Goal: Task Accomplishment & Management: Use online tool/utility

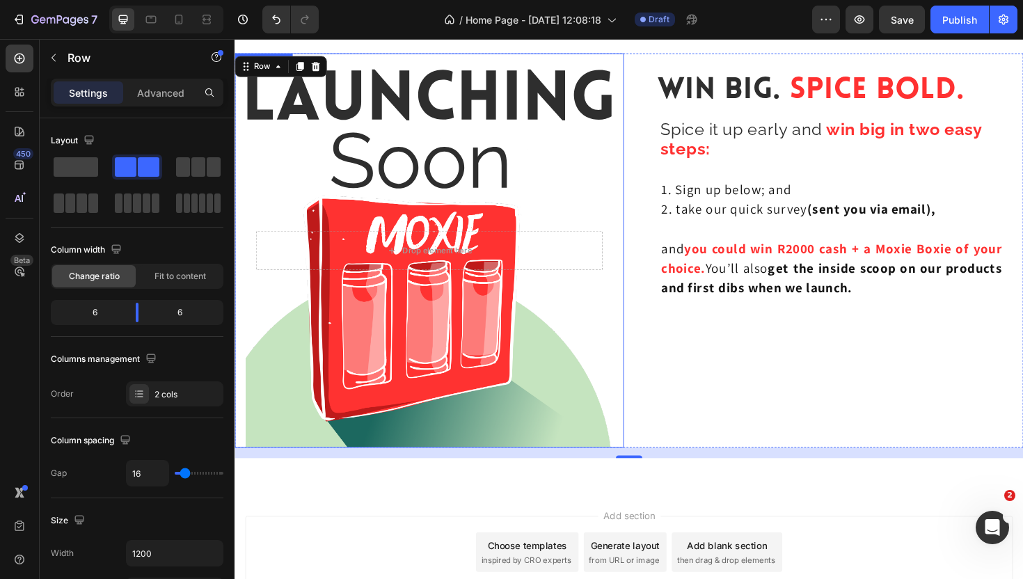
scroll to position [3589, 0]
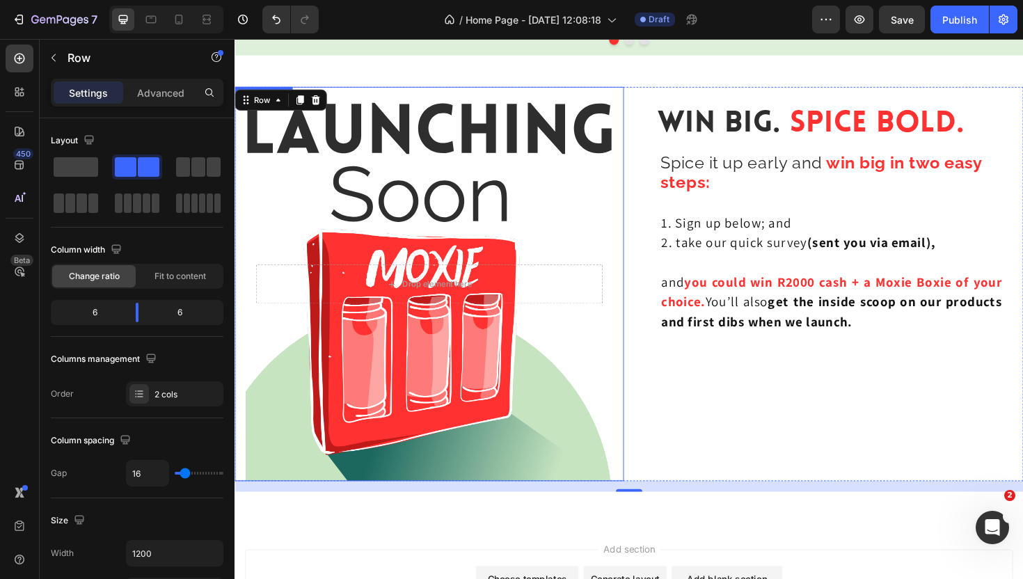
click at [621, 231] on div "Background Image" at bounding box center [441, 299] width 390 height 418
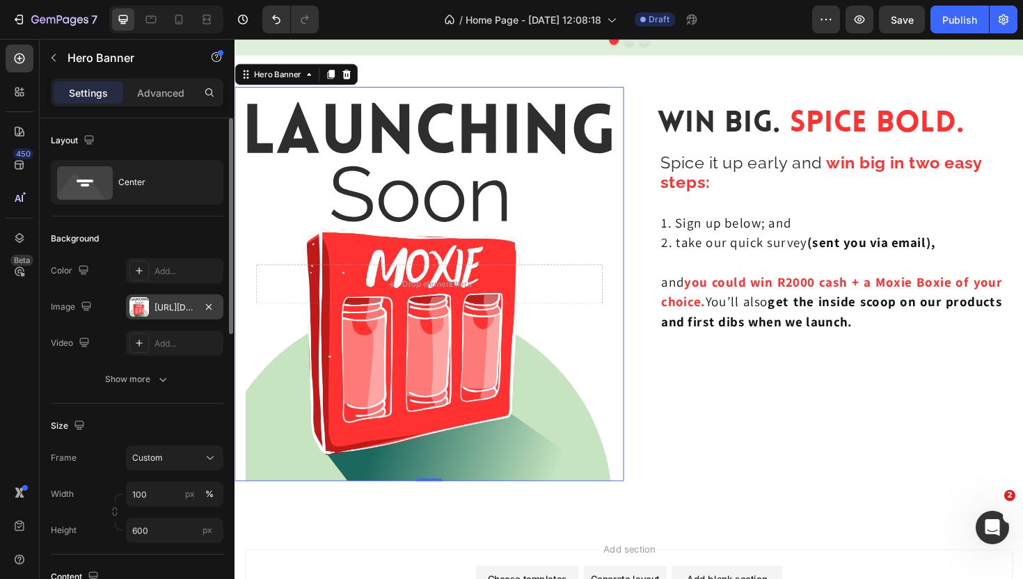
click at [174, 305] on div "[URL][DOMAIN_NAME]" at bounding box center [174, 307] width 40 height 13
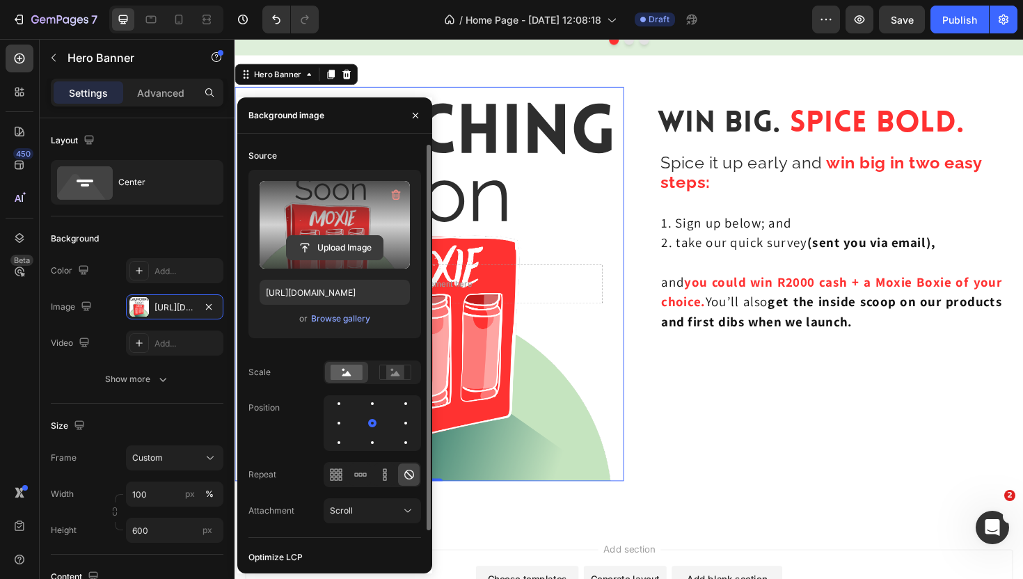
click at [338, 249] on input "file" at bounding box center [335, 248] width 96 height 24
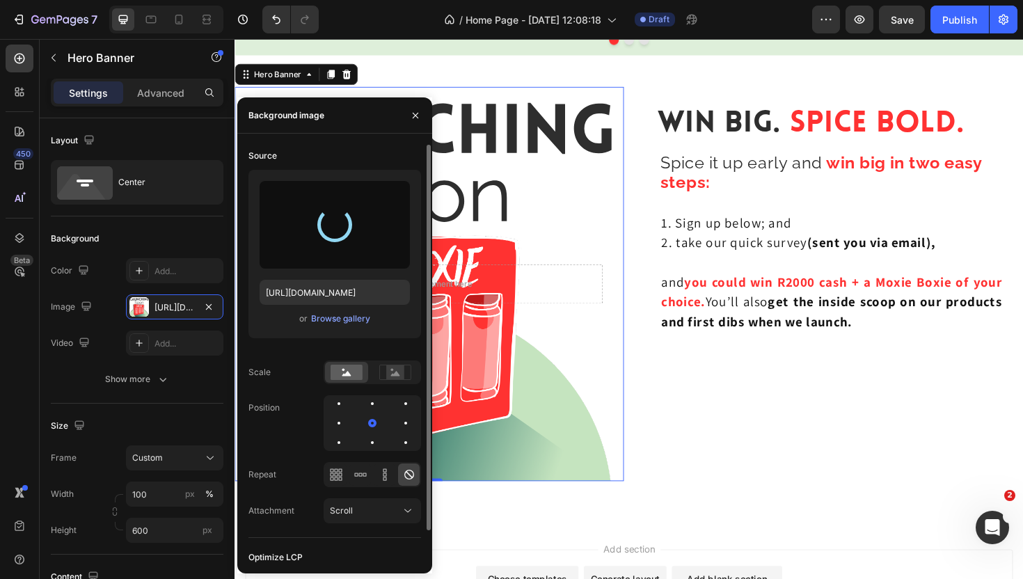
type input "[URL][DOMAIN_NAME]"
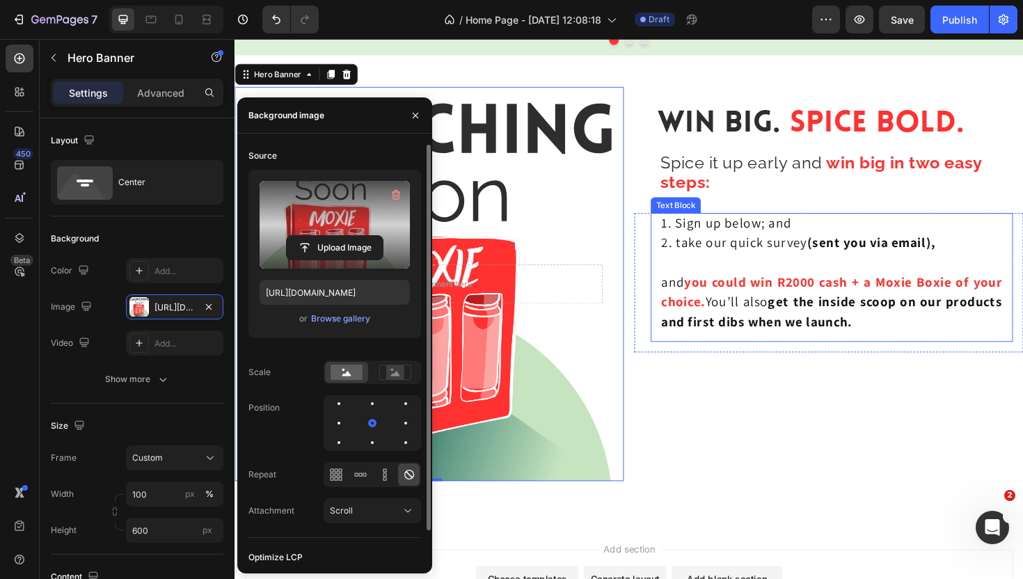
click at [751, 294] on strong "you could win R2000 cash + a Moxie Boxie of your choice." at bounding box center [866, 306] width 361 height 39
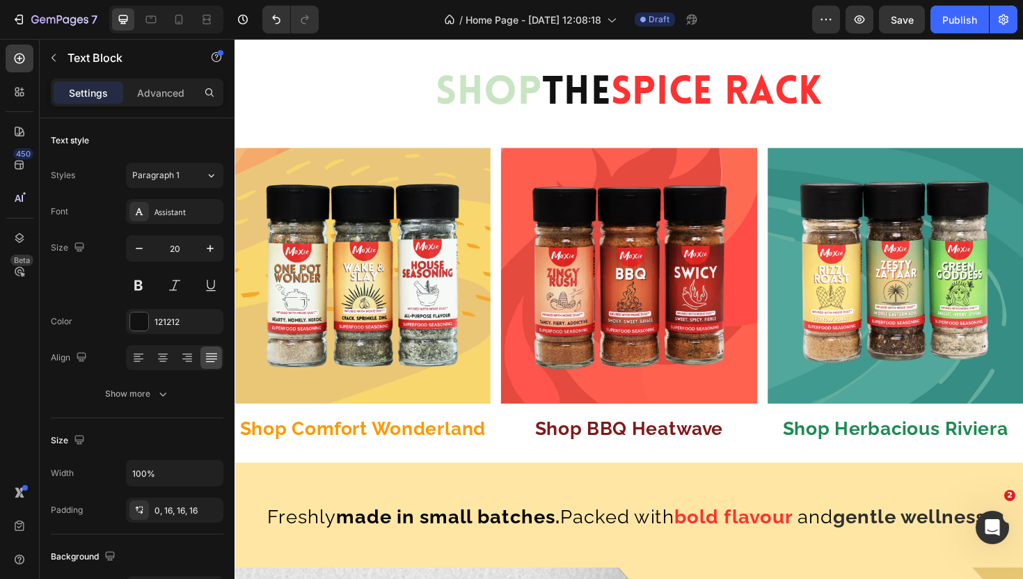
scroll to position [648, 0]
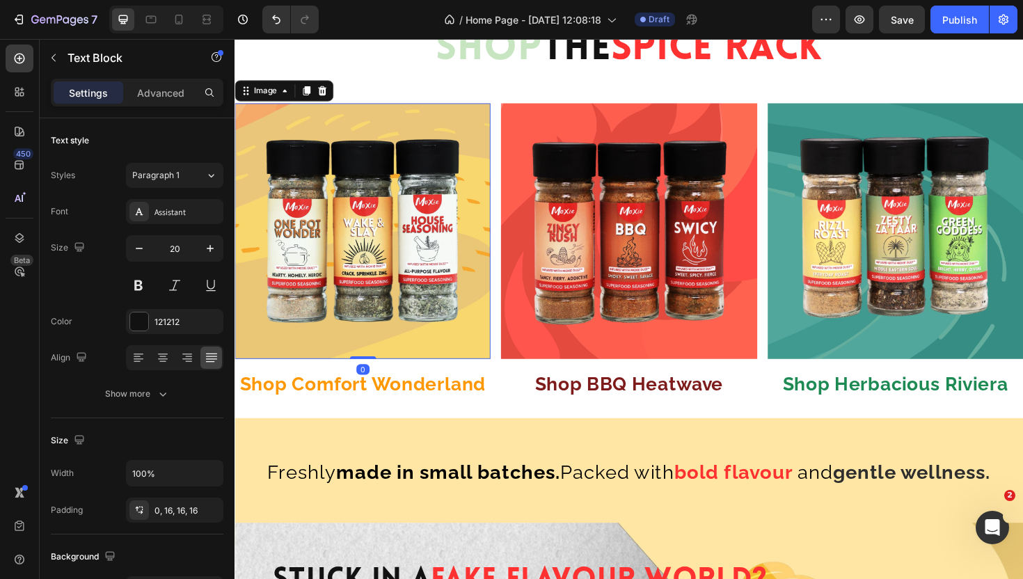
click at [442, 122] on img at bounding box center [370, 242] width 271 height 271
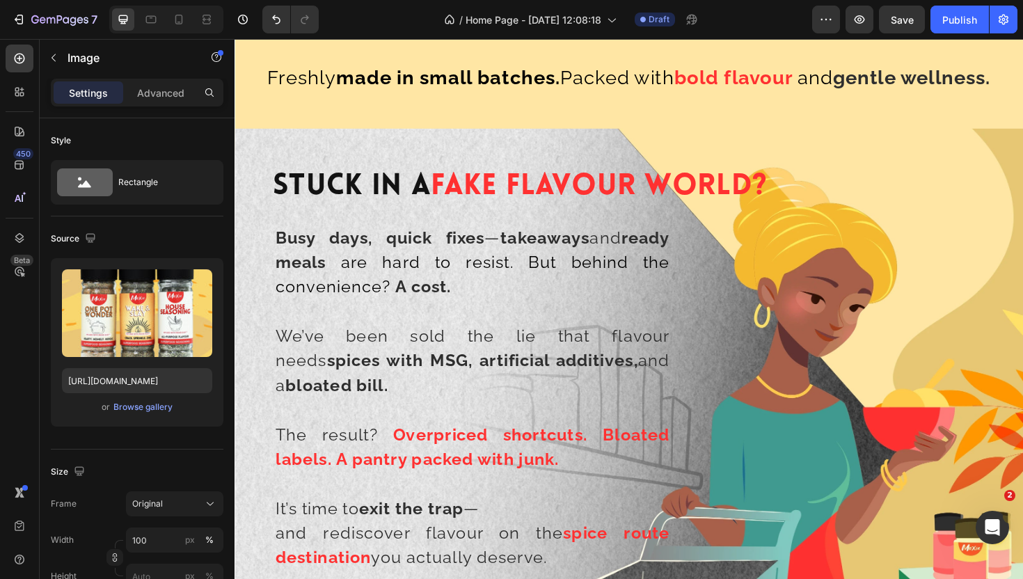
scroll to position [1075, 0]
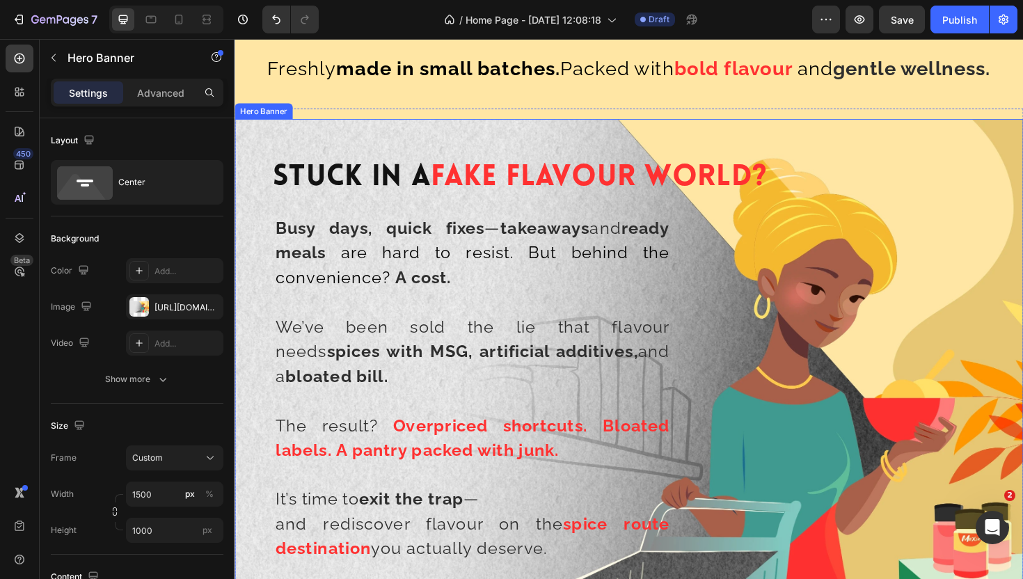
click at [757, 135] on div "Background Image" at bounding box center [652, 402] width 835 height 557
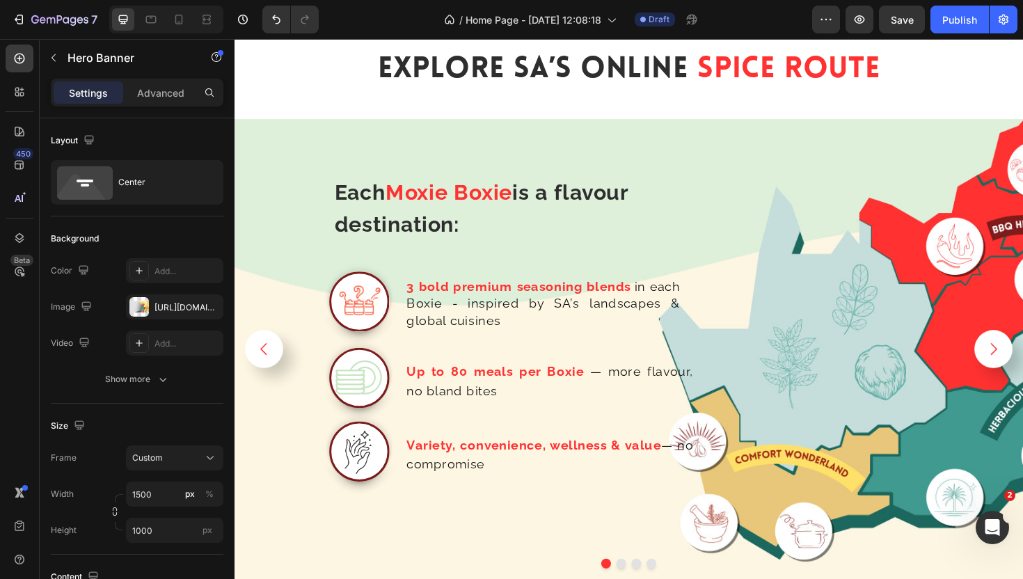
scroll to position [2570, 0]
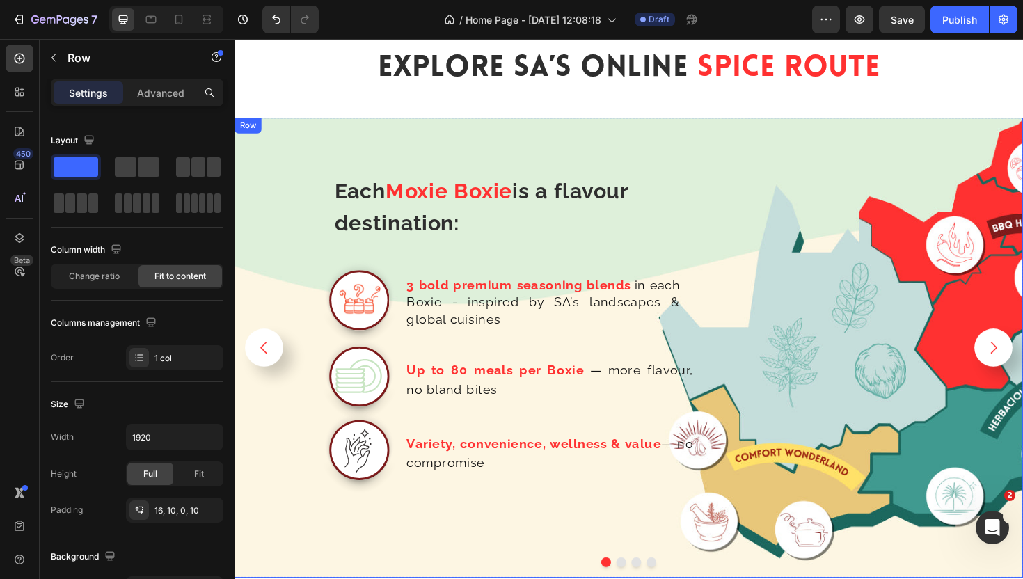
click at [420, 145] on div "Each Moxie Boxie is a flavour destination: Text Block Row Image 3 bold premium …" at bounding box center [498, 372] width 515 height 476
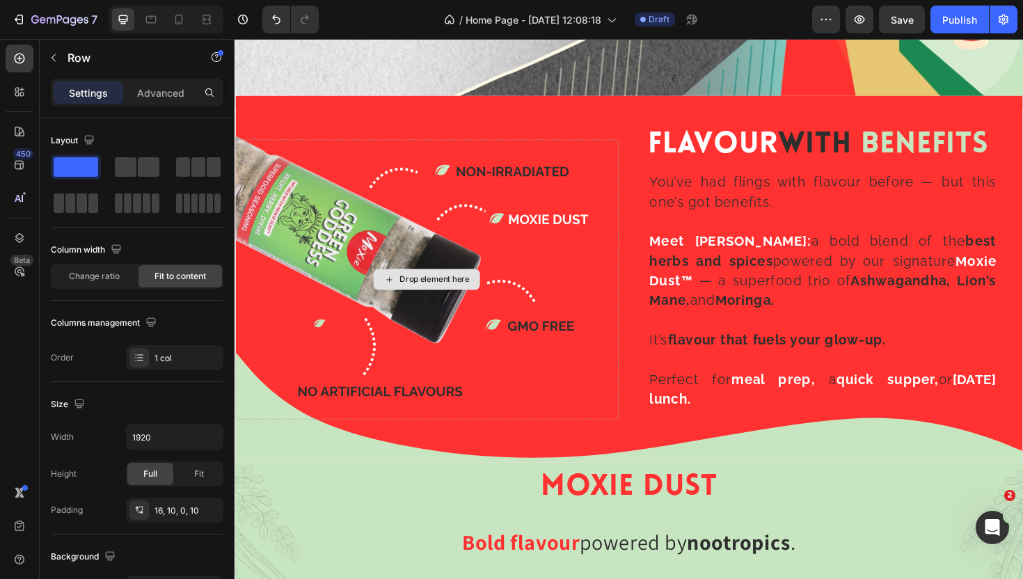
scroll to position [1645, 0]
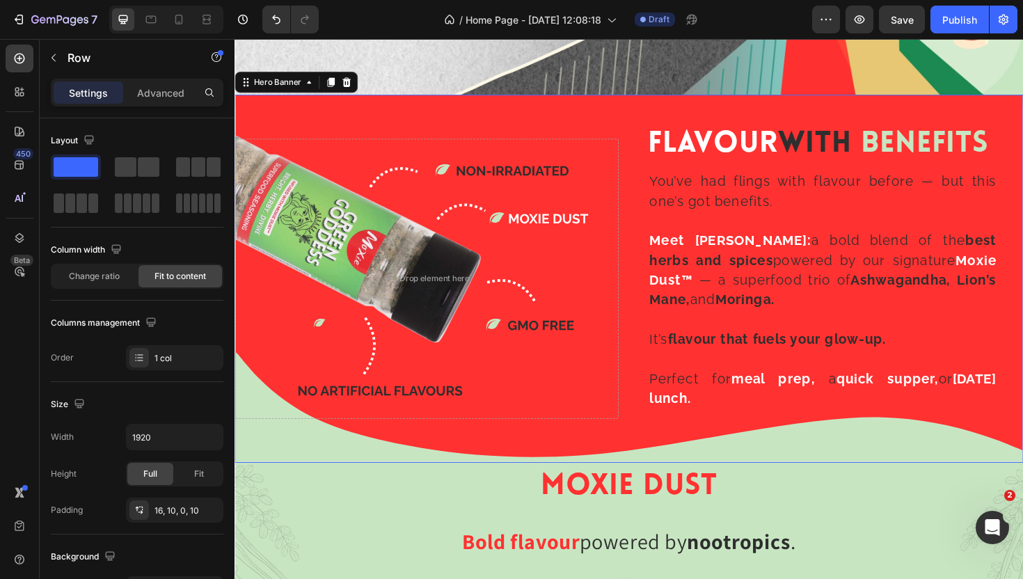
click at [497, 106] on div "Background Image" at bounding box center [652, 293] width 835 height 390
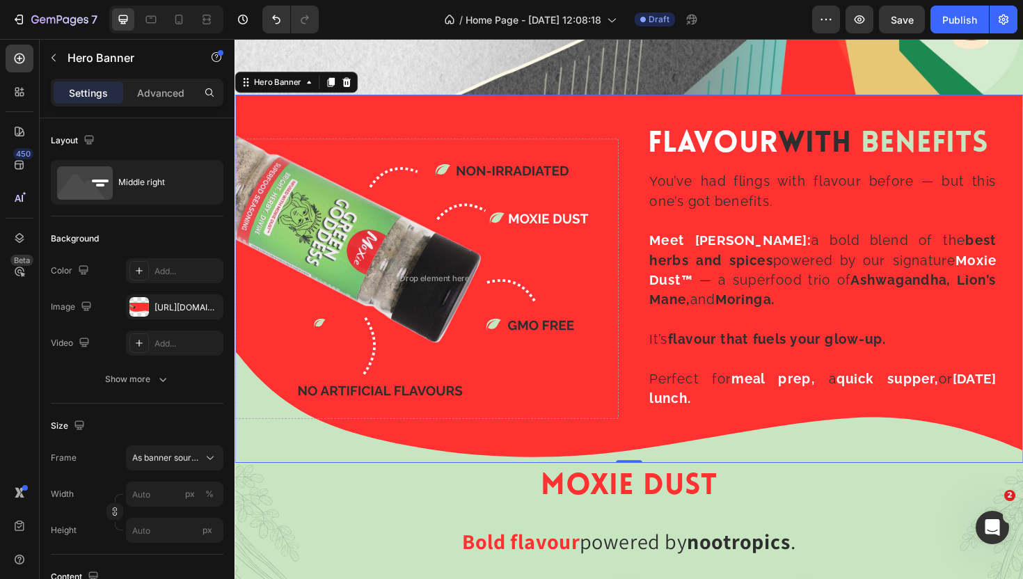
click at [489, 111] on div "Background Image" at bounding box center [652, 293] width 835 height 390
click at [170, 301] on div "[URL][DOMAIN_NAME]" at bounding box center [174, 307] width 40 height 13
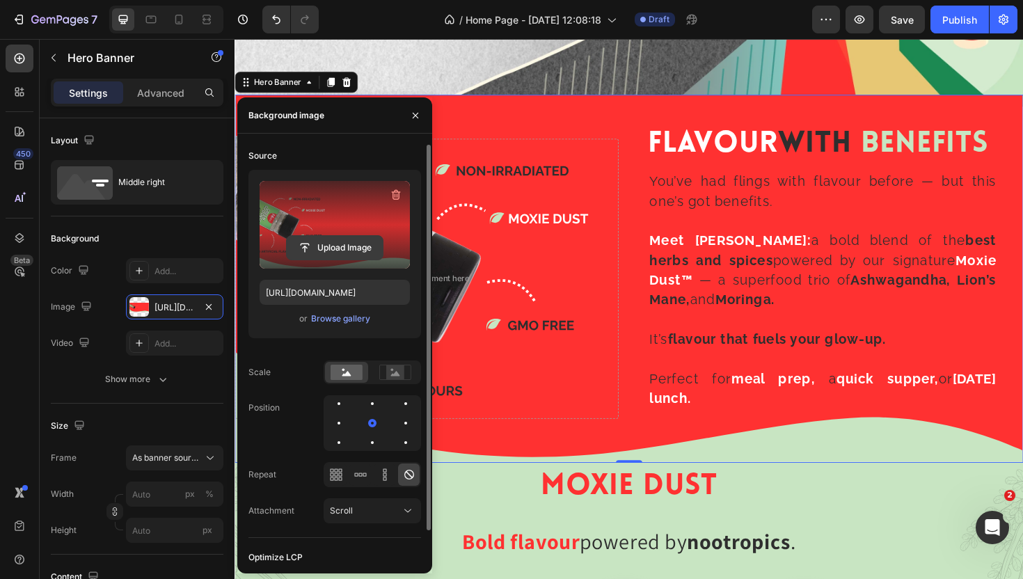
click at [337, 246] on input "file" at bounding box center [335, 248] width 96 height 24
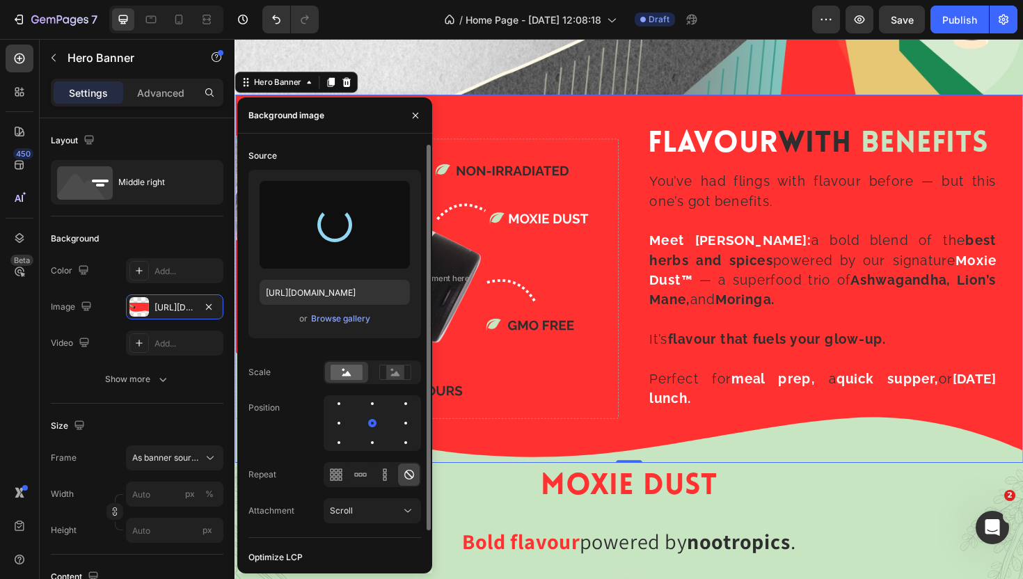
type input "[URL][DOMAIN_NAME]"
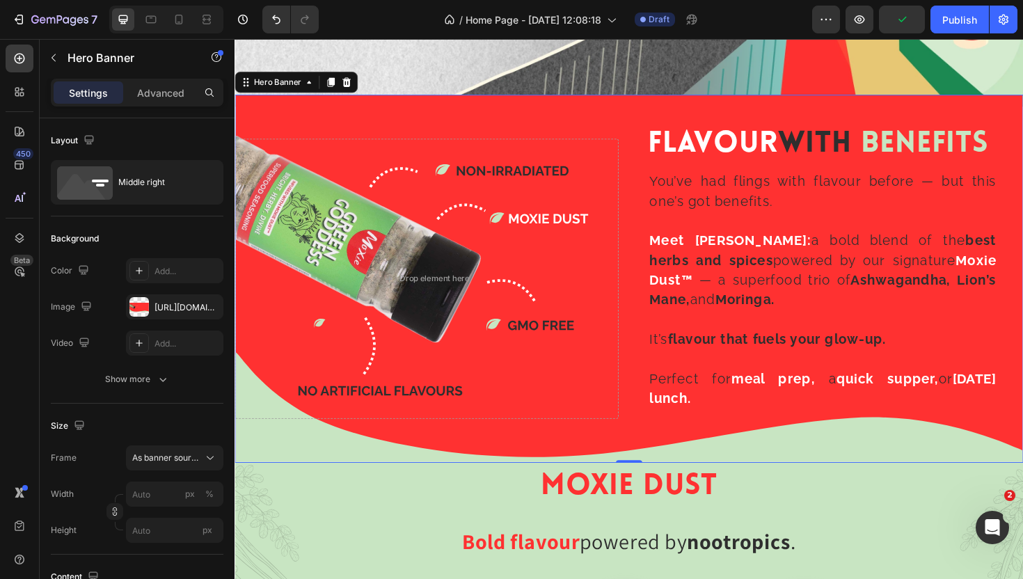
click at [633, 118] on div "Background Image" at bounding box center [652, 293] width 835 height 390
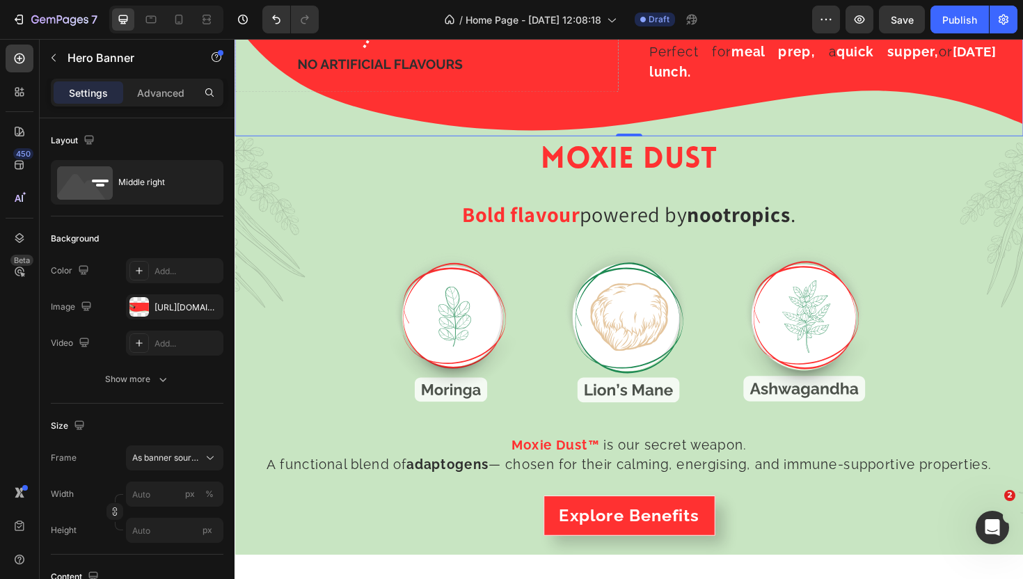
scroll to position [1992, 0]
click at [378, 162] on h2 "MOXIE DUST" at bounding box center [652, 167] width 813 height 40
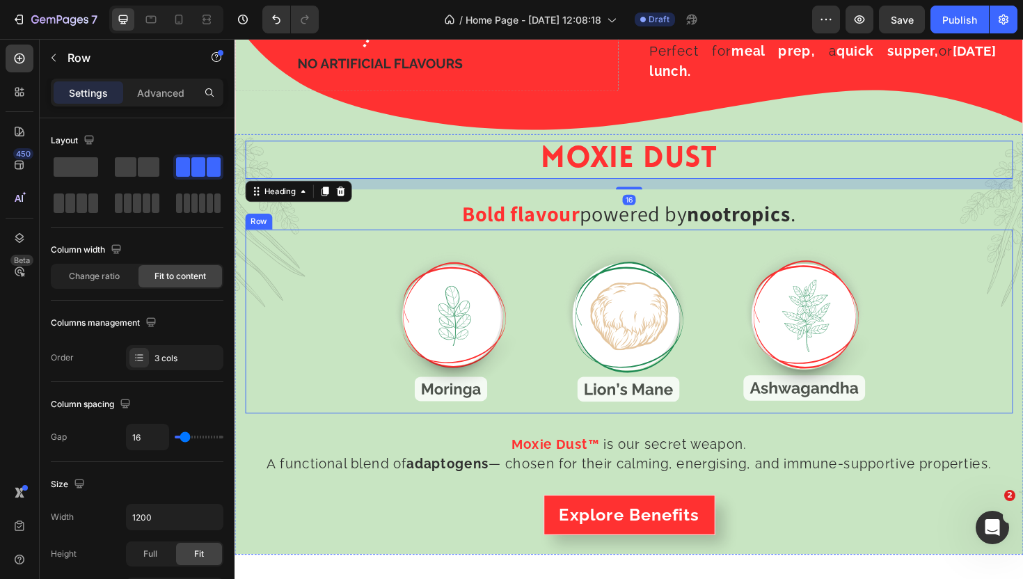
click at [372, 271] on div "Image Image Image Row" at bounding box center [652, 338] width 813 height 195
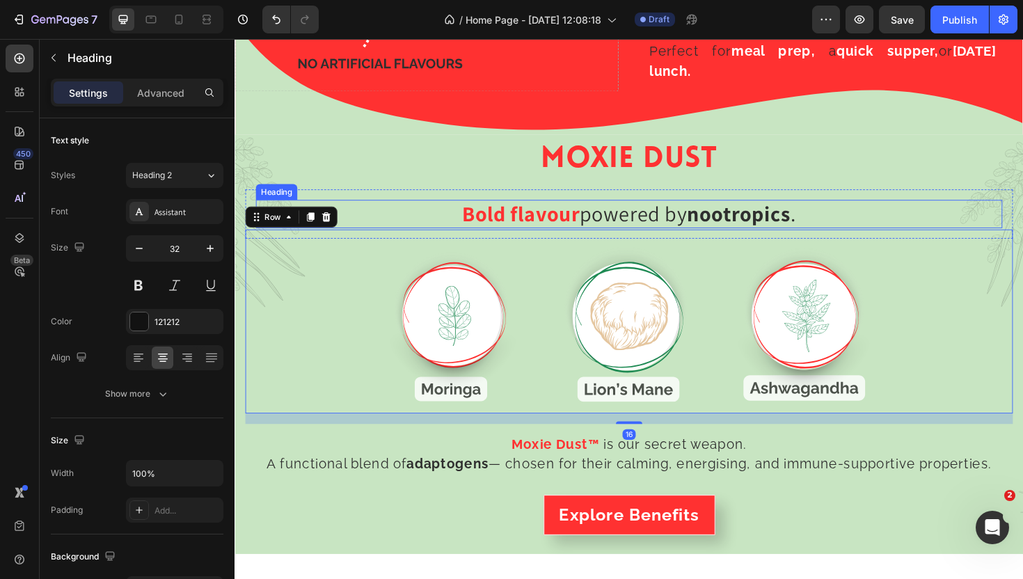
click at [378, 213] on h2 "Bold flavour powered by nootropics ." at bounding box center [652, 223] width 791 height 29
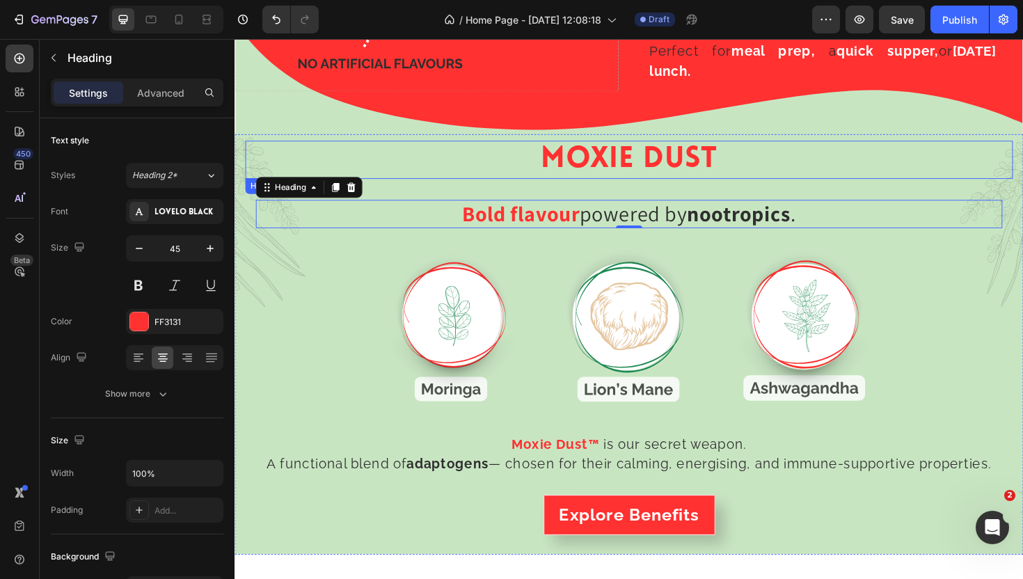
click at [378, 182] on h2 "MOXIE DUST" at bounding box center [652, 167] width 813 height 40
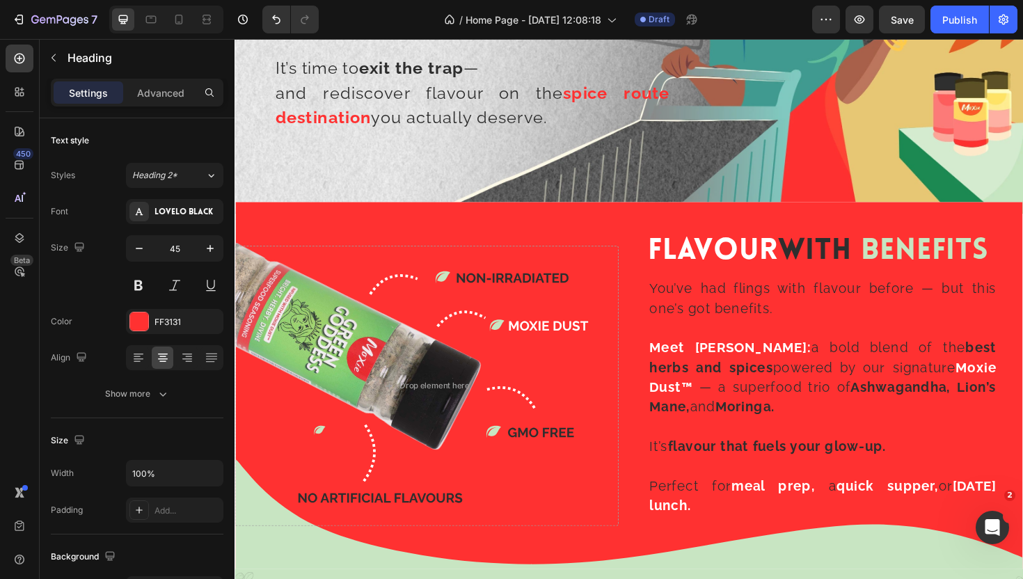
scroll to position [1546, 0]
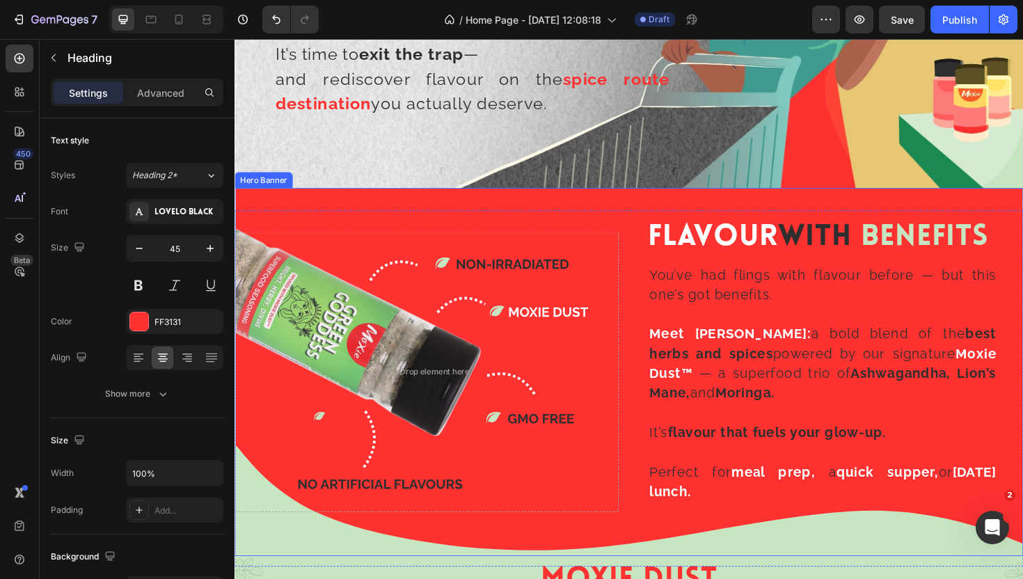
click at [397, 204] on div "Background Image" at bounding box center [652, 392] width 835 height 390
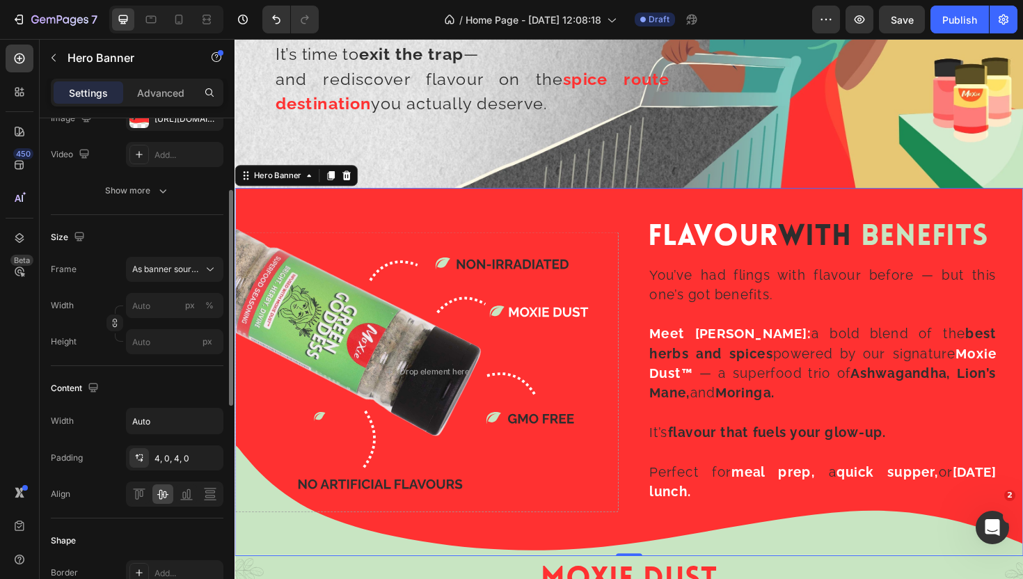
scroll to position [194, 0]
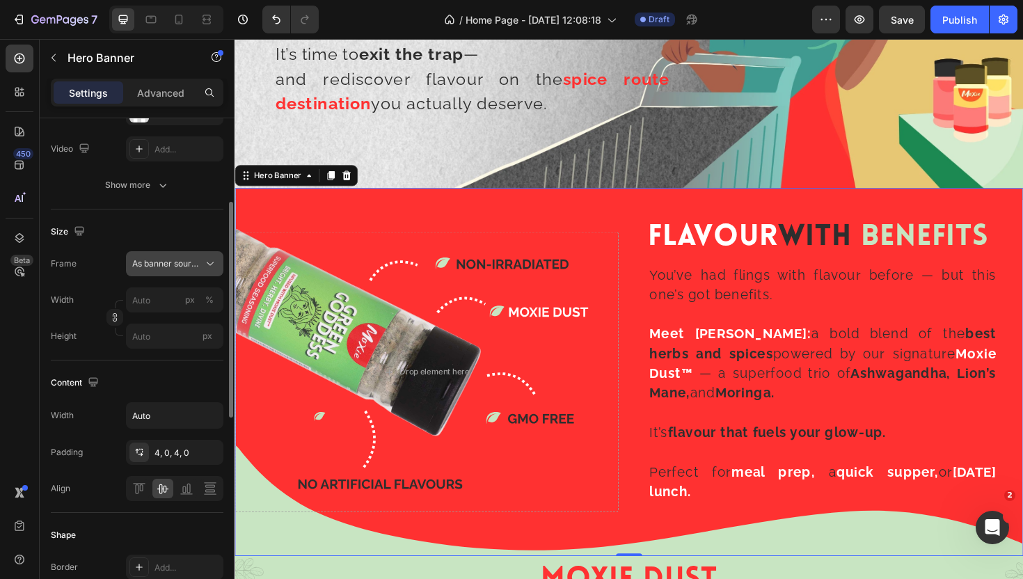
click at [165, 262] on span "As banner source" at bounding box center [166, 263] width 68 height 13
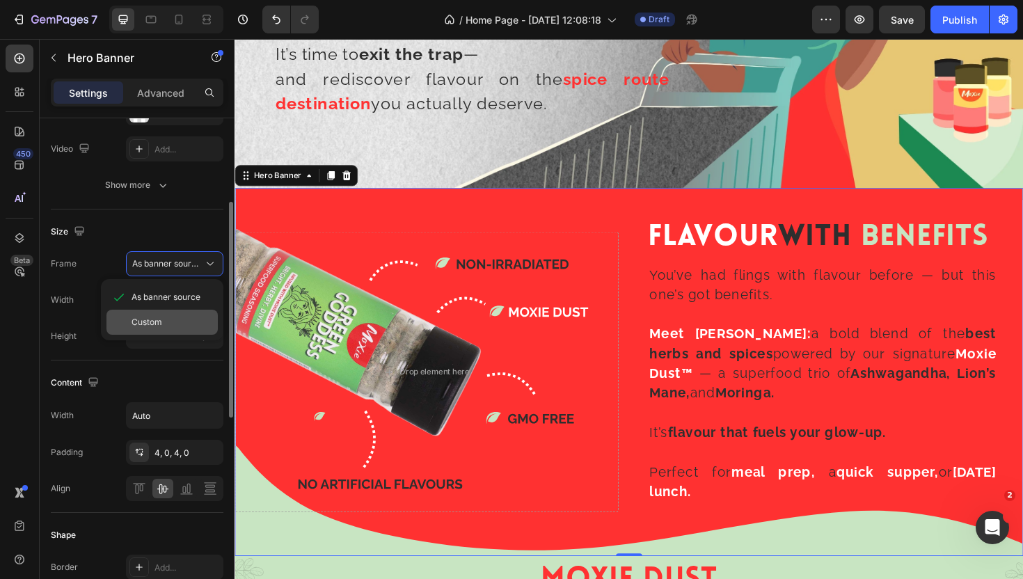
click at [173, 326] on div "Custom" at bounding box center [172, 322] width 81 height 13
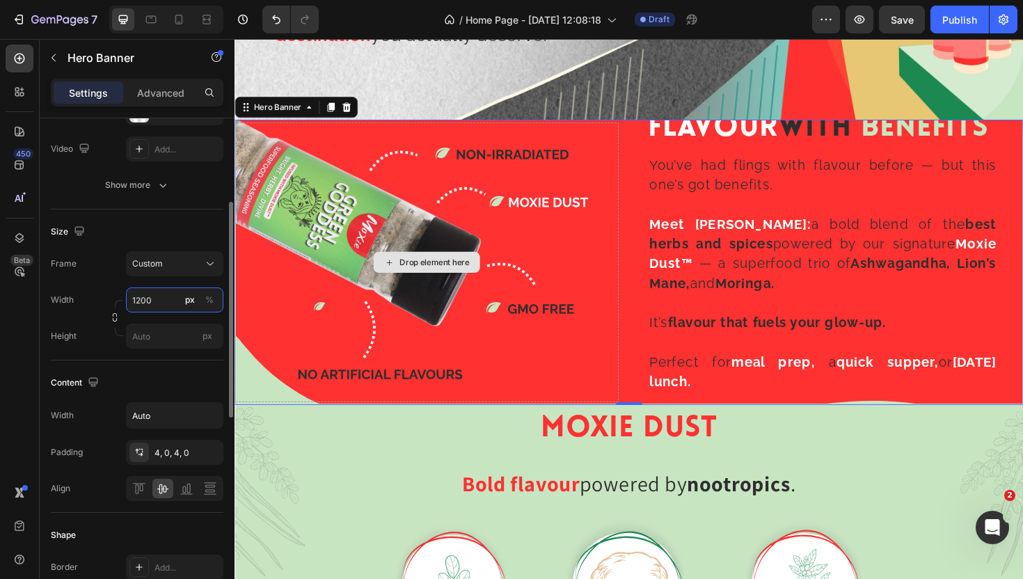
scroll to position [1621, 0]
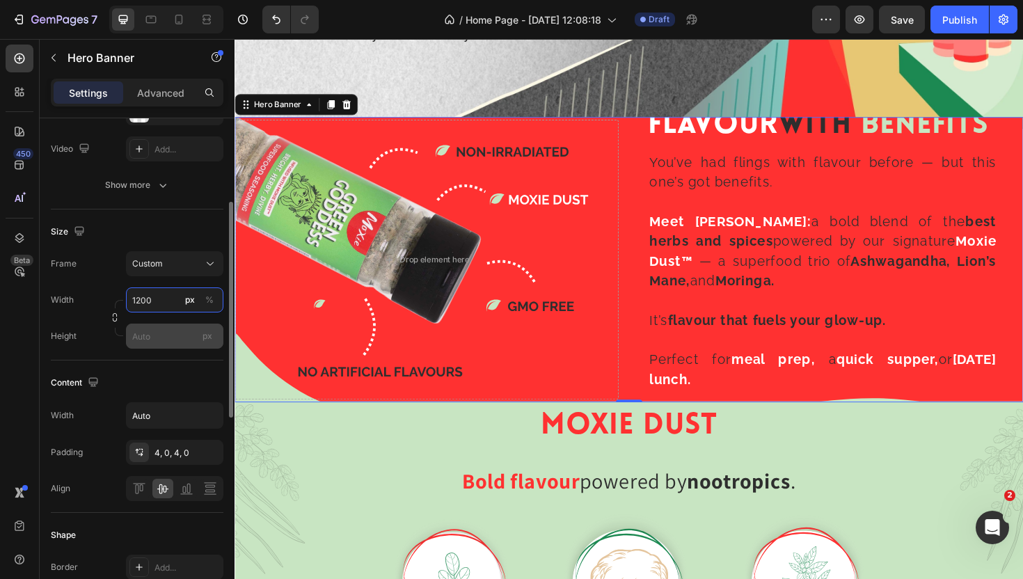
type input "1200"
click at [168, 336] on input "px" at bounding box center [174, 336] width 97 height 25
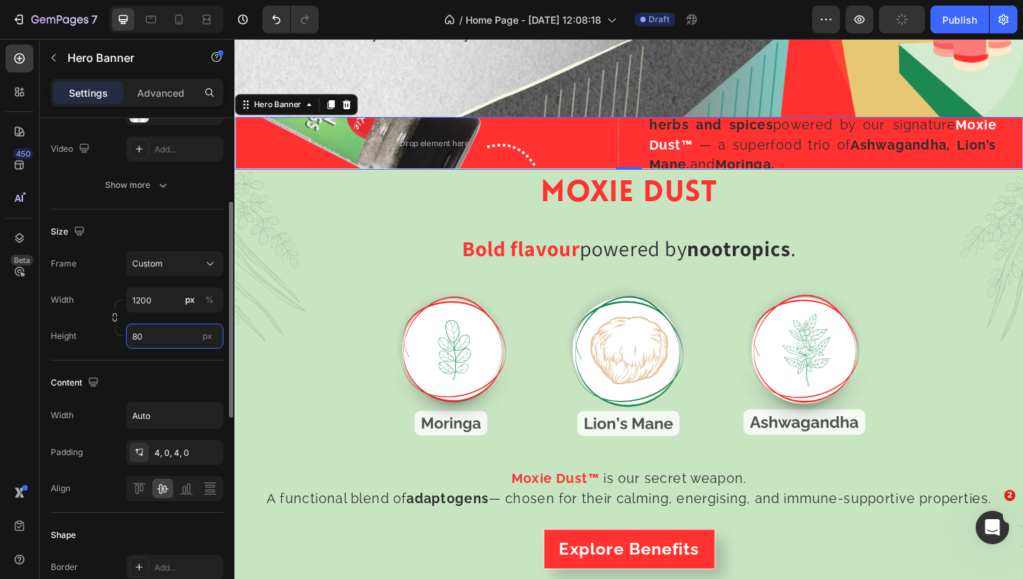
type input "8"
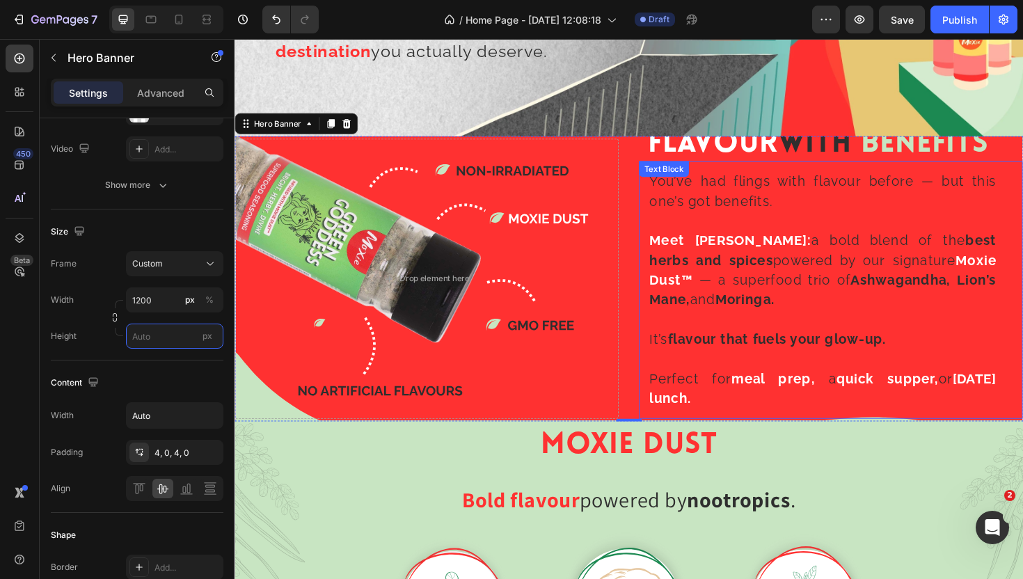
scroll to position [1609, 0]
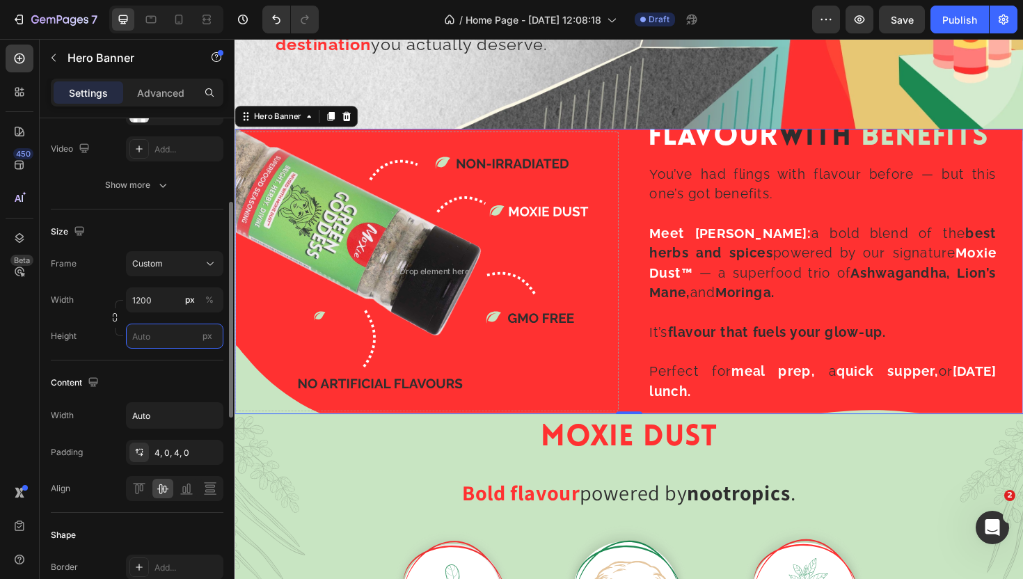
click at [156, 336] on input "px" at bounding box center [174, 336] width 97 height 25
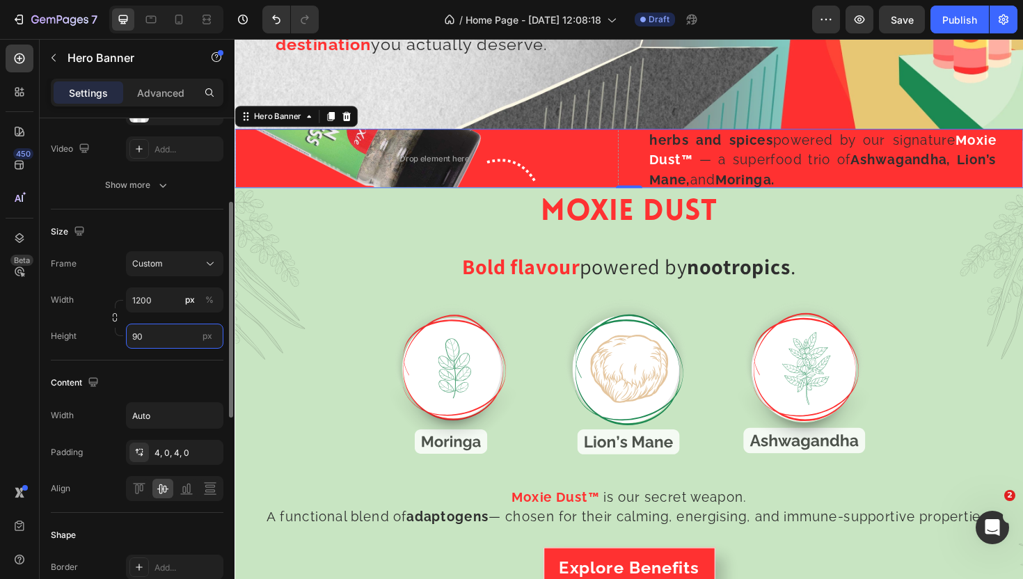
type input "9"
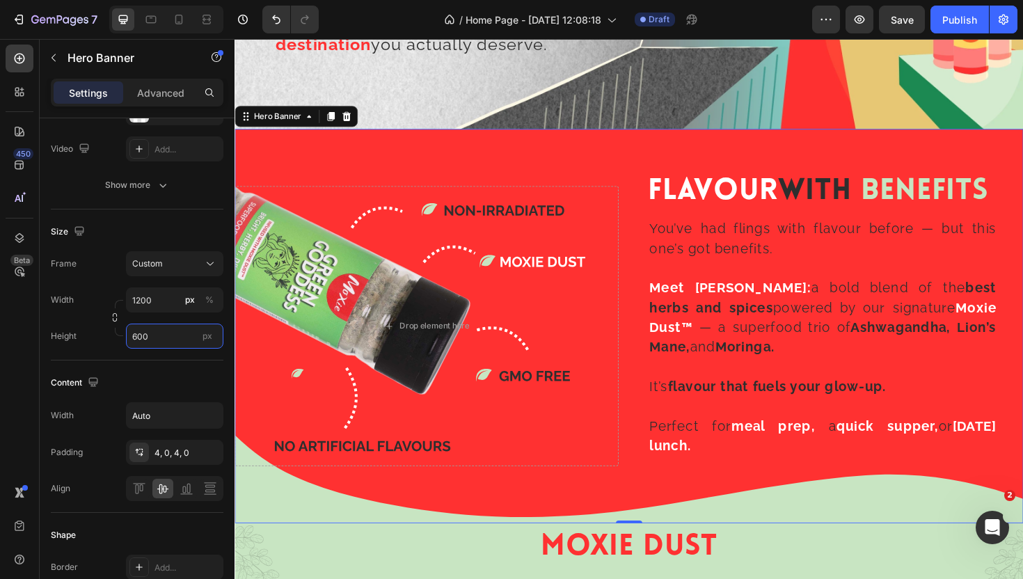
type input "600"
click at [665, 188] on div "Background Image" at bounding box center [652, 343] width 835 height 418
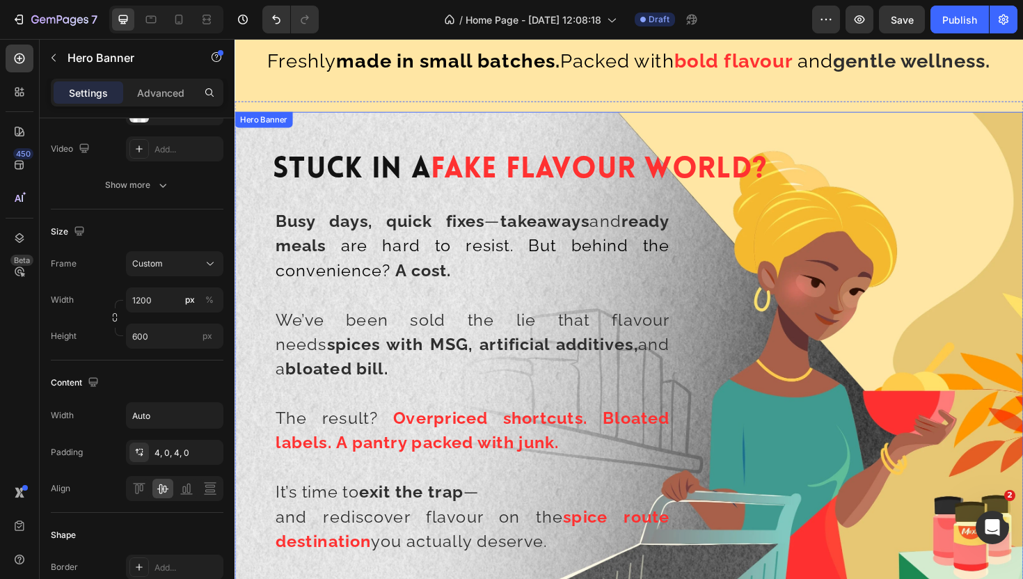
scroll to position [1070, 0]
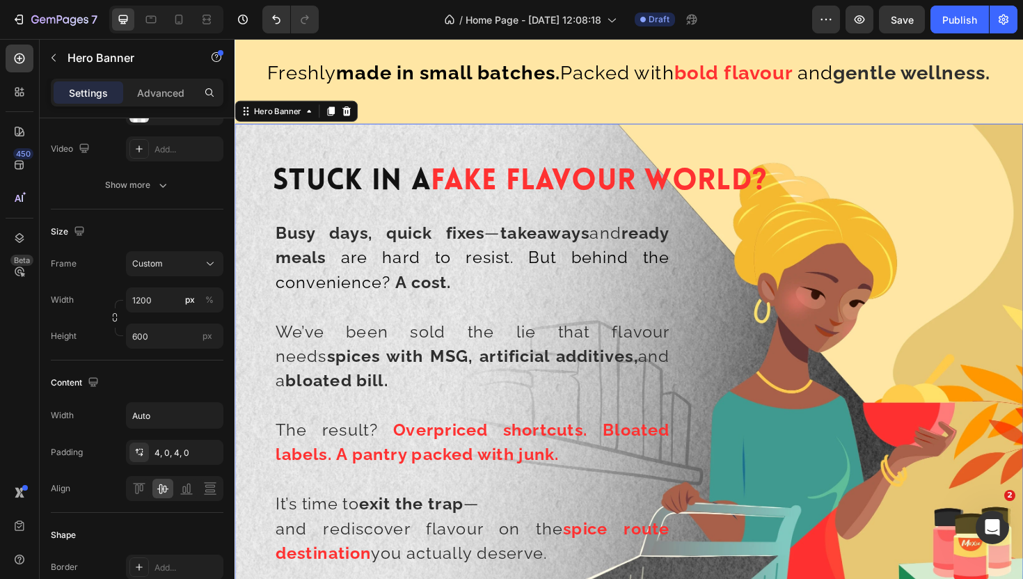
click at [246, 140] on div "Background Image" at bounding box center [652, 407] width 835 height 557
click at [152, 296] on input "1500" at bounding box center [174, 299] width 97 height 25
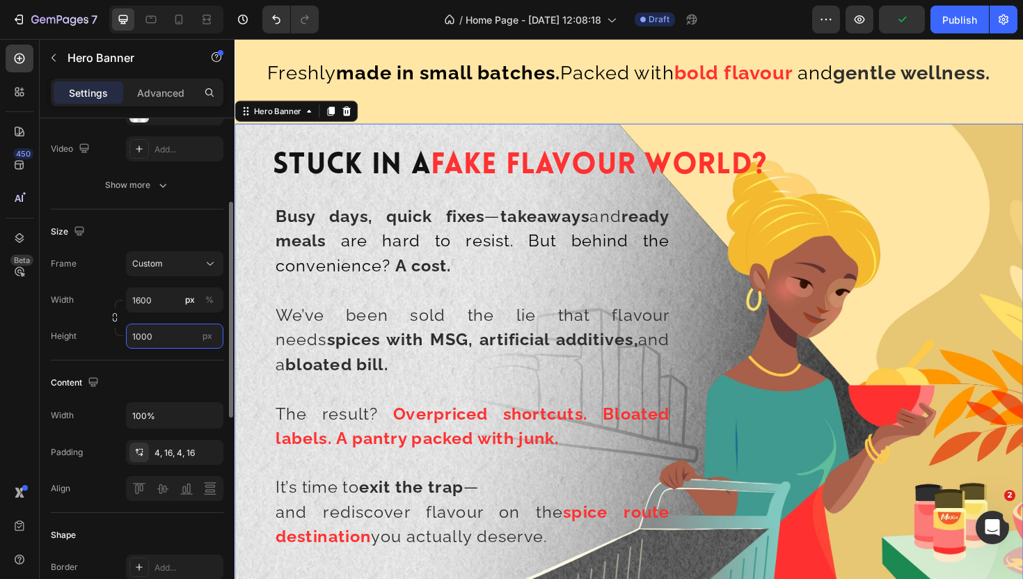
click at [154, 332] on input "1000" at bounding box center [174, 336] width 97 height 25
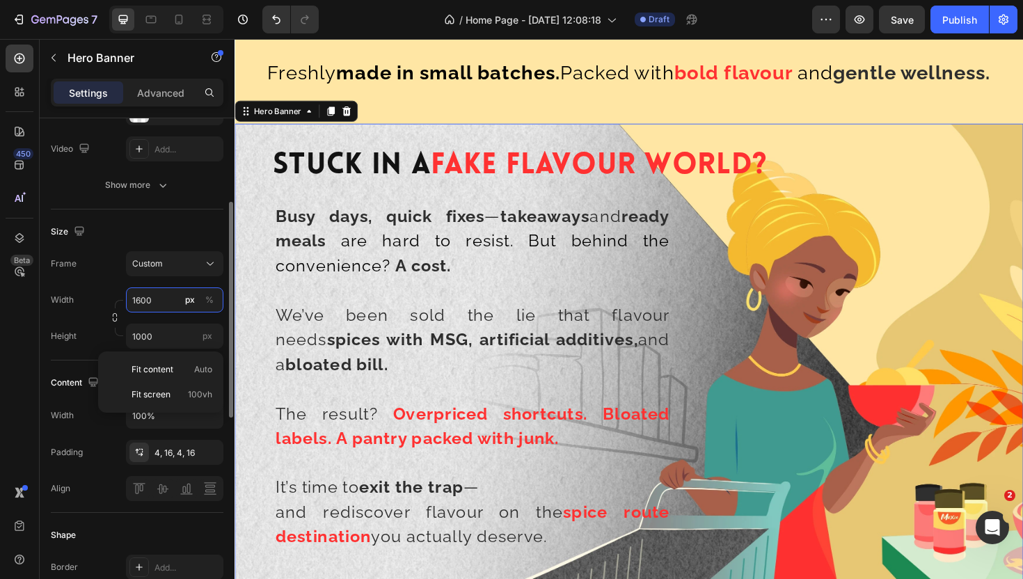
click at [159, 292] on input "1600" at bounding box center [174, 299] width 97 height 25
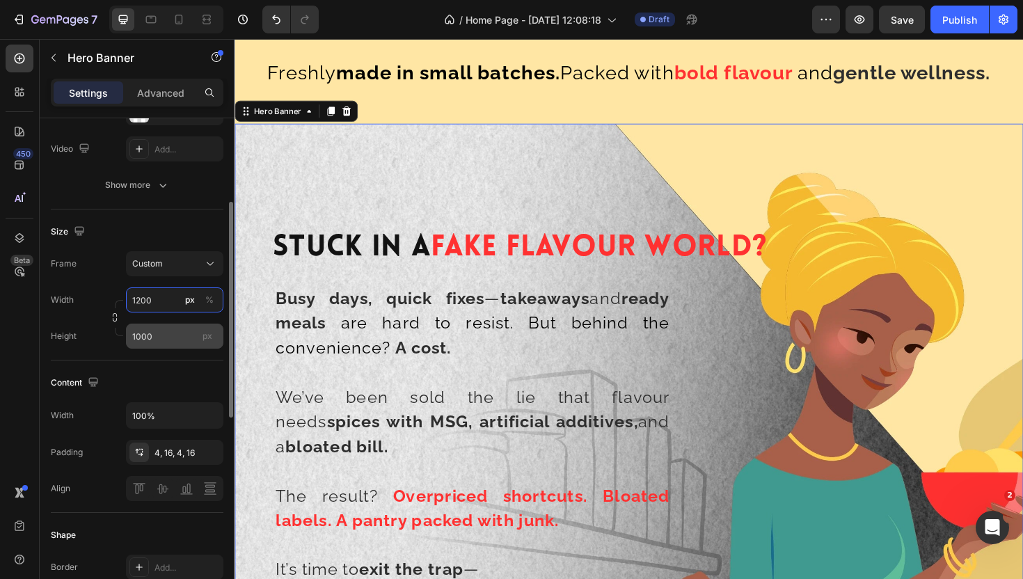
type input "1200"
click at [164, 335] on input "1000" at bounding box center [174, 336] width 97 height 25
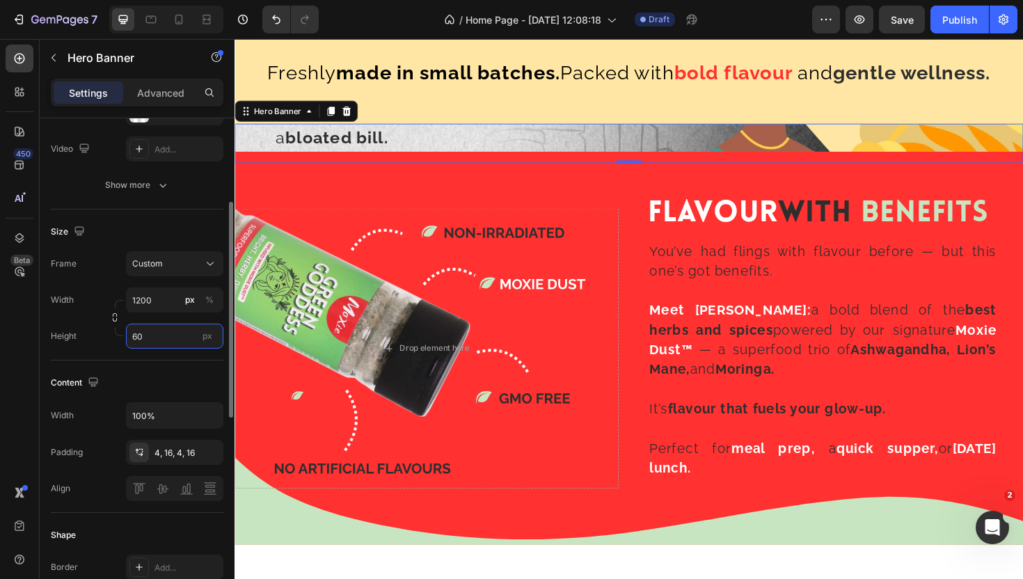
type input "600"
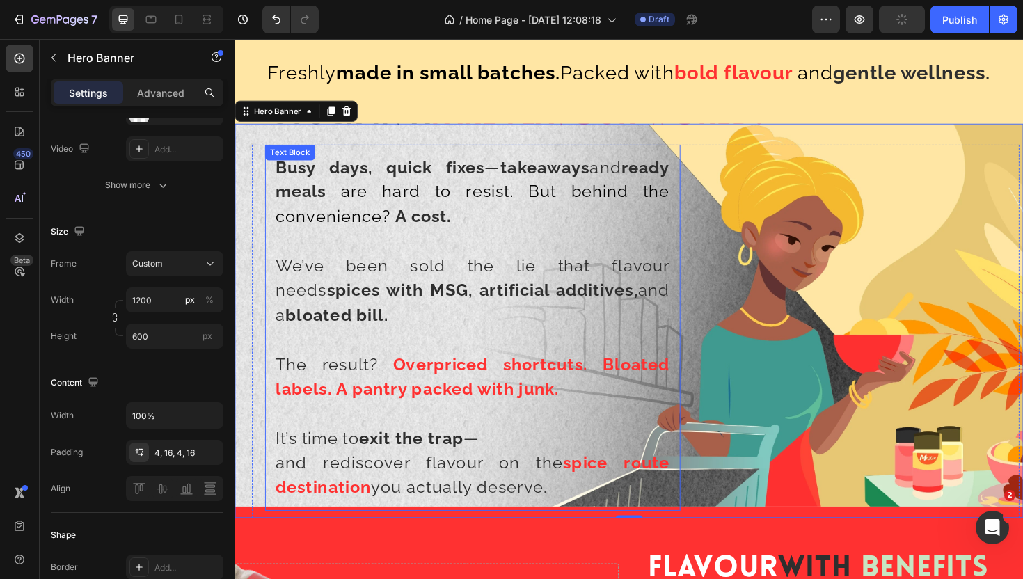
click at [582, 176] on strong "takeaways" at bounding box center [563, 174] width 95 height 21
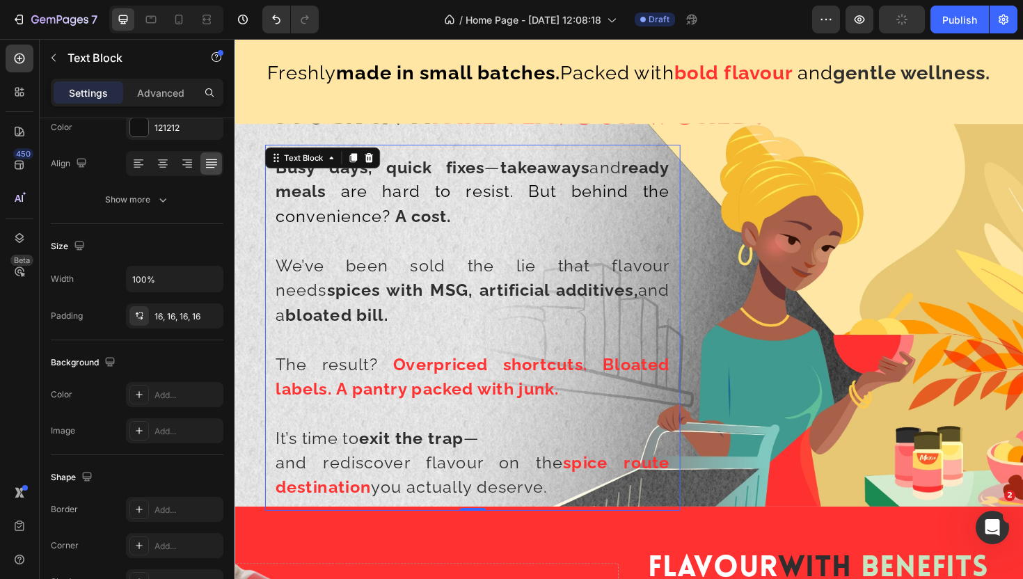
scroll to position [0, 0]
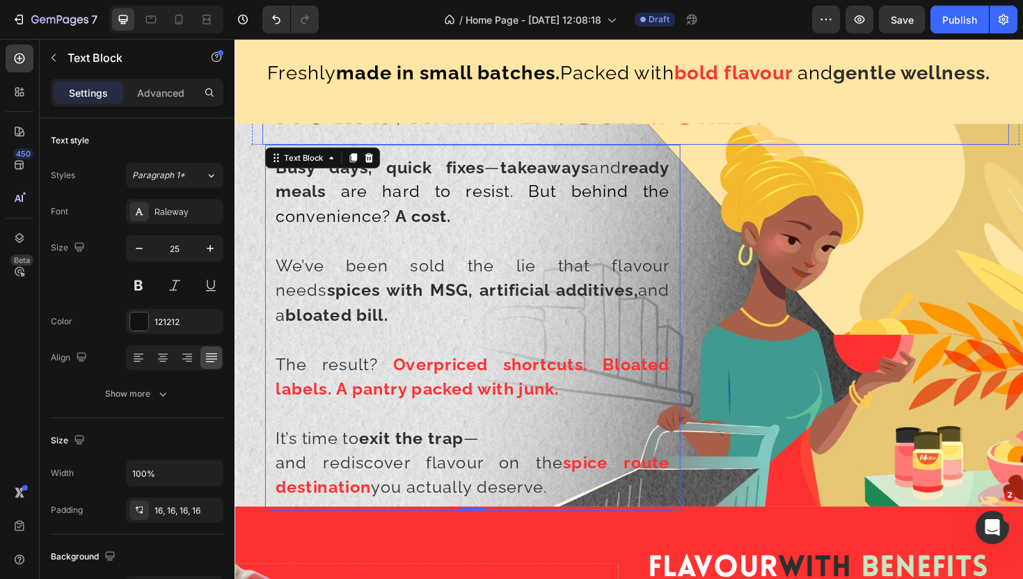
click at [359, 134] on h2 "Stuck In A Fake Flavour World?" at bounding box center [659, 121] width 791 height 60
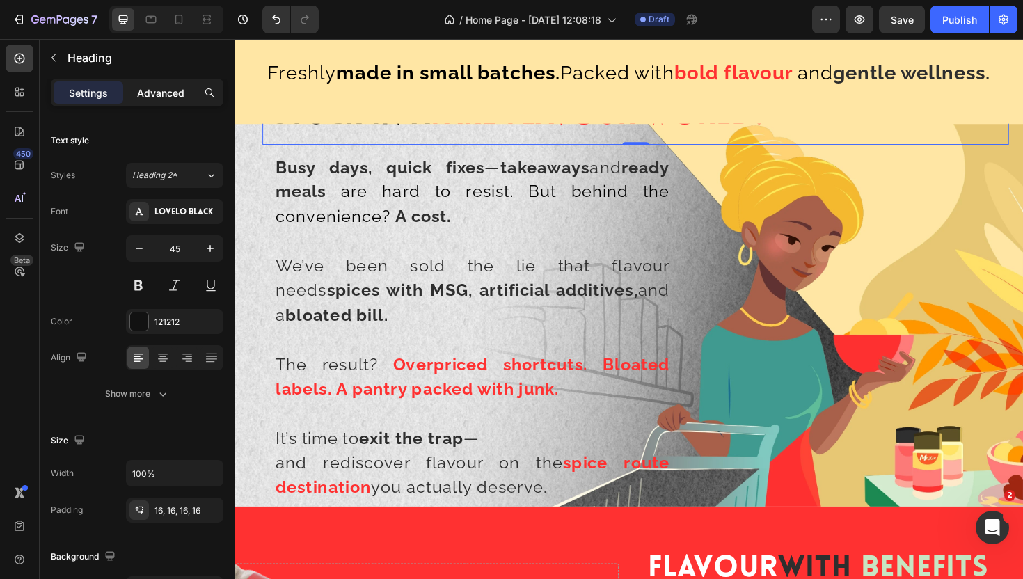
click at [154, 94] on p "Advanced" at bounding box center [160, 93] width 47 height 15
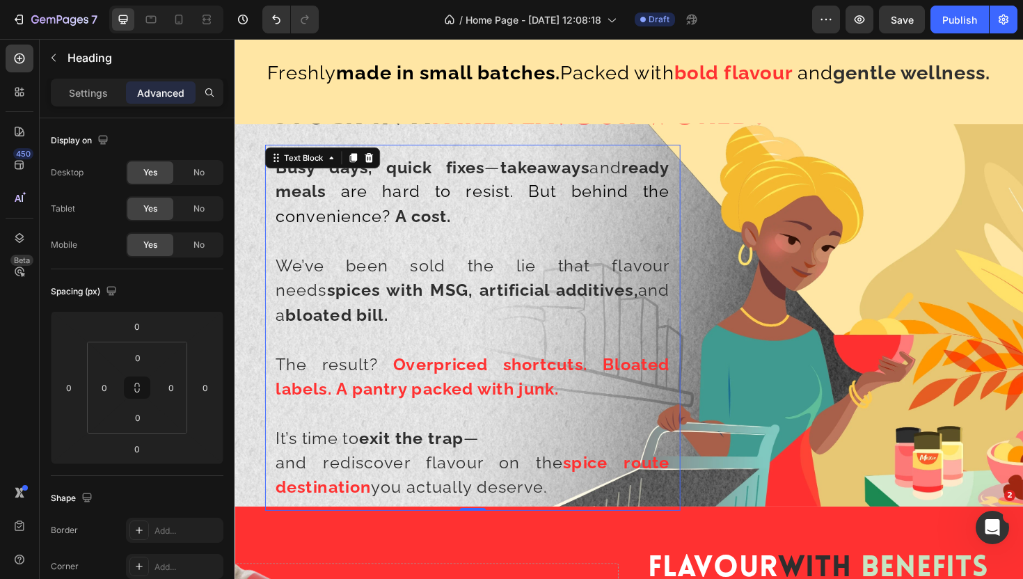
click at [404, 164] on p "Busy days, quick fixes — takeaways and ready meals are hard to resist. But behi…" at bounding box center [487, 201] width 418 height 79
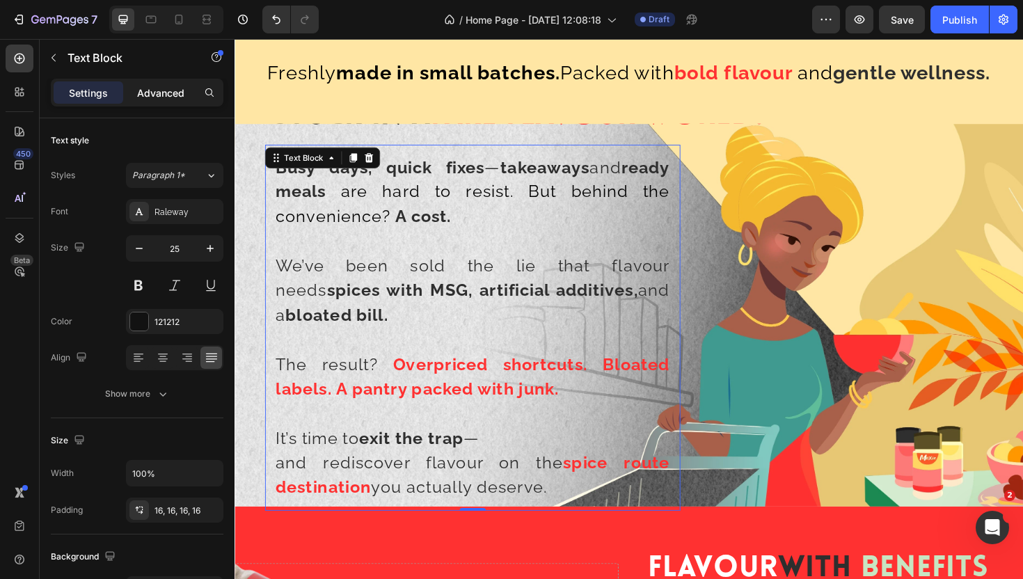
click at [161, 93] on p "Advanced" at bounding box center [160, 93] width 47 height 15
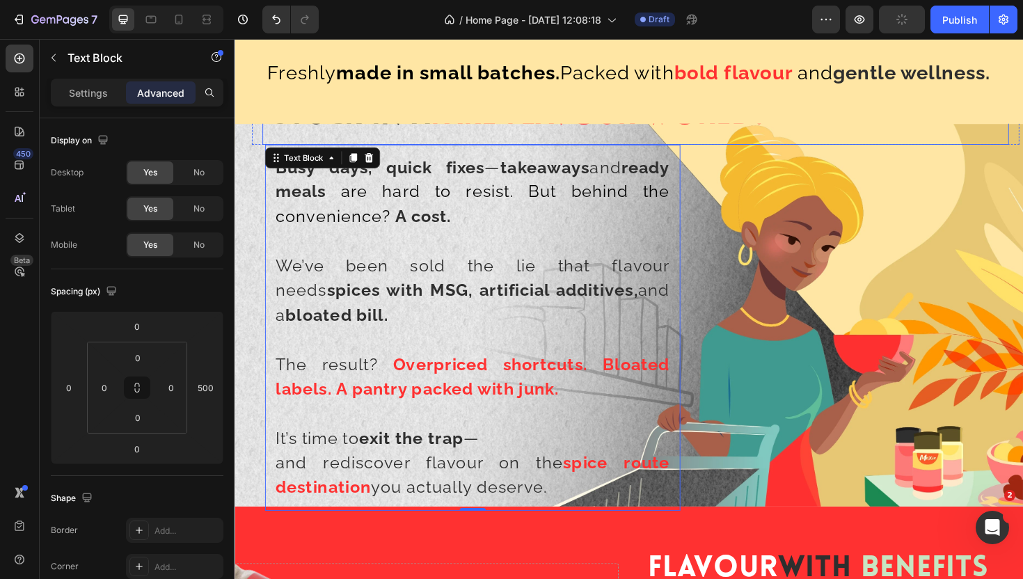
click at [557, 137] on h2 "Stuck In A Fake Flavour World?" at bounding box center [659, 121] width 791 height 60
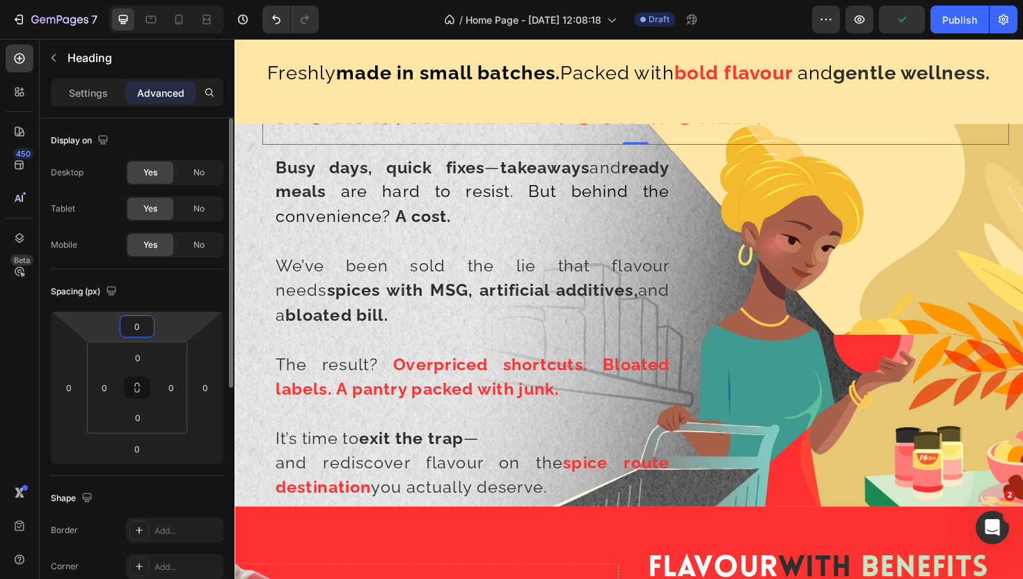
click at [146, 331] on input "0" at bounding box center [137, 326] width 28 height 21
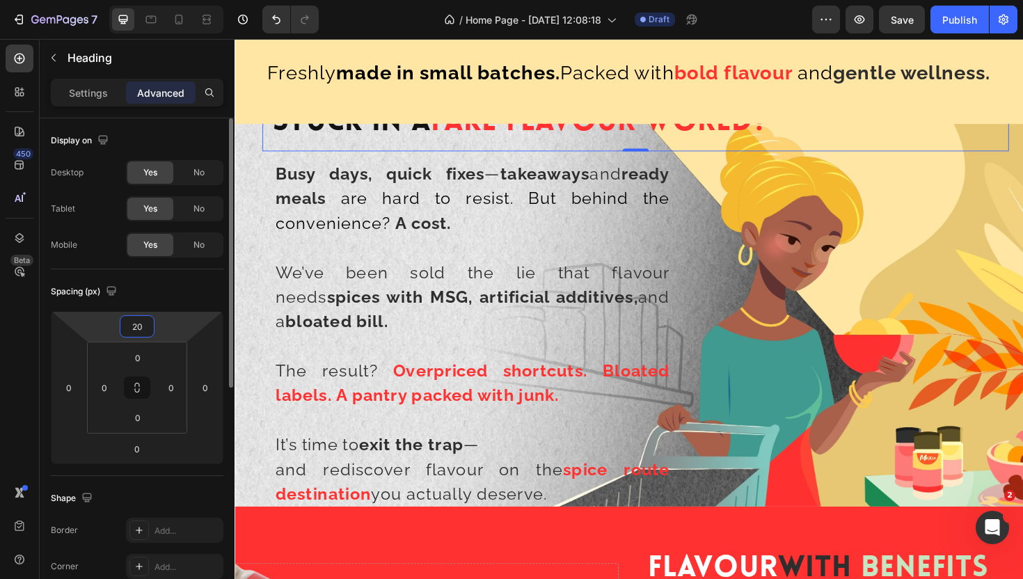
type input "2"
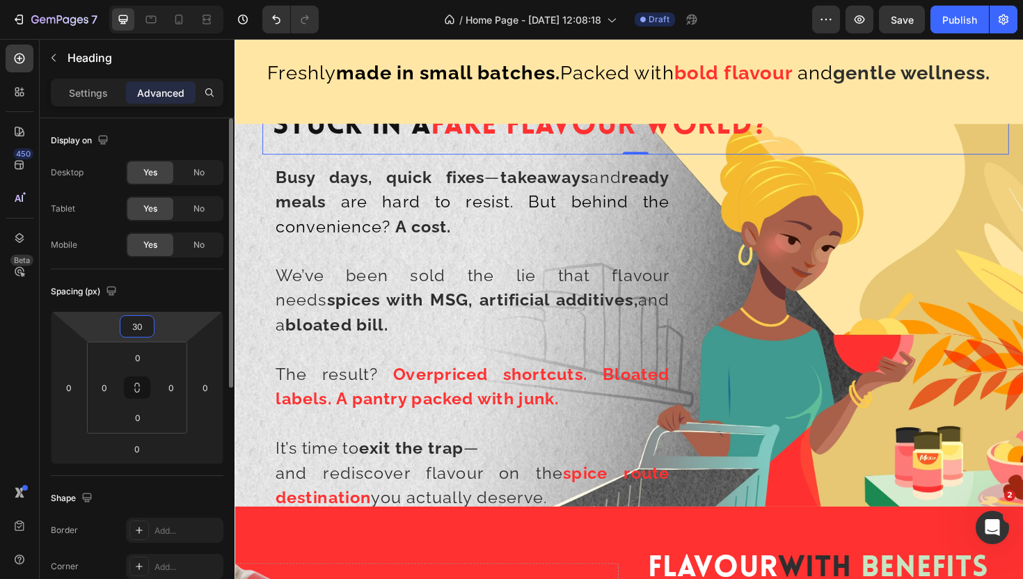
type input "3"
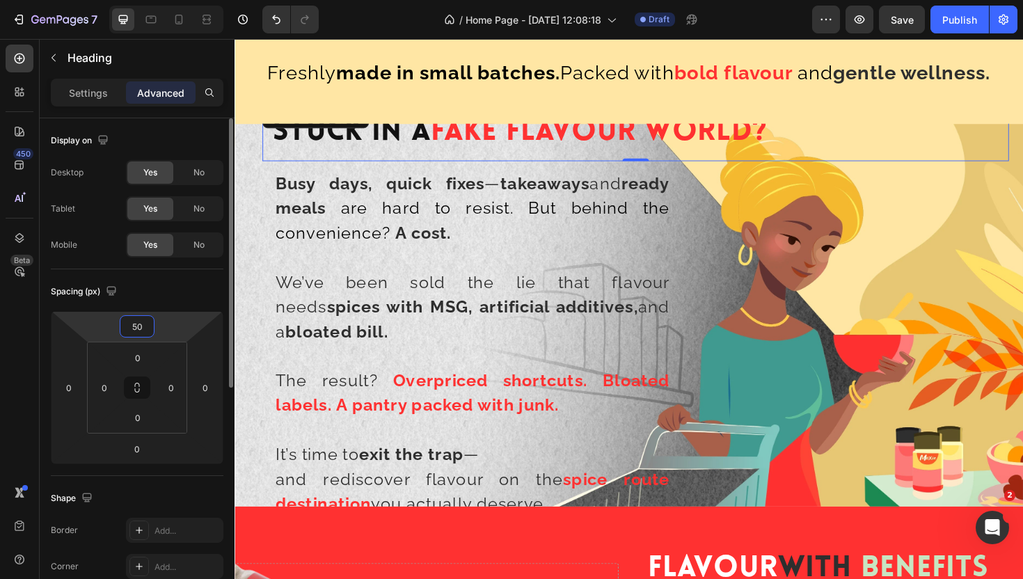
type input "5"
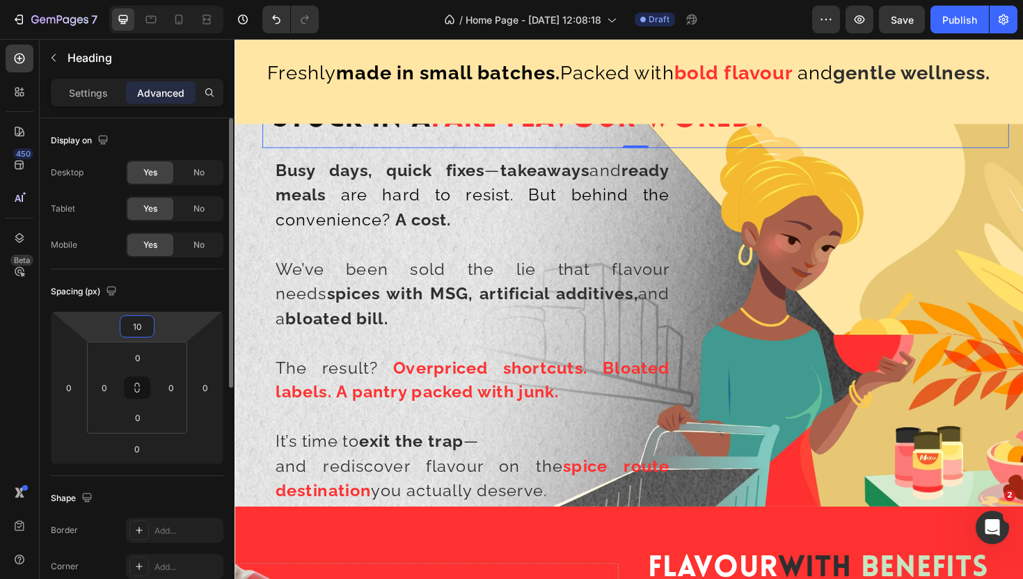
type input "100"
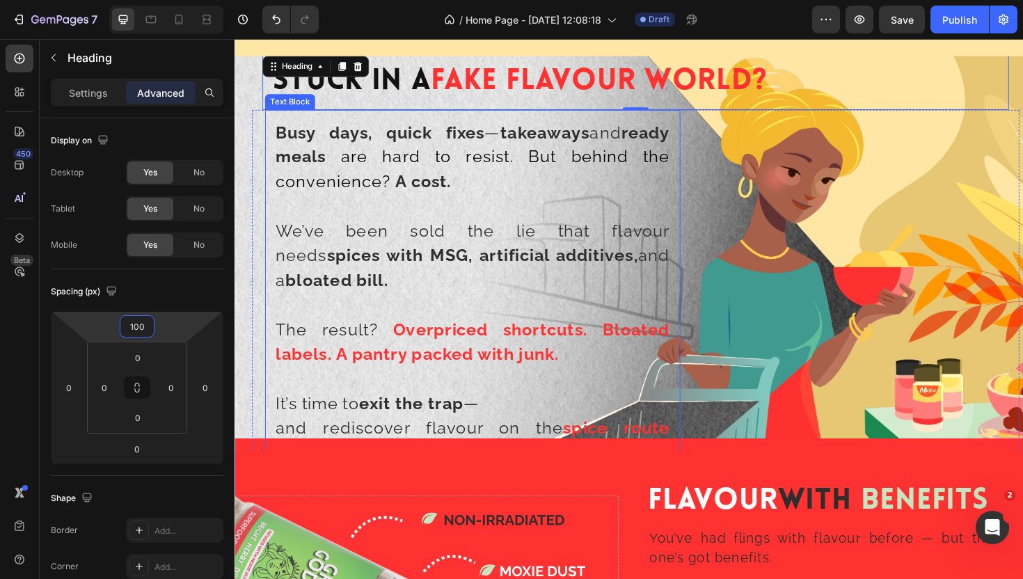
scroll to position [857, 0]
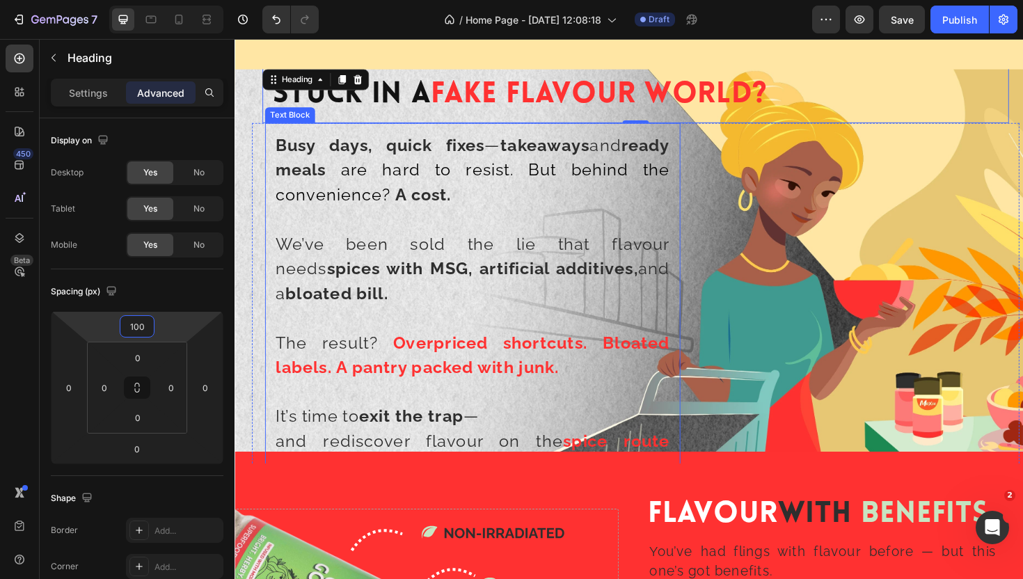
click at [593, 288] on strong "artificial additives," at bounding box center [578, 281] width 168 height 21
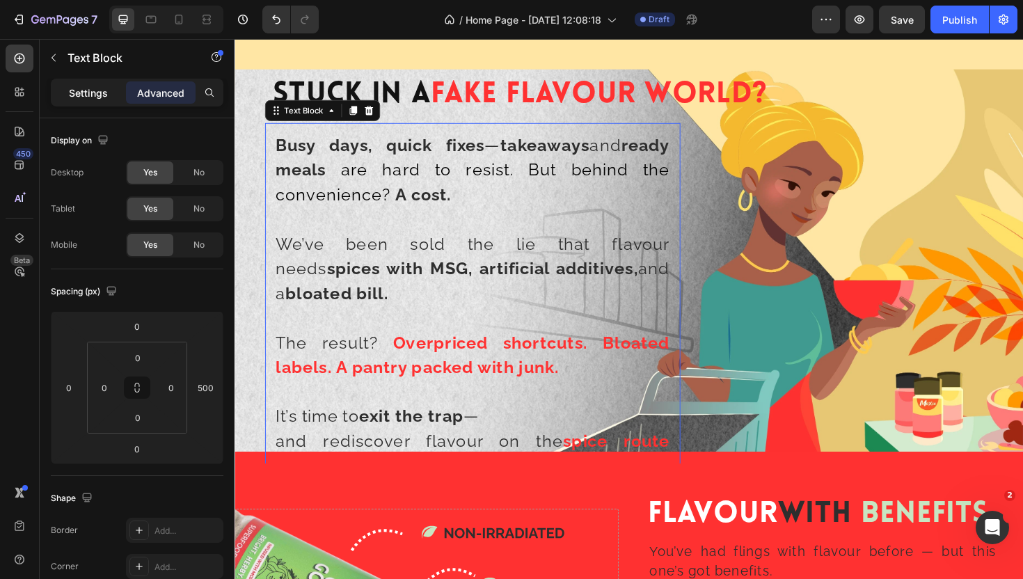
click at [80, 93] on p "Settings" at bounding box center [88, 93] width 39 height 15
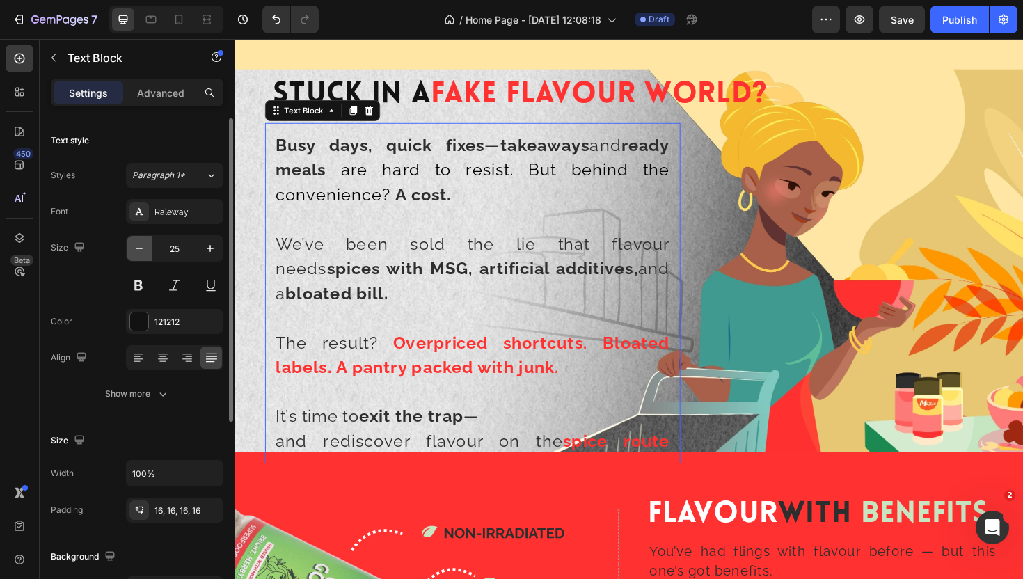
click at [138, 251] on icon "button" at bounding box center [139, 248] width 14 height 14
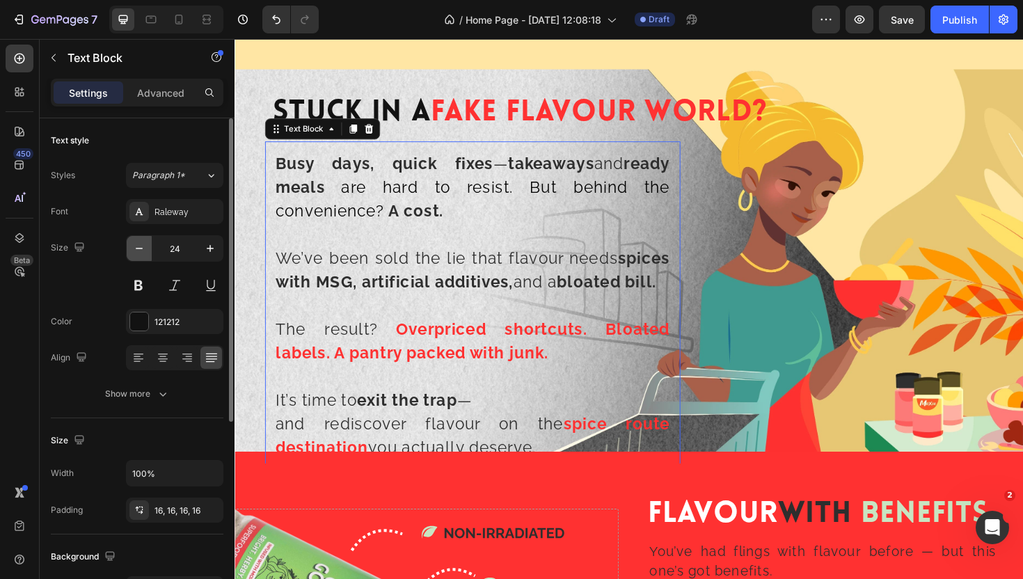
click at [138, 251] on icon "button" at bounding box center [139, 248] width 14 height 14
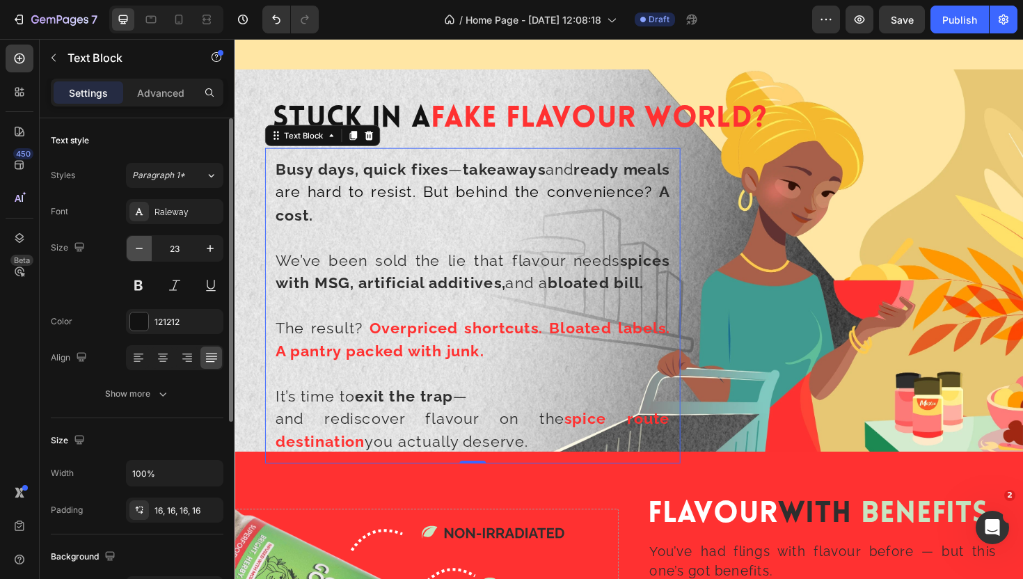
click at [138, 251] on icon "button" at bounding box center [139, 248] width 14 height 14
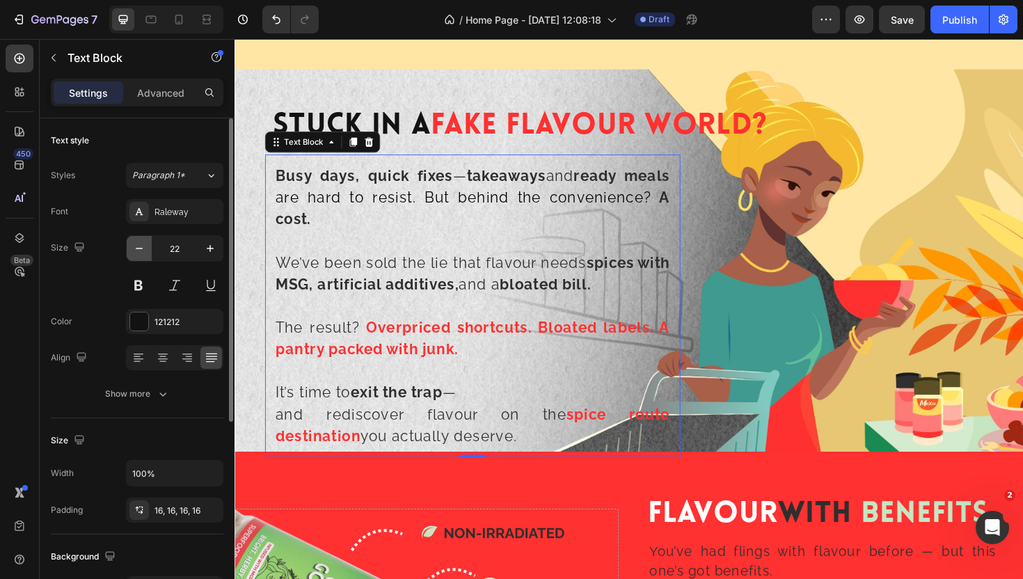
click at [138, 251] on icon "button" at bounding box center [139, 248] width 14 height 14
type input "21"
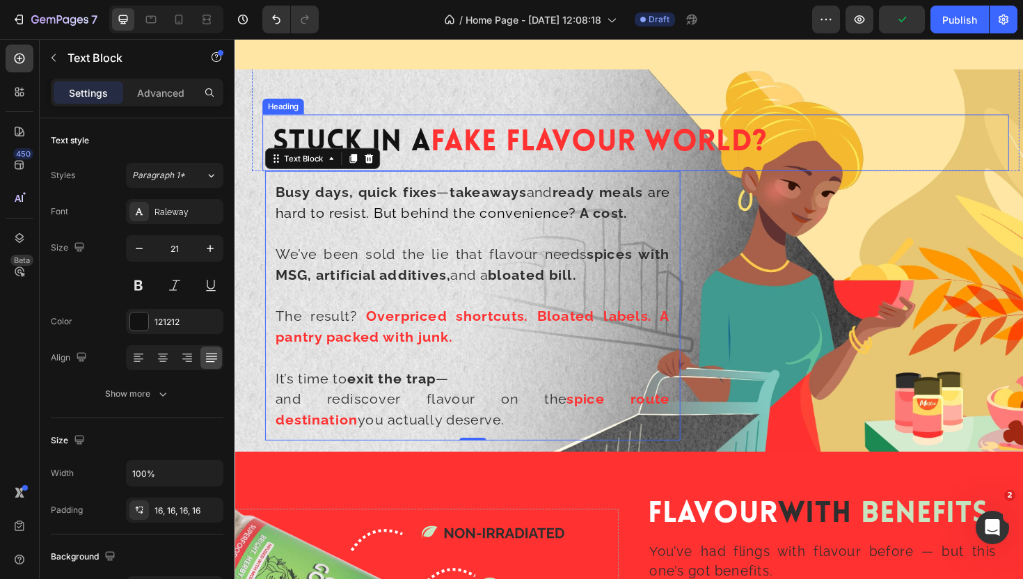
drag, startPoint x: 424, startPoint y: 122, endPoint x: 527, endPoint y: 134, distance: 103.7
click at [424, 122] on h2 "Stuck In A Fake Flavour World?" at bounding box center [659, 149] width 791 height 60
click at [420, 125] on h2 "Stuck In A Fake Flavour World?" at bounding box center [659, 149] width 791 height 60
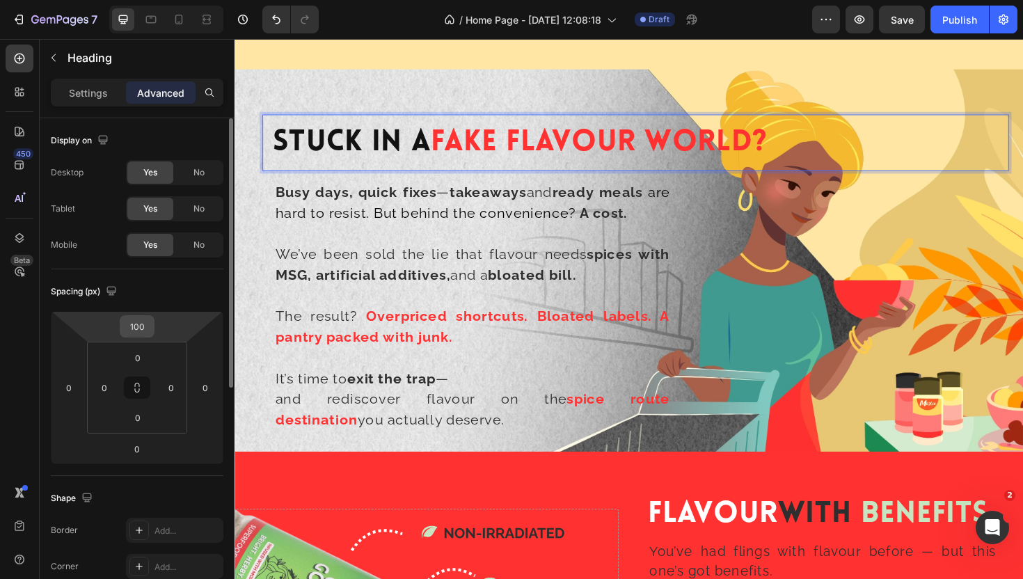
click at [143, 331] on input "100" at bounding box center [137, 326] width 28 height 21
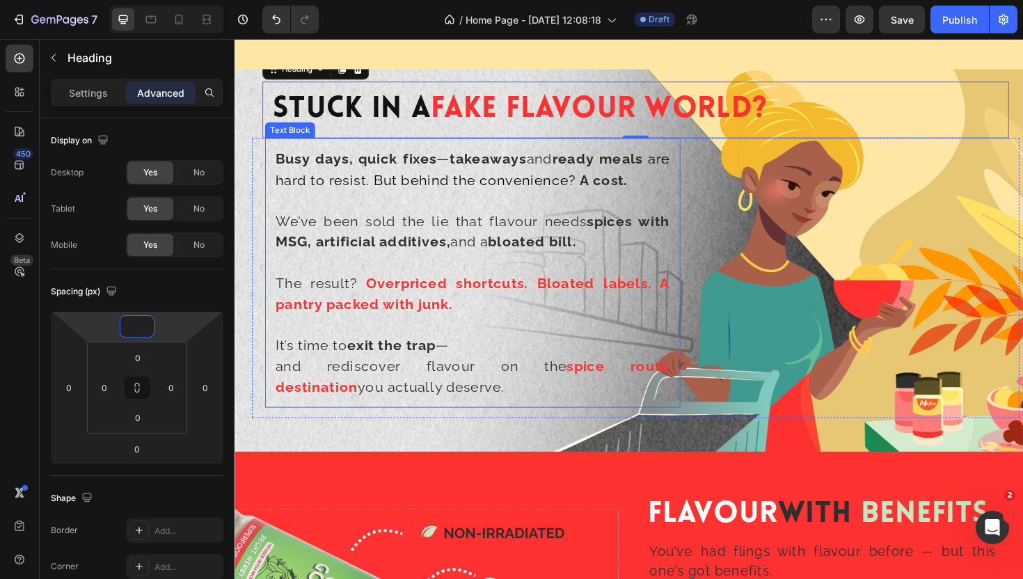
click at [586, 383] on strong "spice route" at bounding box center [640, 384] width 109 height 17
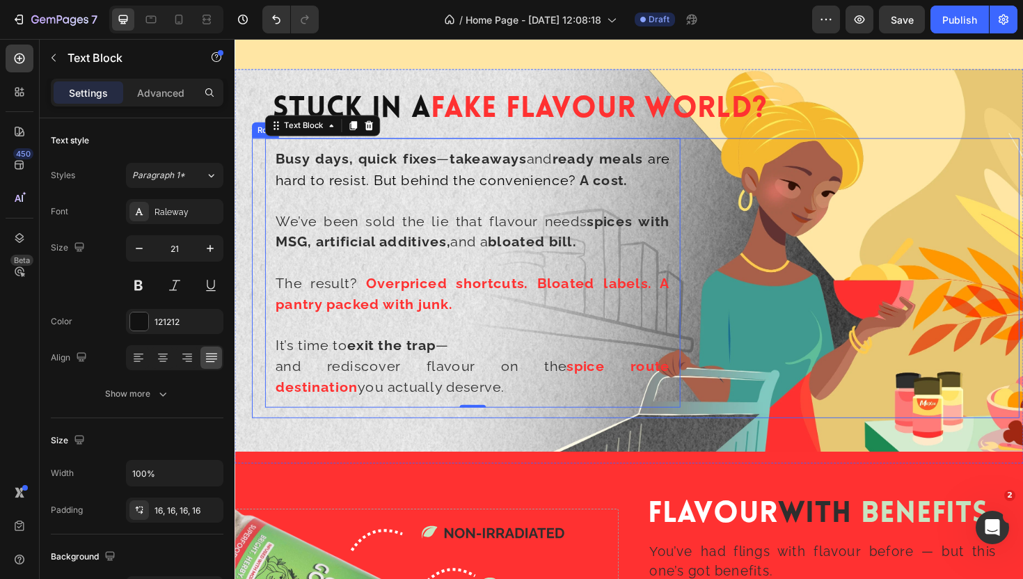
click at [831, 223] on div "Busy days, quick fixes — takeaways and ready meals are hard to resist. But behi…" at bounding box center [661, 286] width 788 height 285
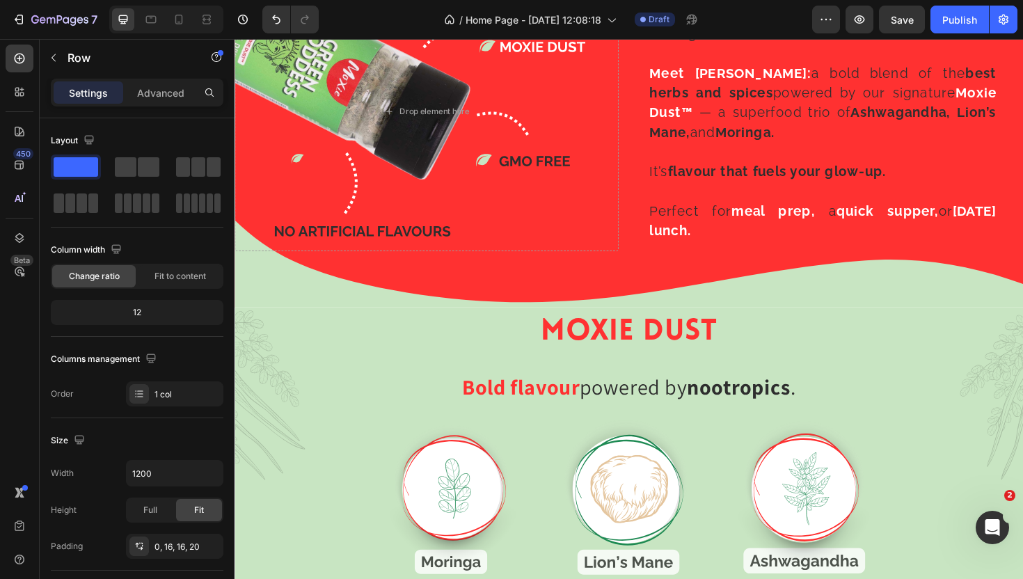
scroll to position [1446, 0]
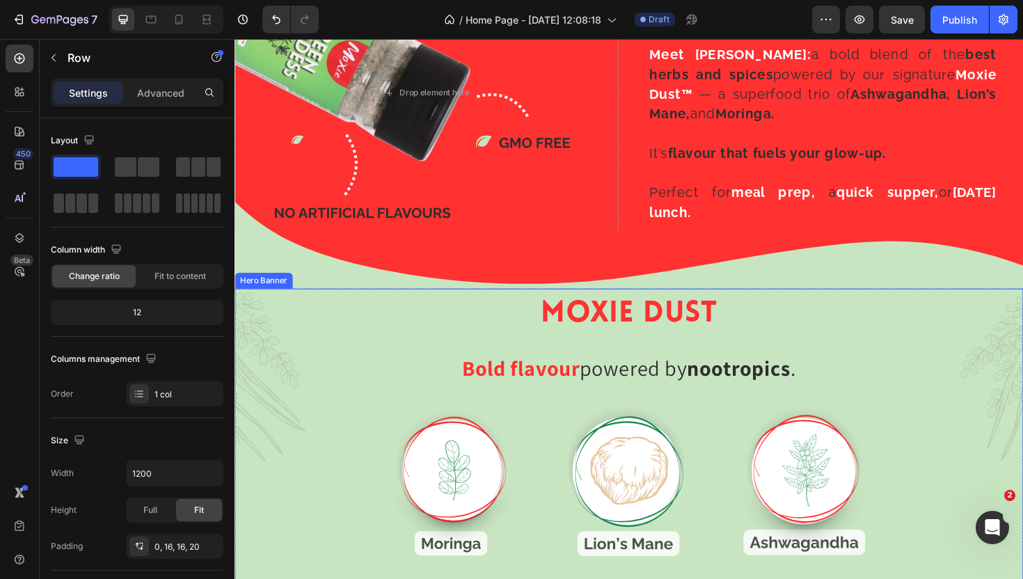
click at [283, 307] on div "Background Image" at bounding box center [652, 525] width 835 height 445
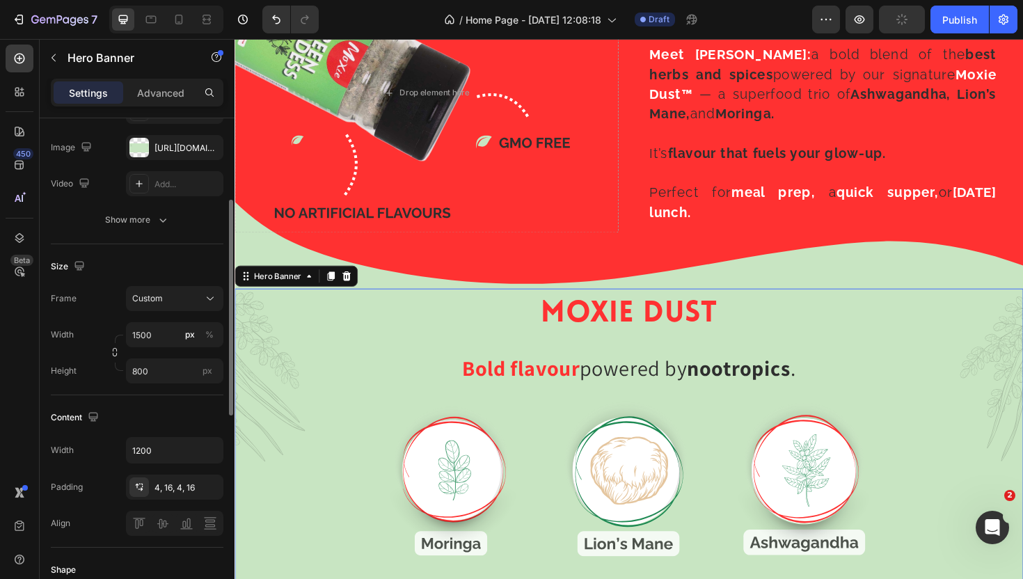
scroll to position [170, 0]
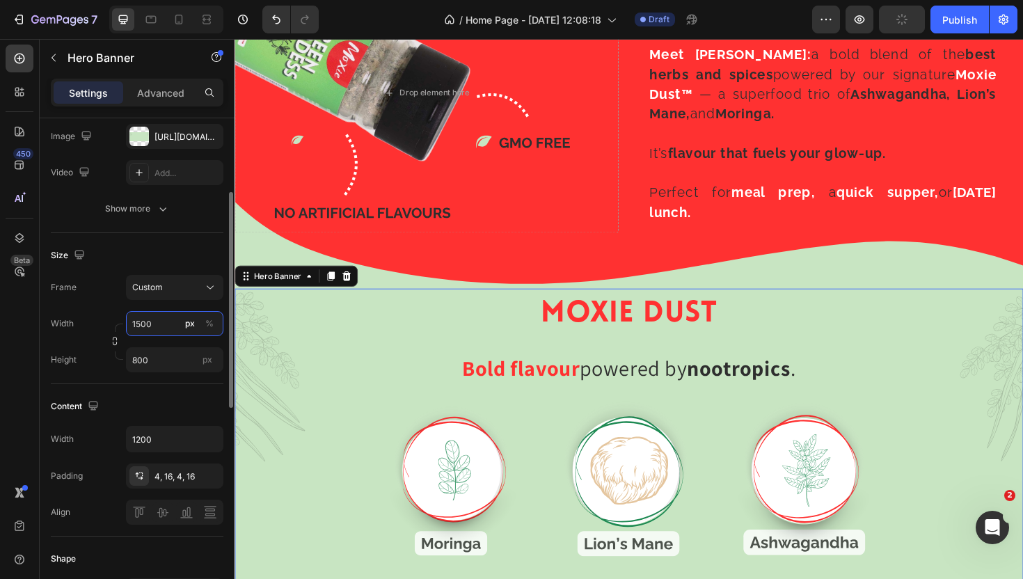
click at [155, 330] on input "1500" at bounding box center [174, 323] width 97 height 25
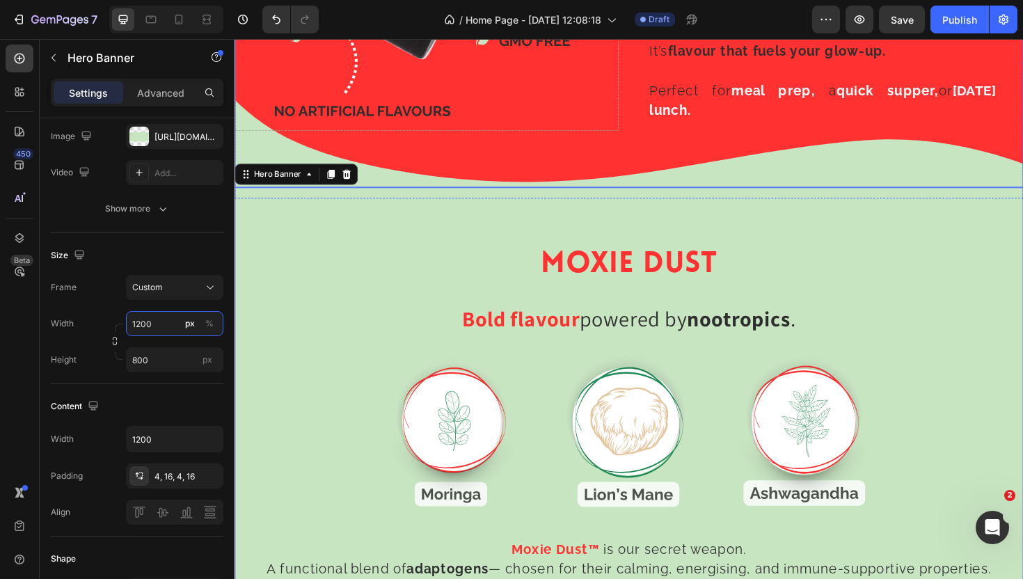
scroll to position [1553, 0]
type input "1200"
click at [646, 220] on div "Background Image" at bounding box center [652, 474] width 835 height 557
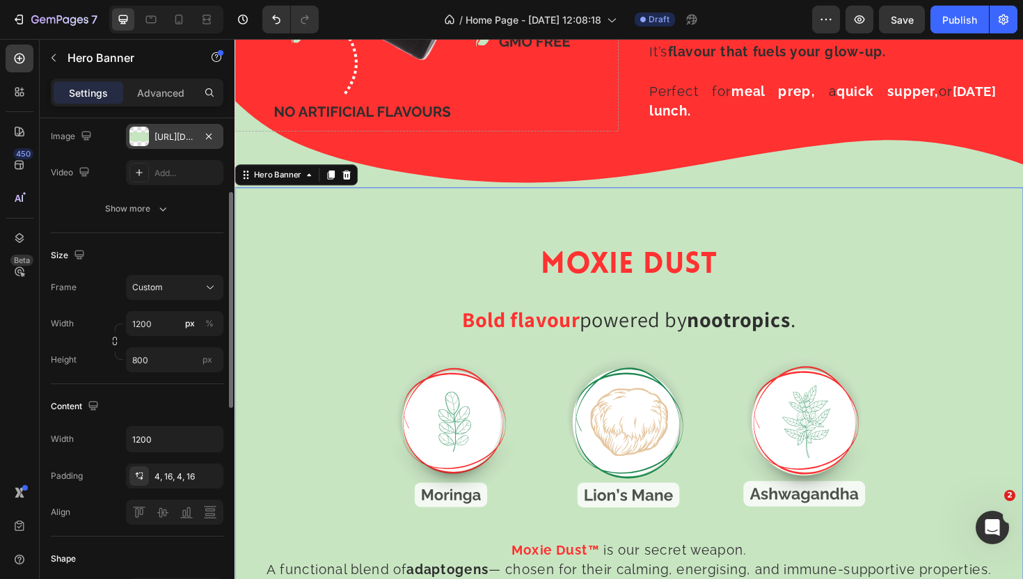
click at [169, 134] on div "[URL][DOMAIN_NAME]" at bounding box center [174, 137] width 40 height 13
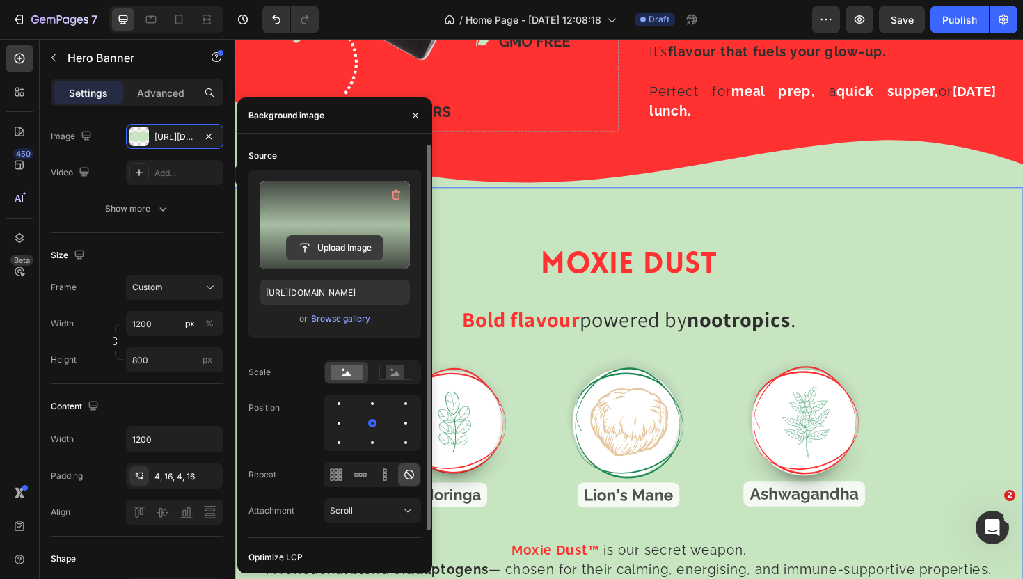
click at [327, 251] on input "file" at bounding box center [335, 248] width 96 height 24
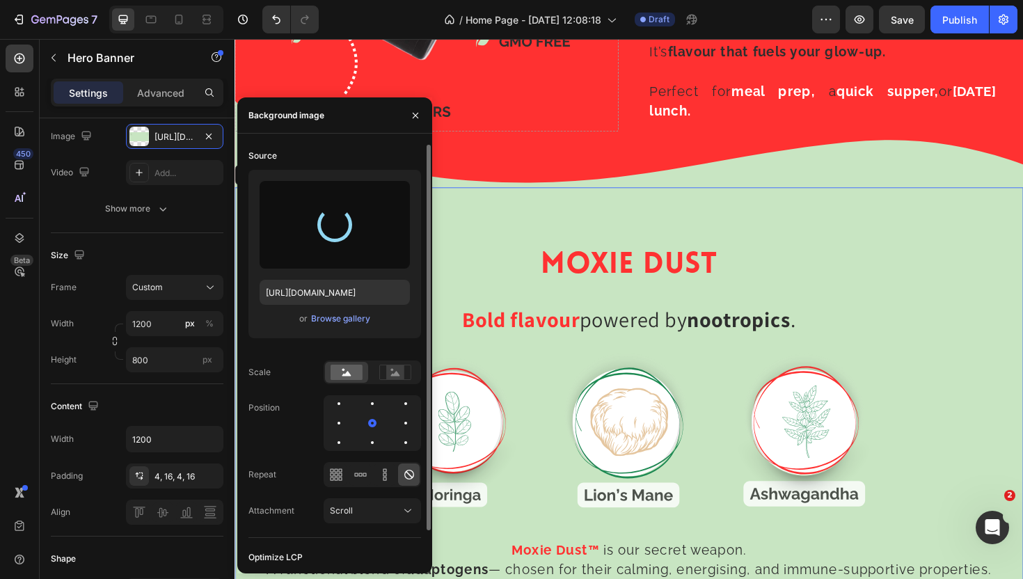
type input "[URL][DOMAIN_NAME]"
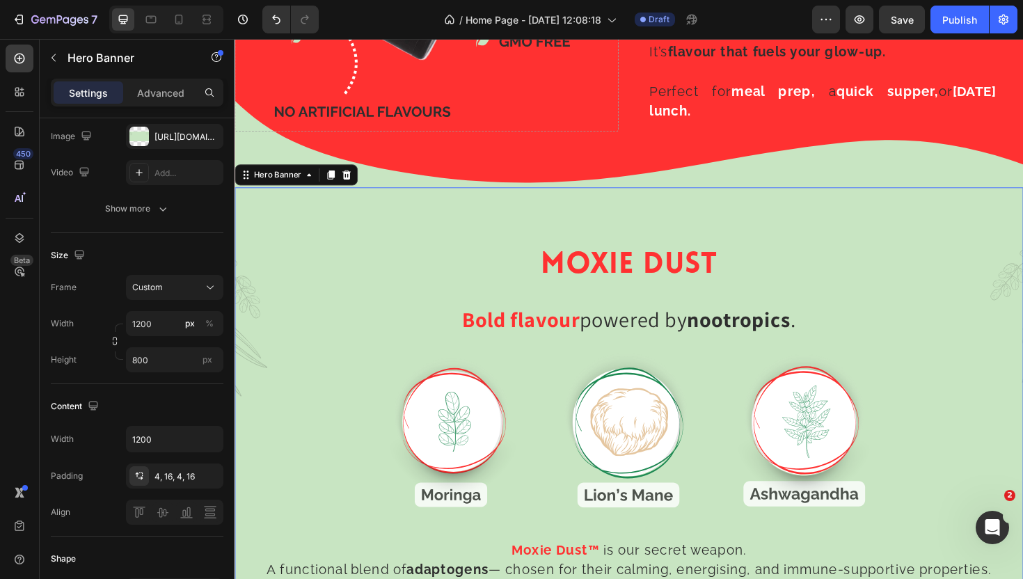
click at [733, 251] on div "Background Image" at bounding box center [652, 474] width 835 height 557
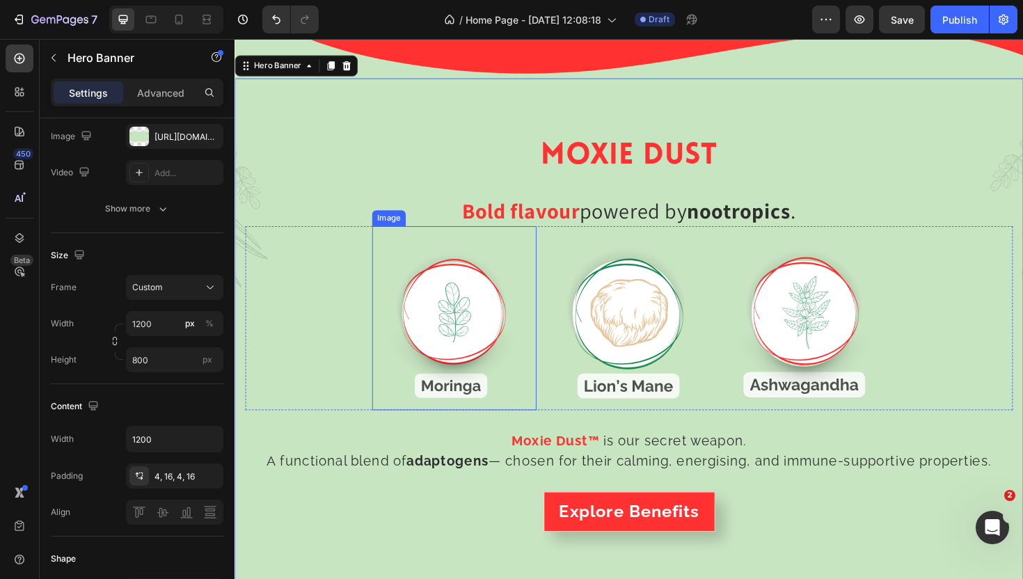
scroll to position [1664, 0]
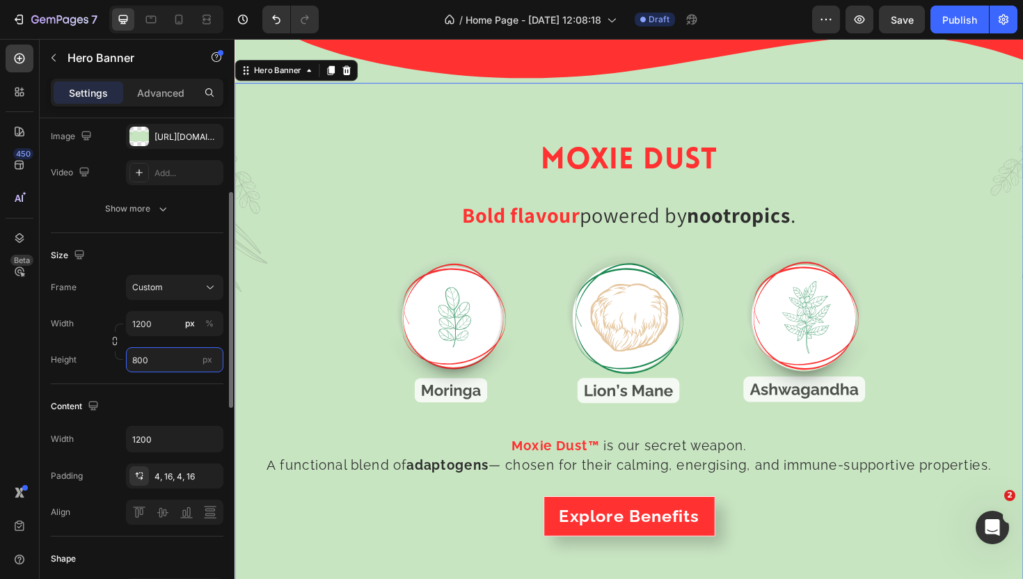
click at [162, 356] on input "800" at bounding box center [174, 359] width 97 height 25
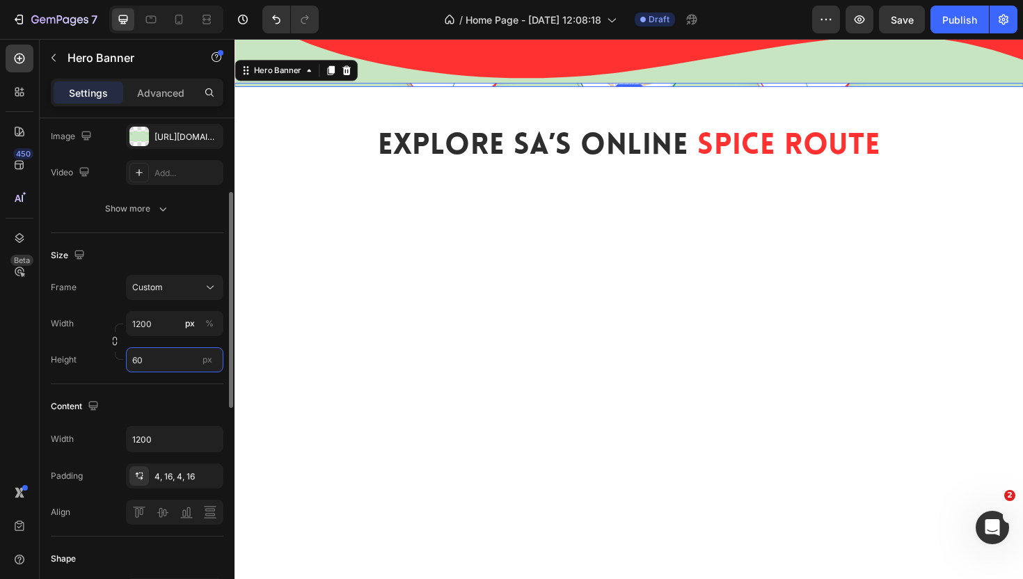
type input "600"
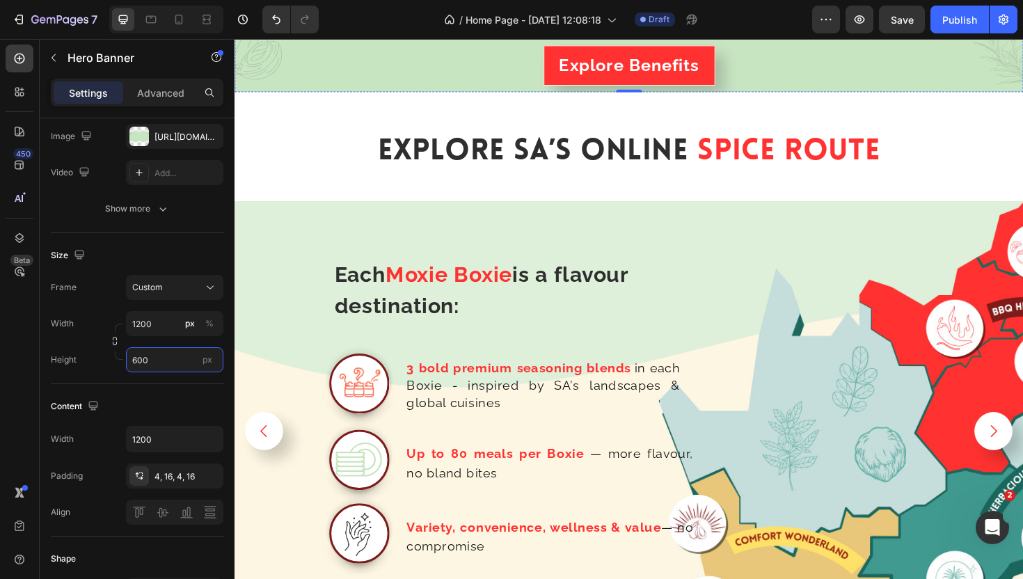
scroll to position [2073, 0]
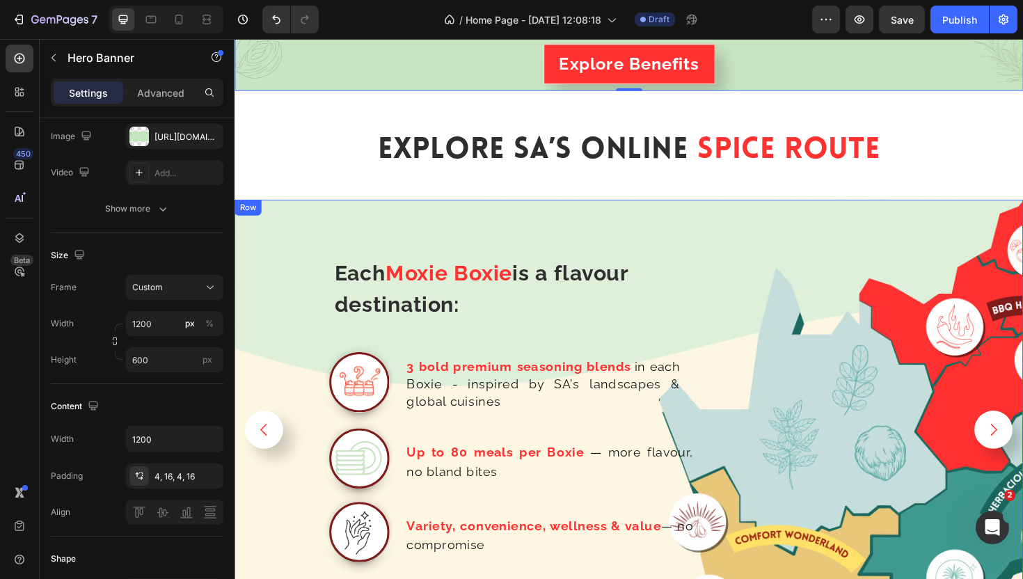
click at [809, 211] on div "Each Moxie Boxie is a flavour destination: Text Block Row Image 3 bold premium …" at bounding box center [652, 452] width 835 height 487
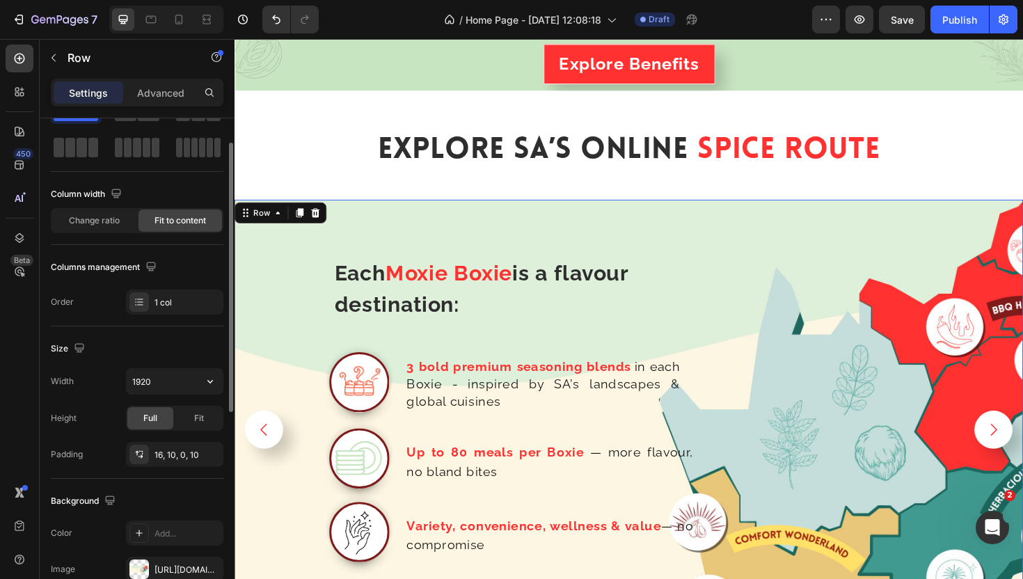
scroll to position [64, 0]
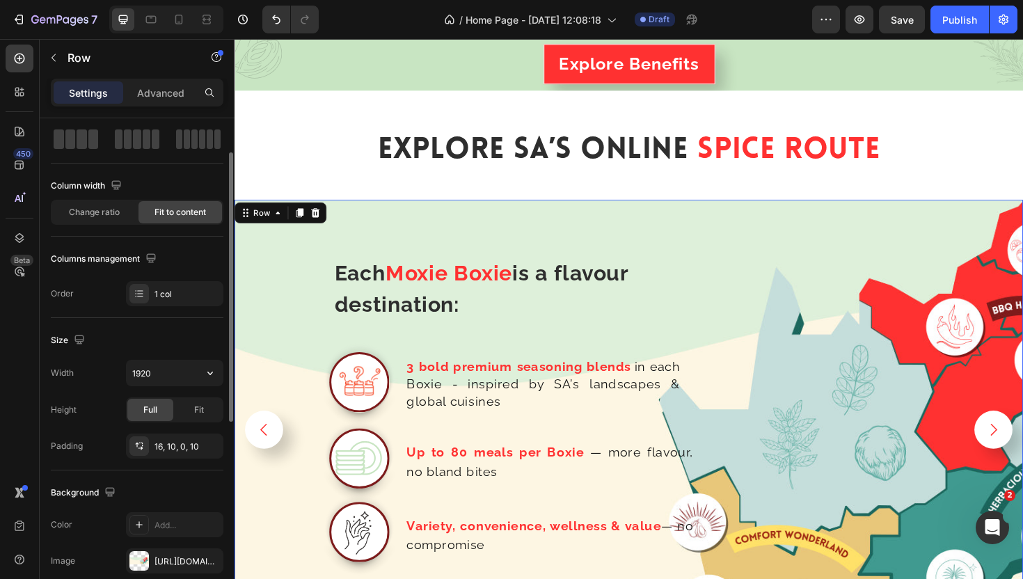
click at [161, 374] on input "1920" at bounding box center [175, 372] width 96 height 25
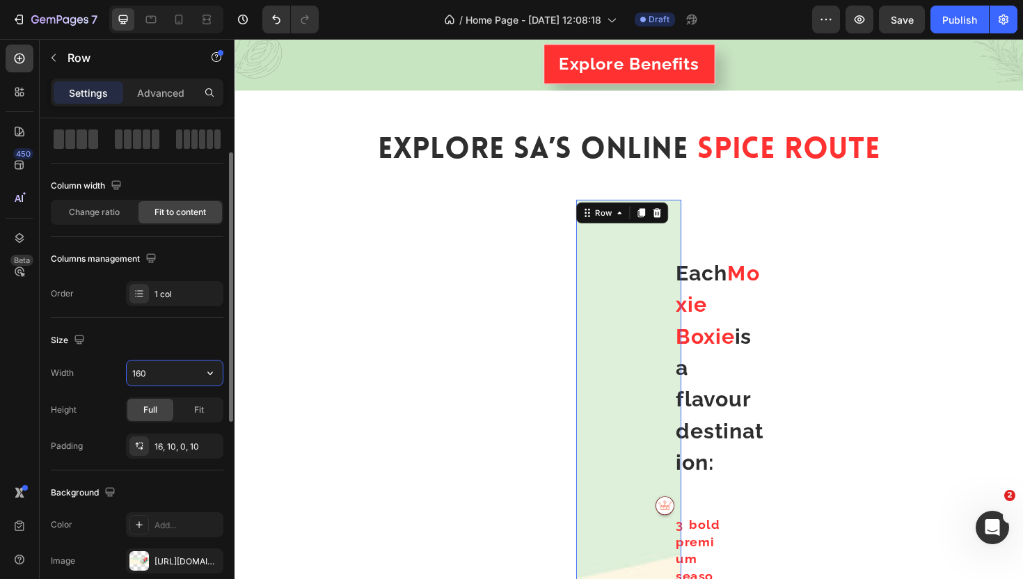
type input "1600"
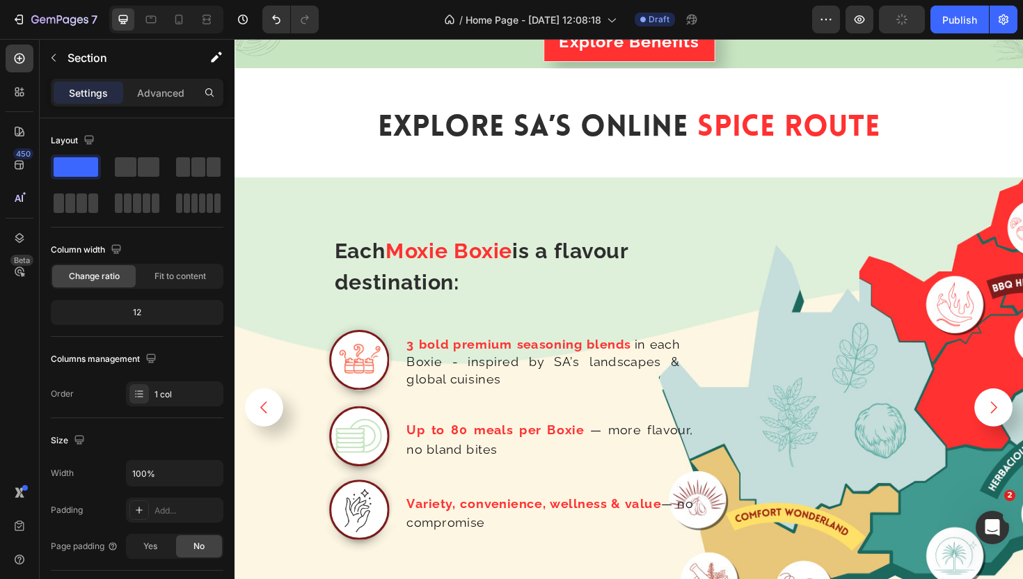
scroll to position [2087, 0]
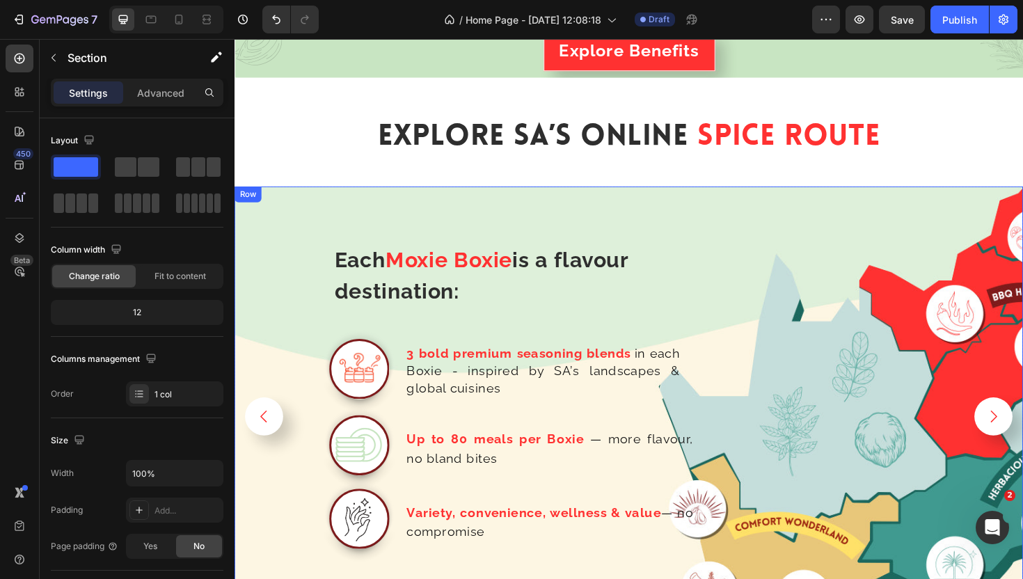
click at [443, 201] on div "Each Moxie Boxie is a flavour destination: Text Block Row Image 3 bold premium …" at bounding box center [652, 439] width 835 height 487
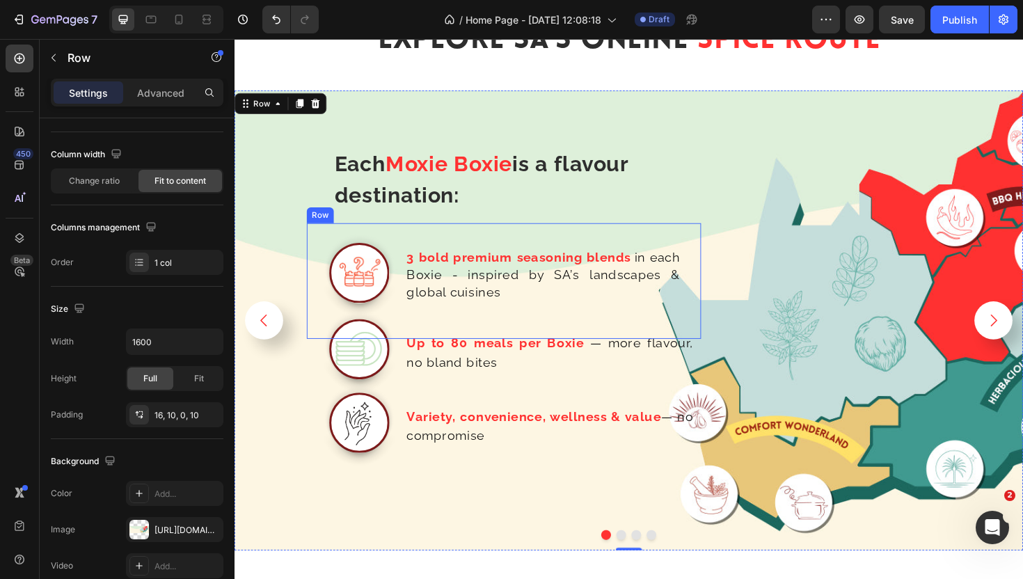
scroll to position [2191, 0]
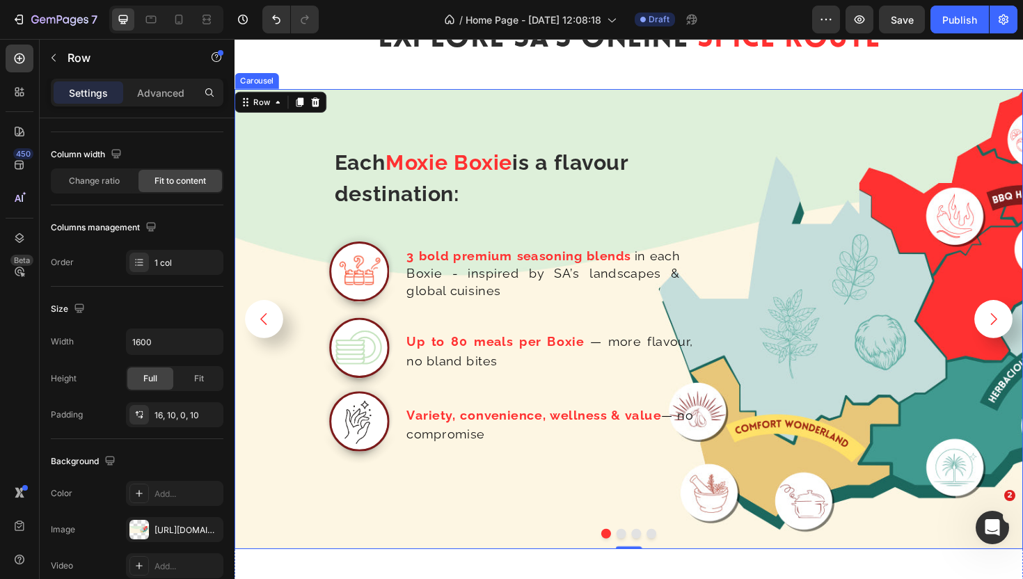
click at [1022, 335] on icon "Carousel Next Arrow" at bounding box center [1038, 335] width 7 height 13
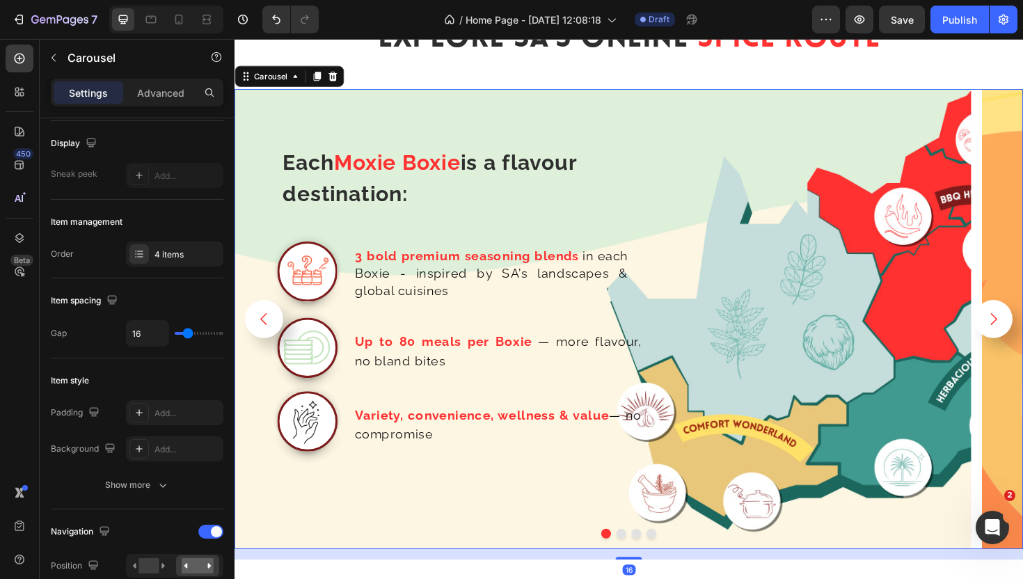
scroll to position [0, 0]
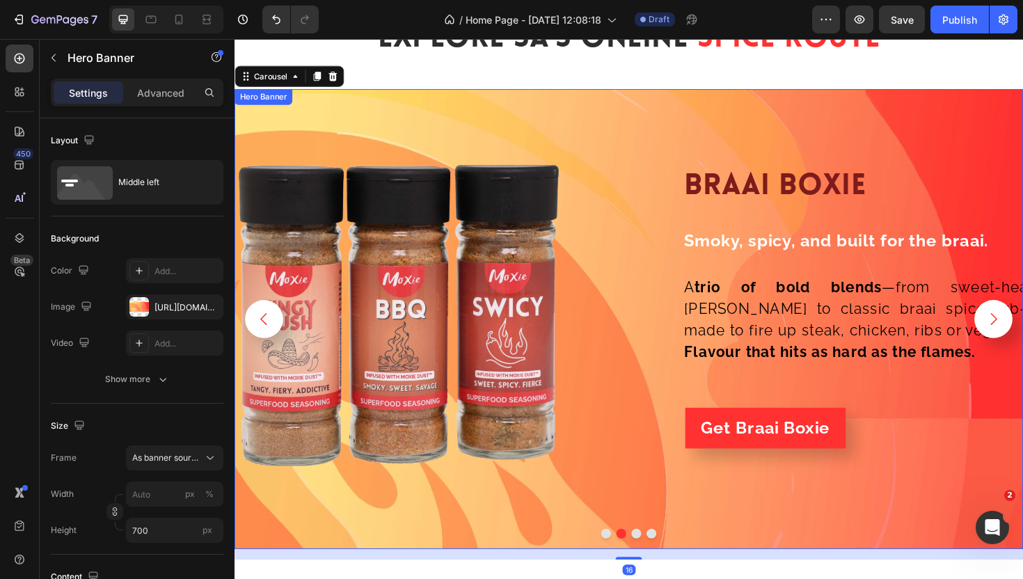
click at [752, 116] on div "Background Image" at bounding box center [652, 335] width 835 height 487
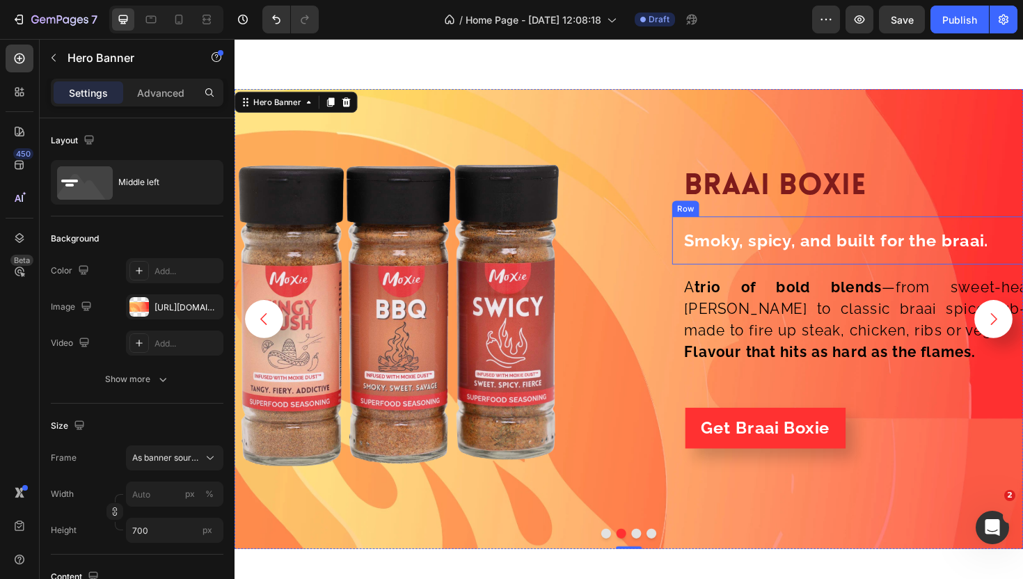
scroll to position [2174, 0]
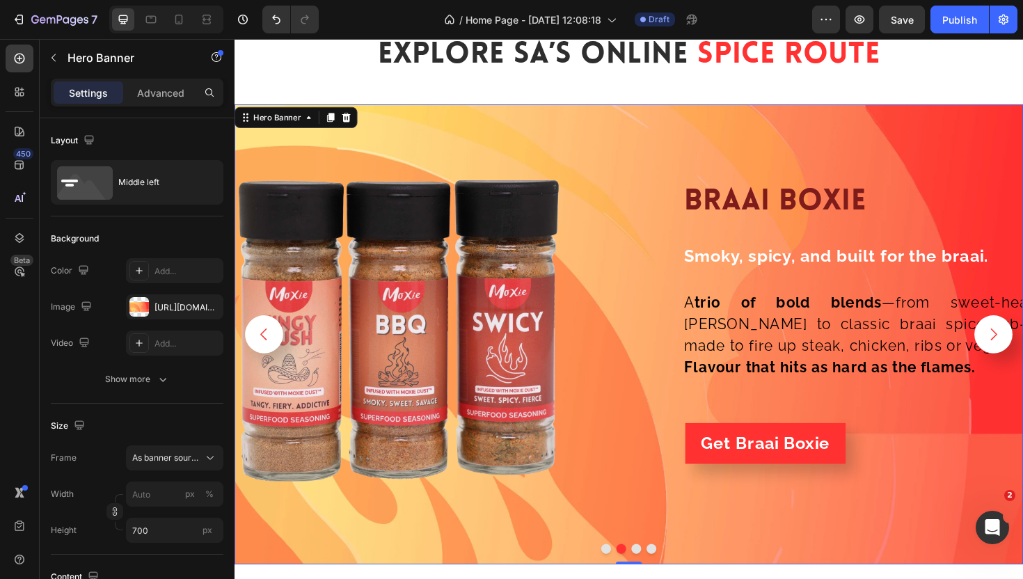
click at [597, 136] on div "Background Image" at bounding box center [652, 352] width 835 height 487
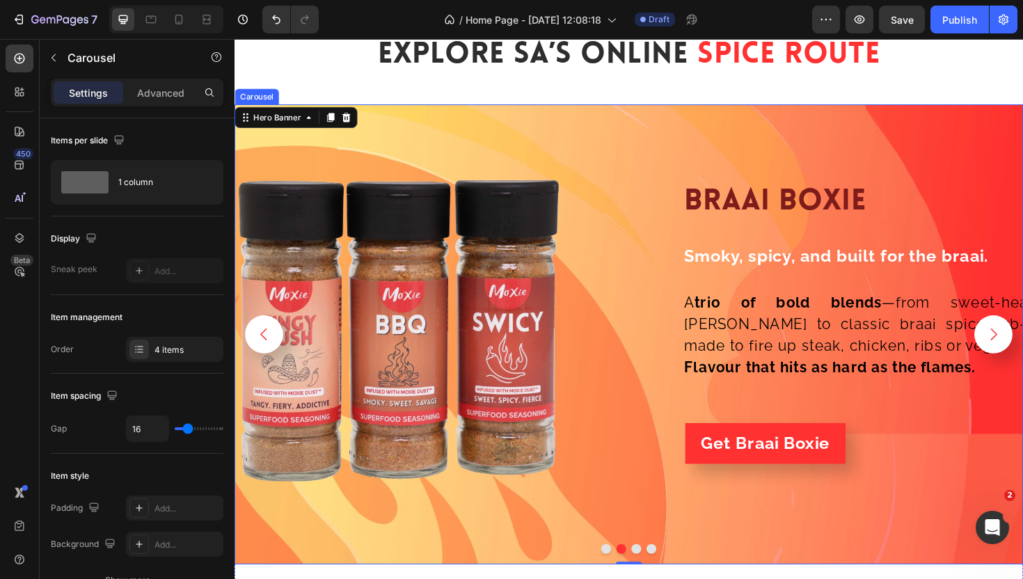
click at [277, 357] on button "Carousel Back Arrow" at bounding box center [266, 352] width 40 height 40
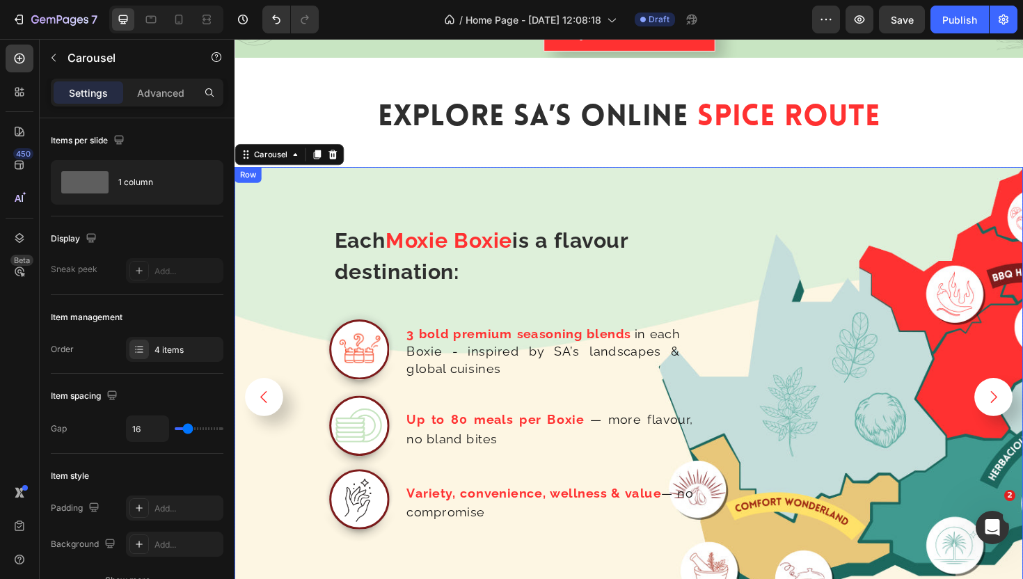
scroll to position [2152, 0]
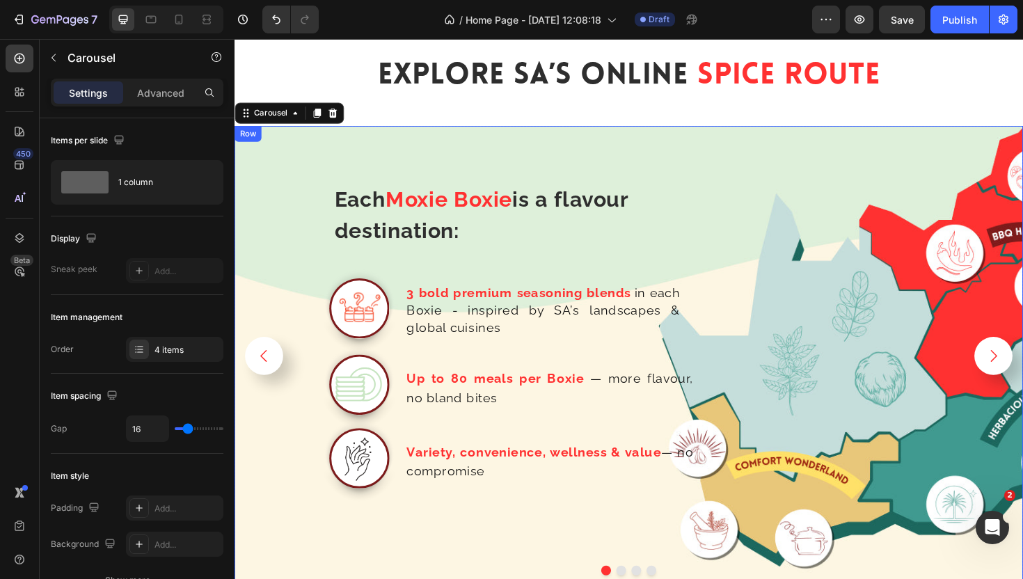
click at [552, 158] on div "Each Moxie Boxie is a flavour destination: Text Block Row Image 3 bold premium …" at bounding box center [498, 380] width 515 height 476
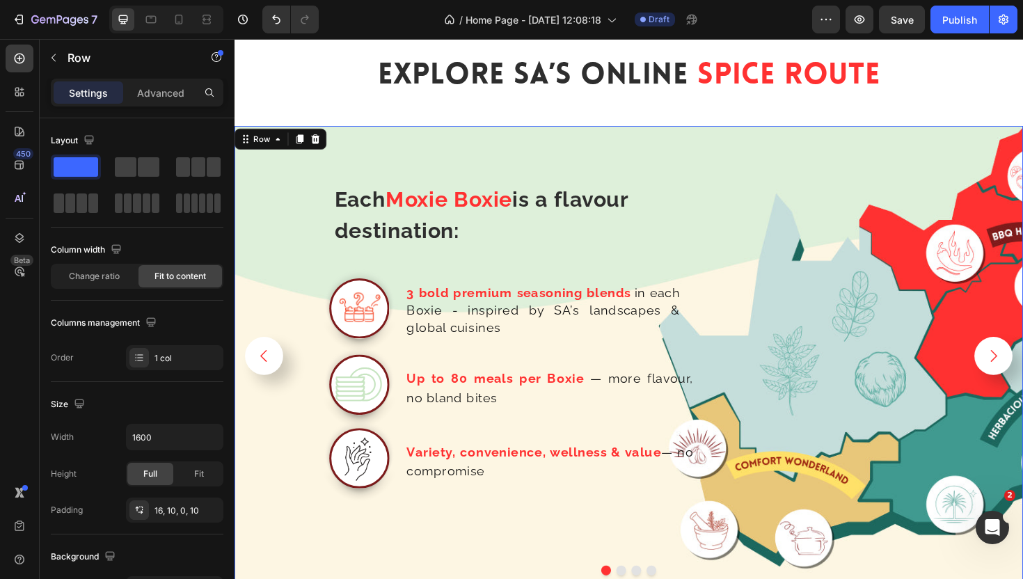
click at [286, 264] on div "Each Moxie Boxie is a flavour destination: Text Block Row Image 3 bold premium …" at bounding box center [498, 380] width 515 height 476
click at [377, 146] on div "Each Moxie Boxie is a flavour destination: Text Block Row Image 3 bold premium …" at bounding box center [498, 380] width 515 height 476
click at [419, 555] on div "Each Moxie Boxie is a flavour destination: Text Block Row Image 3 bold premium …" at bounding box center [498, 380] width 515 height 476
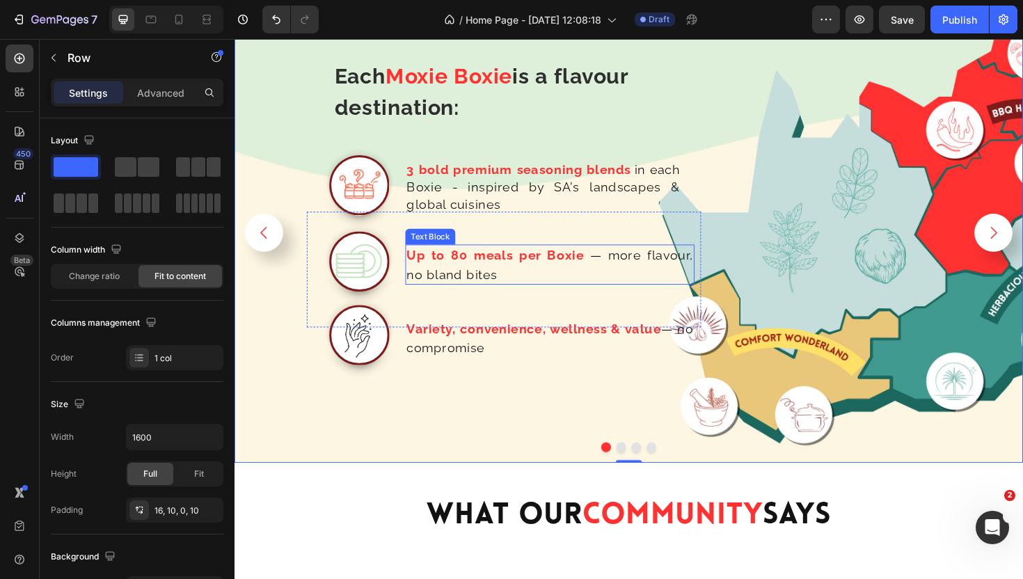
scroll to position [2193, 0]
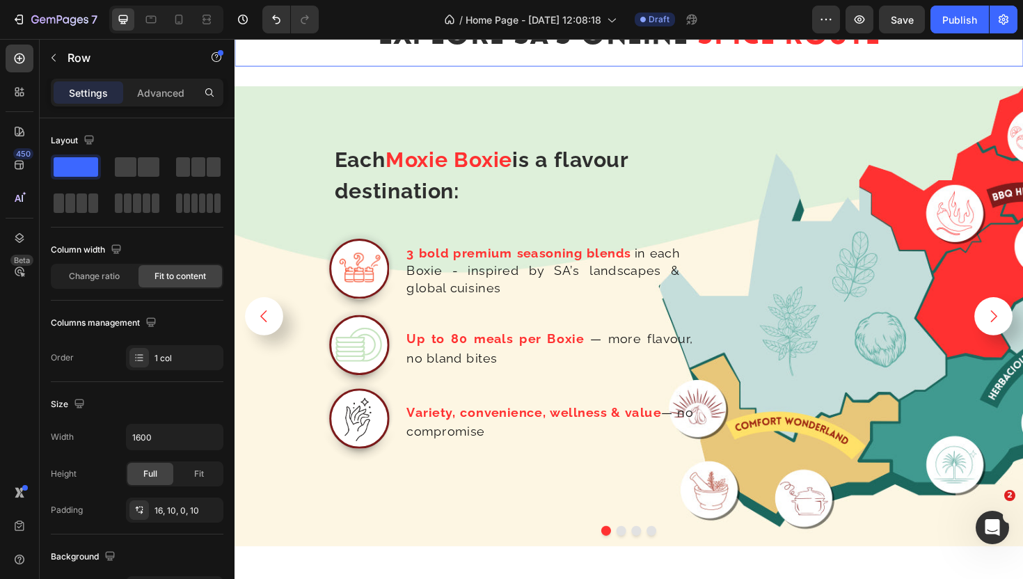
click at [339, 63] on div "explore SA’s Online Spice Route Heading Row 0" at bounding box center [652, 37] width 835 height 63
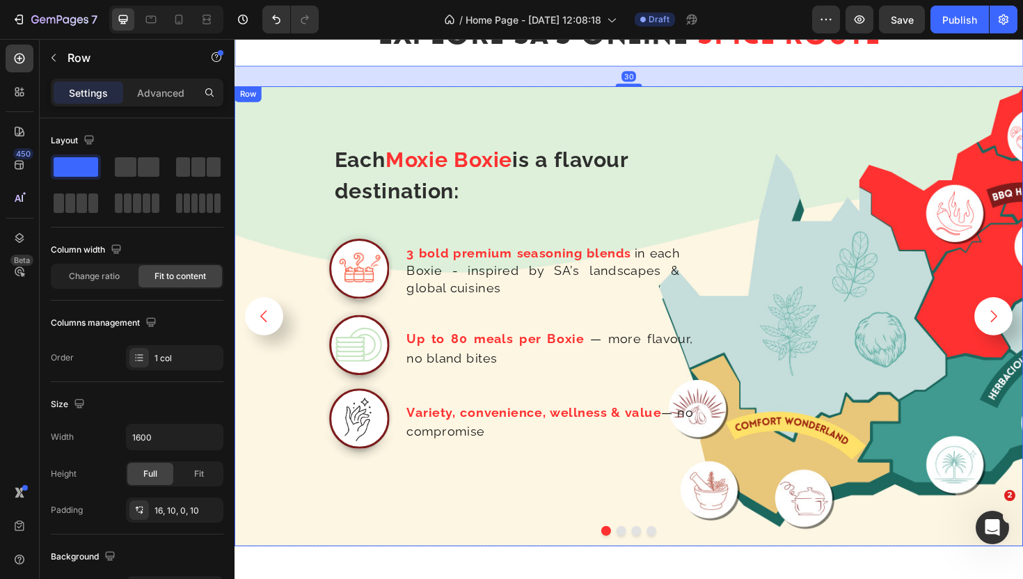
click at [312, 122] on div "Each Moxie Boxie is a flavour destination: Text Block Row Image 3 bold premium …" at bounding box center [498, 338] width 515 height 476
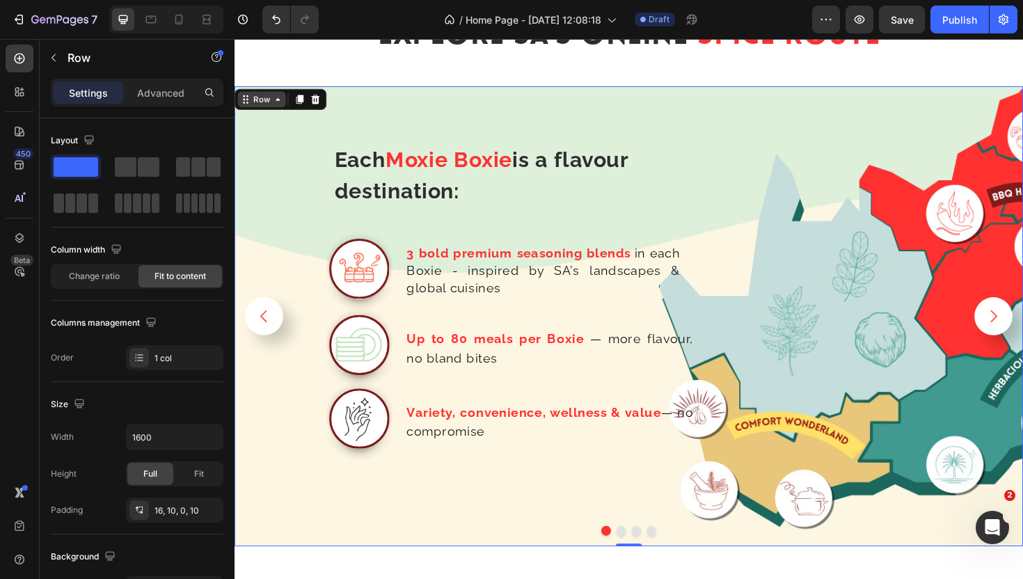
click at [269, 100] on div "Row" at bounding box center [263, 103] width 23 height 13
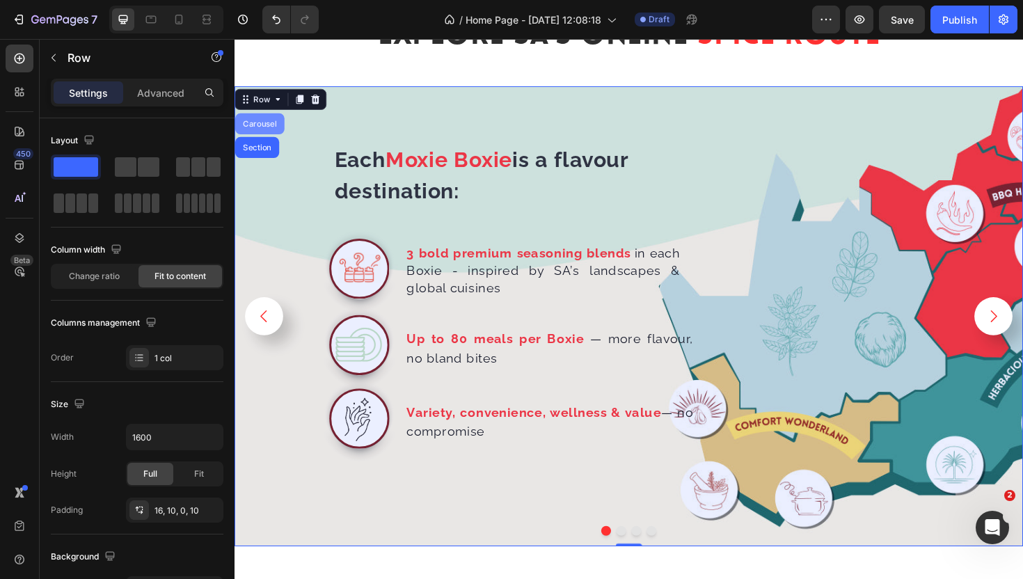
click at [267, 132] on div "Carousel" at bounding box center [261, 129] width 41 height 8
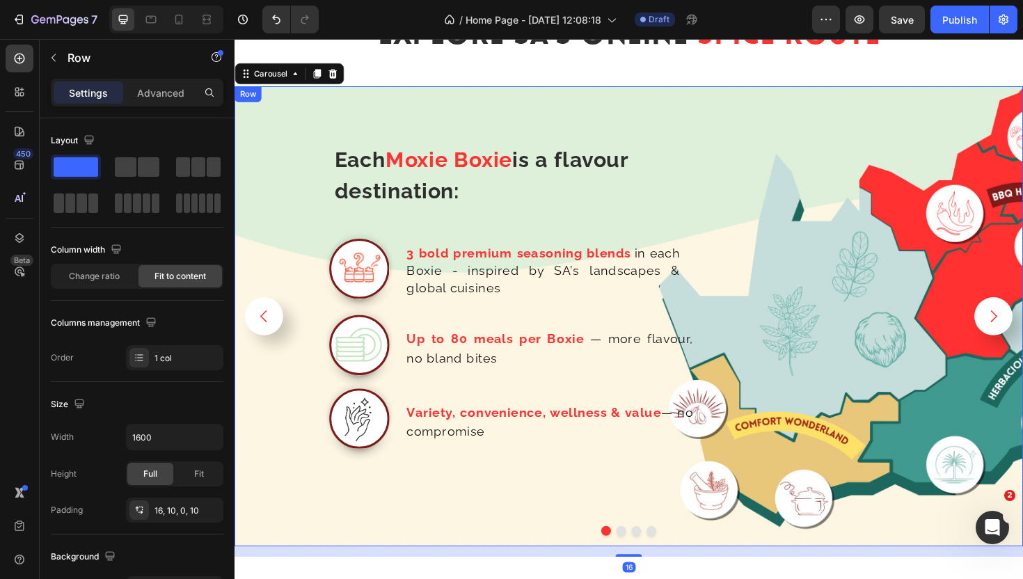
click at [355, 116] on div "Each Moxie Boxie is a flavour destination: Text Block Row Image 3 bold premium …" at bounding box center [498, 338] width 515 height 476
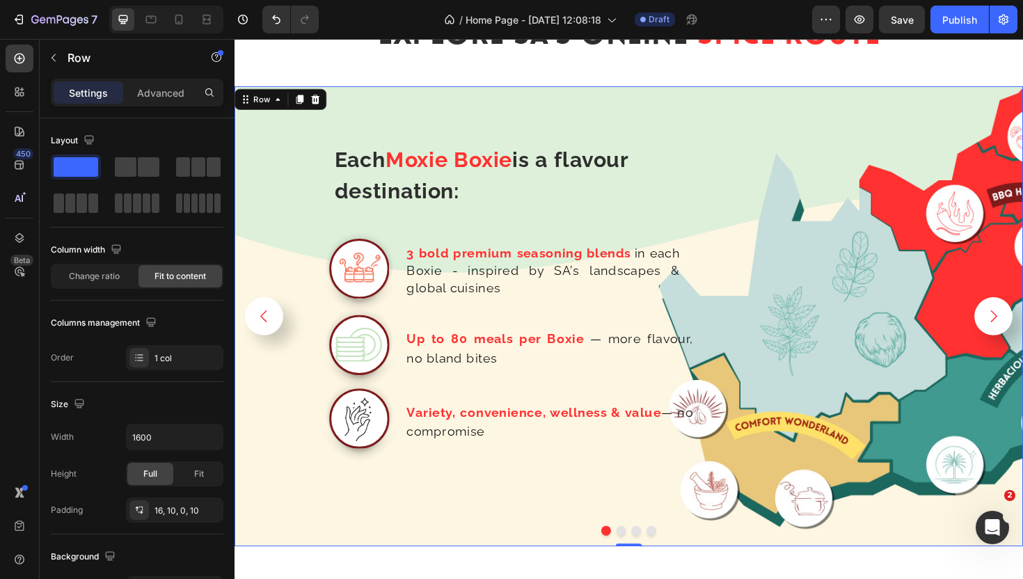
click at [315, 157] on div "Each Moxie Boxie is a flavour destination: Text Block Row Image 3 bold premium …" at bounding box center [498, 338] width 515 height 476
click at [317, 106] on icon at bounding box center [320, 103] width 9 height 10
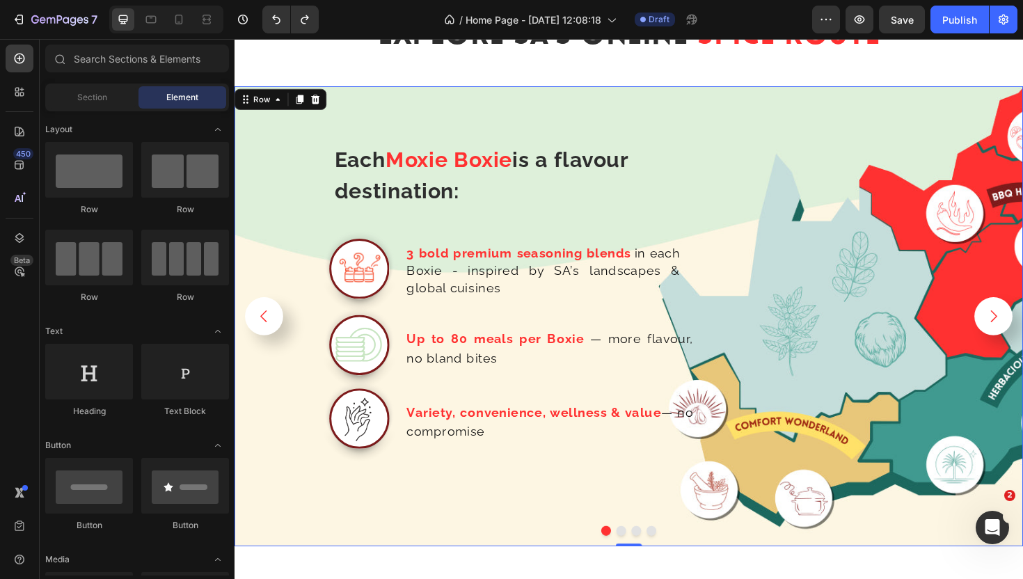
click at [943, 203] on div "Each Moxie Boxie is a flavour destination: Text Block Row Image 3 bold premium …" at bounding box center [652, 332] width 835 height 487
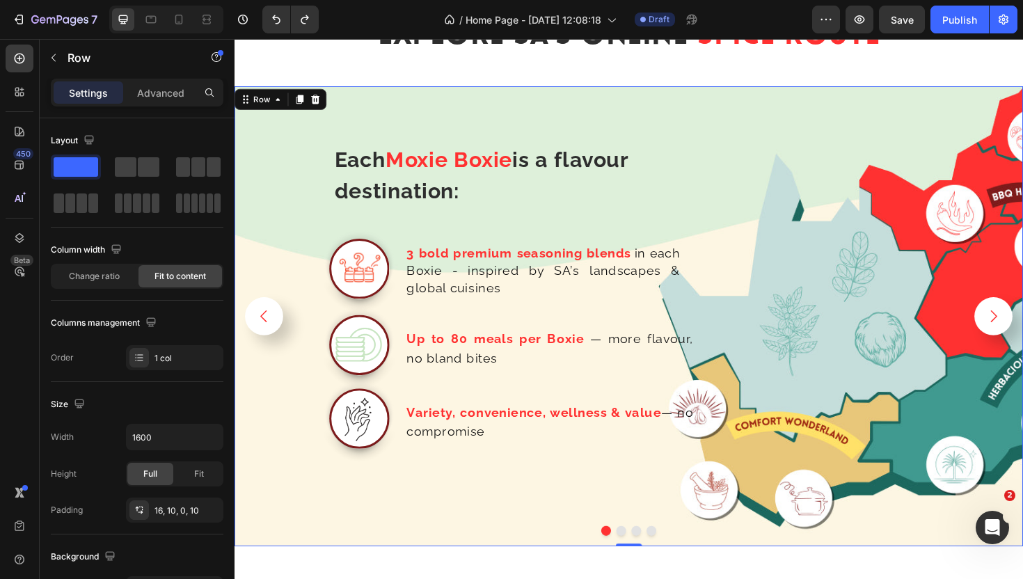
click at [943, 203] on div "Each Moxie Boxie is a flavour destination: Text Block Row Image 3 bold premium …" at bounding box center [652, 332] width 835 height 487
click at [492, 529] on div "Each Moxie Boxie is a flavour destination: Text Block Row Image 3 bold premium …" at bounding box center [498, 338] width 515 height 476
click at [275, 104] on icon at bounding box center [280, 102] width 11 height 11
click at [326, 220] on div "Each Moxie Boxie is a flavour destination: Text Block Row Image 3 bold premium …" at bounding box center [498, 338] width 515 height 476
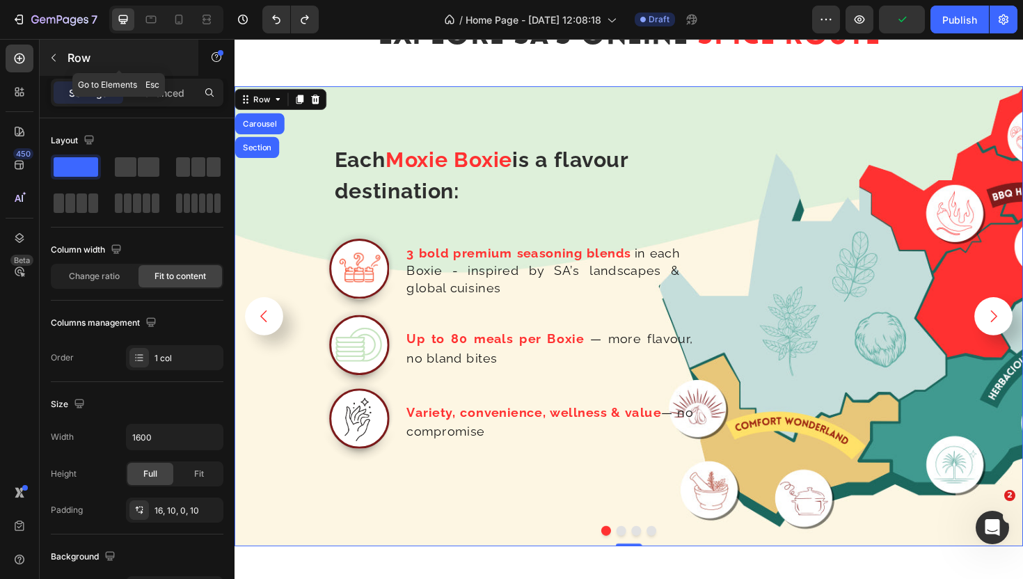
click at [55, 57] on icon "button" at bounding box center [53, 57] width 11 height 11
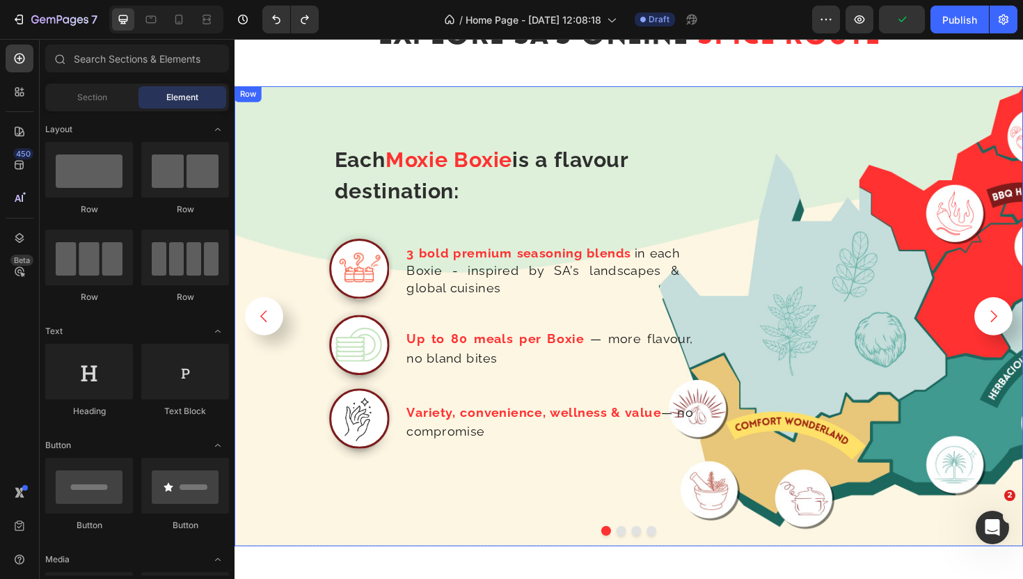
click at [338, 111] on div "Each Moxie Boxie is a flavour destination: Text Block Row Image 3 bold premium …" at bounding box center [498, 338] width 515 height 476
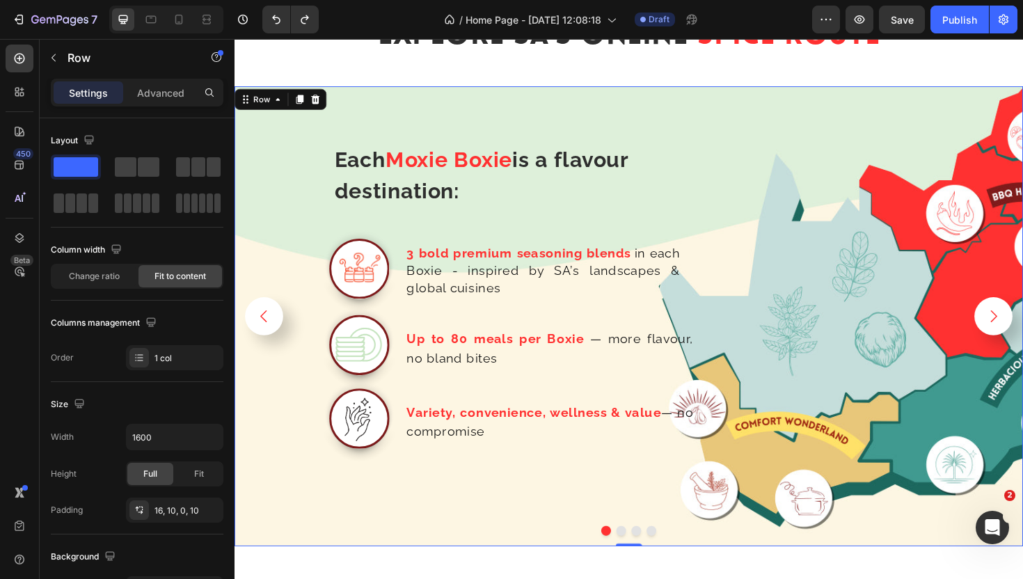
click at [267, 154] on div "Each Moxie Boxie is a flavour destination: Text Block Row Image 3 bold premium …" at bounding box center [498, 338] width 515 height 476
click at [239, 161] on div "Each Moxie Boxie is a flavour destination: Text Block Row Image 3 bold premium …" at bounding box center [652, 332] width 835 height 487
click at [152, 95] on p "Advanced" at bounding box center [160, 93] width 47 height 15
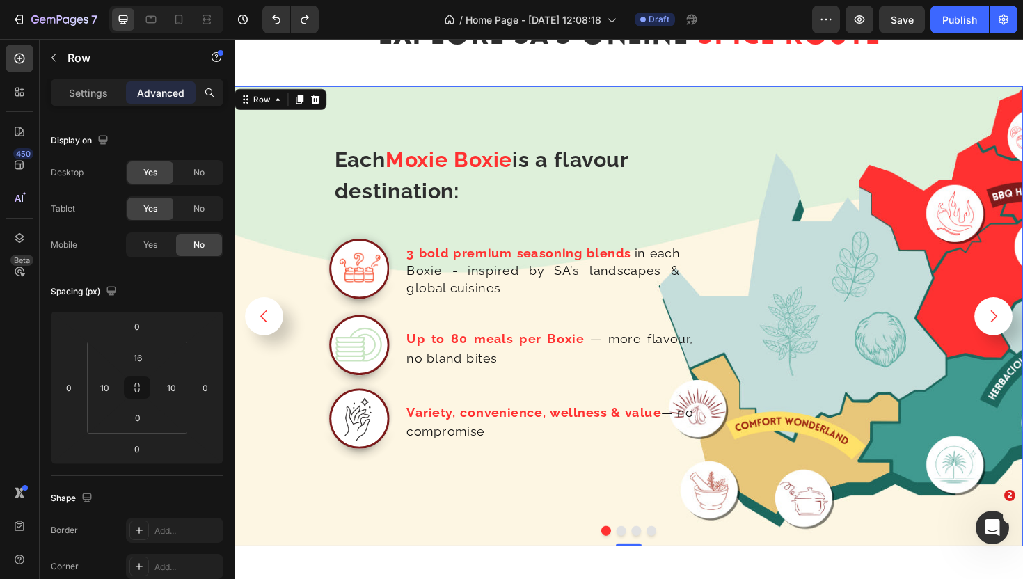
click at [818, 447] on div "Each Moxie Boxie is a flavour destination: Text Block Row Image 3 bold premium …" at bounding box center [652, 332] width 835 height 487
click at [964, 427] on div "Each Moxie Boxie is a flavour destination: Text Block Row Image 3 bold premium …" at bounding box center [652, 332] width 835 height 487
click at [776, 196] on div "Each Moxie Boxie is a flavour destination: Text Block Row Image 3 bold premium …" at bounding box center [652, 332] width 835 height 487
click at [628, 118] on div "Each Moxie Boxie is a flavour destination: Text Block Row Image 3 bold premium …" at bounding box center [498, 338] width 515 height 476
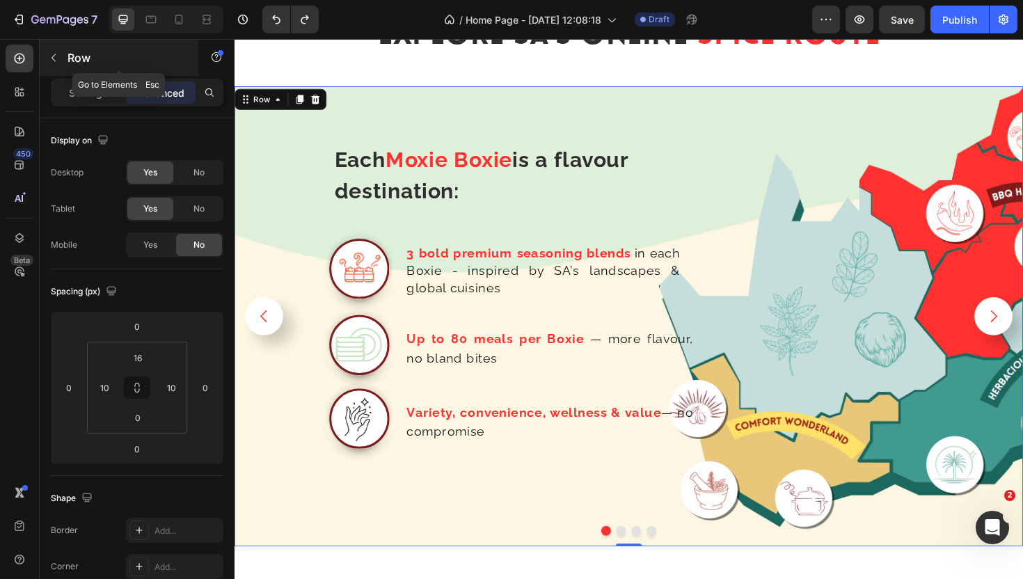
click at [56, 55] on icon "button" at bounding box center [53, 57] width 11 height 11
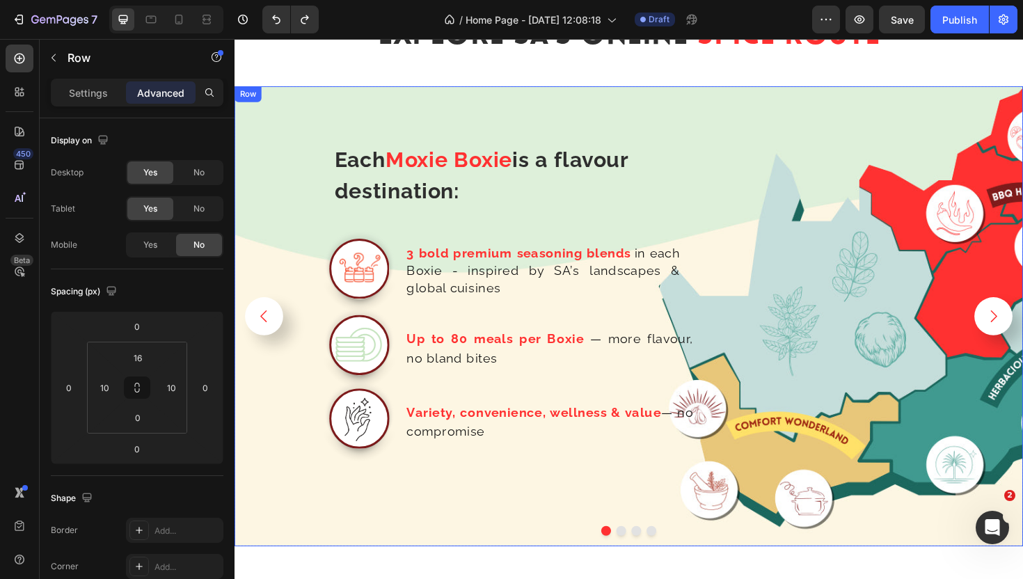
click at [386, 531] on div "Each Moxie Boxie is a flavour destination: Text Block Row Image 3 bold premium …" at bounding box center [498, 338] width 515 height 476
click at [427, 534] on div "Each Moxie Boxie is a flavour destination: Text Block Row Image 3 bold premium …" at bounding box center [498, 338] width 515 height 476
click at [562, 131] on div "Each Moxie Boxie is a flavour destination: Text Block Row Image 3 bold premium …" at bounding box center [498, 338] width 515 height 476
click at [279, 105] on icon at bounding box center [280, 102] width 11 height 11
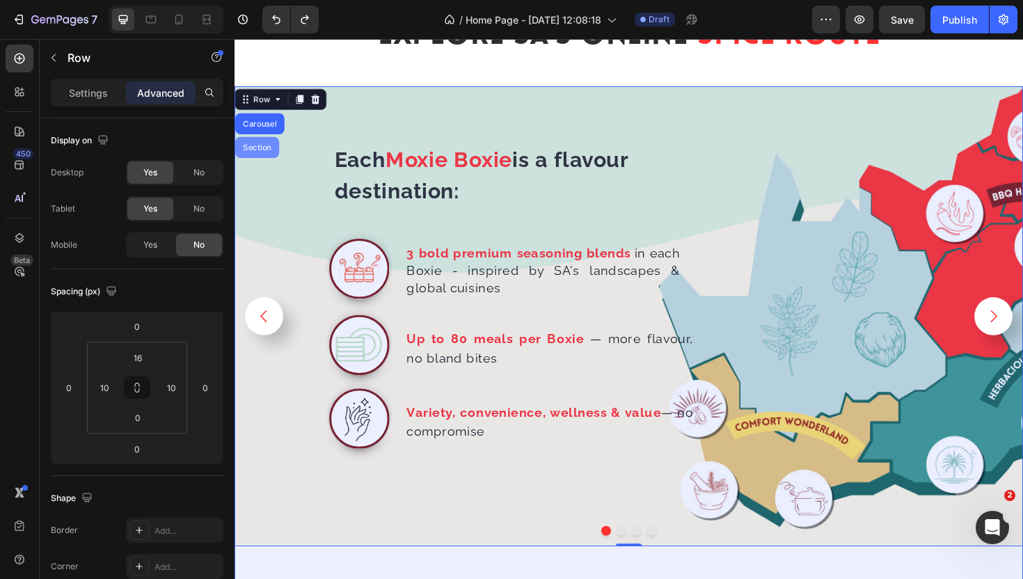
click at [271, 149] on div "Section" at bounding box center [258, 154] width 47 height 22
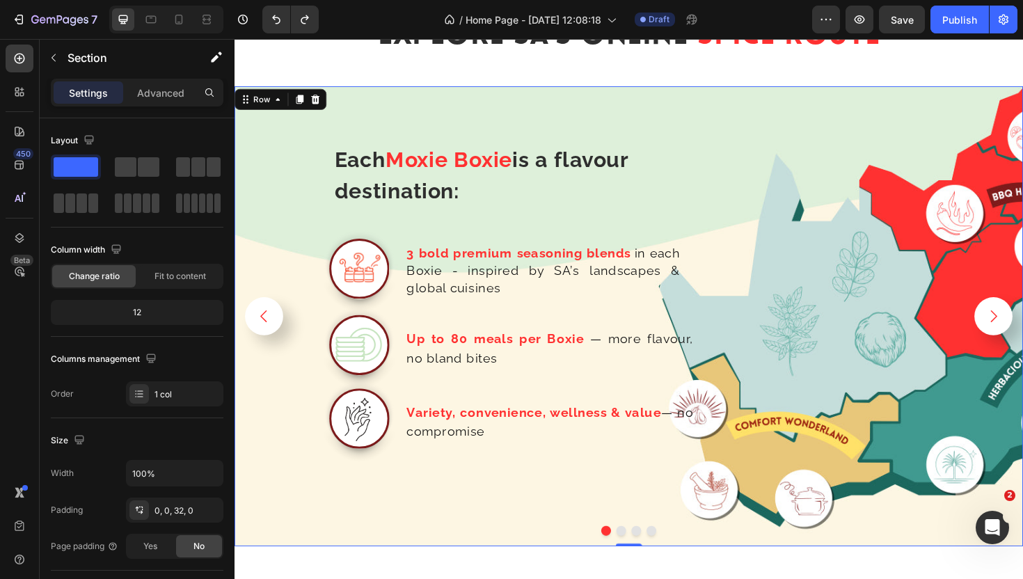
click at [977, 143] on div "Each Moxie Boxie is a flavour destination: Text Block Row Image 3 bold premium …" at bounding box center [652, 332] width 835 height 487
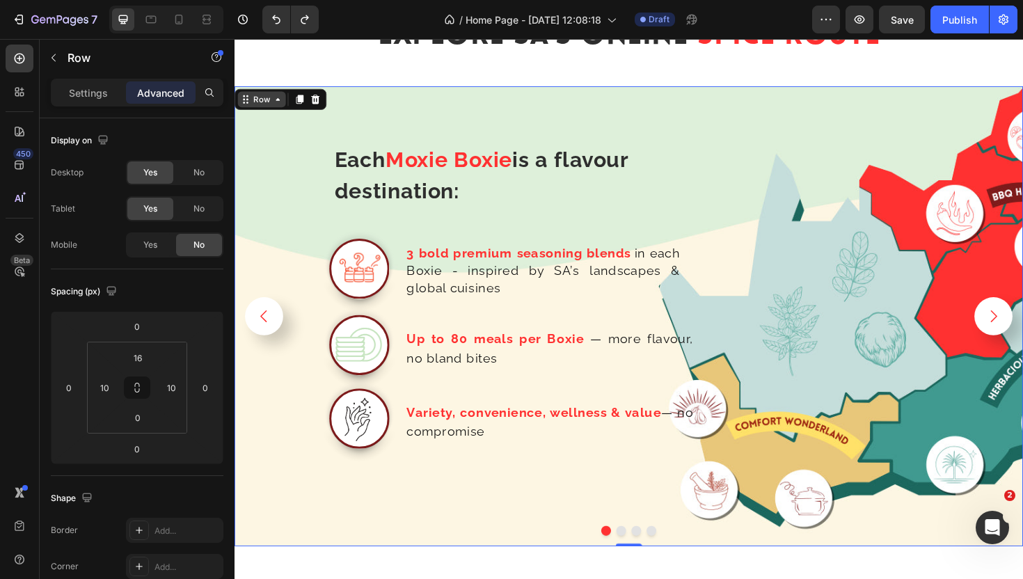
click at [269, 100] on div "Row" at bounding box center [263, 103] width 23 height 13
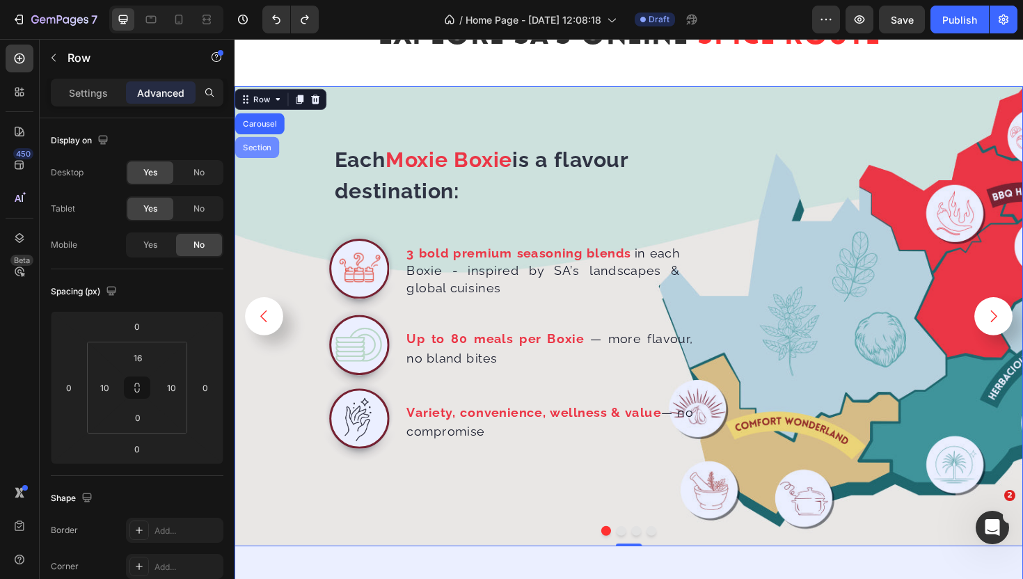
click at [267, 150] on div "Section" at bounding box center [258, 154] width 35 height 8
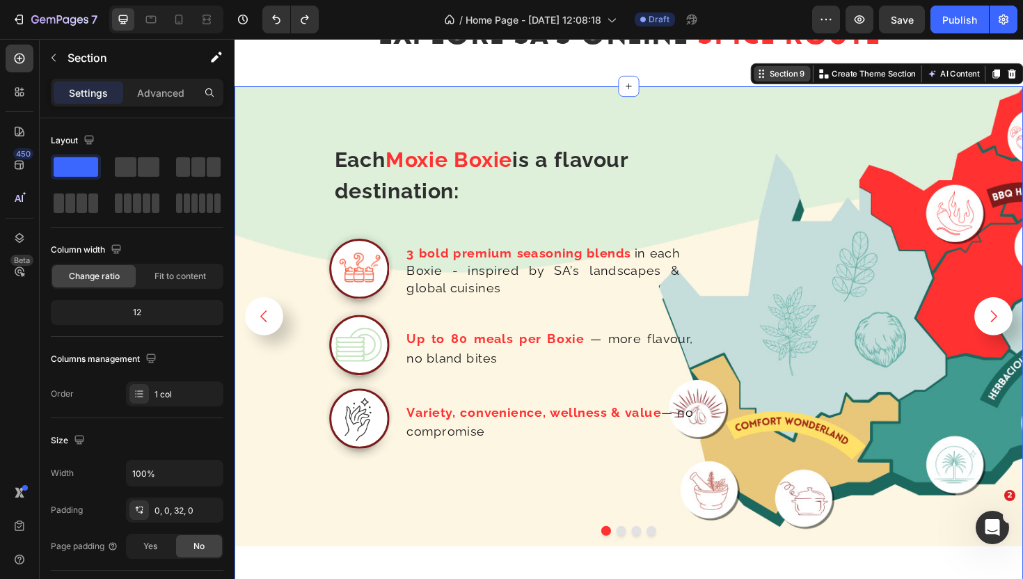
click at [824, 76] on div "Section 9" at bounding box center [819, 76] width 43 height 13
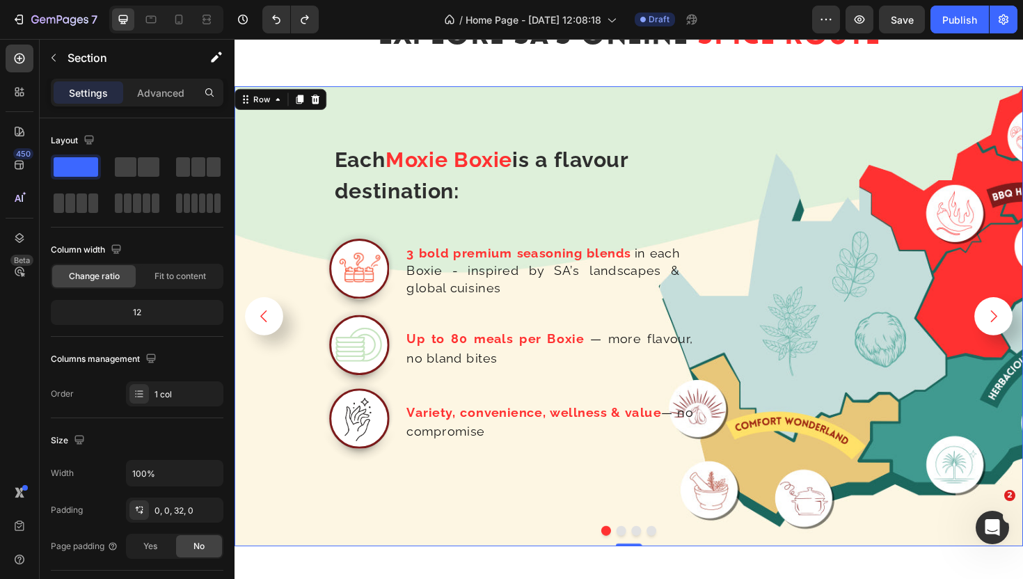
click at [548, 131] on div "Each Moxie Boxie is a flavour destination: Text Block Row Image 3 bold premium …" at bounding box center [498, 338] width 515 height 476
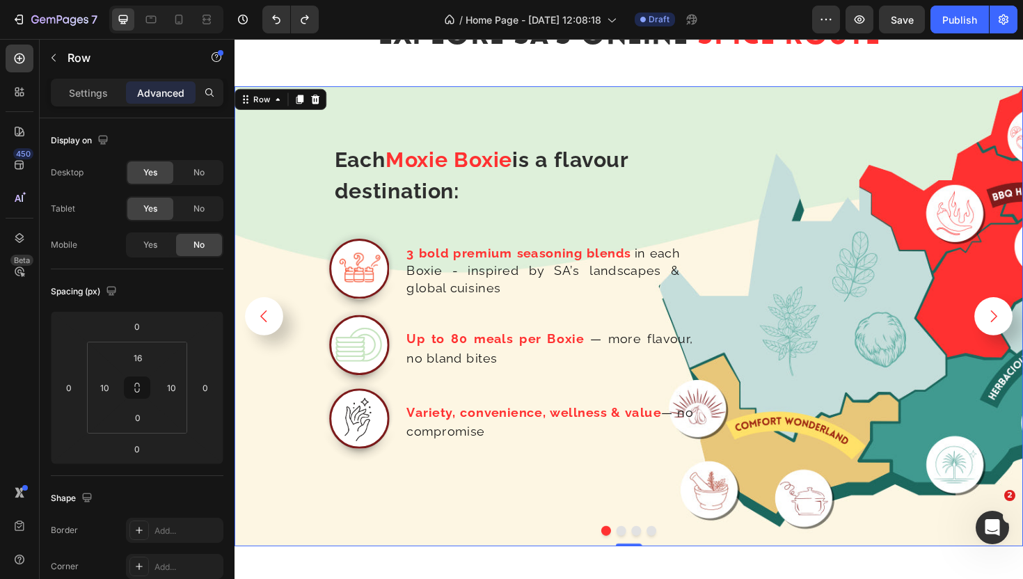
click at [548, 134] on div "Each Moxie Boxie is a flavour destination: Text Block Row Image 3 bold premium …" at bounding box center [498, 338] width 515 height 476
click at [566, 514] on div "Each Moxie Boxie is a flavour destination: Text Block Row Image 3 bold premium …" at bounding box center [498, 338] width 515 height 476
click at [695, 557] on div at bounding box center [652, 560] width 835 height 10
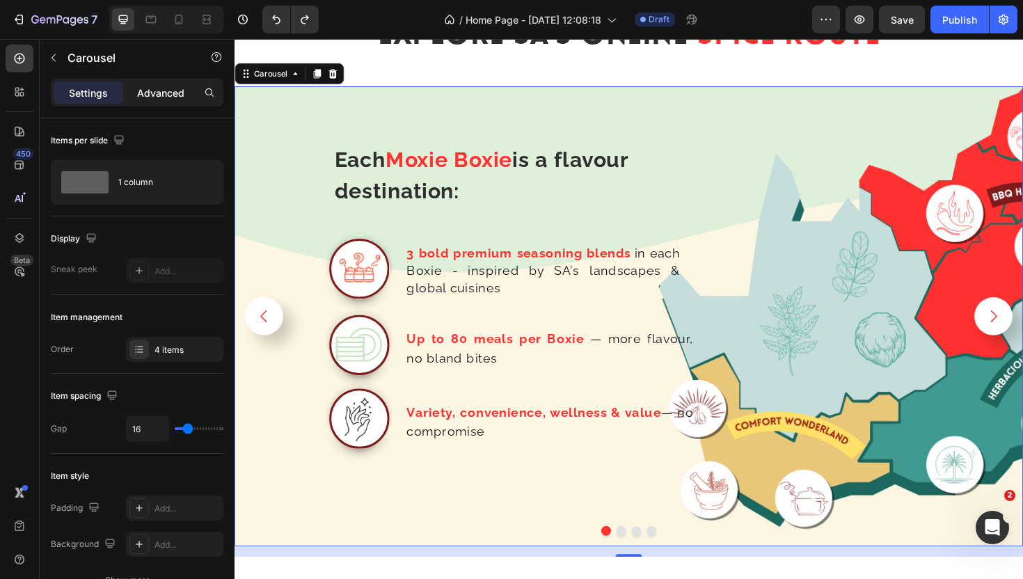
click at [160, 102] on div "Advanced" at bounding box center [161, 92] width 70 height 22
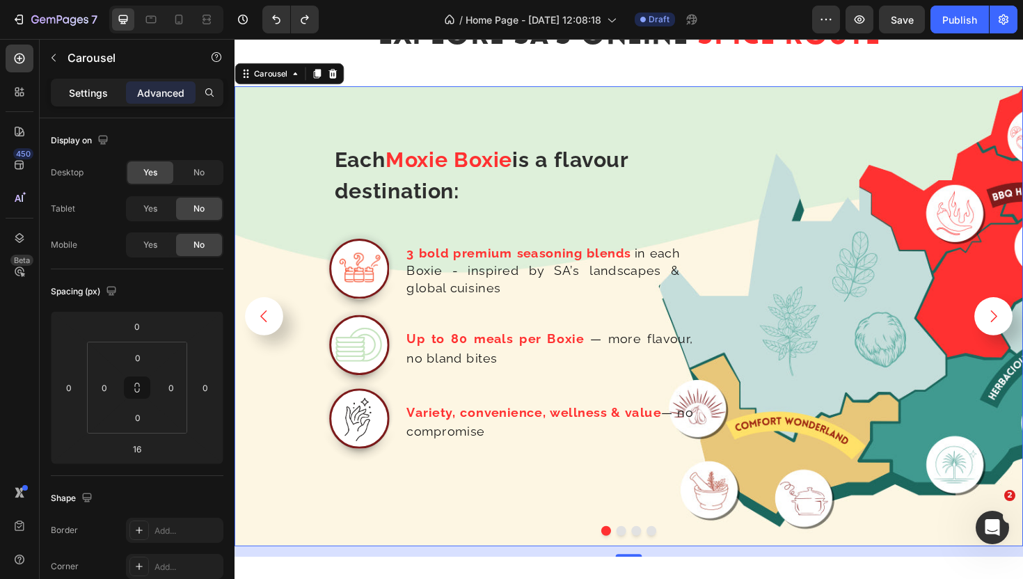
click at [101, 94] on p "Settings" at bounding box center [88, 93] width 39 height 15
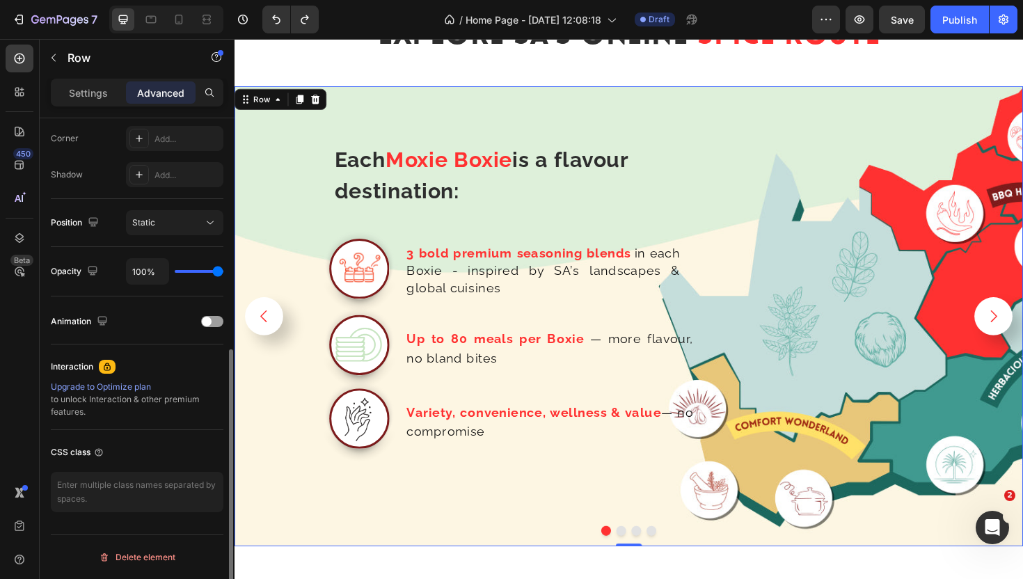
scroll to position [0, 0]
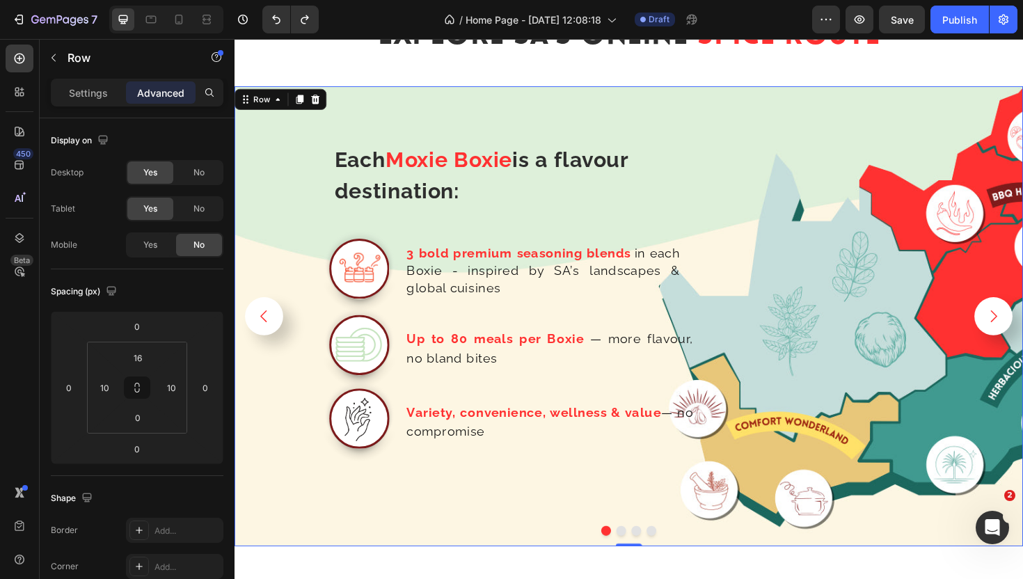
click at [570, 546] on div "Each Moxie Boxie is a flavour destination: Text Block Row Image 3 bold premium …" at bounding box center [498, 338] width 515 height 476
click at [53, 63] on button "button" at bounding box center [53, 58] width 22 height 22
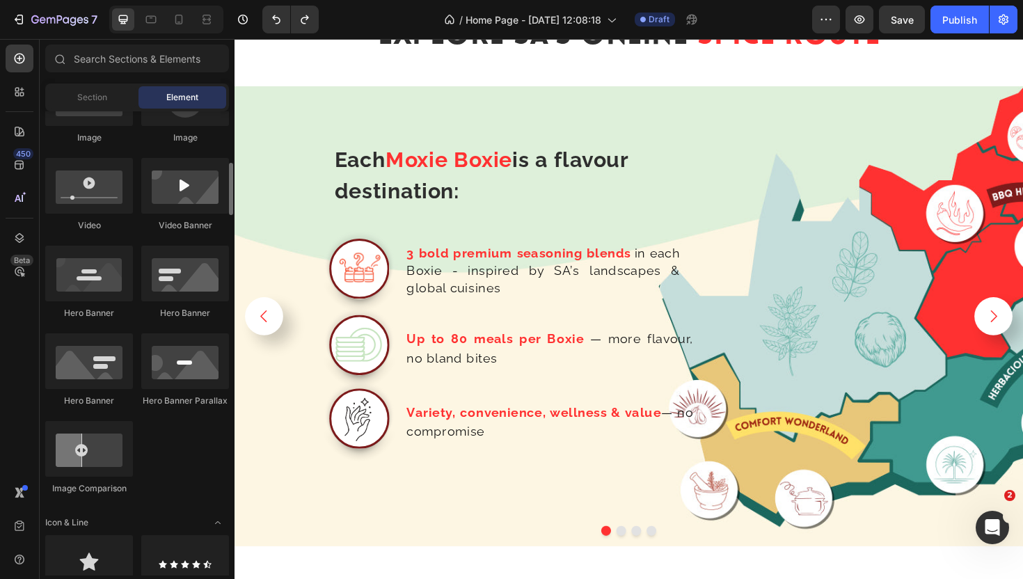
scroll to position [498, 0]
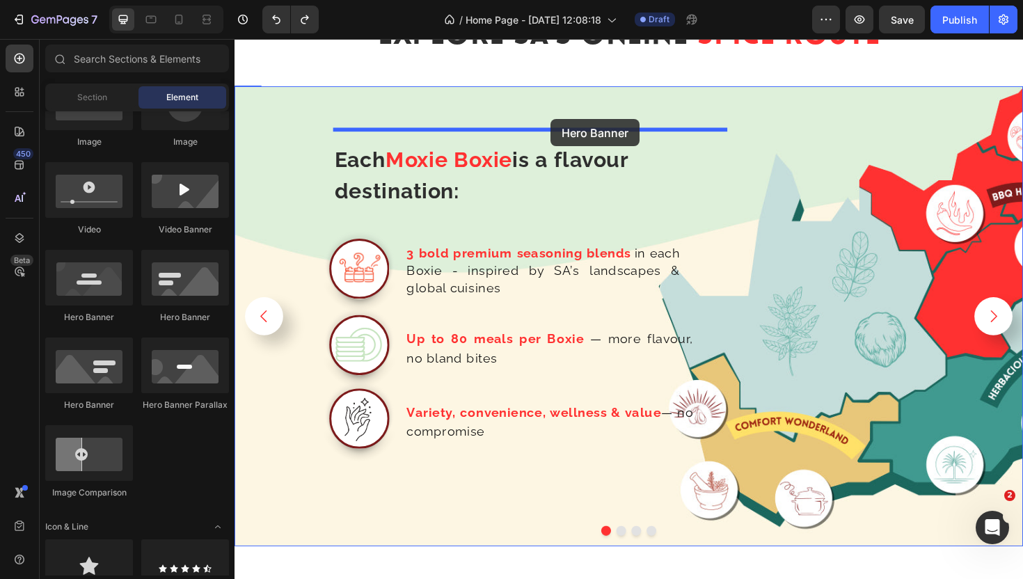
drag, startPoint x: 323, startPoint y: 310, endPoint x: 569, endPoint y: 124, distance: 309.0
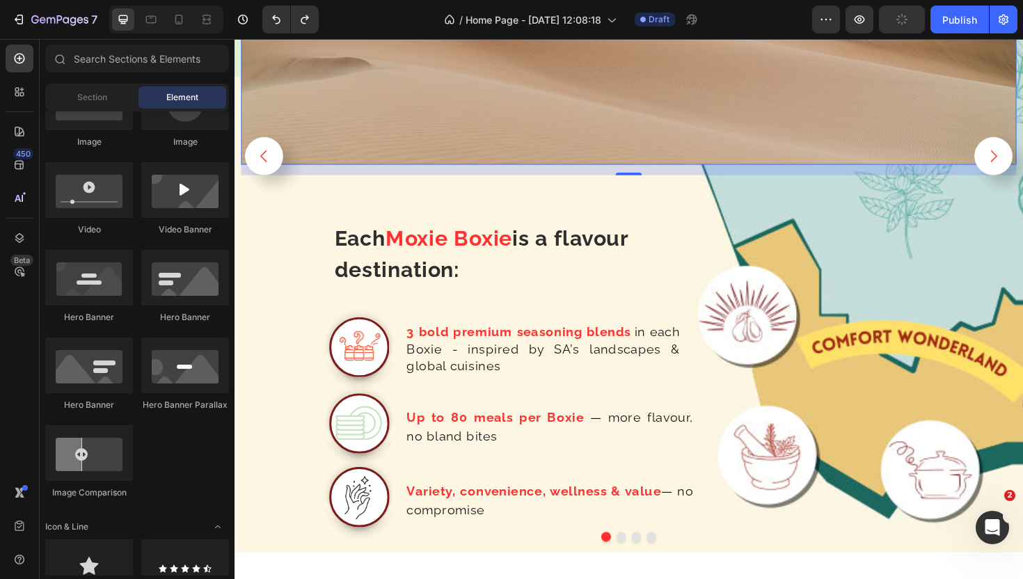
scroll to position [2363, 0]
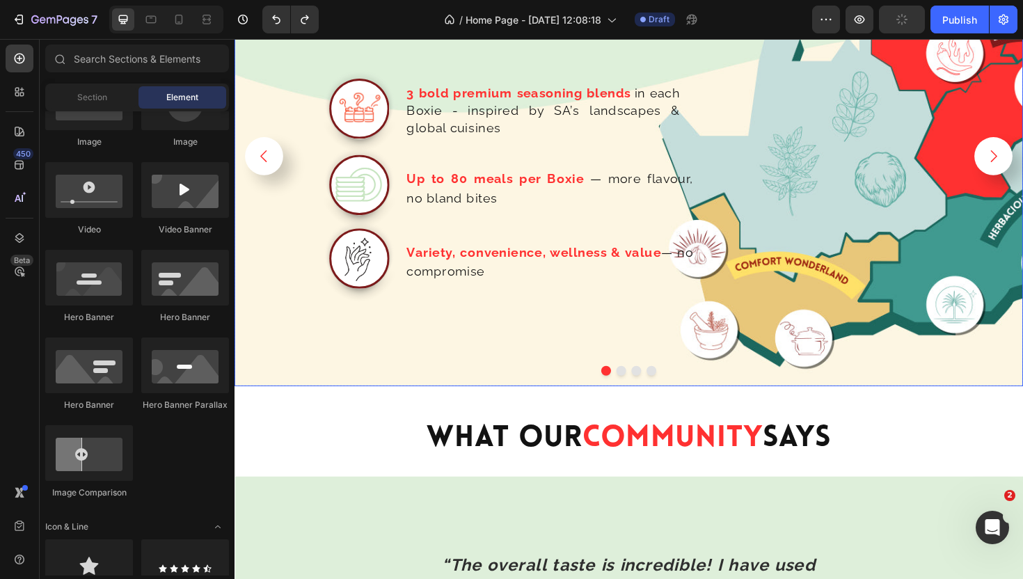
click at [731, 68] on div "Each Moxie Boxie is a flavour destination: Text Block Row Image 3 bold premium …" at bounding box center [498, 168] width 515 height 476
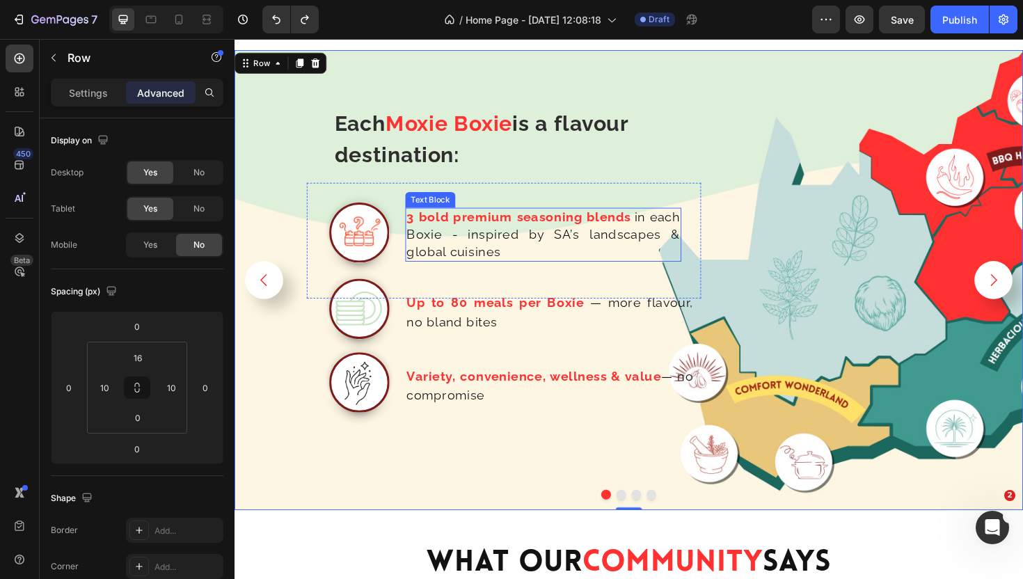
scroll to position [2184, 0]
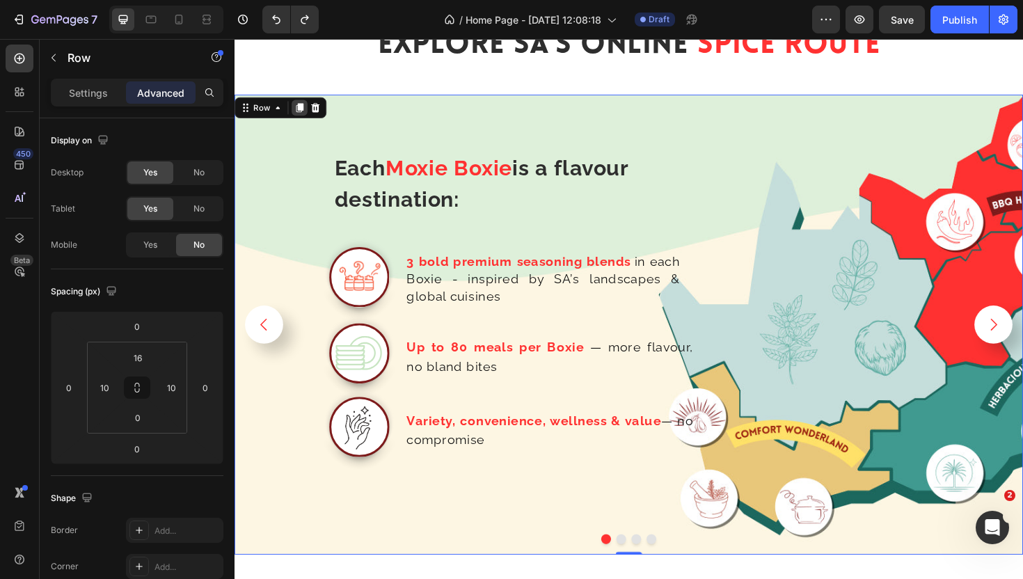
click at [303, 111] on icon at bounding box center [304, 112] width 8 height 10
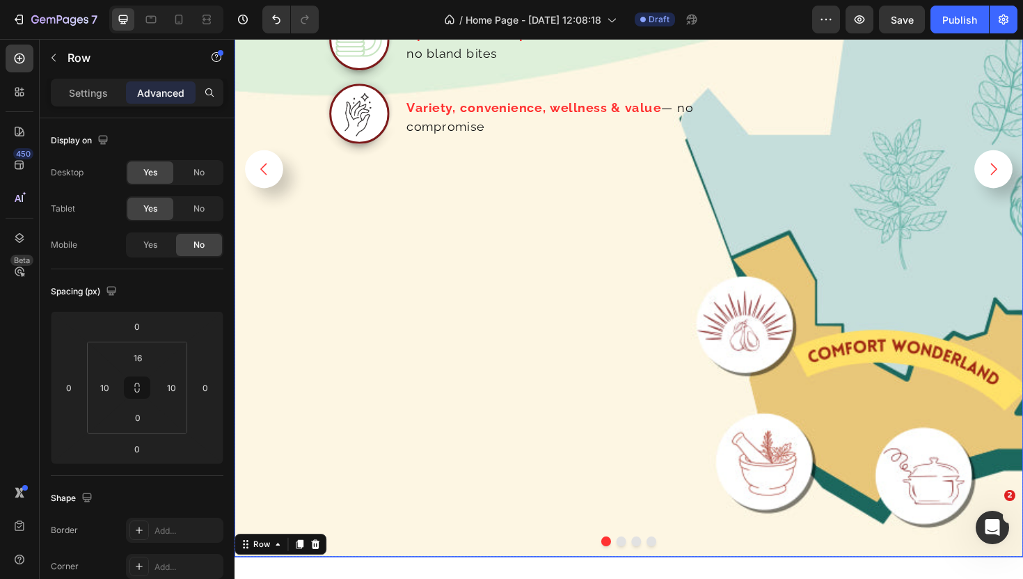
scroll to position [2516, 0]
click at [457, 271] on div "Each Moxie Boxie is a flavour destination: Text Block Row Image 3 bold premium …" at bounding box center [498, 183] width 515 height 810
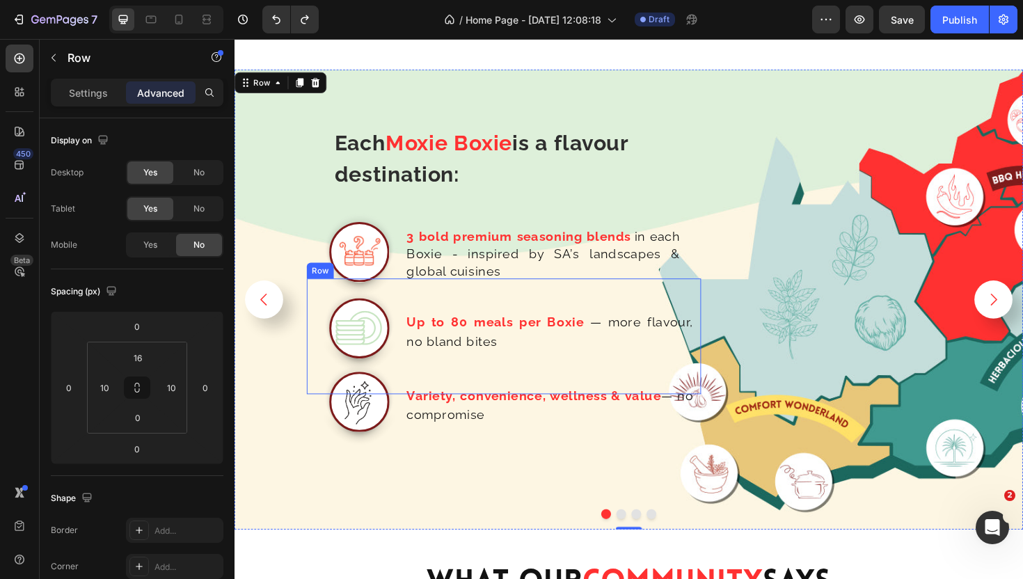
scroll to position [2212, 0]
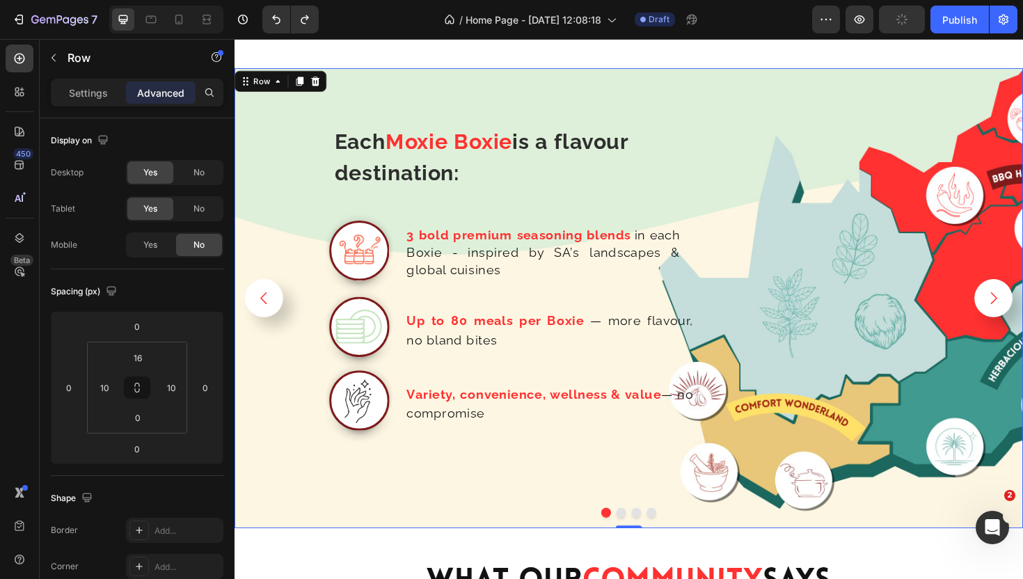
click at [919, 148] on div "Each Moxie Boxie is a flavour destination: Text Block Row Image 3 bold premium …" at bounding box center [652, 313] width 835 height 487
click at [910, 219] on div "Each Moxie Boxie is a flavour destination: Text Block Row Image 3 bold premium …" at bounding box center [652, 313] width 835 height 487
click at [832, 8] on button "button" at bounding box center [826, 20] width 28 height 28
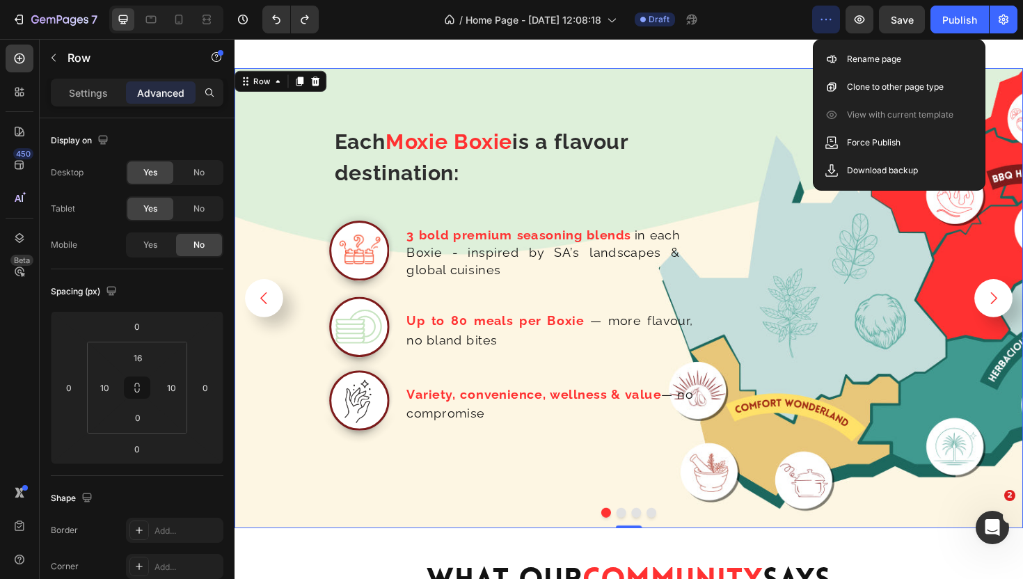
click at [712, 111] on div "Each Moxie Boxie is a flavour destination: Text Block Row Image 3 bold premium …" at bounding box center [498, 319] width 515 height 476
click at [450, 104] on div "Each Moxie Boxie is a flavour destination: Text Block Row Image 3 bold premium …" at bounding box center [498, 319] width 515 height 476
click at [280, 168] on div "Each Moxie Boxie is a flavour destination: Text Block Row Image 3 bold premium …" at bounding box center [498, 319] width 515 height 476
click at [625, 508] on div "Each Moxie Boxie is a flavour destination: Text Block Row Image 3 bold premium …" at bounding box center [498, 319] width 515 height 476
click at [823, 25] on icon "button" at bounding box center [826, 20] width 14 height 14
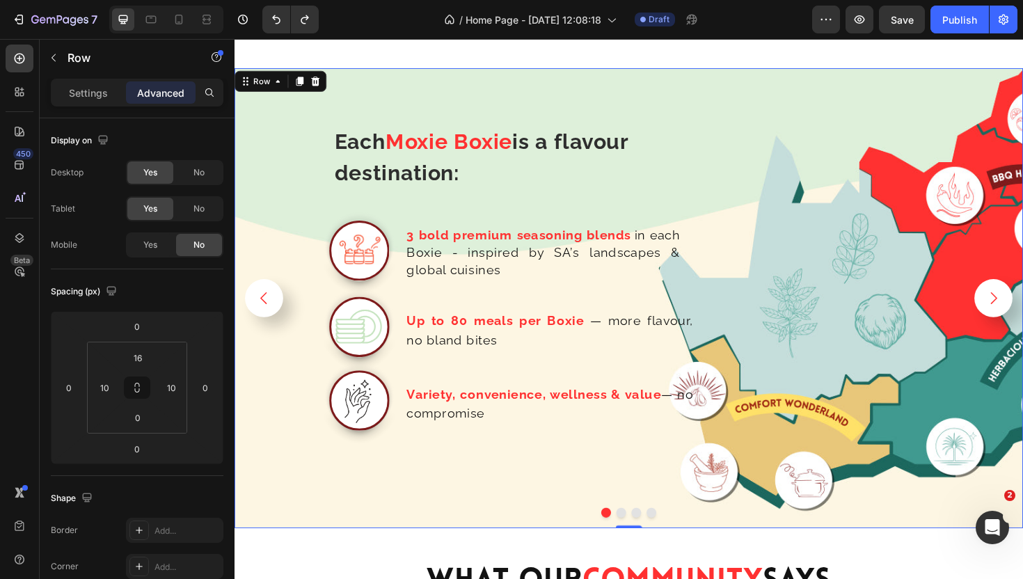
click at [777, 27] on div "/ Home Page - [DATE] 12:08:18 Draft" at bounding box center [571, 20] width 482 height 28
click at [775, 122] on div "Each Moxie Boxie is a flavour destination: Text Block Row Image 3 bold premium …" at bounding box center [652, 313] width 835 height 487
click at [603, 86] on div "Each Moxie Boxie is a flavour destination: Text Block Row Image 3 bold premium …" at bounding box center [498, 319] width 515 height 476
click at [429, 92] on div "Each Moxie Boxie is a flavour destination: Text Block Row Image 3 bold premium …" at bounding box center [498, 319] width 515 height 476
click at [276, 83] on icon at bounding box center [280, 84] width 11 height 11
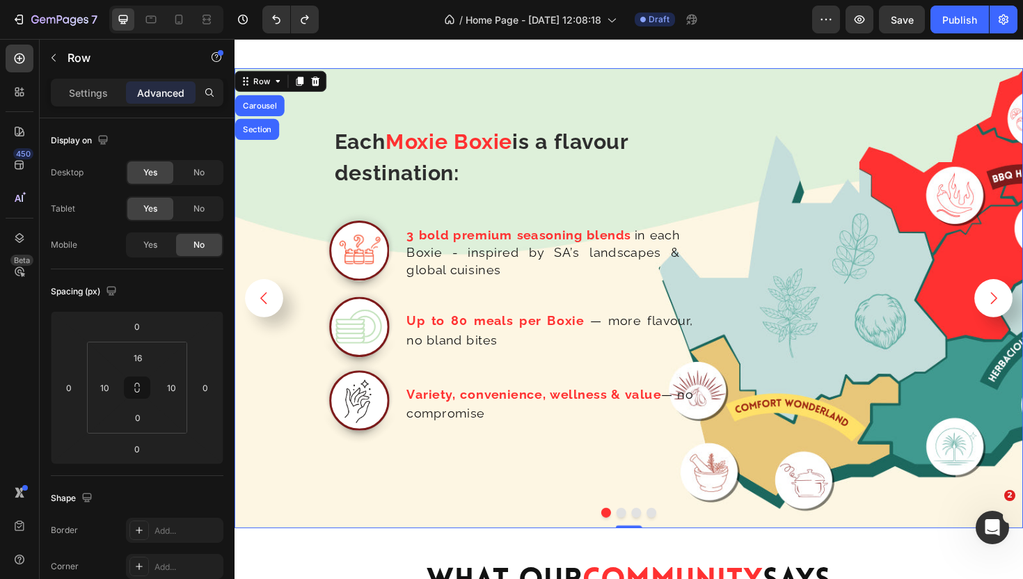
click at [731, 90] on div "Each Moxie Boxie is a flavour destination: Text Block Row Image 3 bold premium …" at bounding box center [498, 319] width 515 height 476
click at [733, 90] on div "Each Moxie Boxie is a flavour destination: Text Block Row Image 3 bold premium …" at bounding box center [498, 319] width 515 height 476
click at [727, 106] on div "Each Moxie Boxie is a flavour destination: Text Block Row Image 3 bold premium …" at bounding box center [498, 319] width 515 height 476
click at [419, 110] on div "Each Moxie Boxie is a flavour destination: Text Block Row Image 3 bold premium …" at bounding box center [498, 319] width 515 height 476
click at [463, 116] on div "Each Moxie Boxie is a flavour destination: Text Block Row Image 3 bold premium …" at bounding box center [498, 319] width 515 height 476
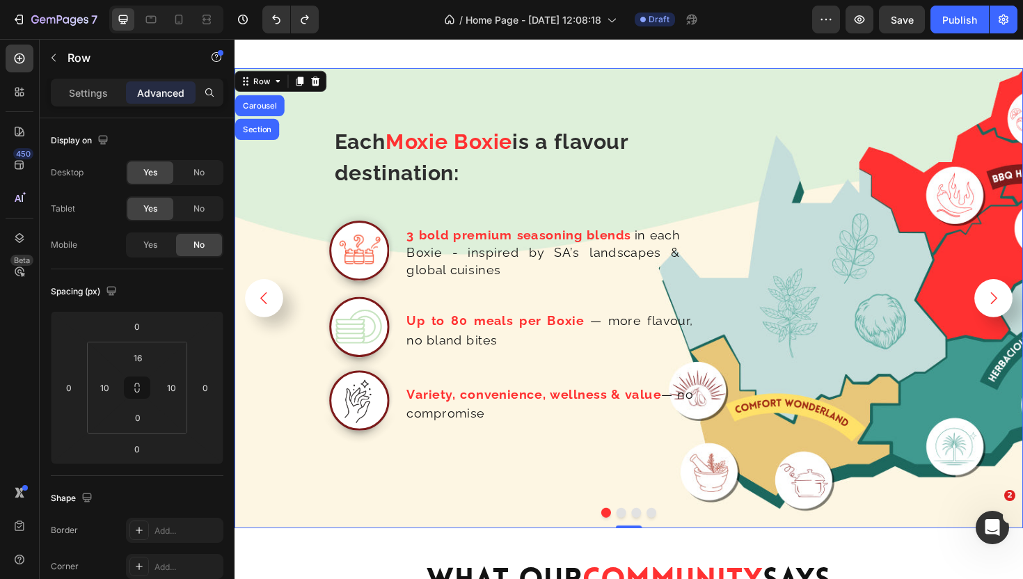
click at [477, 86] on div "Each Moxie Boxie is a flavour destination: Text Block Row Image 3 bold premium …" at bounding box center [498, 319] width 515 height 476
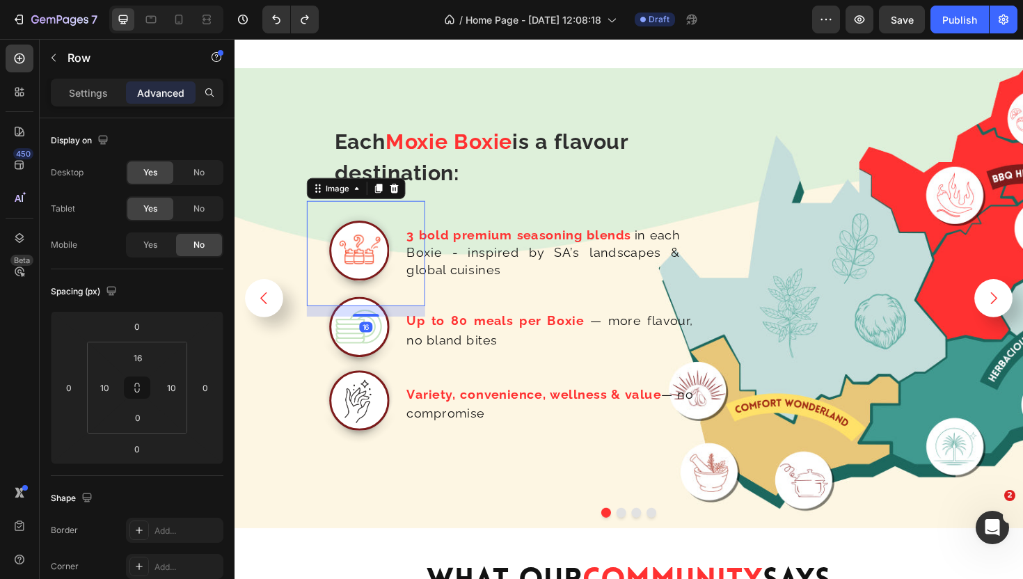
click at [313, 217] on div at bounding box center [366, 266] width 111 height 111
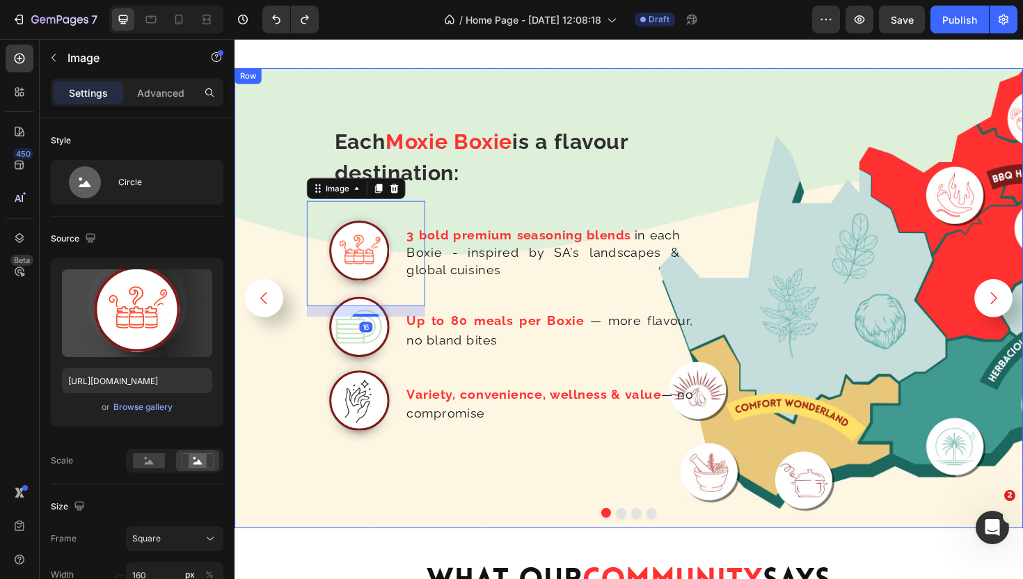
click at [255, 222] on div "Each Moxie Boxie is a flavour destination: Text Block Row Image 16 3 bold premi…" at bounding box center [498, 319] width 515 height 476
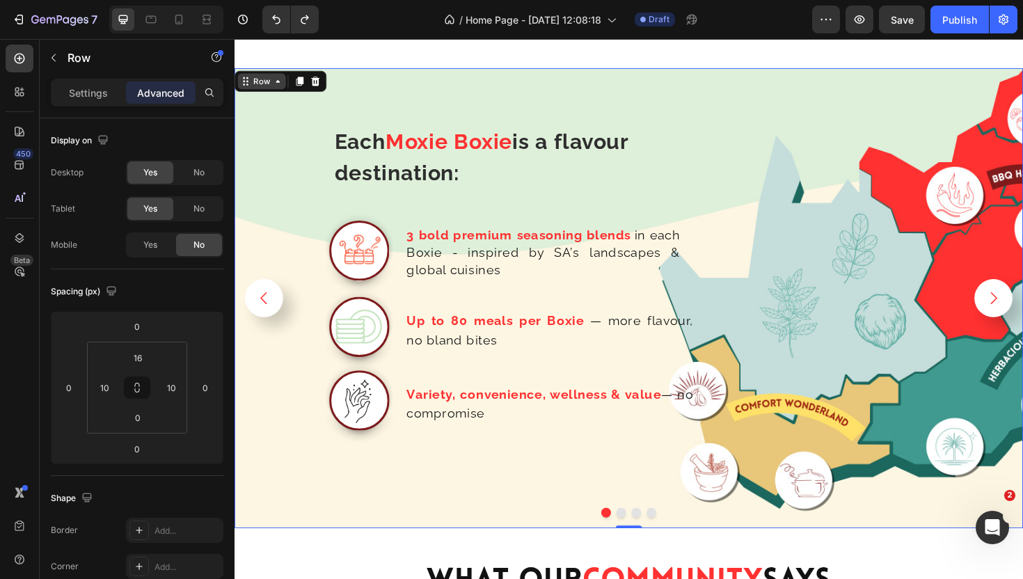
click at [265, 84] on div "Row" at bounding box center [263, 84] width 23 height 13
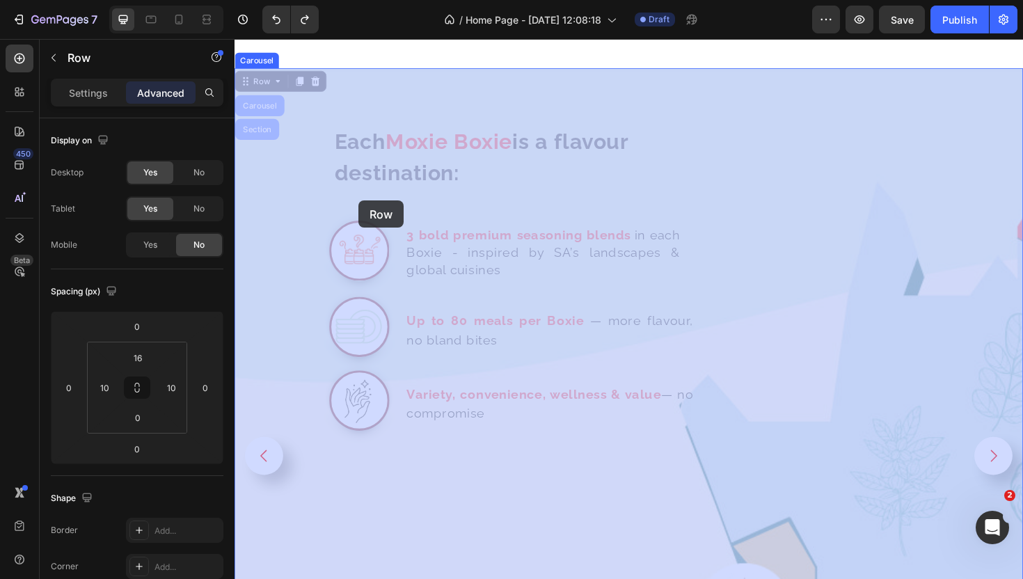
drag, startPoint x: 246, startPoint y: 81, endPoint x: 365, endPoint y: 214, distance: 178.4
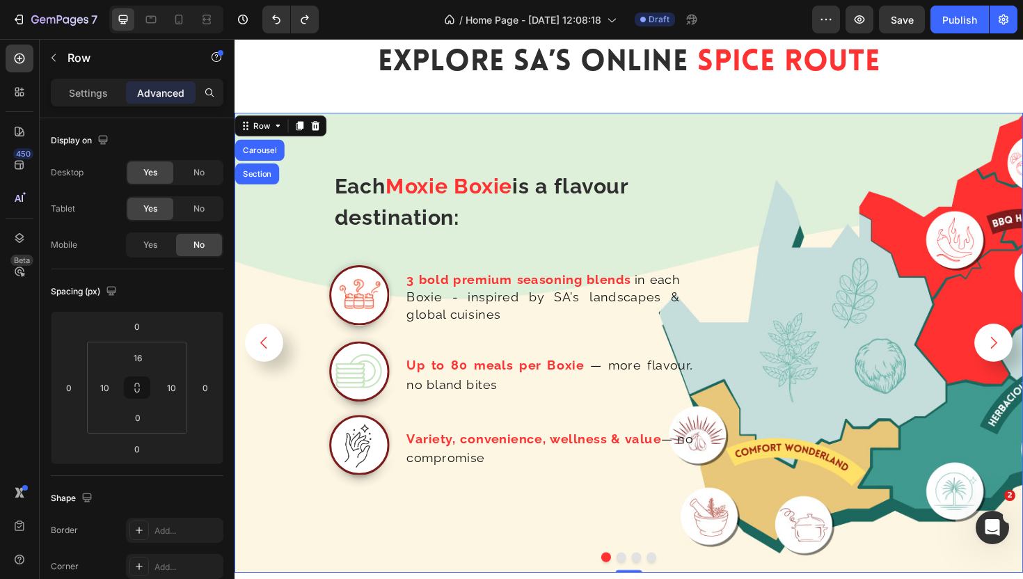
scroll to position [2165, 0]
click at [519, 129] on div "Each Moxie Boxie is a flavour destination: Text Block Row Image 3 bold premium …" at bounding box center [498, 367] width 515 height 476
click at [302, 136] on icon at bounding box center [303, 131] width 11 height 11
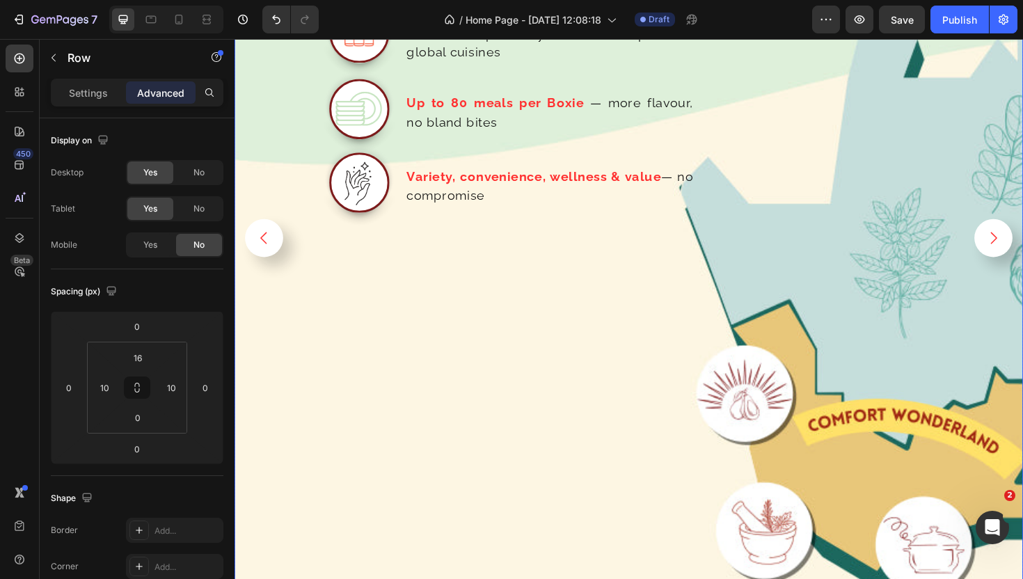
scroll to position [2443, 0]
click at [497, 377] on div "Each Moxie Boxie is a flavour destination: Text Block Row Image 3 bold premium …" at bounding box center [498, 256] width 515 height 810
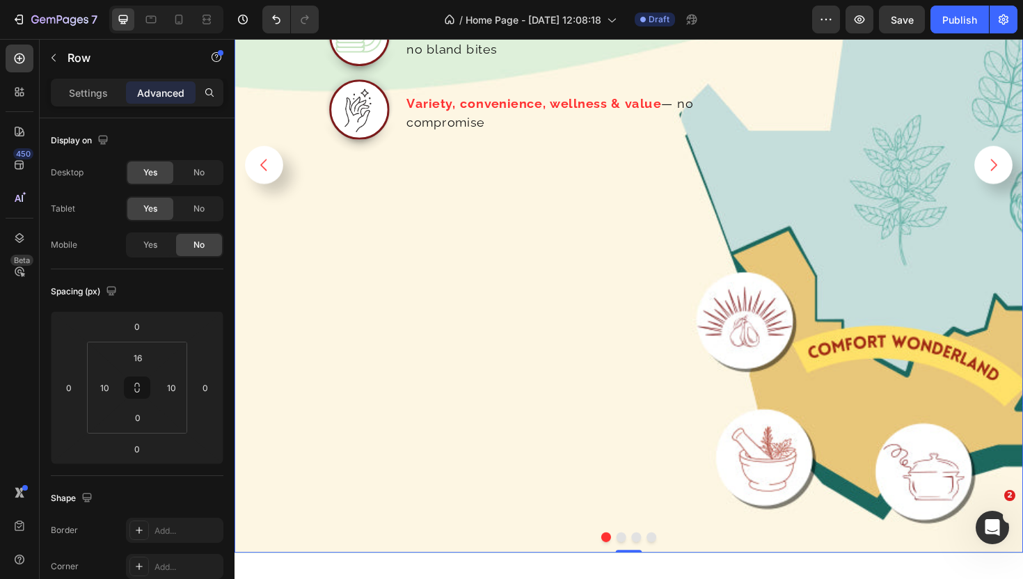
scroll to position [2521, 0]
click at [497, 377] on div "Each Moxie Boxie is a flavour destination: Text Block Row Image 3 bold premium …" at bounding box center [498, 177] width 515 height 810
click at [831, 476] on div "Each Moxie Boxie is a flavour destination: Text Block Row Image 3 bold premium …" at bounding box center [652, 171] width 835 height 821
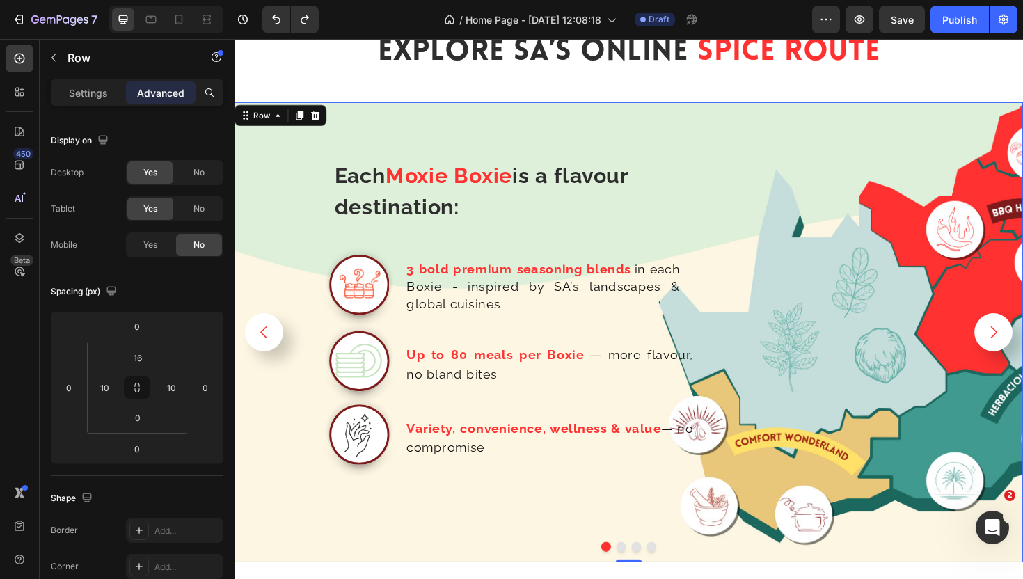
scroll to position [2171, 0]
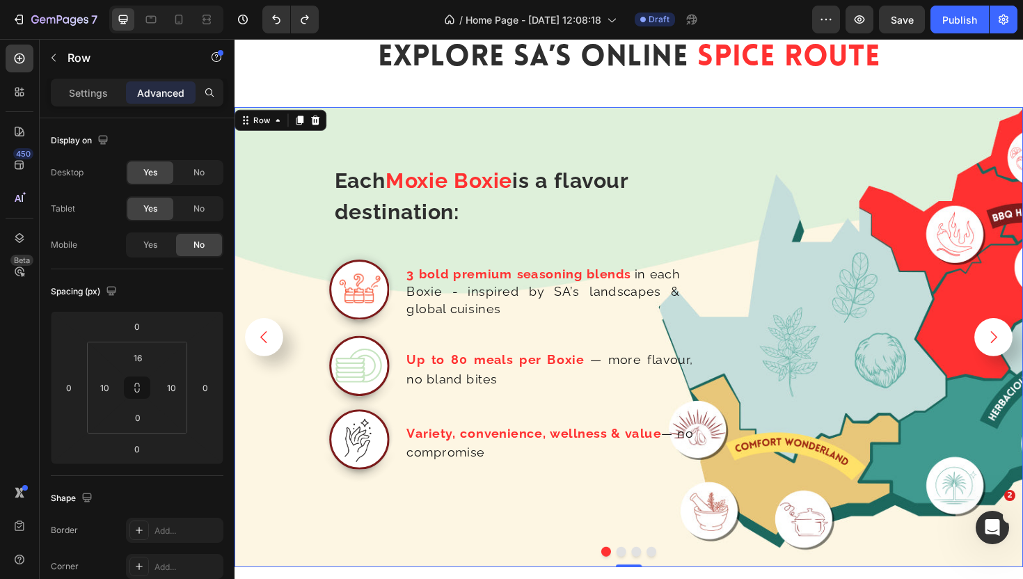
click at [717, 132] on div "Each Moxie Boxie is a flavour destination: Text Block Row Image 3 bold premium …" at bounding box center [498, 360] width 515 height 476
click at [629, 164] on div "Each Moxie Boxie is a flavour destination: Text Block" at bounding box center [548, 199] width 418 height 84
click at [679, 132] on div "Each Moxie Boxie is a flavour destination: Text Block Row Image 3 bold premium …" at bounding box center [498, 360] width 515 height 476
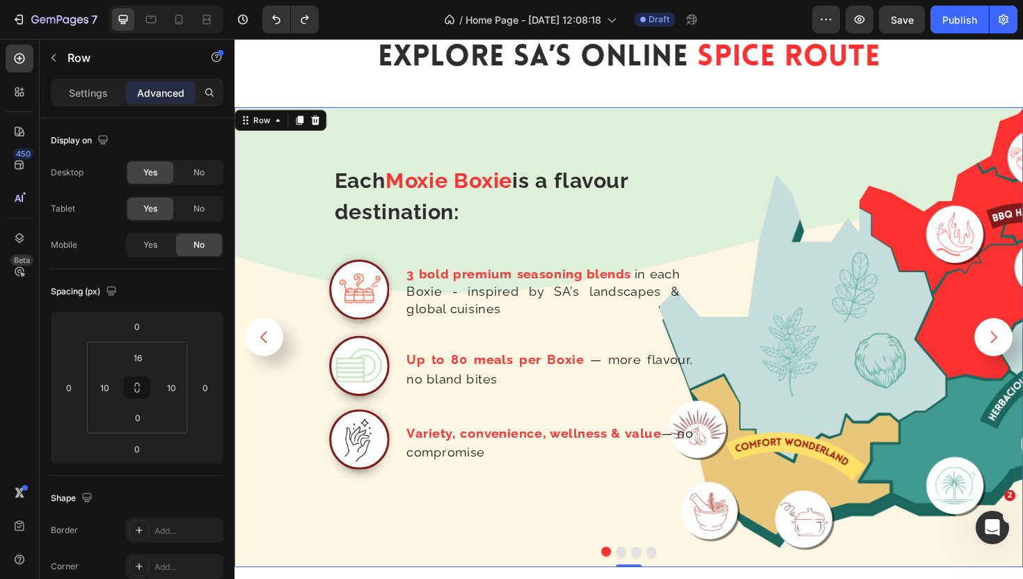
click at [679, 132] on div "Each Moxie Boxie is a flavour destination: Text Block Row Image 3 bold premium …" at bounding box center [498, 360] width 515 height 476
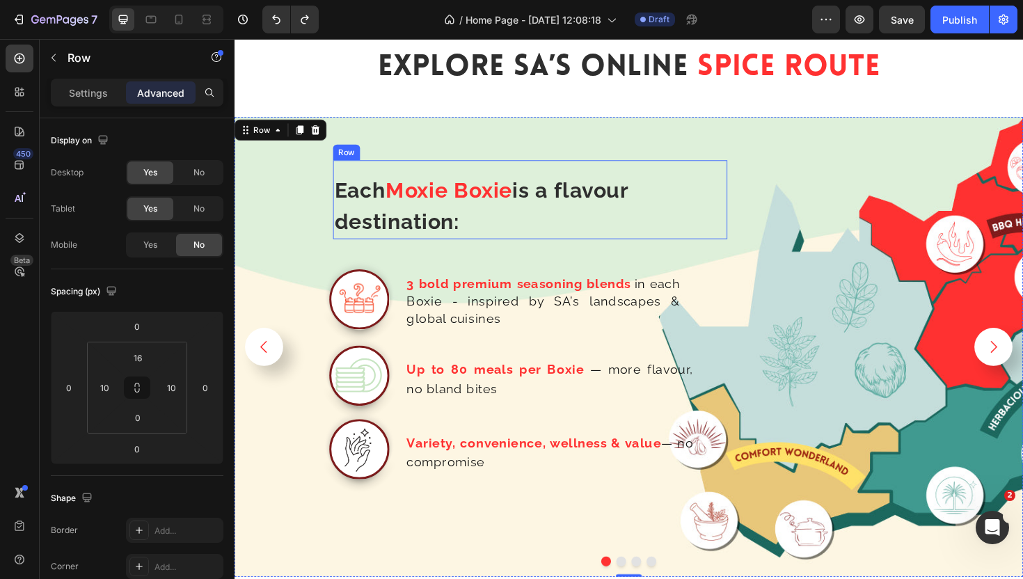
scroll to position [2168, 0]
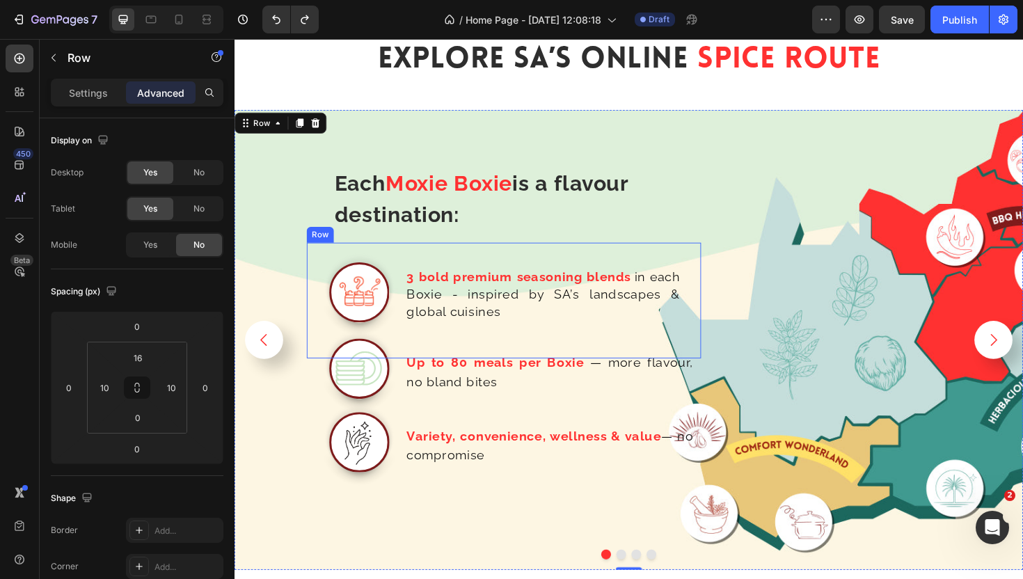
click at [591, 262] on div "3 bold premium seasoning blends in each Boxie - inspired by SA’s landscapes & g…" at bounding box center [582, 316] width 292 height 122
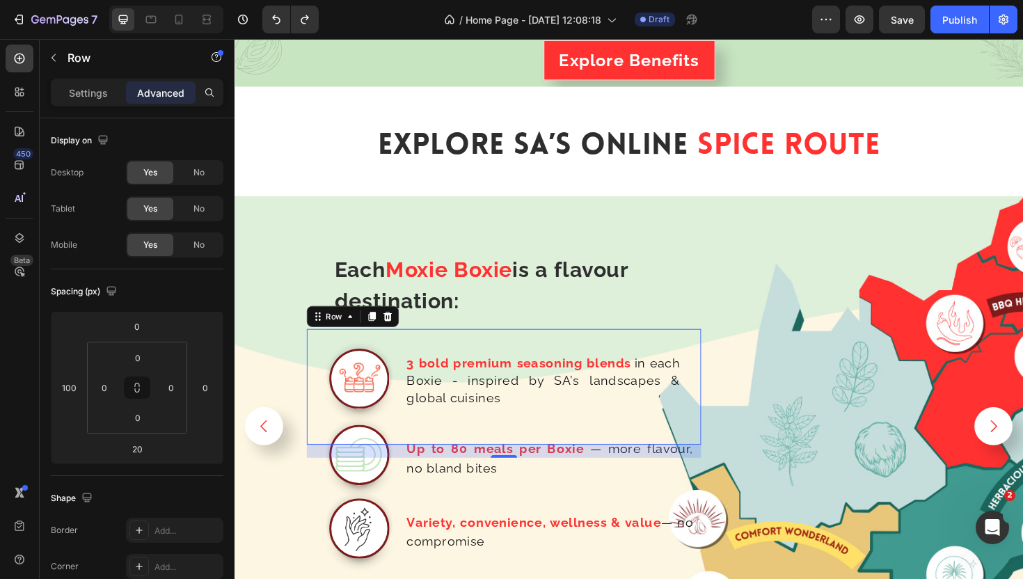
scroll to position [2065, 0]
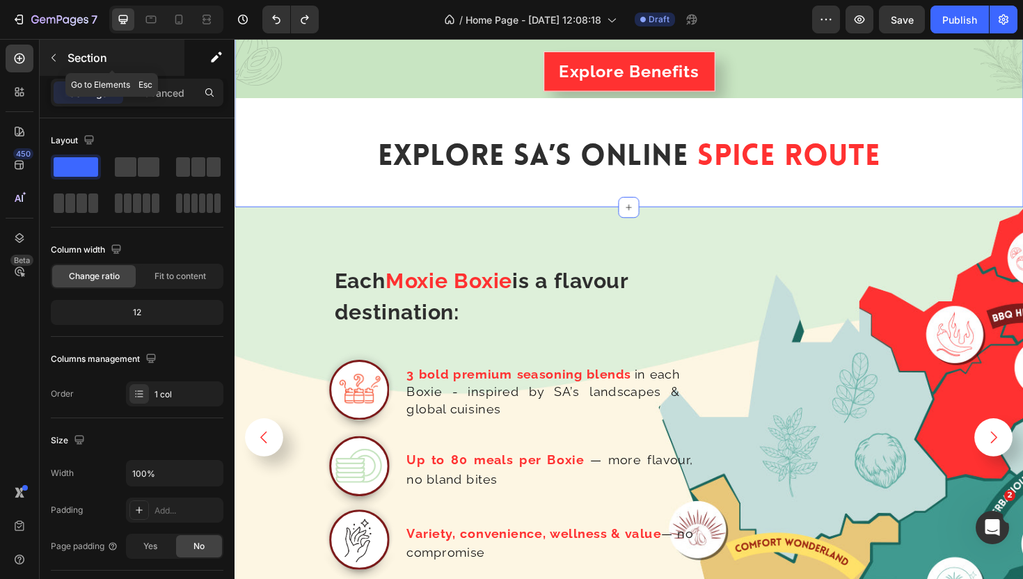
click at [53, 59] on icon "button" at bounding box center [53, 57] width 11 height 11
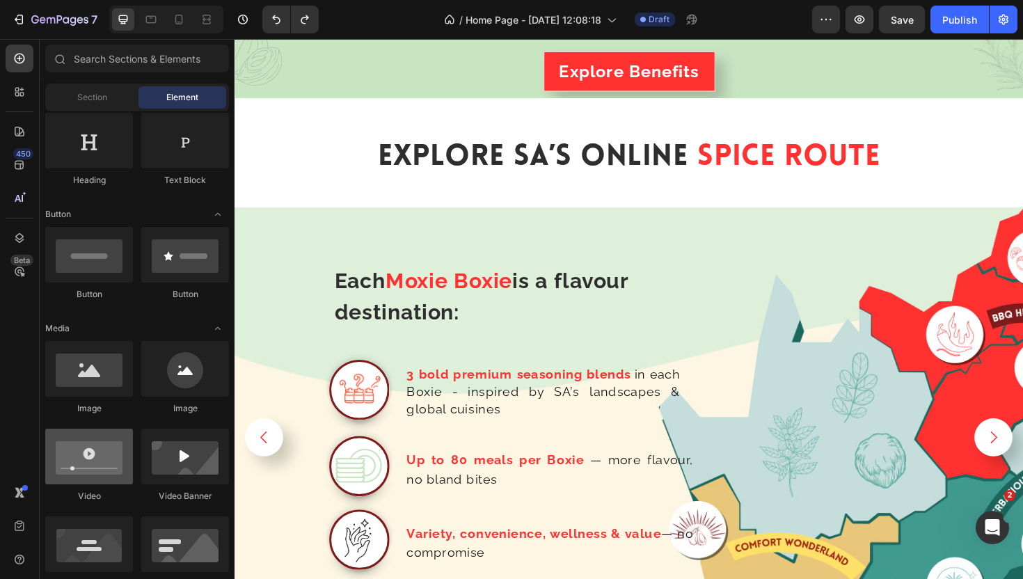
scroll to position [0, 0]
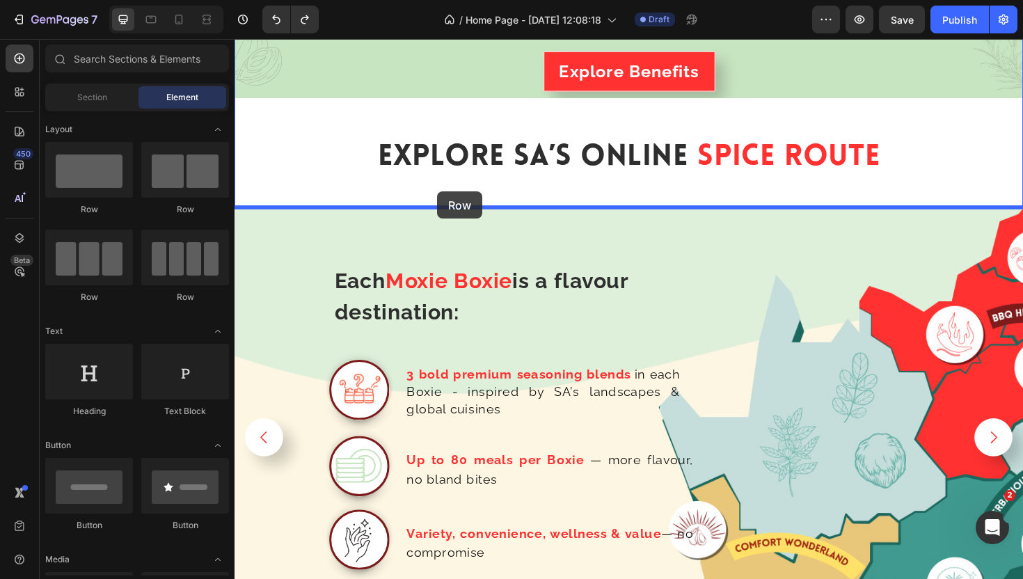
drag, startPoint x: 331, startPoint y: 214, endPoint x: 450, endPoint y: 200, distance: 119.8
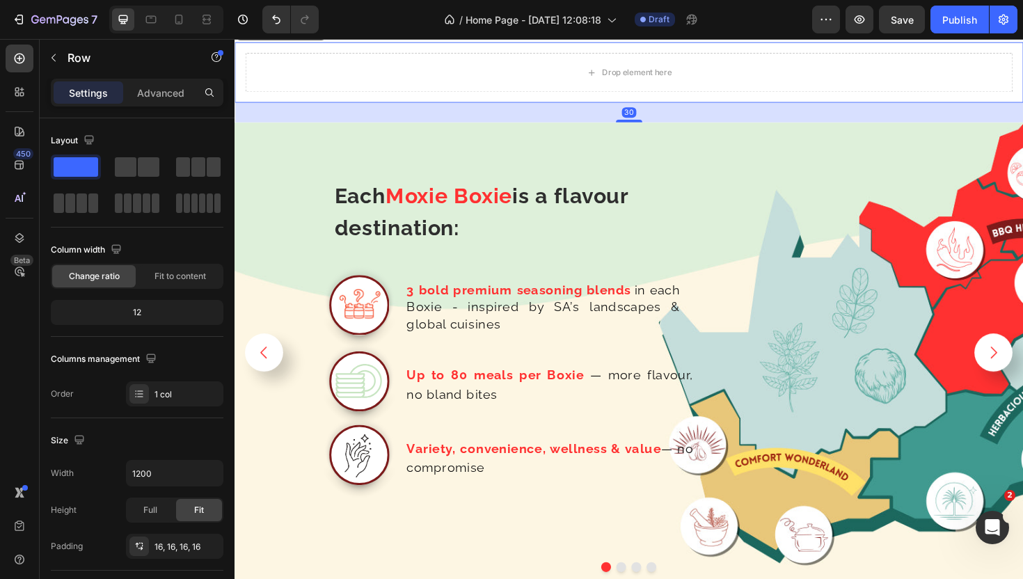
scroll to position [2072, 0]
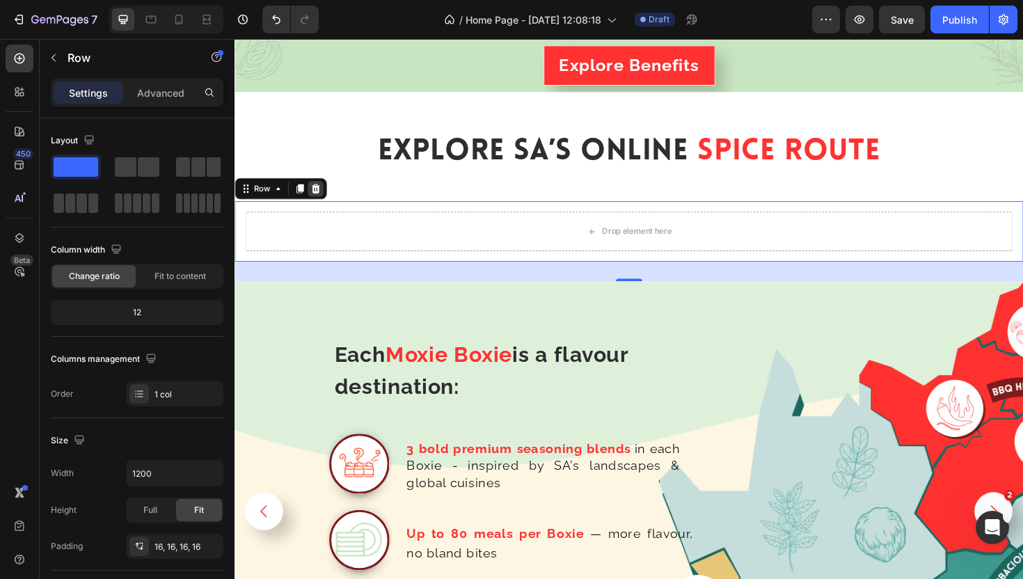
click at [321, 203] on div at bounding box center [320, 197] width 17 height 17
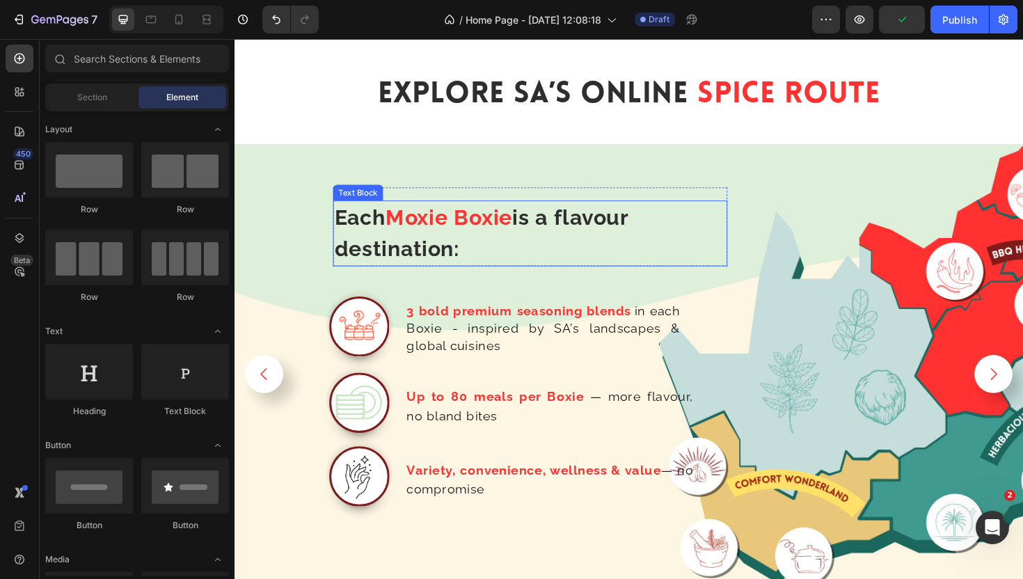
scroll to position [2136, 0]
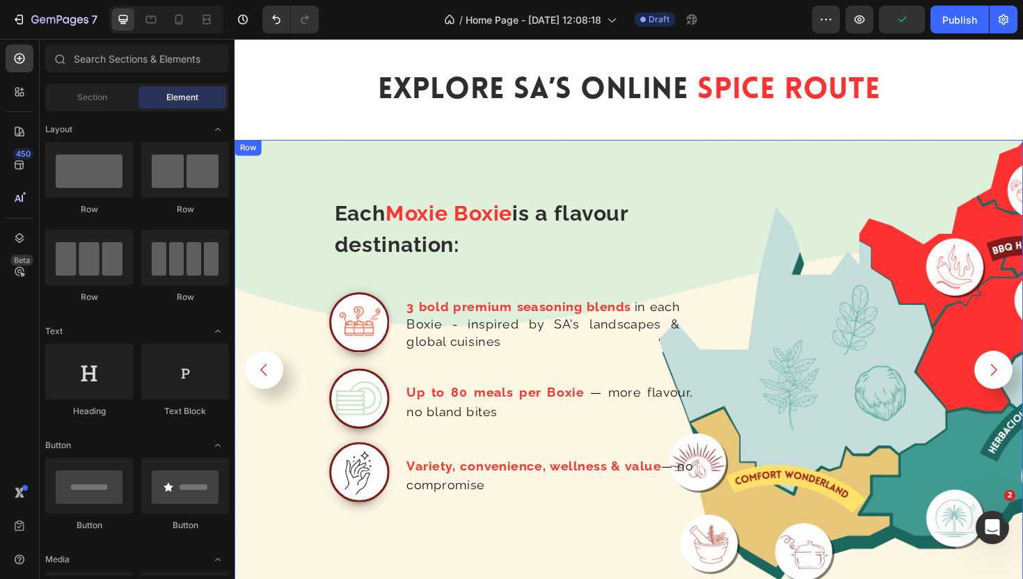
click at [243, 402] on div "Each Moxie Boxie is a flavour destination: Text Block Row Image 3 bold premium …" at bounding box center [498, 395] width 515 height 476
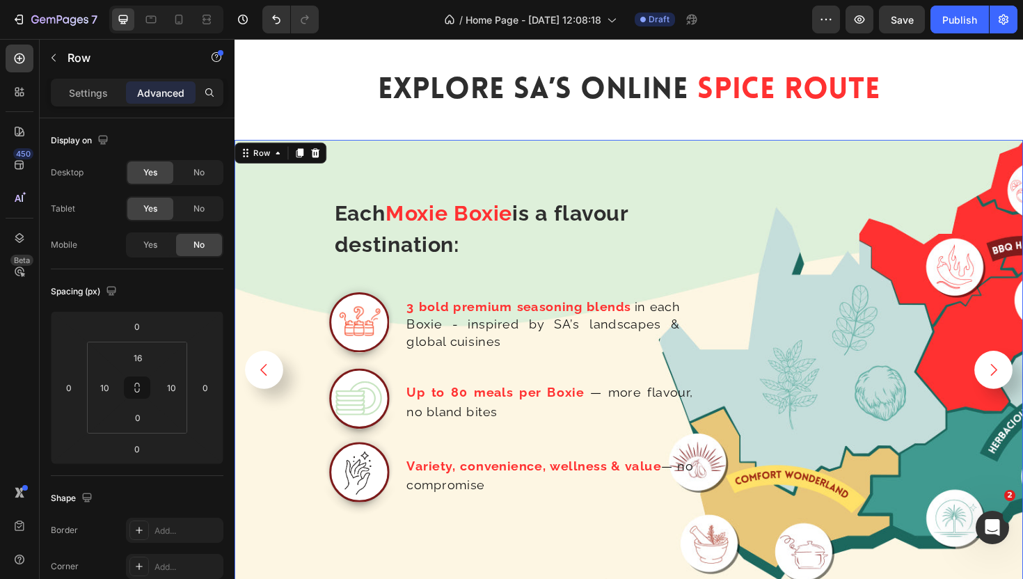
click at [245, 407] on div "Each Moxie Boxie is a flavour destination: Text Block Row Image 3 bold premium …" at bounding box center [498, 395] width 515 height 476
click at [1022, 381] on icon "Carousel Next Arrow" at bounding box center [1038, 390] width 18 height 18
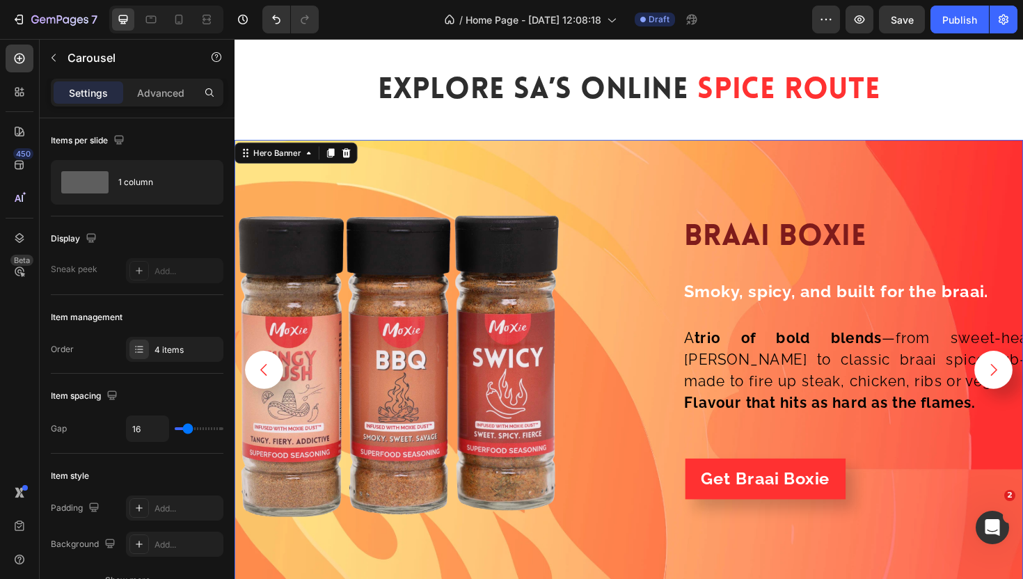
click at [773, 168] on div "Background Image" at bounding box center [652, 389] width 835 height 487
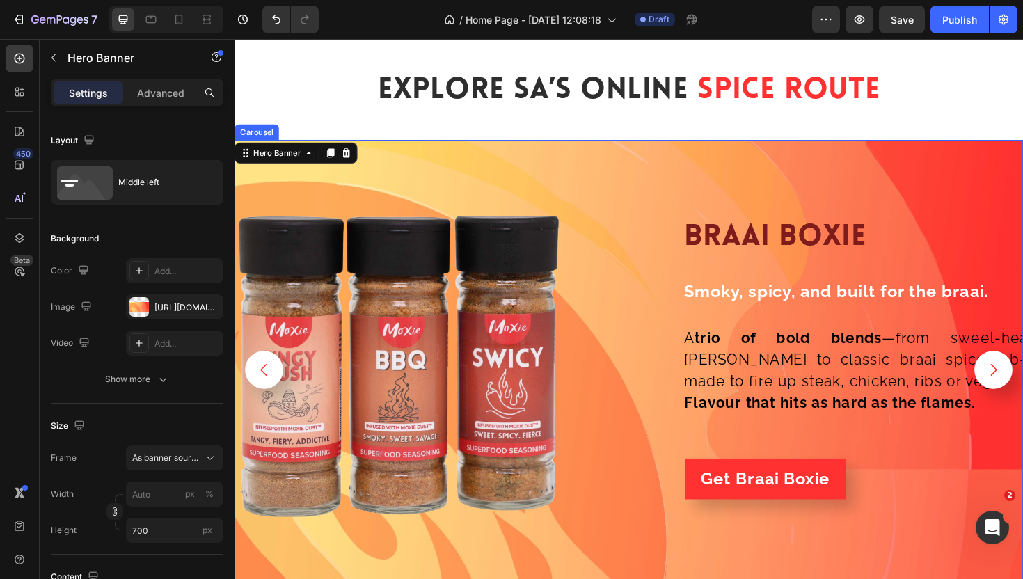
click at [254, 390] on button "Carousel Back Arrow" at bounding box center [266, 390] width 40 height 40
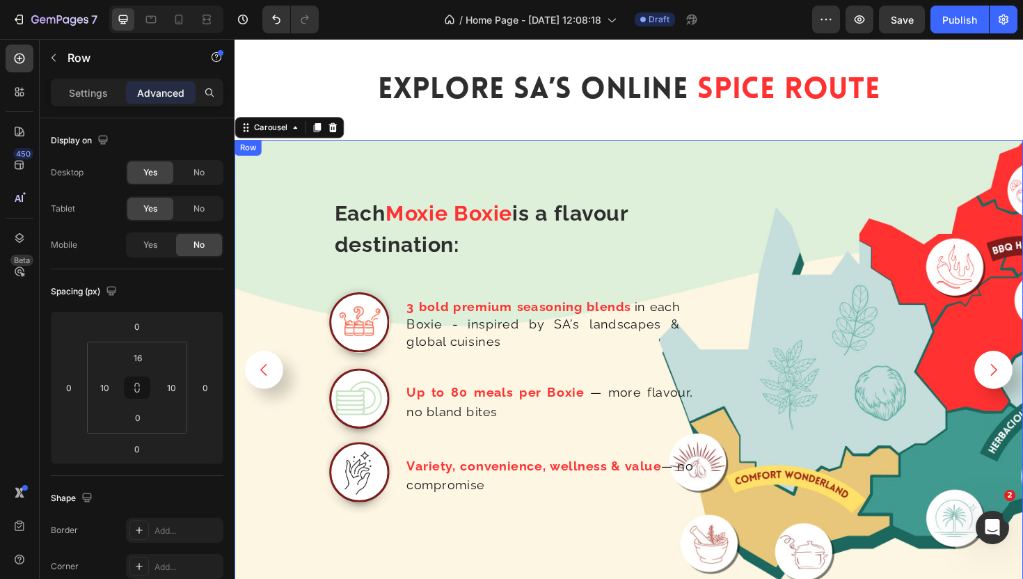
click at [514, 163] on div "Each Moxie Boxie is a flavour destination: Text Block Row Image 3 bold premium …" at bounding box center [498, 395] width 515 height 476
click at [317, 163] on icon at bounding box center [320, 160] width 9 height 10
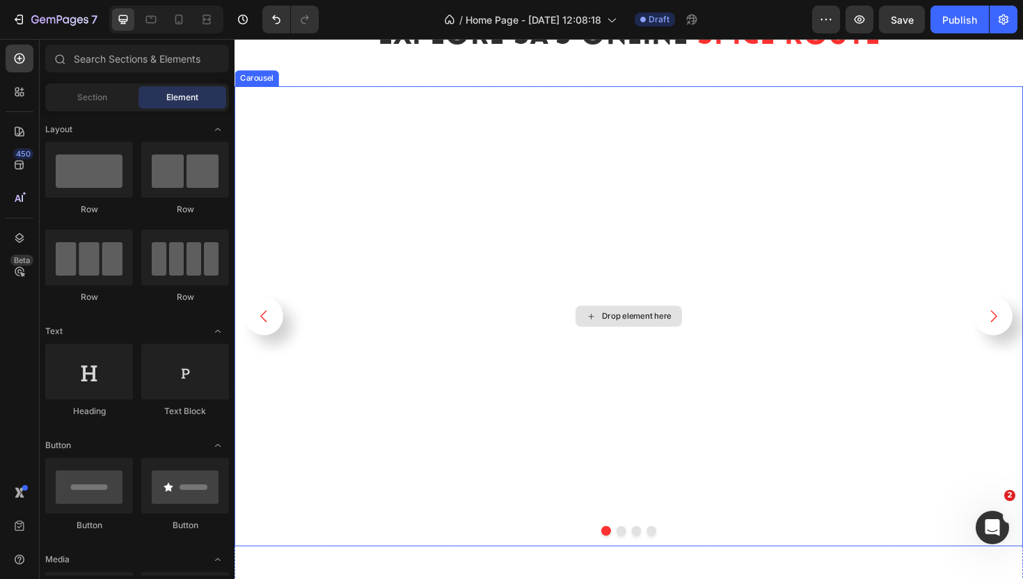
scroll to position [2191, 0]
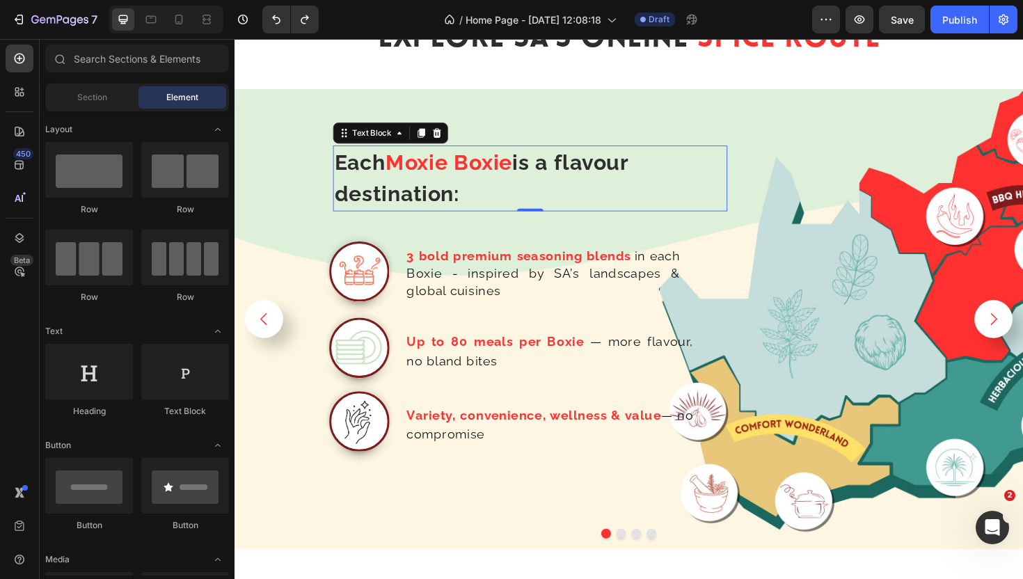
click at [459, 179] on strong "Moxie Boxie" at bounding box center [462, 170] width 134 height 26
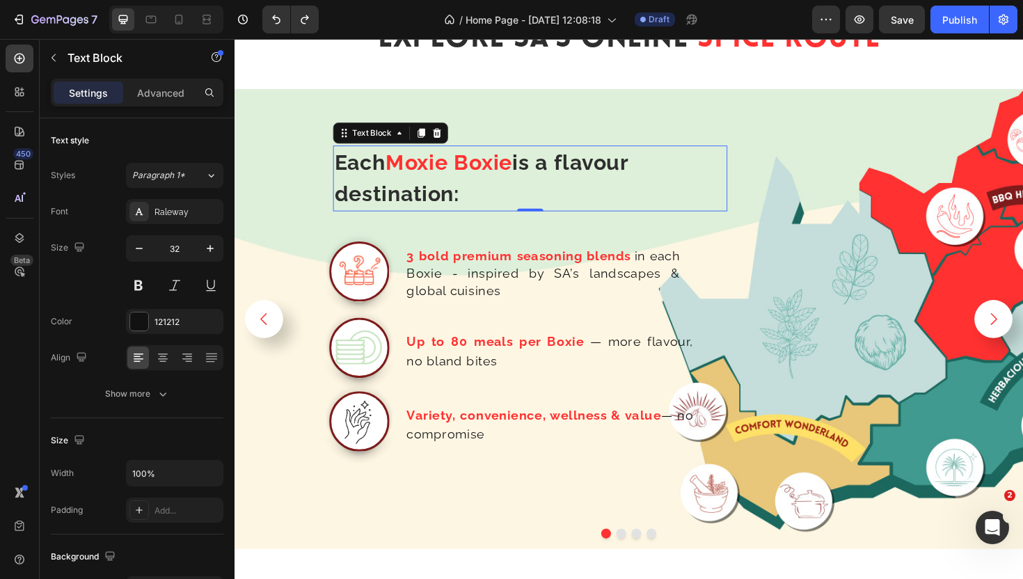
click at [459, 179] on strong "Moxie Boxie" at bounding box center [462, 170] width 134 height 26
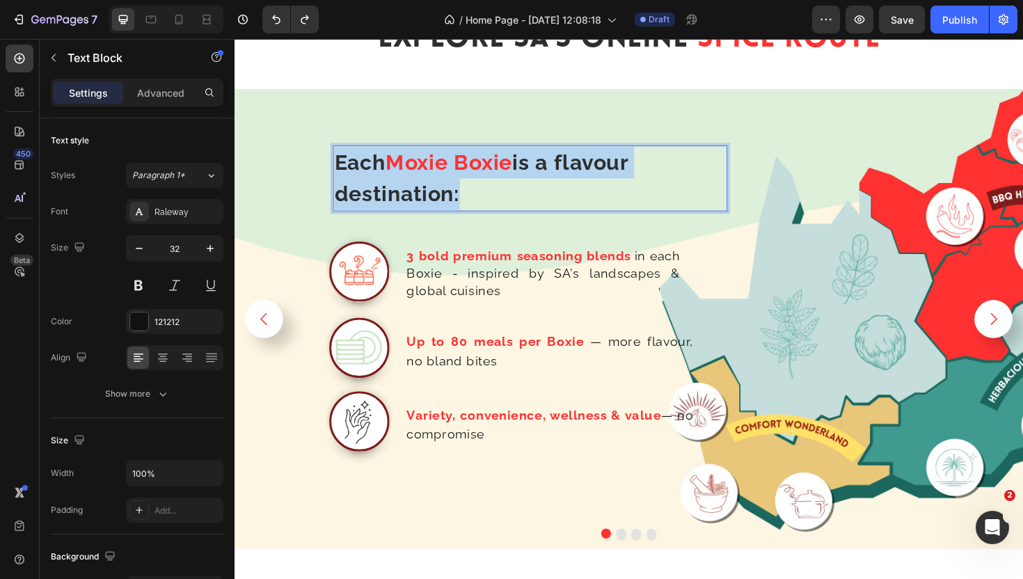
click at [459, 179] on strong "Moxie Boxie" at bounding box center [462, 170] width 134 height 26
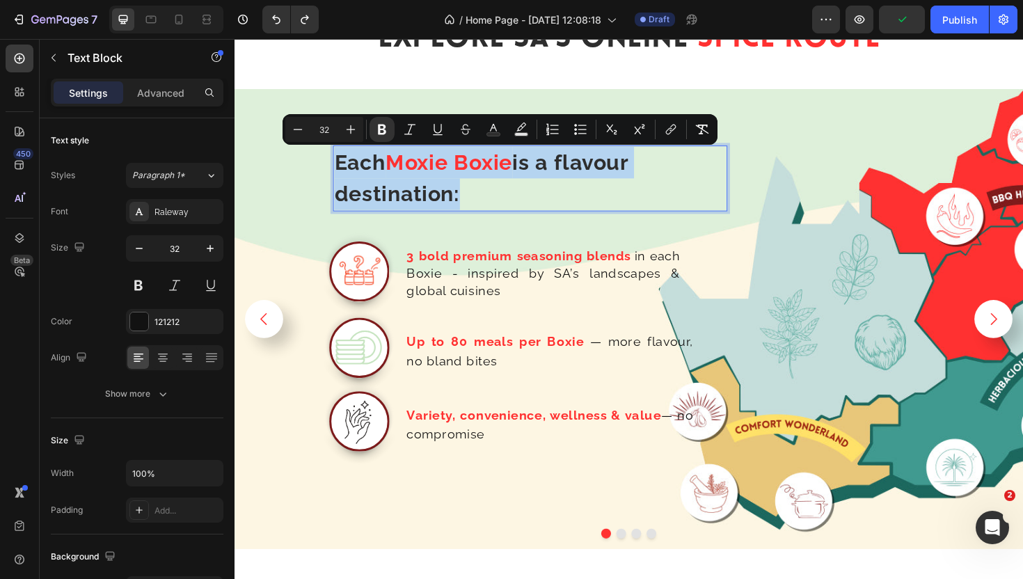
copy p "Each Moxie Boxie is a flavour destination:"
click at [480, 277] on p "3 bold premium seasoning blends in each Boxie - inspired by SA’s landscapes & g…" at bounding box center [561, 287] width 289 height 54
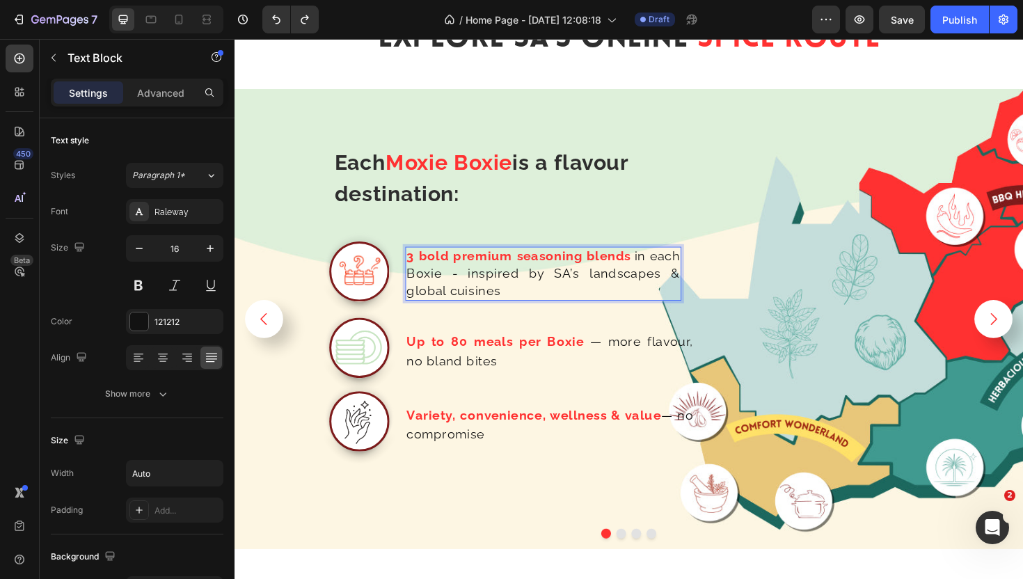
click at [479, 277] on p "3 bold premium seasoning blends in each Boxie - inspired by SA’s landscapes & g…" at bounding box center [561, 287] width 289 height 54
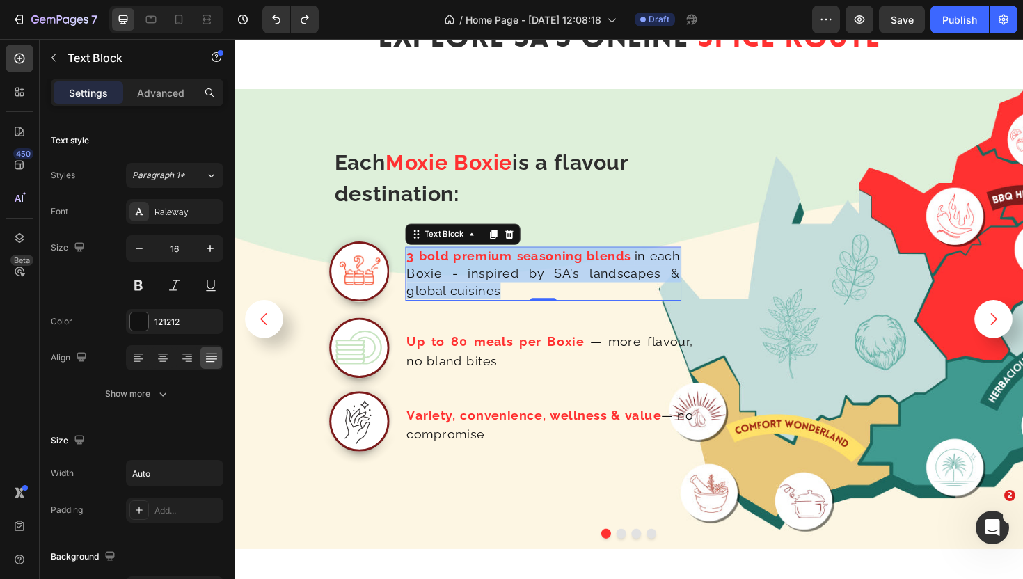
click at [479, 277] on p "3 bold premium seasoning blends in each Boxie - inspired by SA’s landscapes & g…" at bounding box center [561, 287] width 289 height 54
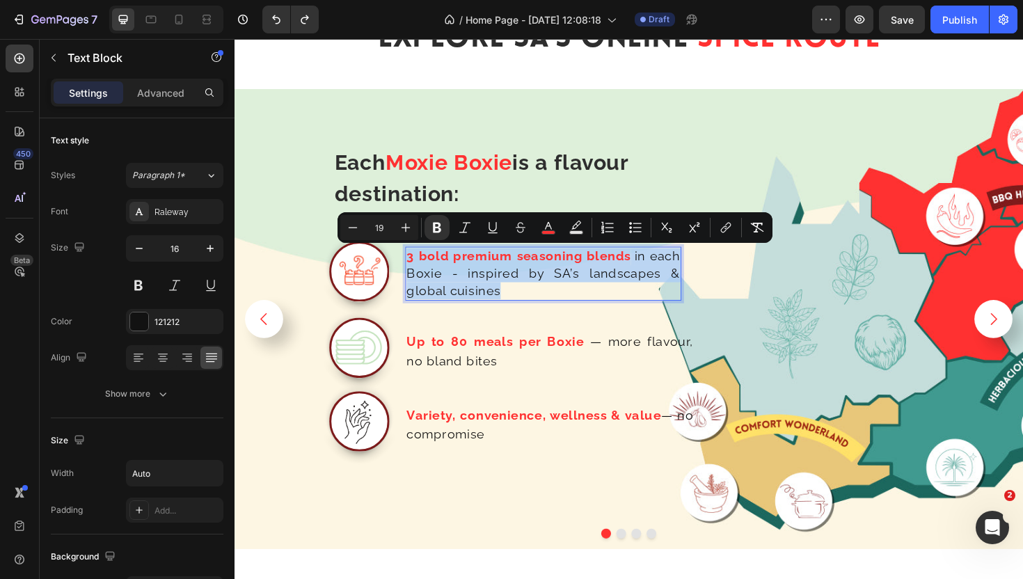
click at [479, 277] on p "3 bold premium seasoning blends in each Boxie - inspired by SA’s landscapes & g…" at bounding box center [561, 287] width 289 height 54
copy p "3 bold premium seasoning blends in each Boxie - inspired by SA’s landscapes & g…"
click at [521, 360] on strong "Up to 80 meals per Boxie" at bounding box center [511, 358] width 188 height 15
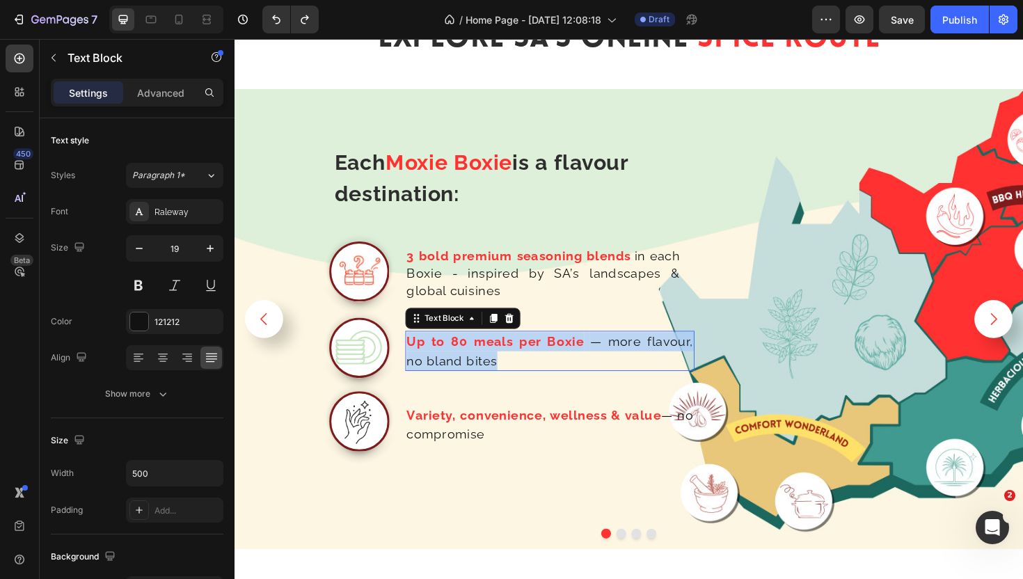
click at [521, 360] on strong "Up to 80 meals per Boxie" at bounding box center [511, 358] width 188 height 15
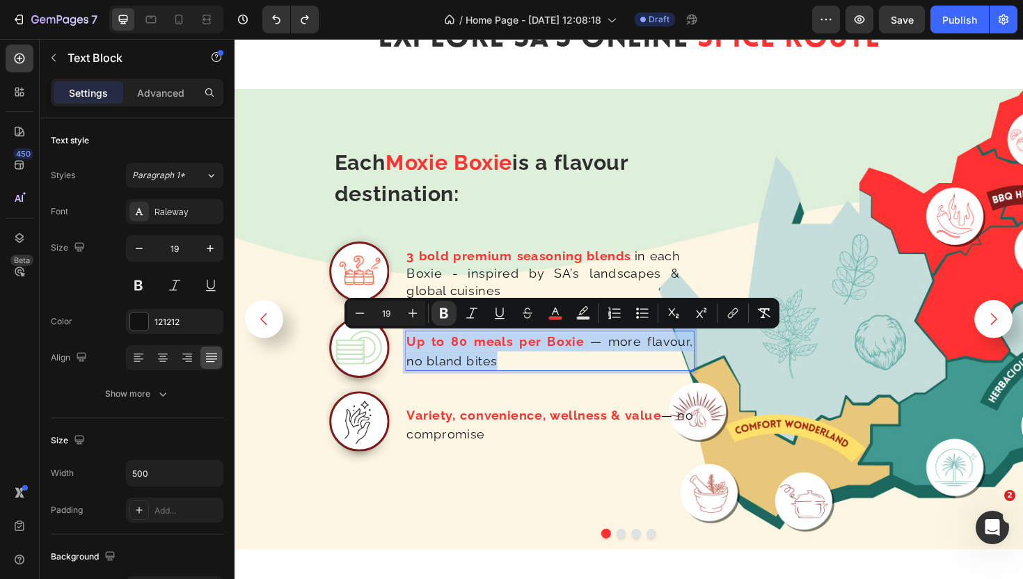
copy p "Up to 80 meals per Boxie — more flavour, no [PERSON_NAME] bites"
click at [439, 441] on strong "Variety, convenience, wellness & value" at bounding box center [551, 436] width 269 height 15
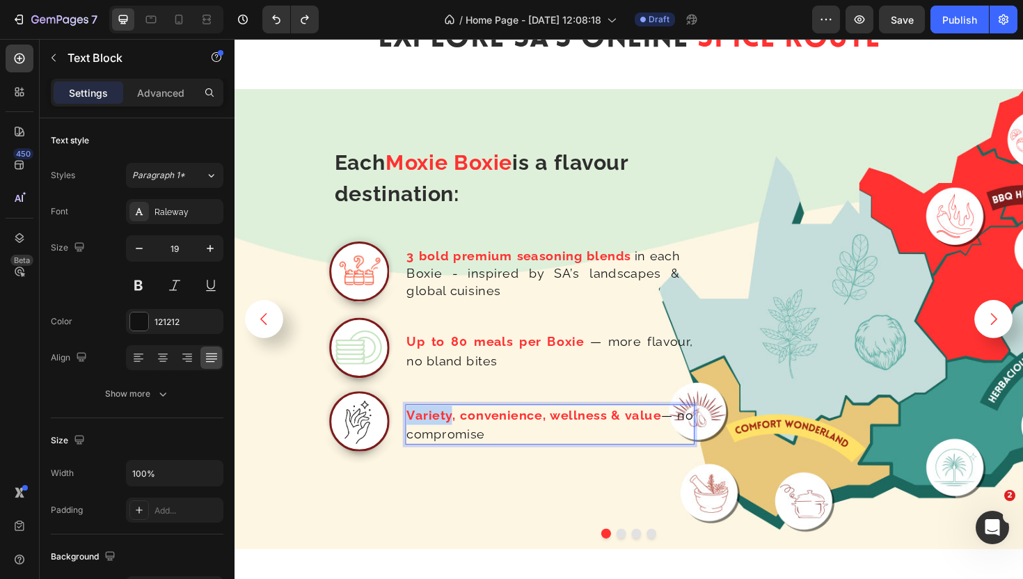
click at [439, 441] on strong "Variety, convenience, wellness & value" at bounding box center [551, 436] width 269 height 15
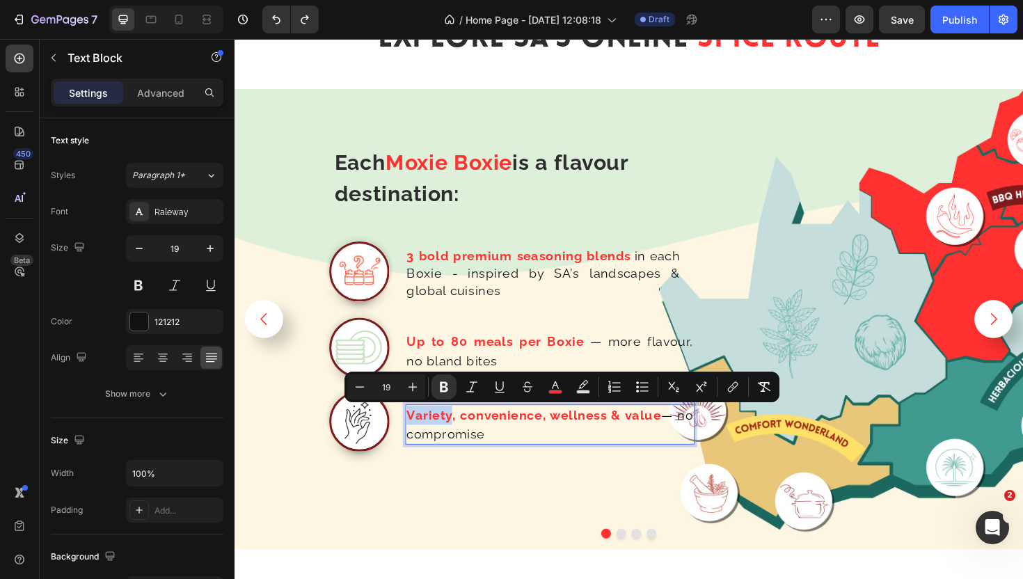
copy p "Variety, convenience, wellness & value — no compromise"
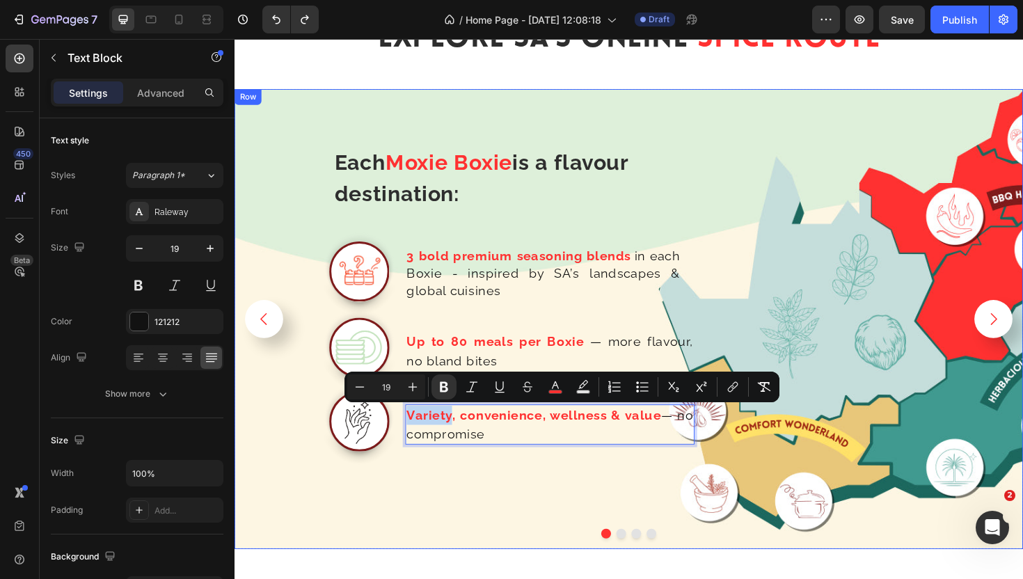
click at [531, 111] on div "Each Moxie Boxie is a flavour destination: Text Block Row Image 3 bold premium …" at bounding box center [498, 341] width 515 height 476
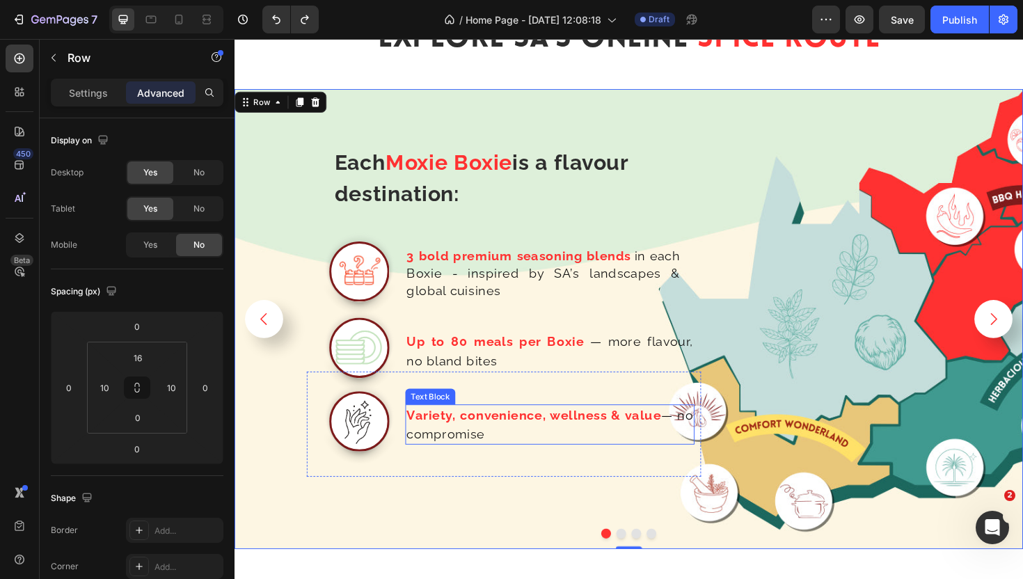
click at [523, 453] on p "Variety, convenience, wellness & value — no compromise" at bounding box center [568, 447] width 303 height 40
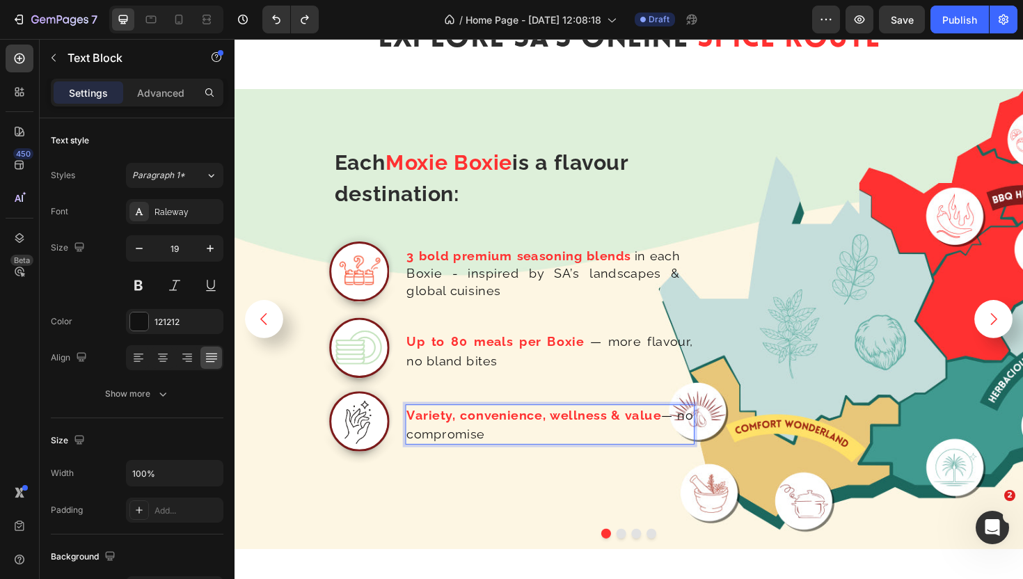
click at [523, 453] on p "Variety, convenience, wellness & value — no compromise" at bounding box center [568, 447] width 303 height 40
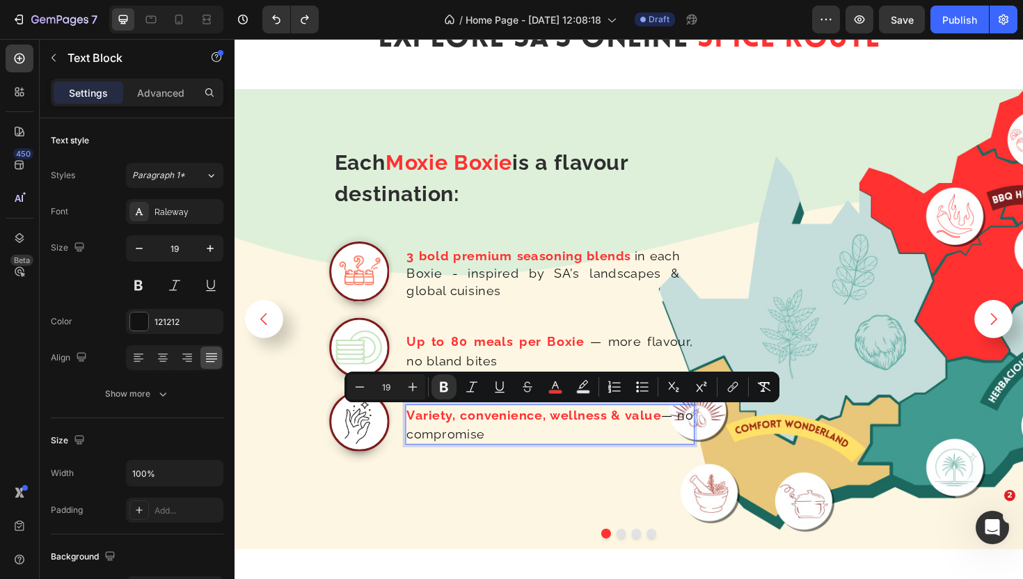
click at [521, 118] on div "Each Moxie Boxie is a flavour destination: Text Block Row Image 3 bold premium …" at bounding box center [498, 341] width 515 height 476
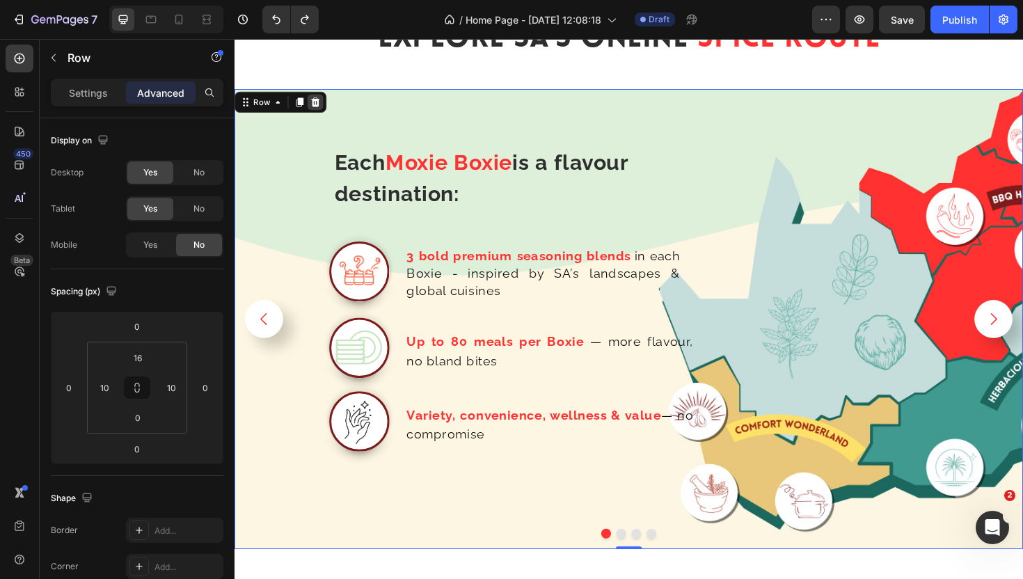
click at [318, 104] on icon at bounding box center [320, 106] width 9 height 10
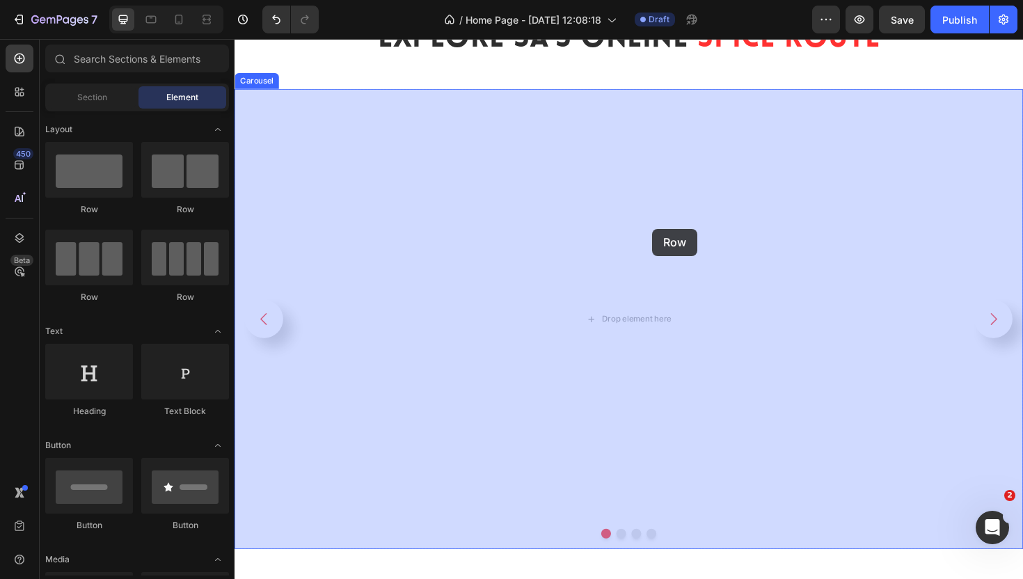
drag, startPoint x: 304, startPoint y: 227, endPoint x: 677, endPoint y: 241, distance: 373.3
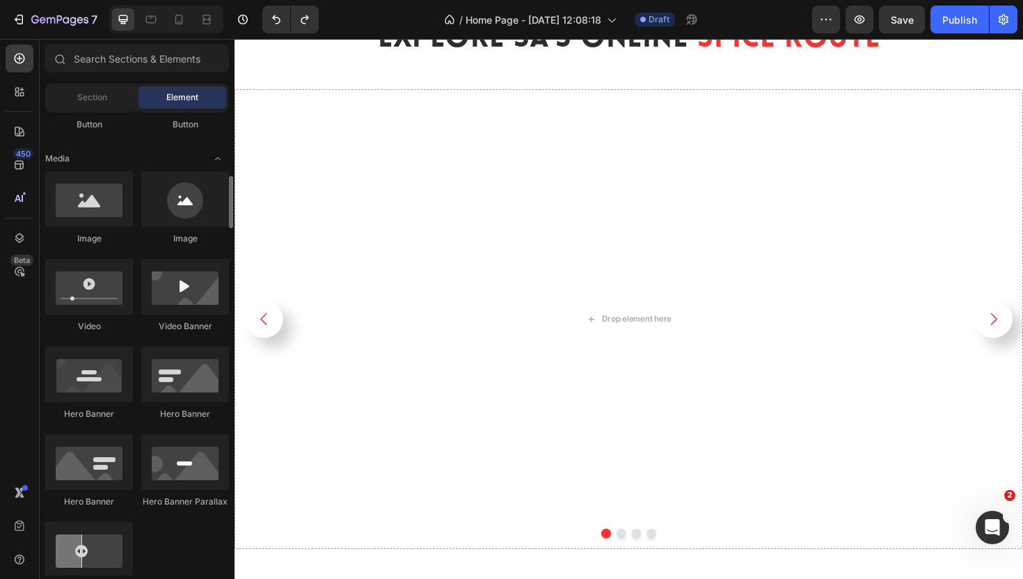
scroll to position [422, 0]
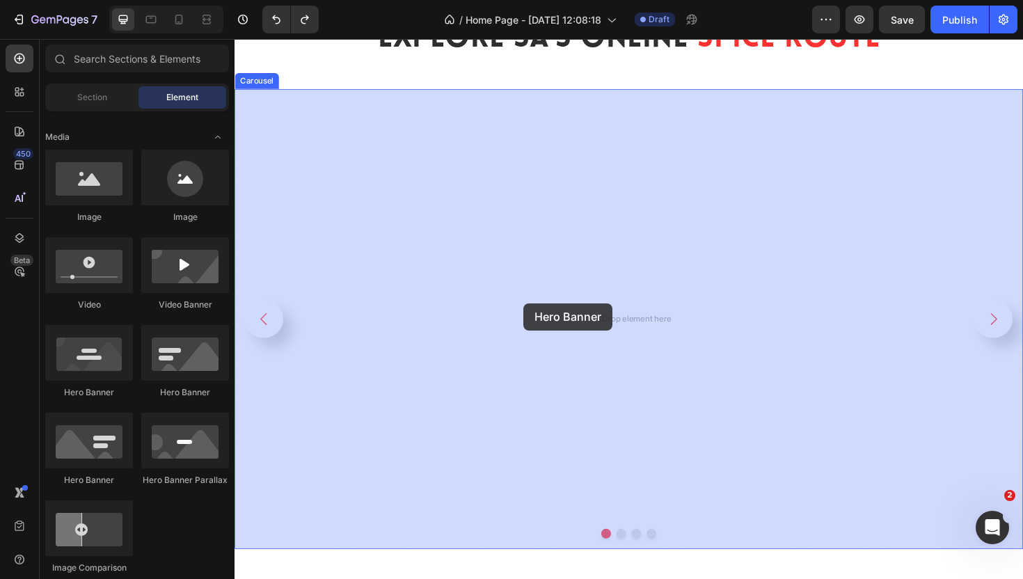
drag, startPoint x: 416, startPoint y: 404, endPoint x: 541, endPoint y: 319, distance: 150.7
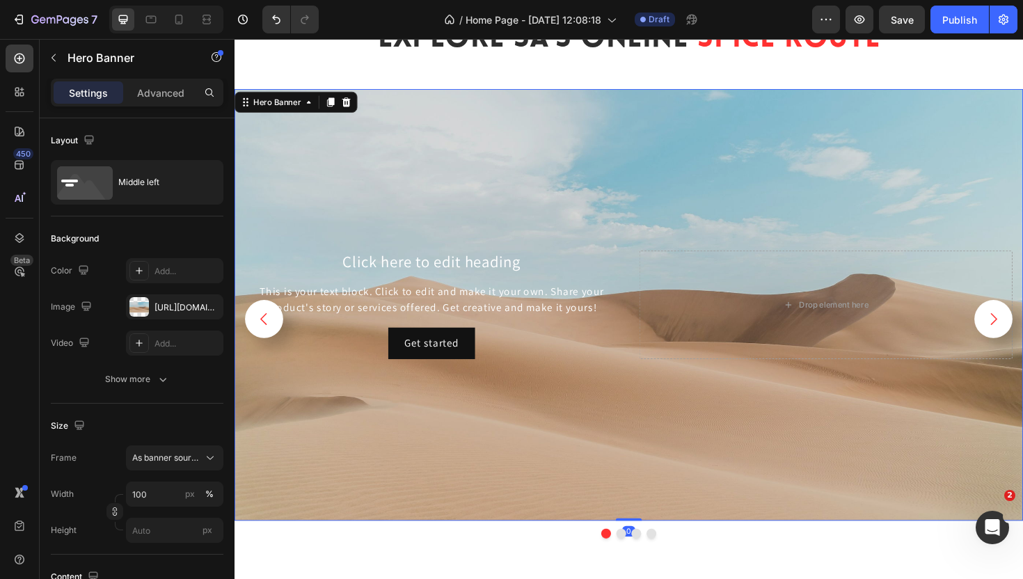
click at [628, 169] on div "Background Image" at bounding box center [652, 320] width 835 height 457
click at [184, 454] on span "As banner source" at bounding box center [166, 458] width 68 height 13
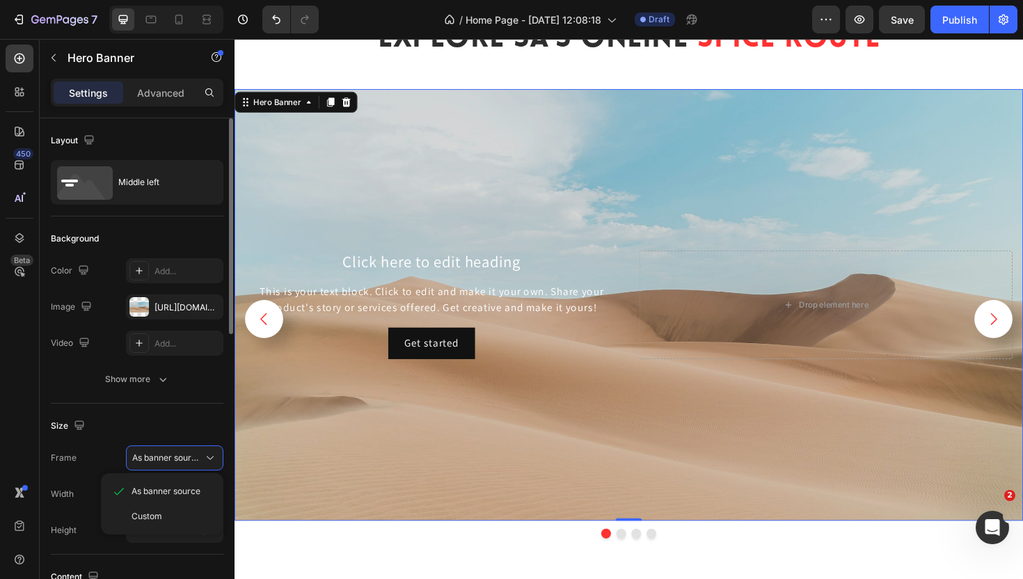
click at [163, 427] on div "Size" at bounding box center [137, 426] width 173 height 22
click at [179, 310] on div "[URL][DOMAIN_NAME]" at bounding box center [174, 307] width 40 height 13
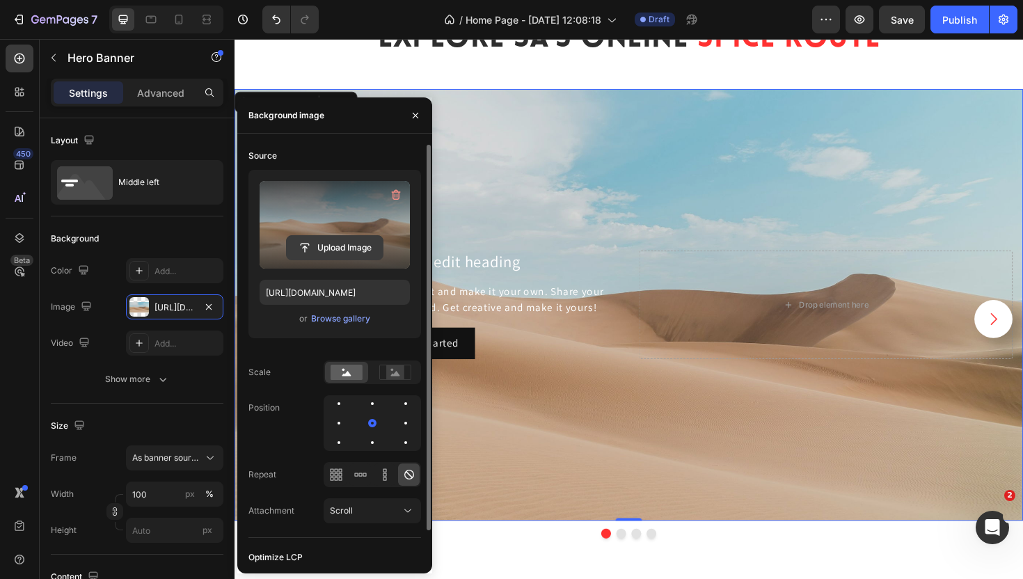
click at [353, 247] on input "file" at bounding box center [335, 248] width 96 height 24
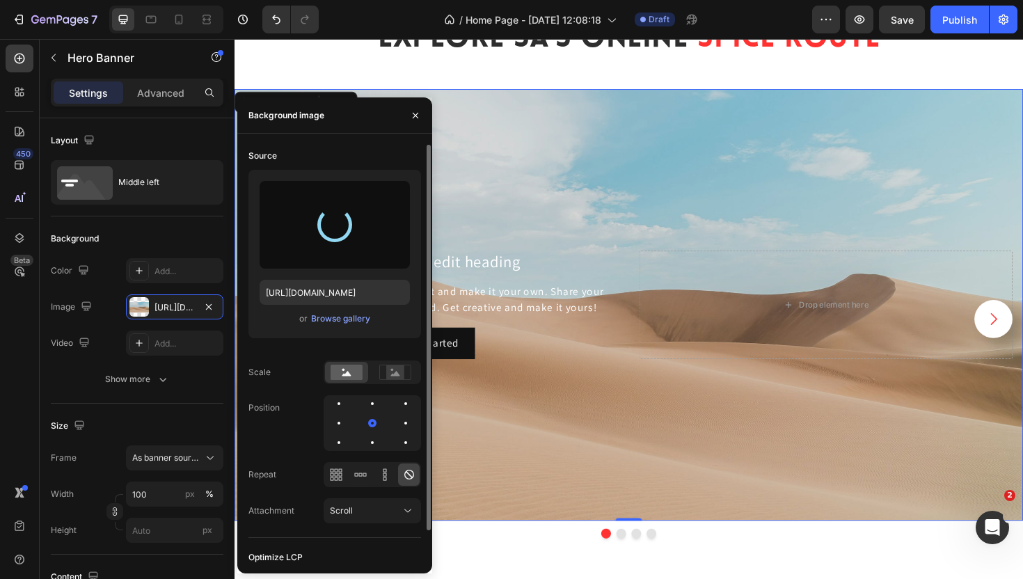
click at [640, 225] on div "Background Image" at bounding box center [652, 320] width 835 height 457
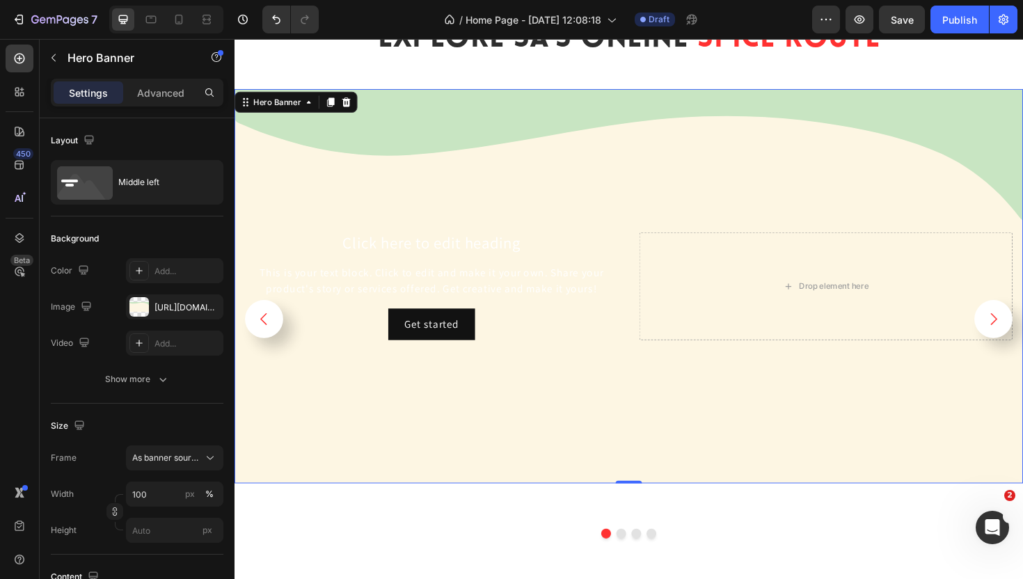
click at [642, 161] on div "Background Image" at bounding box center [652, 301] width 835 height 418
click at [655, 152] on div "Background Image" at bounding box center [652, 301] width 835 height 418
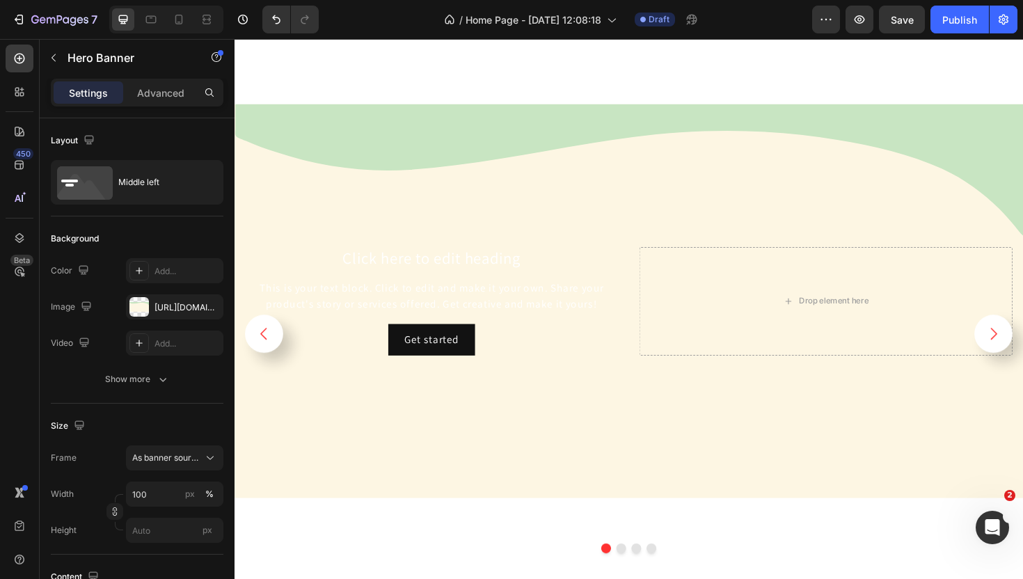
scroll to position [2424, 0]
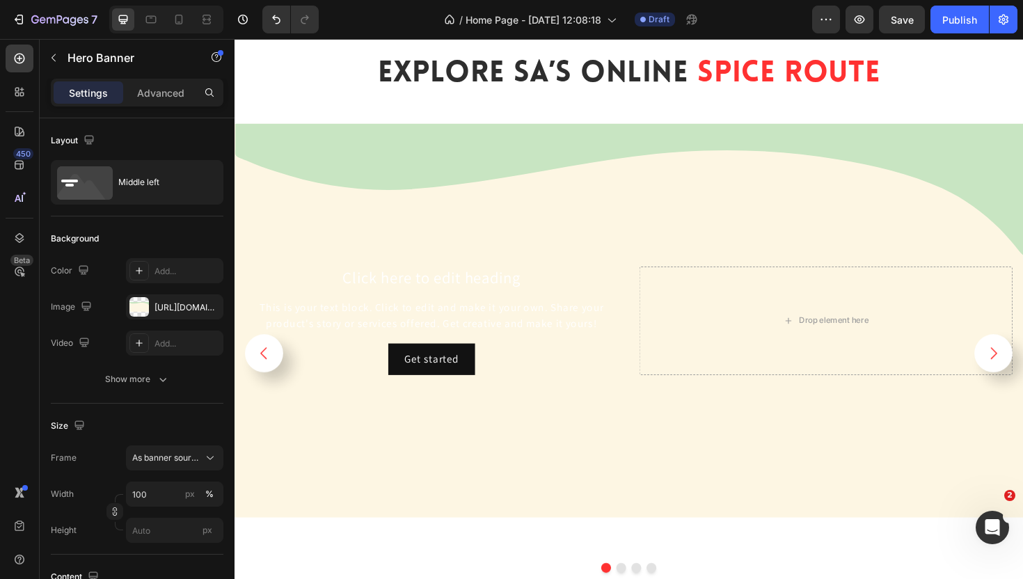
click at [655, 152] on div "Background Image" at bounding box center [652, 338] width 835 height 418
click at [510, 157] on div "Background Image" at bounding box center [652, 338] width 835 height 418
click at [692, 165] on div "Background Image" at bounding box center [652, 338] width 835 height 418
click at [181, 303] on div "[URL][DOMAIN_NAME]" at bounding box center [174, 307] width 40 height 13
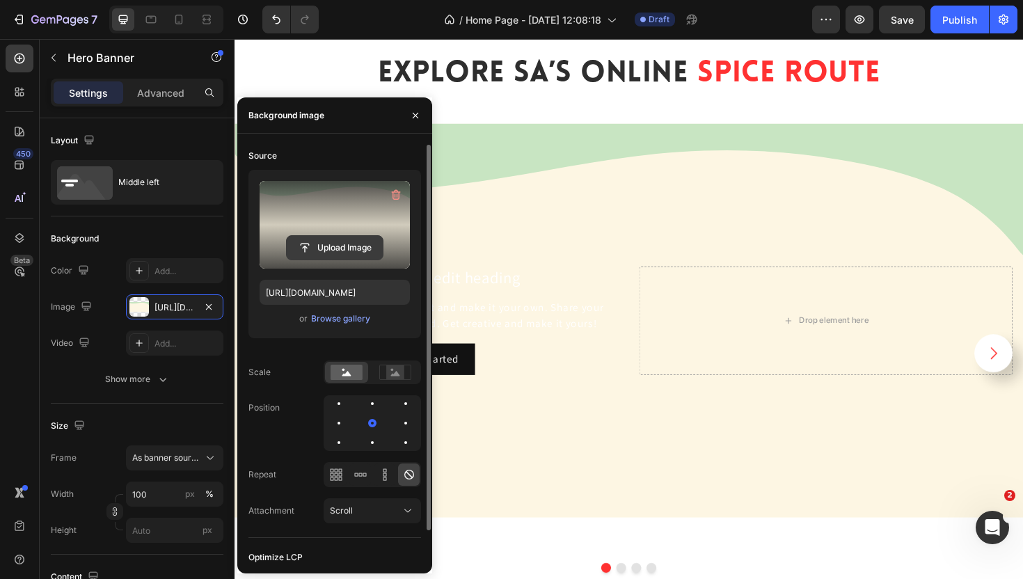
click at [329, 248] on input "file" at bounding box center [335, 248] width 96 height 24
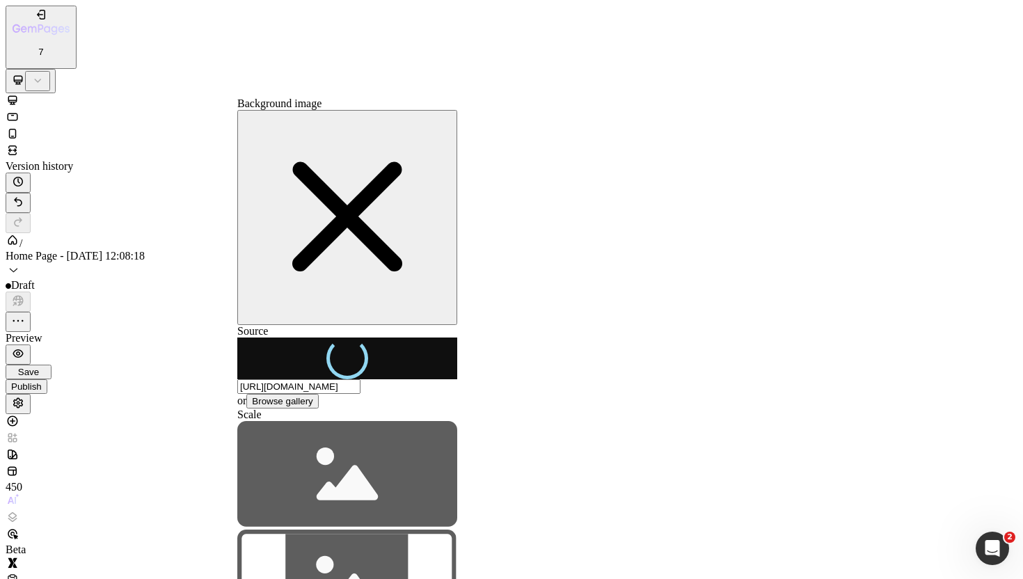
scroll to position [2424, 0]
type input "https://cdn.shopify.com/s/files/1/0720/4549/4307/files/gempages_580751130326204…"
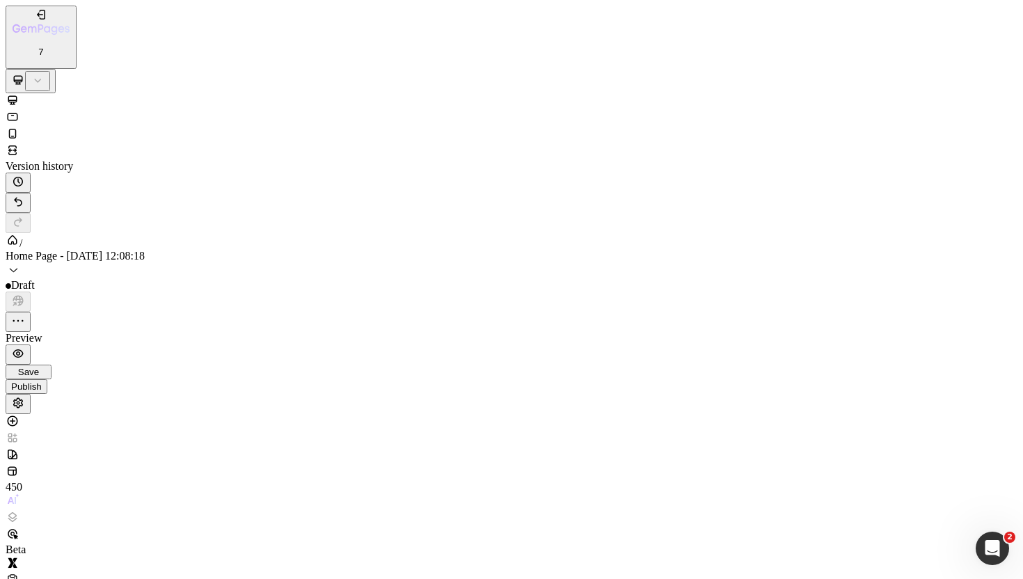
drag, startPoint x: 127, startPoint y: 1880, endPoint x: 633, endPoint y: 1954, distance: 512.0
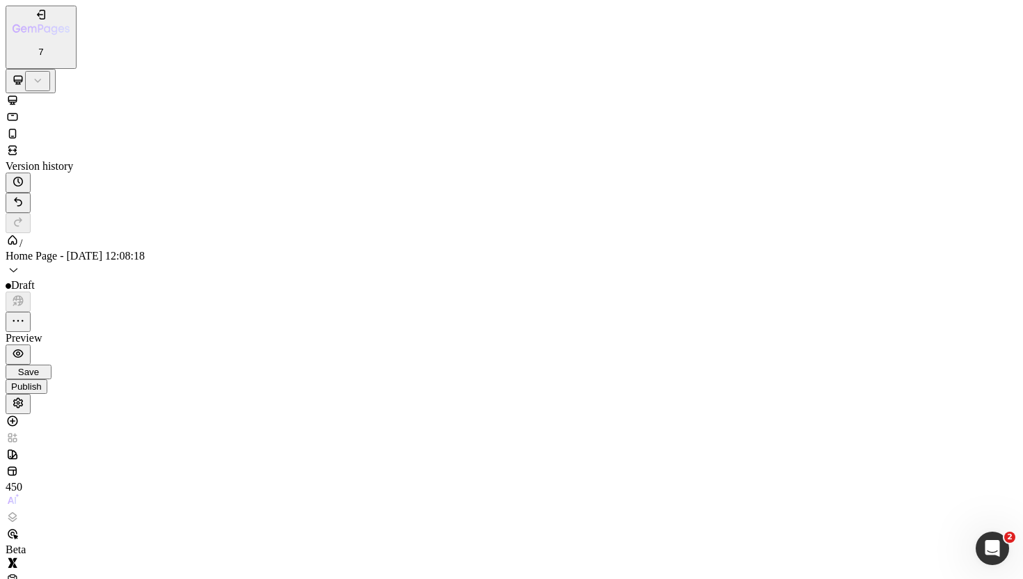
type input "https://cdn.shopify.com/s/files/1/0720/4549/4307/files/gempages_580751130326204…"
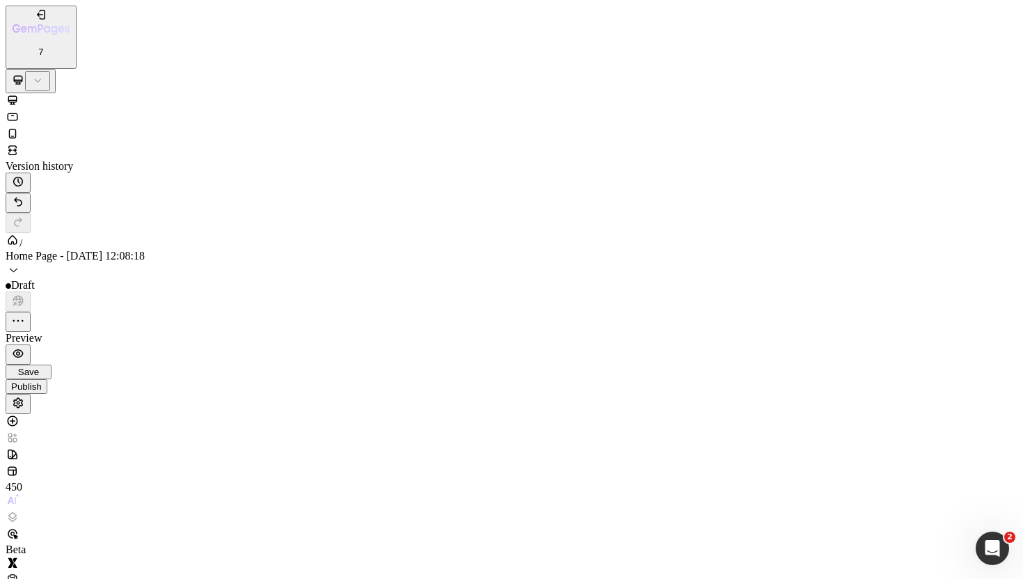
click at [24, 349] on icon "button" at bounding box center [18, 353] width 10 height 8
click at [25, 175] on icon "button" at bounding box center [18, 182] width 14 height 14
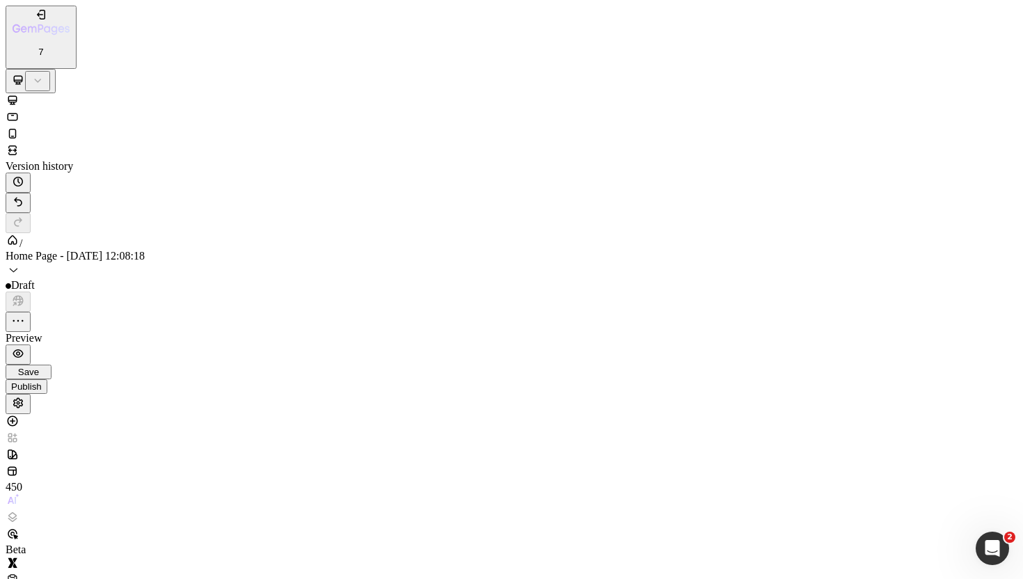
scroll to position [0, 0]
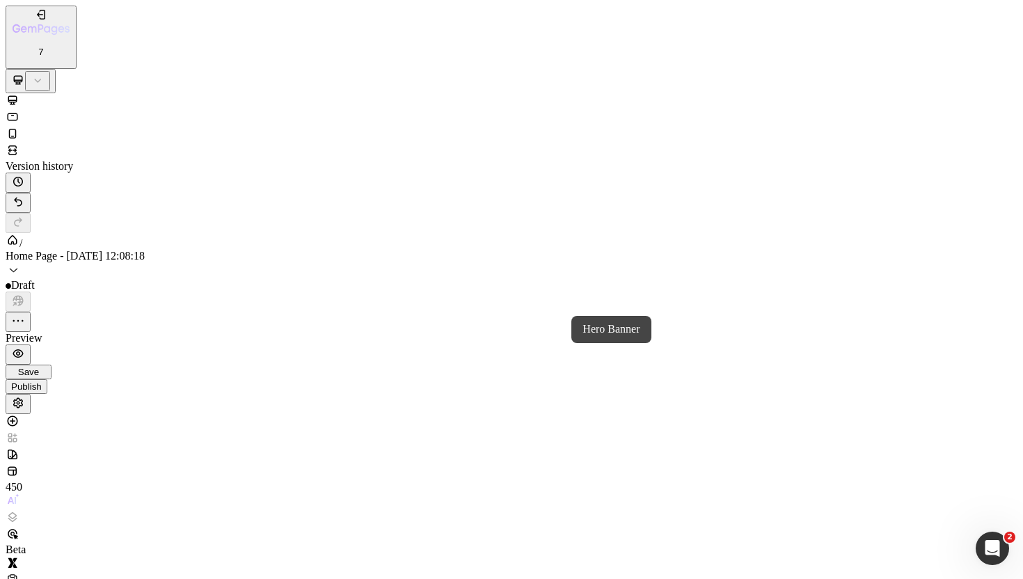
drag, startPoint x: 212, startPoint y: 2053, endPoint x: 392, endPoint y: 1981, distance: 194.0
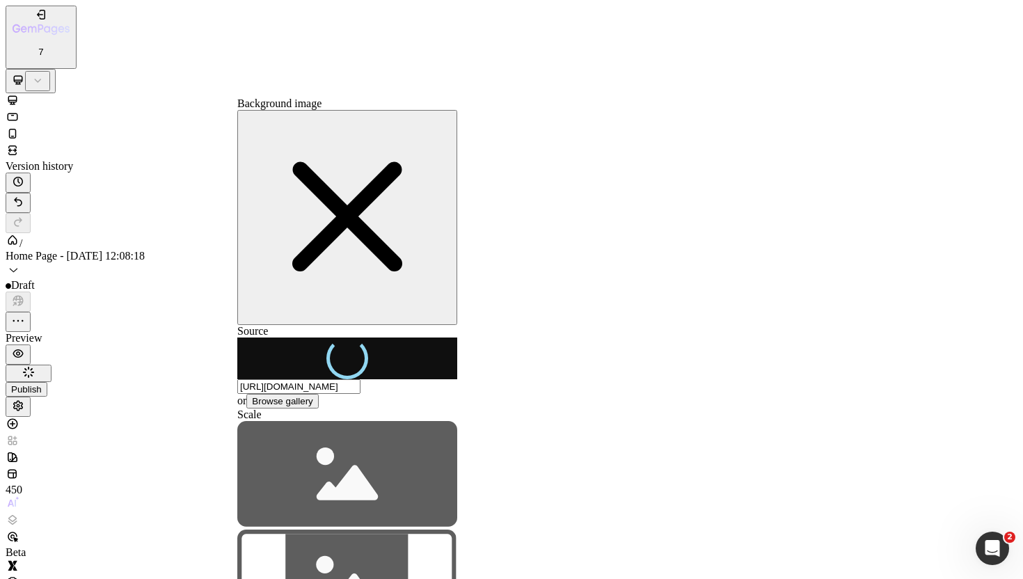
type input "https://cdn.shopify.com/s/files/1/0720/4549/4307/files/gempages_580751130326204…"
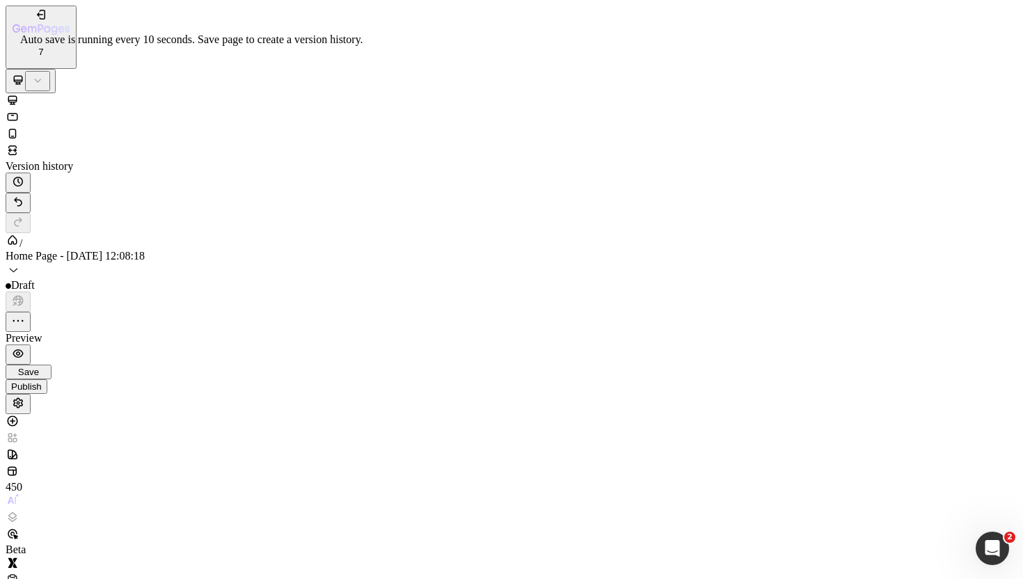
click at [39, 367] on span "Save" at bounding box center [28, 372] width 21 height 10
click at [24, 349] on icon "button" at bounding box center [18, 353] width 10 height 8
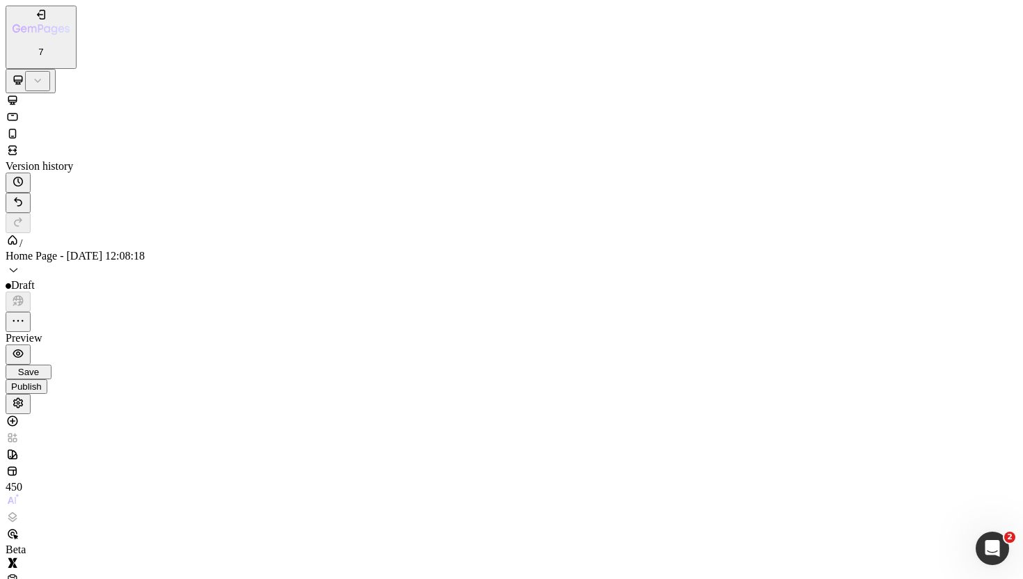
scroll to position [88, 0]
type input "1600"
type input "800"
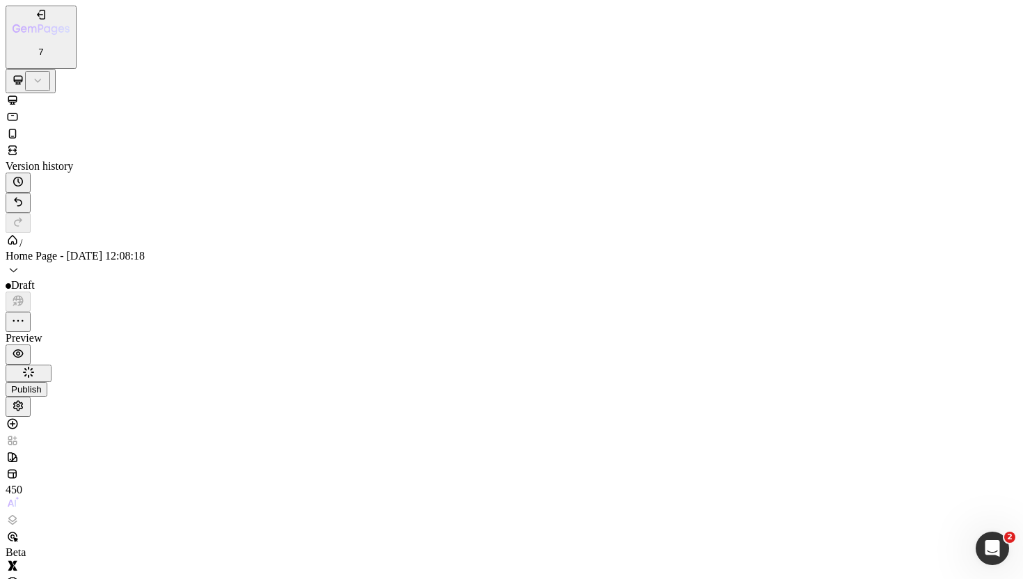
click at [97, 70] on div "Custom" at bounding box center [36, 63] width 122 height 13
type input "1600"
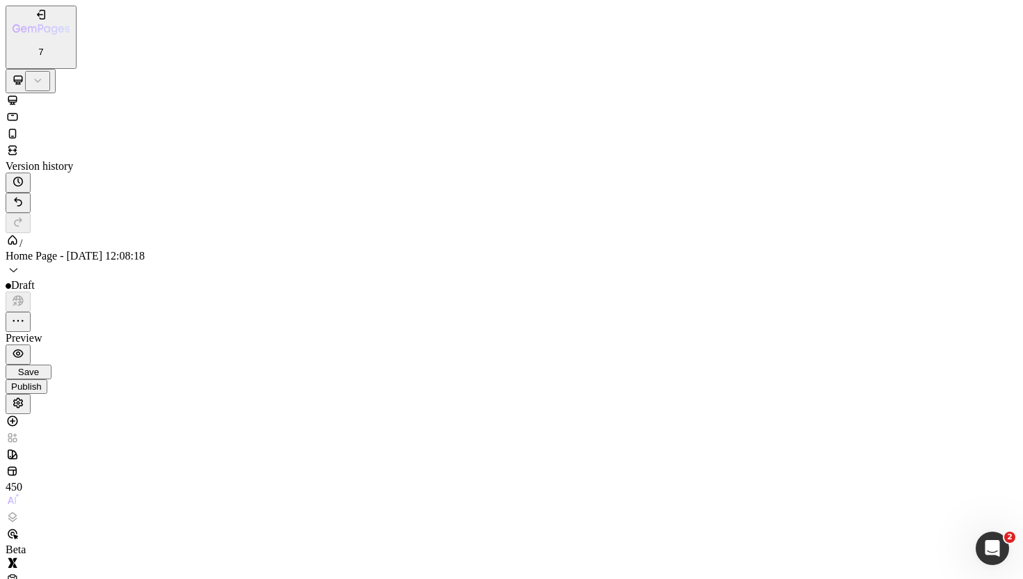
click at [24, 349] on icon "button" at bounding box center [18, 353] width 10 height 8
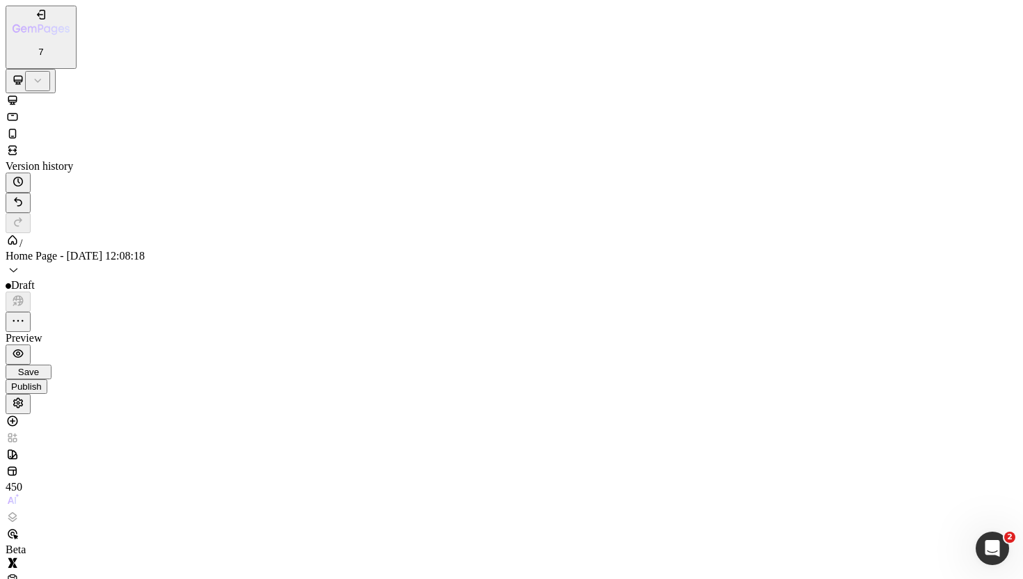
type input "700"
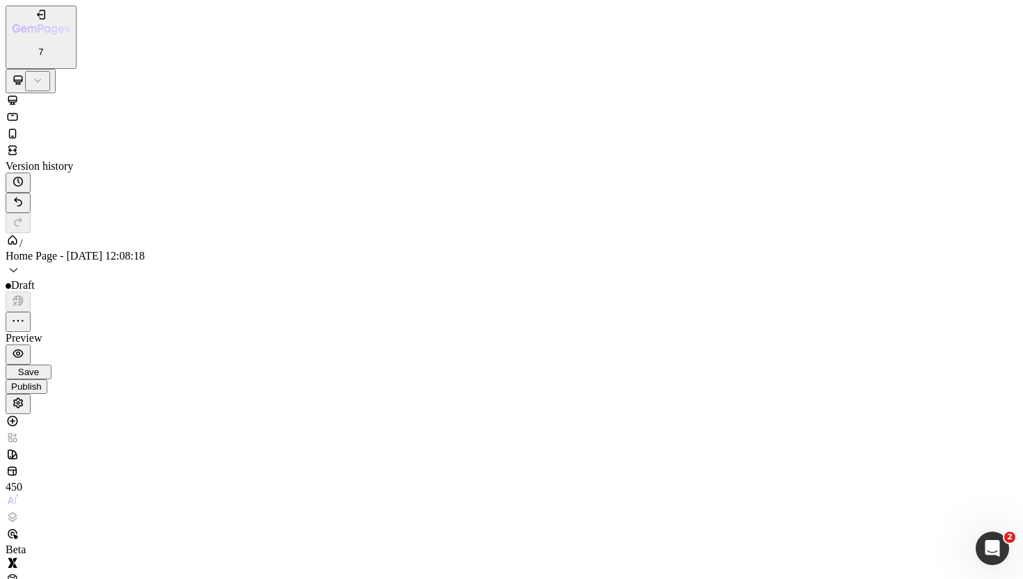
type input "8"
type input "5"
type input "7"
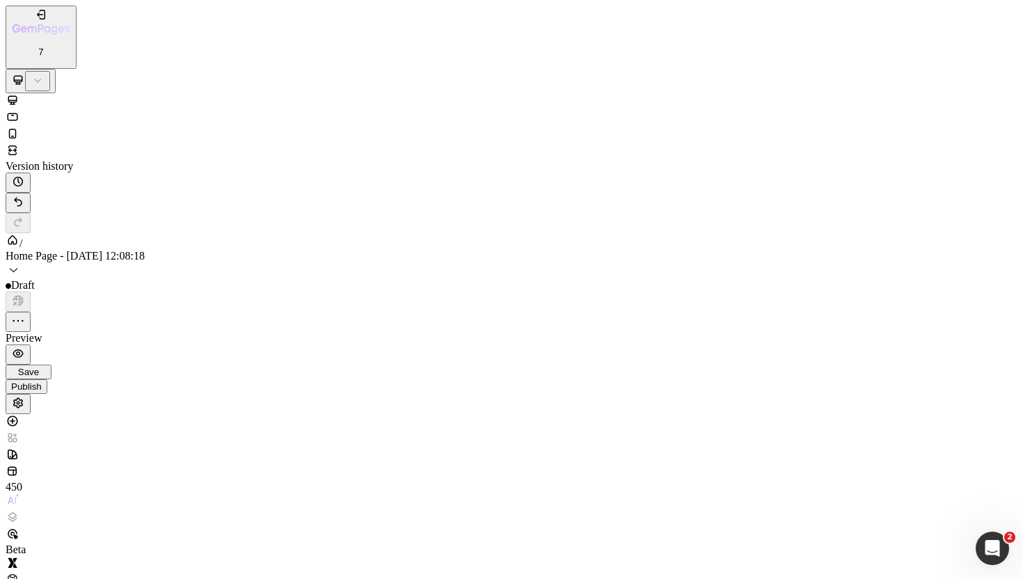
drag, startPoint x: 183, startPoint y: 422, endPoint x: 151, endPoint y: 420, distance: 32.0
type input "16"
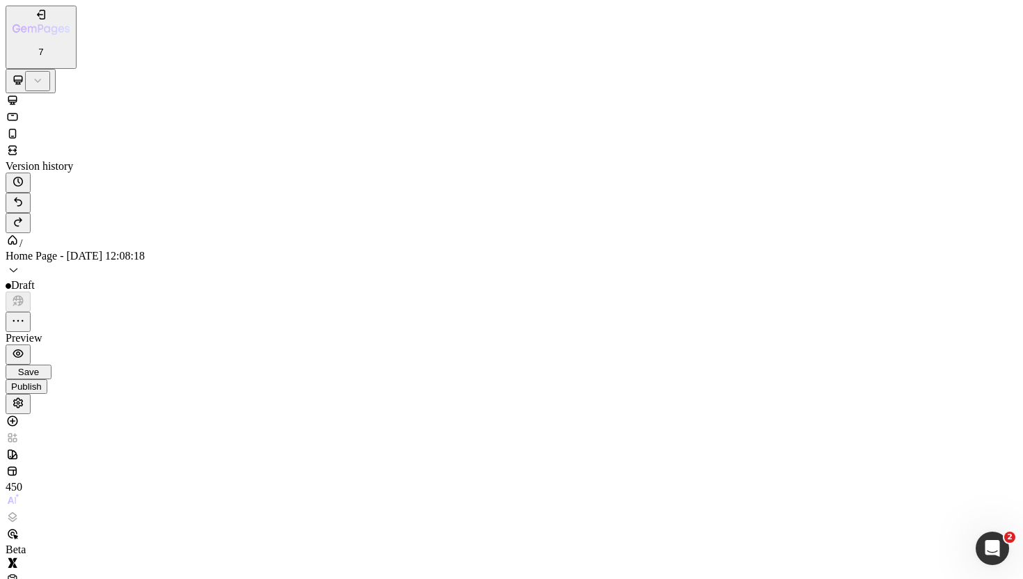
type input "16"
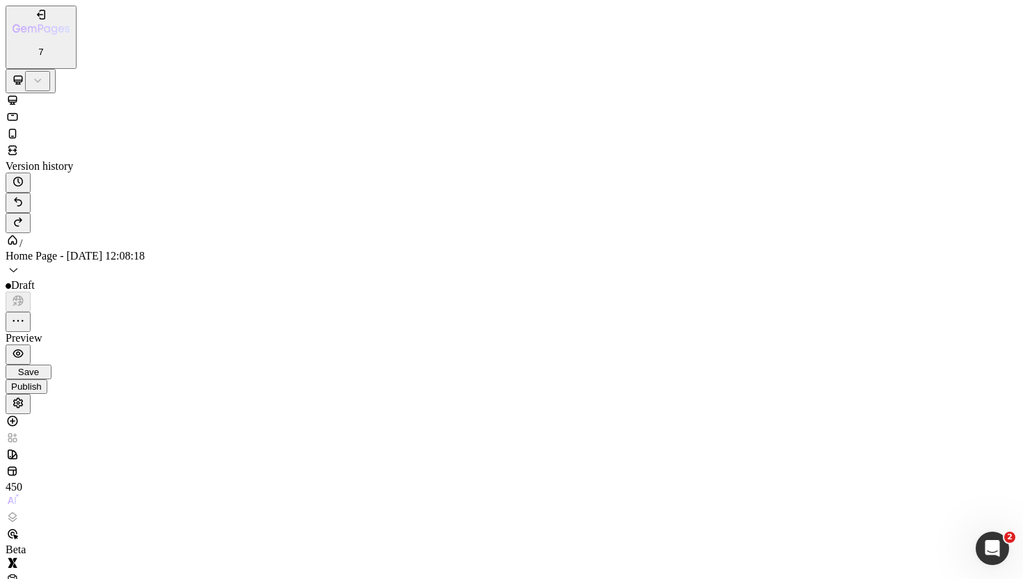
drag, startPoint x: 106, startPoint y: 1885, endPoint x: 594, endPoint y: 1902, distance: 488.1
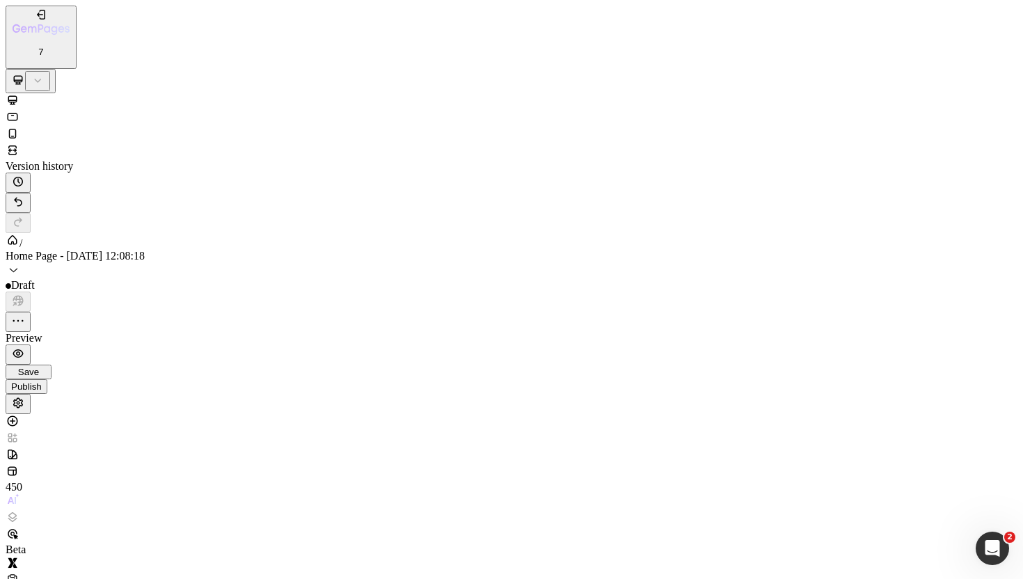
type input "https://cdn.shopify.com/s/files/1/0720/4549/4307/files/gempages_580751130326204…"
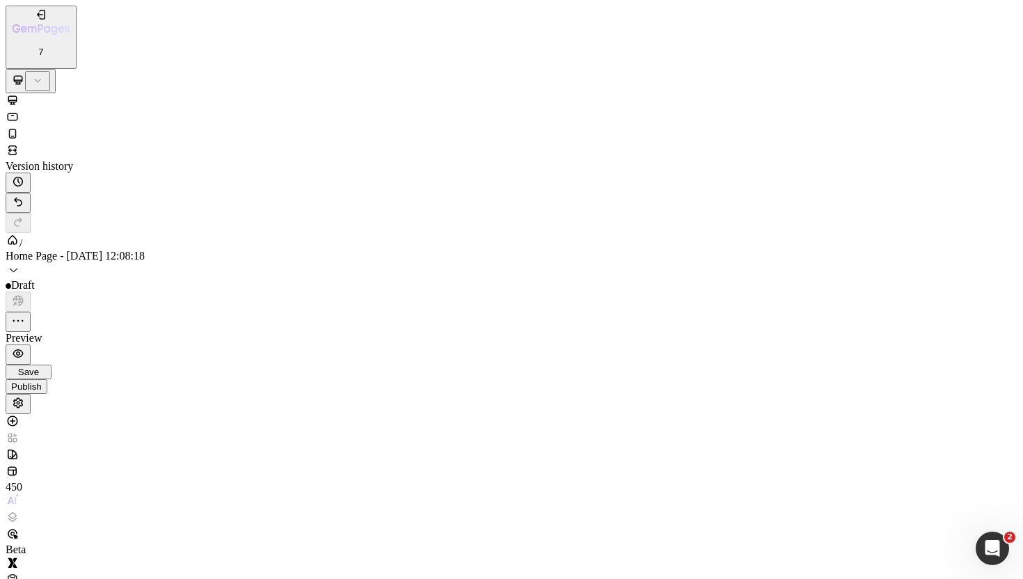
click at [97, 70] on div "Custom" at bounding box center [36, 63] width 122 height 13
type input "700"
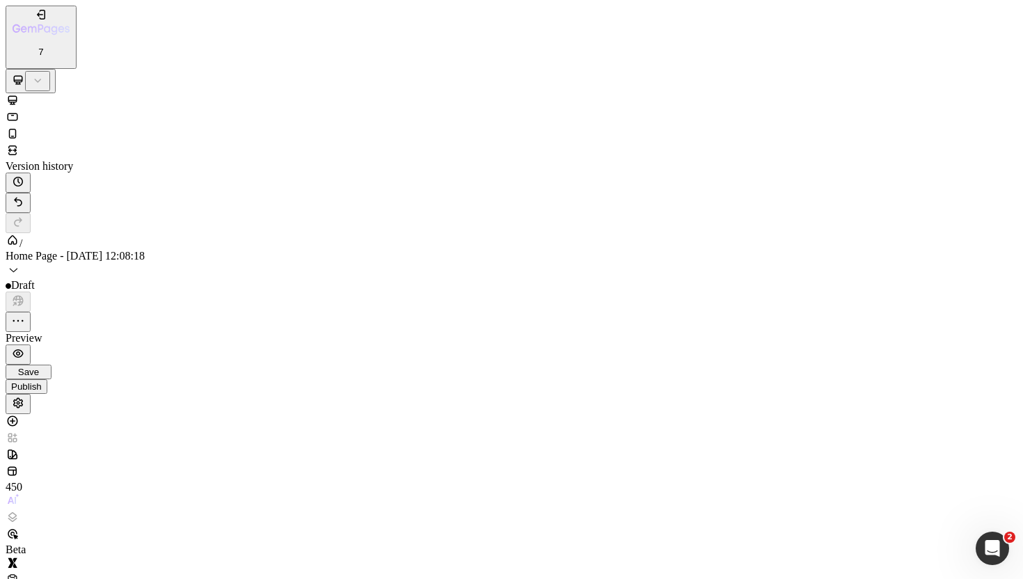
click at [148, 525] on p "Full 100%" at bounding box center [131, 529] width 67 height 13
type input "100"
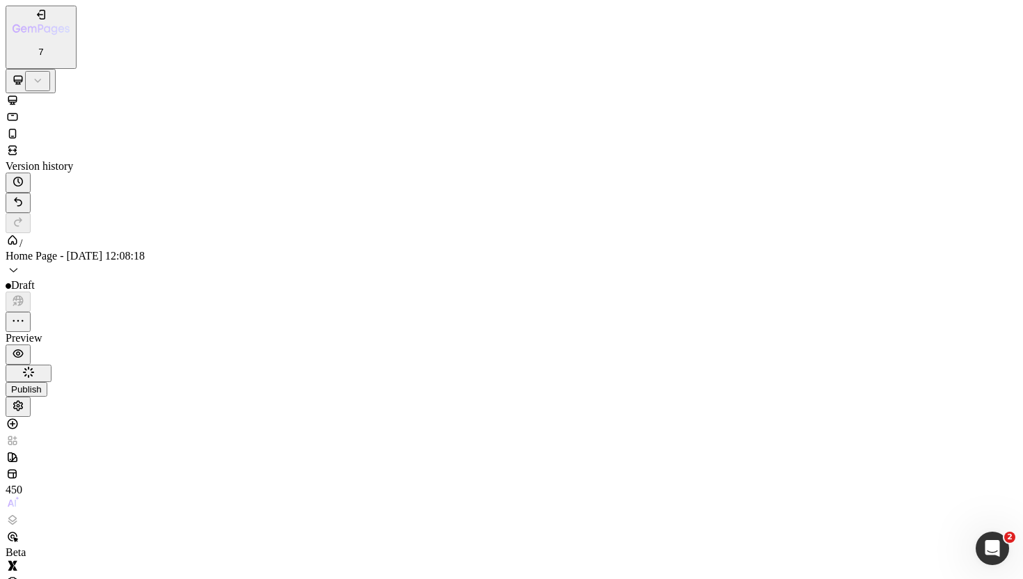
type input "700"
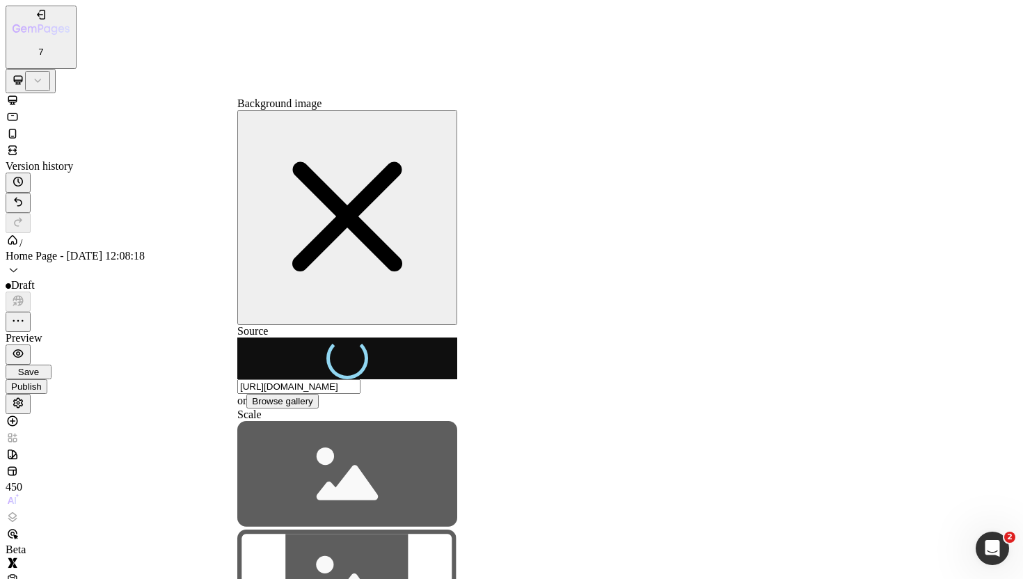
type input "https://cdn.shopify.com/s/files/1/0720/4549/4307/files/gempages_580751130326204…"
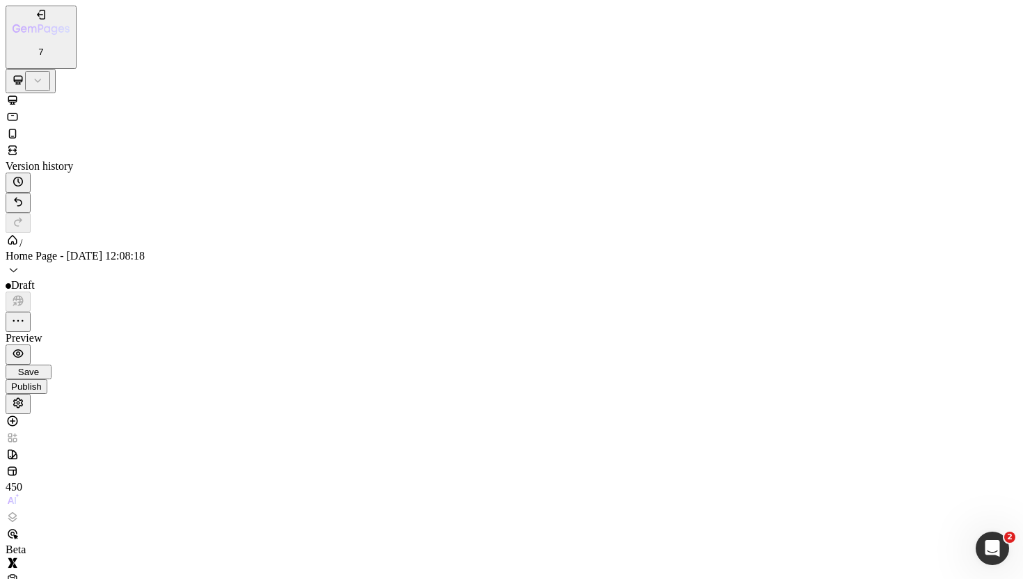
scroll to position [132, 0]
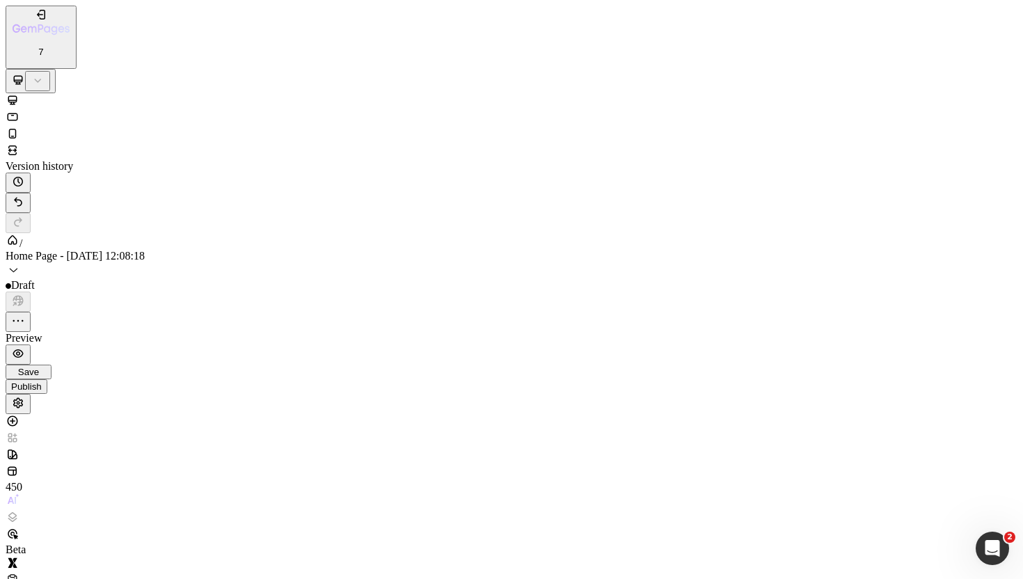
drag, startPoint x: 214, startPoint y: 2048, endPoint x: 360, endPoint y: 1928, distance: 189.9
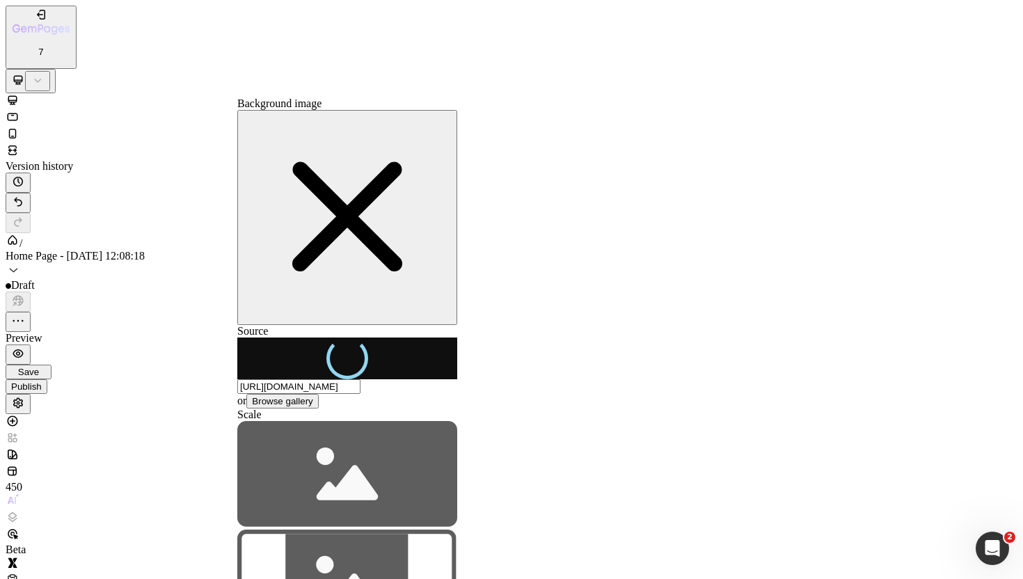
type input "https://cdn.shopify.com/s/files/1/0720/4549/4307/files/gempages_580751130326204…"
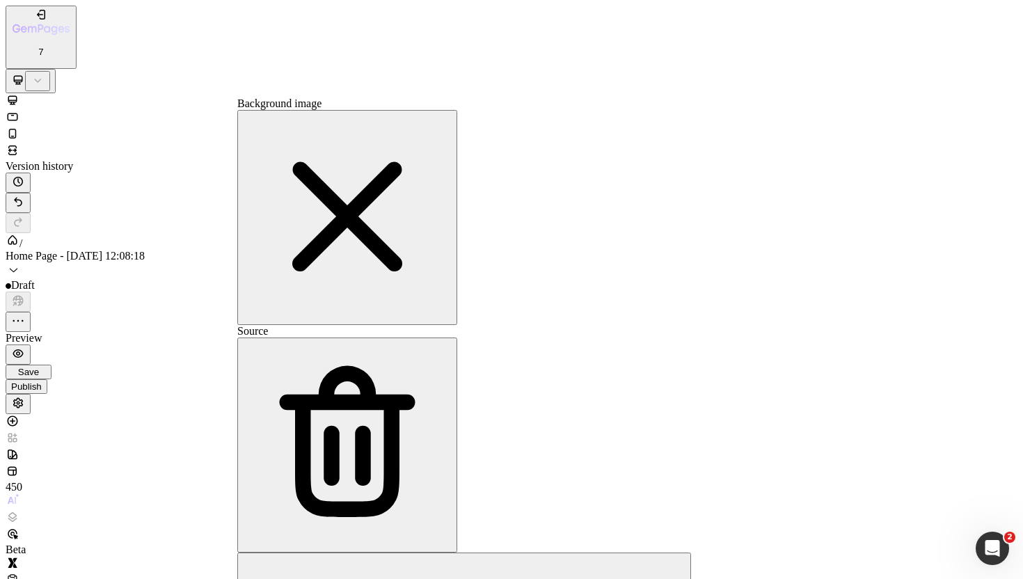
scroll to position [2637, 0]
click at [414, 112] on icon "button" at bounding box center [347, 216] width 209 height 209
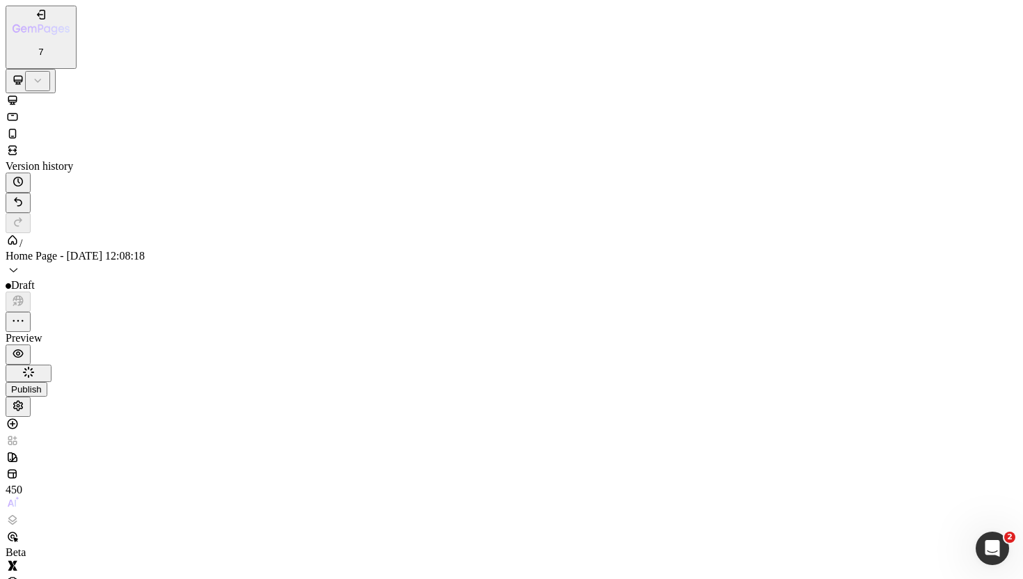
type input "700"
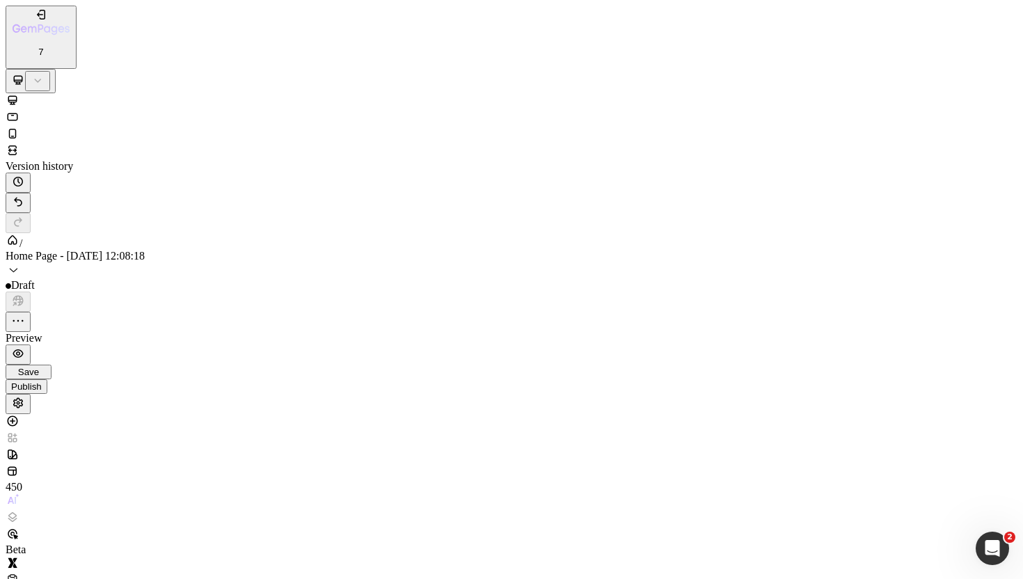
click at [25, 347] on icon "button" at bounding box center [18, 354] width 14 height 14
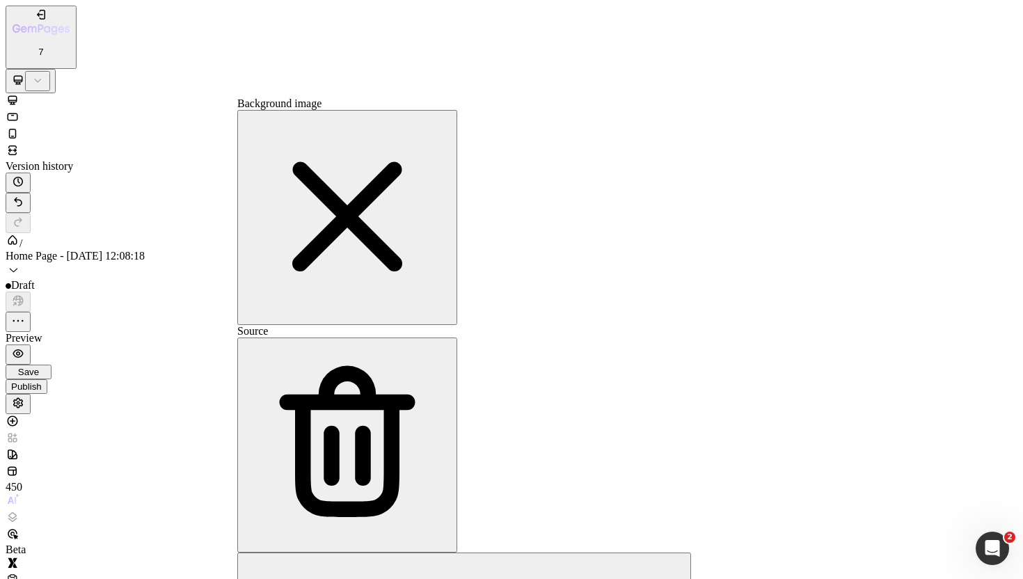
click at [413, 118] on icon "button" at bounding box center [347, 216] width 209 height 209
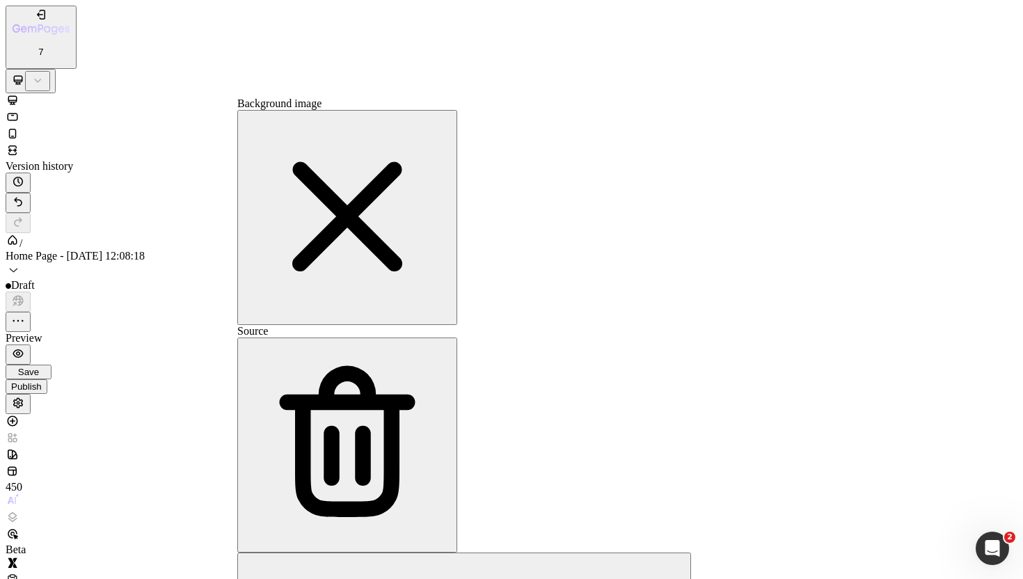
click at [237, 553] on label at bounding box center [237, 553] width 0 height 0
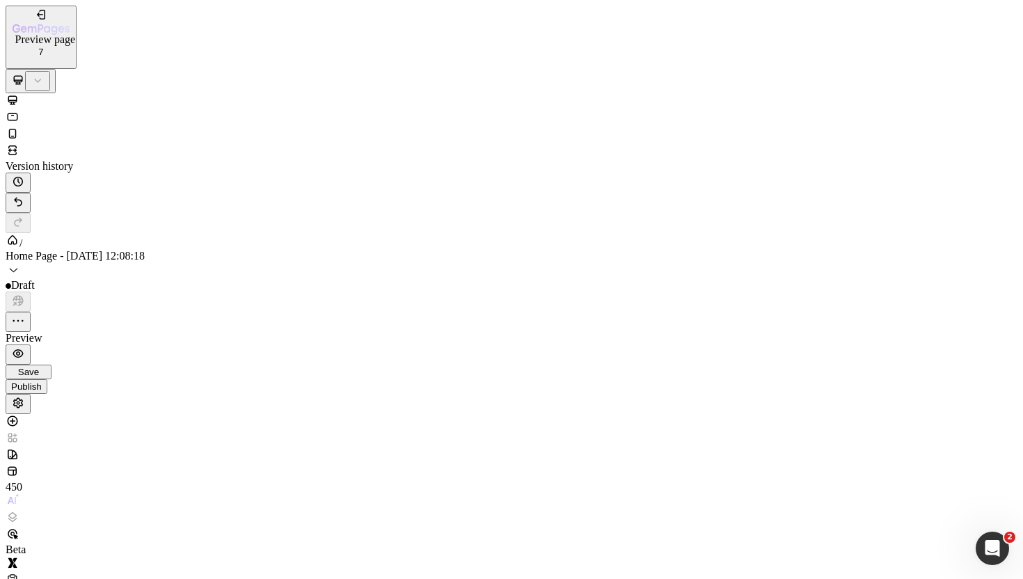
click at [31, 344] on button "button" at bounding box center [18, 354] width 25 height 20
click at [25, 347] on icon "button" at bounding box center [18, 354] width 14 height 14
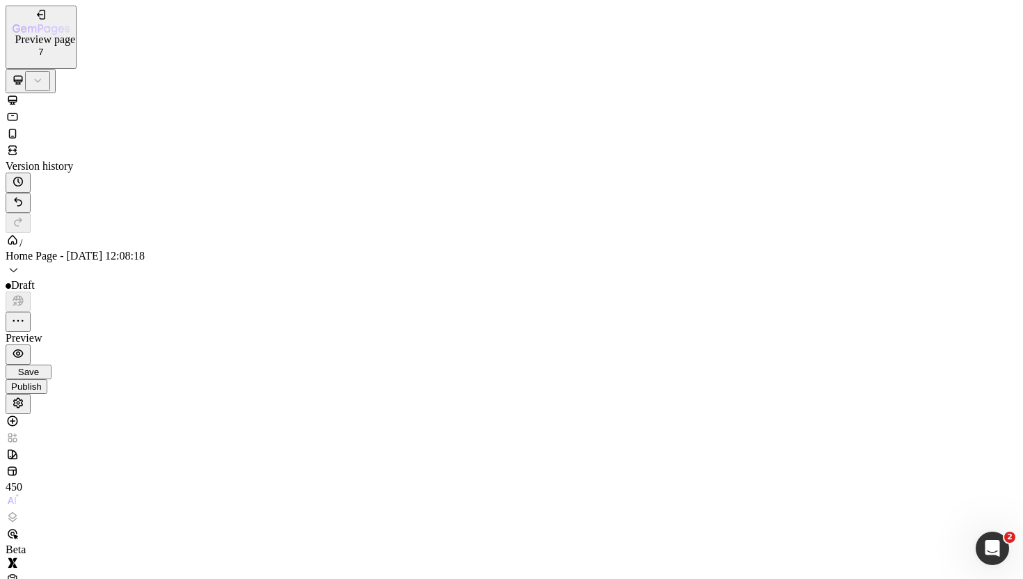
click at [31, 344] on button "button" at bounding box center [18, 354] width 25 height 20
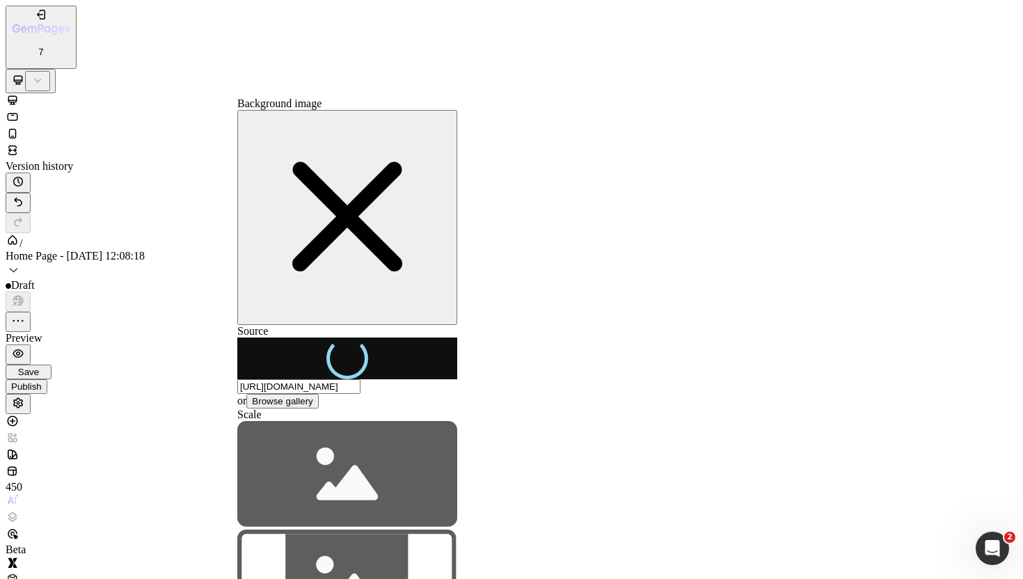
type input "https://cdn.shopify.com/s/files/1/0720/4549/4307/files/gempages_580751130326204…"
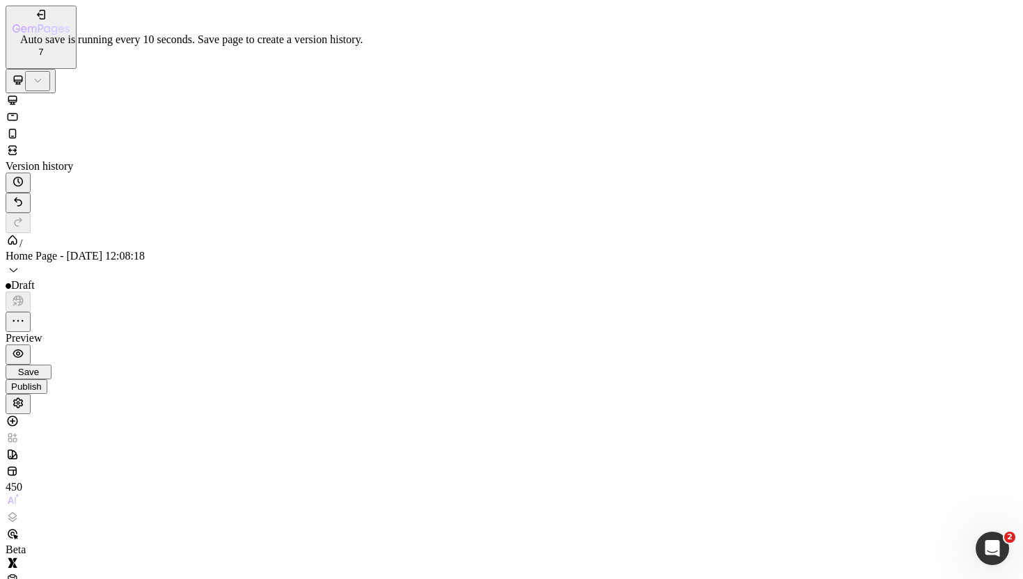
click at [39, 367] on span "Save" at bounding box center [28, 372] width 21 height 10
click at [25, 347] on icon "button" at bounding box center [18, 354] width 14 height 14
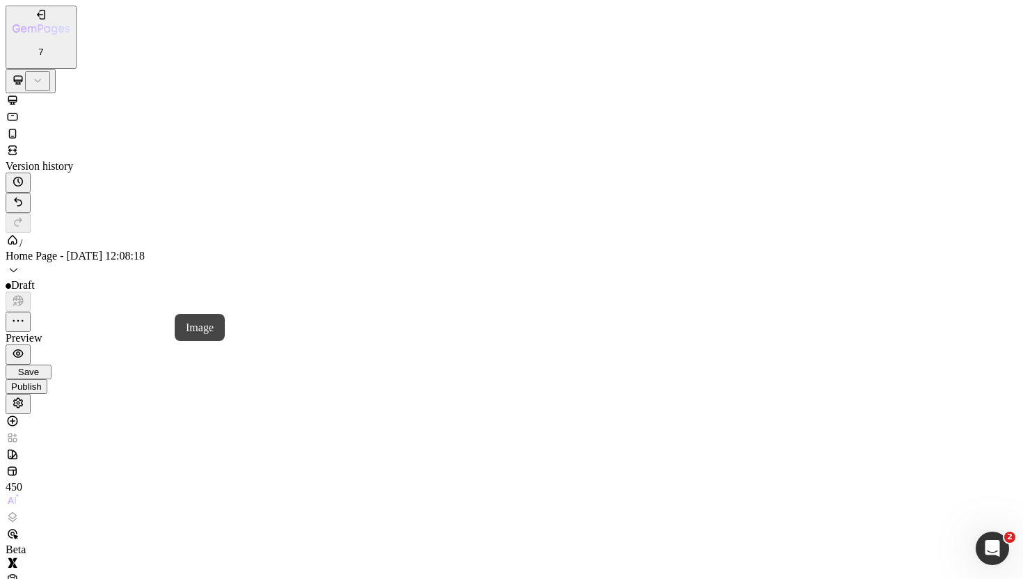
drag, startPoint x: 89, startPoint y: 1931, endPoint x: 674, endPoint y: 1923, distance: 584.6
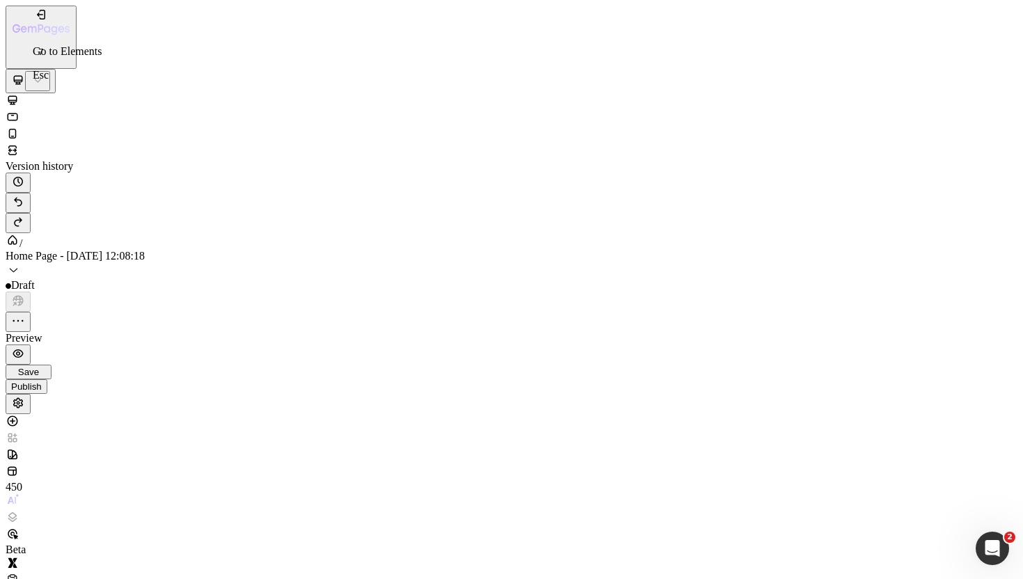
drag, startPoint x: 109, startPoint y: 1978, endPoint x: 710, endPoint y: 1907, distance: 605.3
type input "https://cdn.shopify.com/s/files/1/0720/4549/4307/files/gempages_580751130326204…"
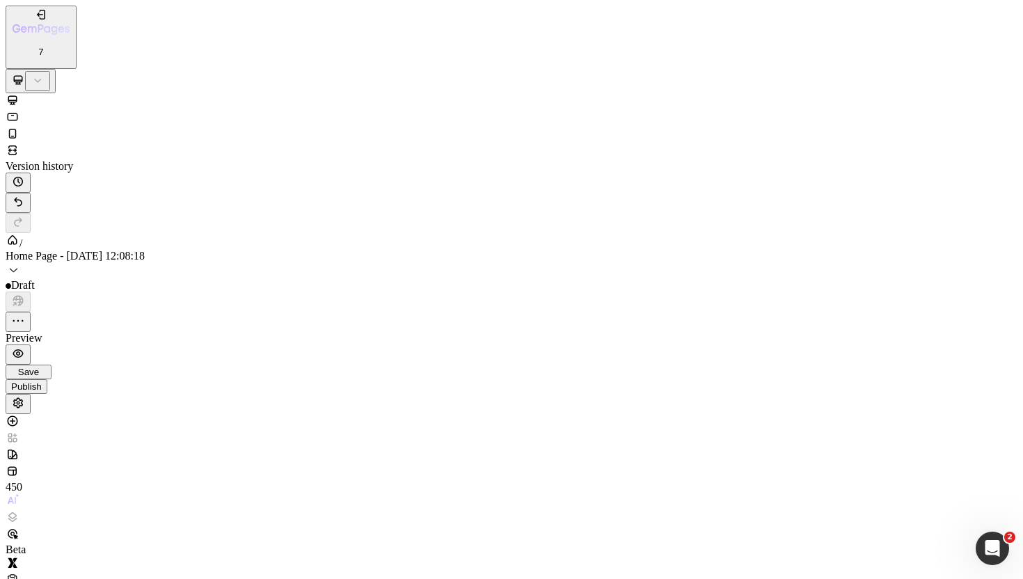
click at [31, 344] on button "button" at bounding box center [18, 354] width 25 height 20
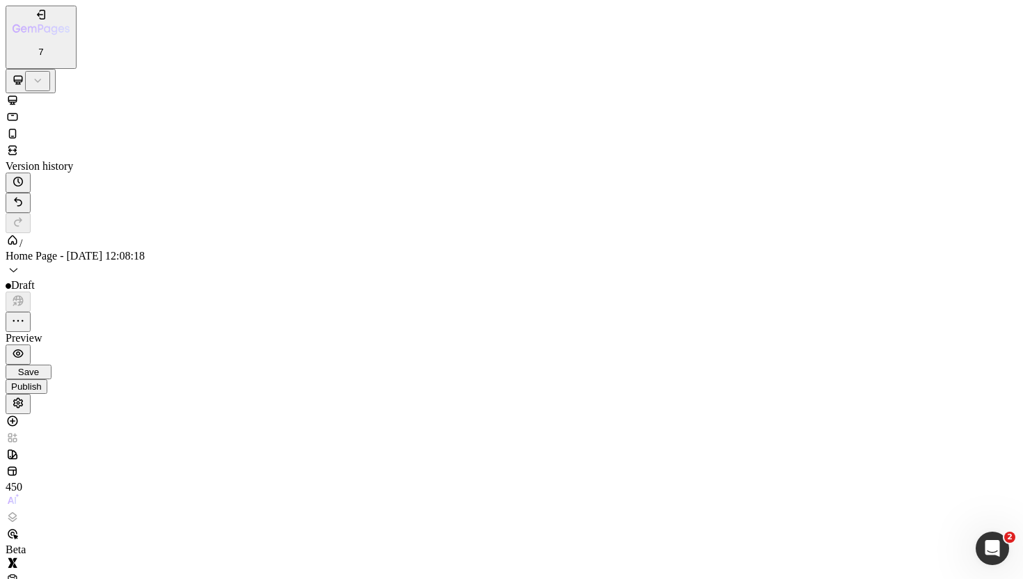
type input "650"
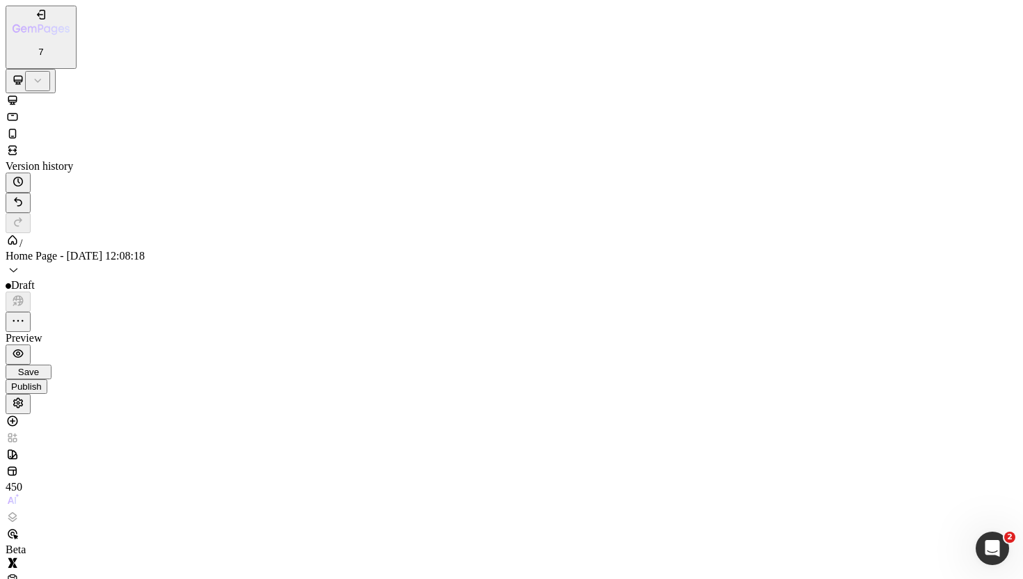
type input "650"
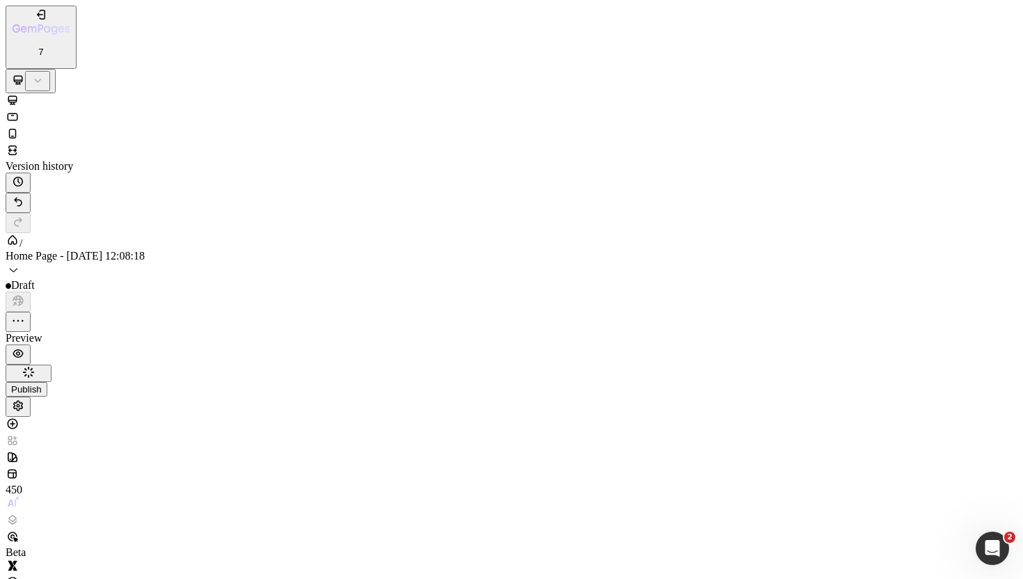
type input "650"
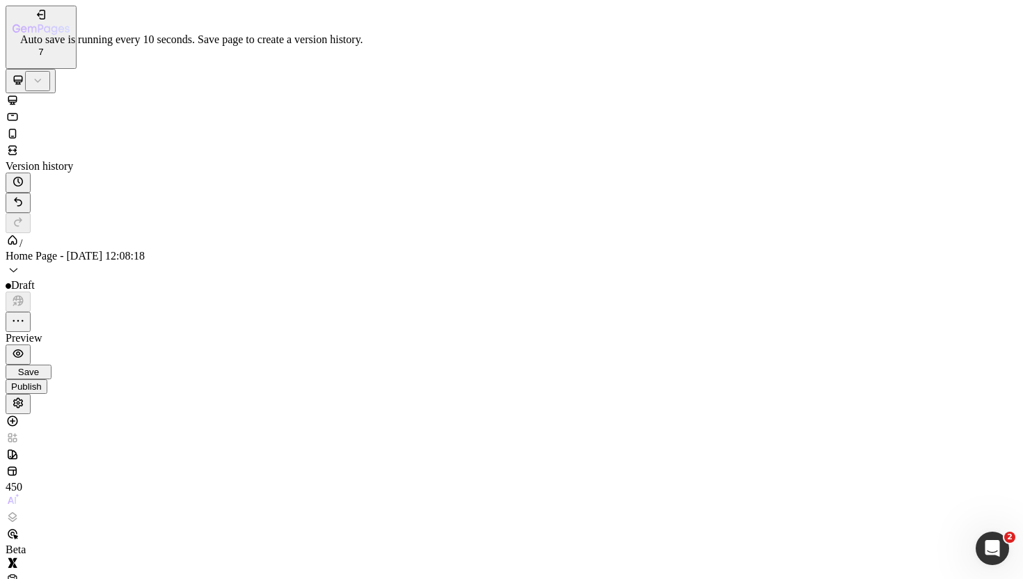
click at [46, 367] on div "Save" at bounding box center [28, 372] width 35 height 10
click at [25, 347] on icon "button" at bounding box center [18, 354] width 14 height 14
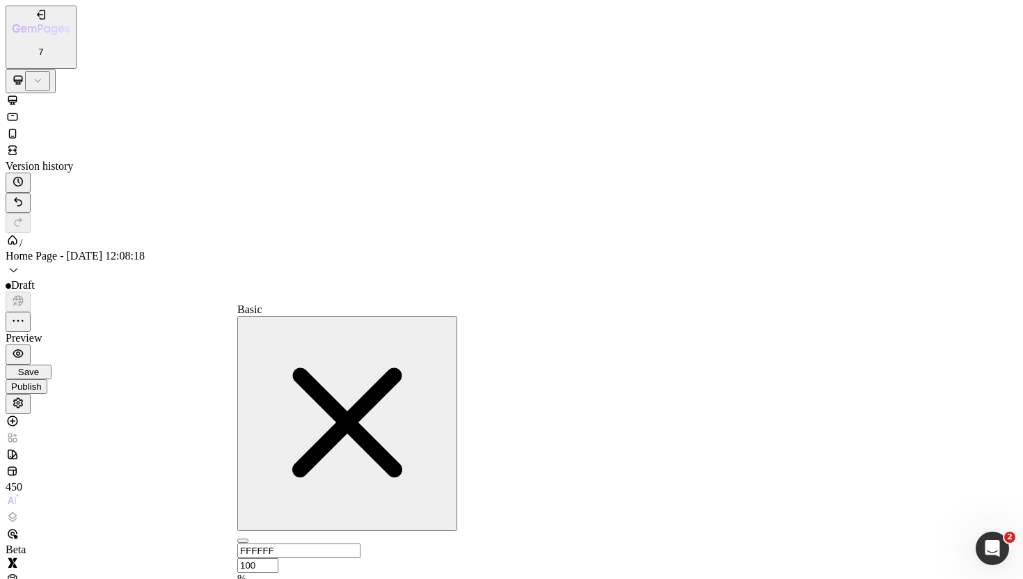
type input "151515"
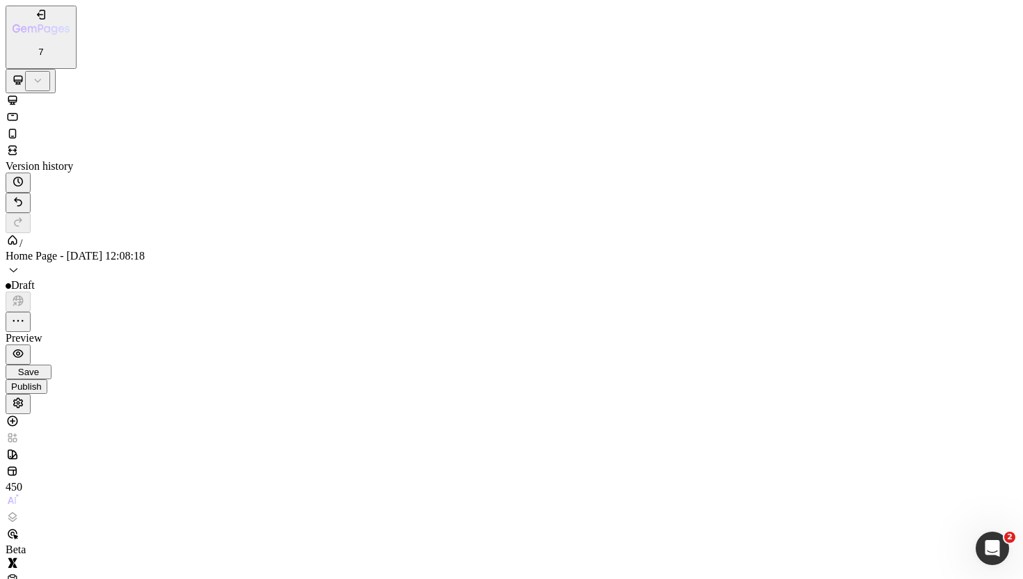
scroll to position [2429, 0]
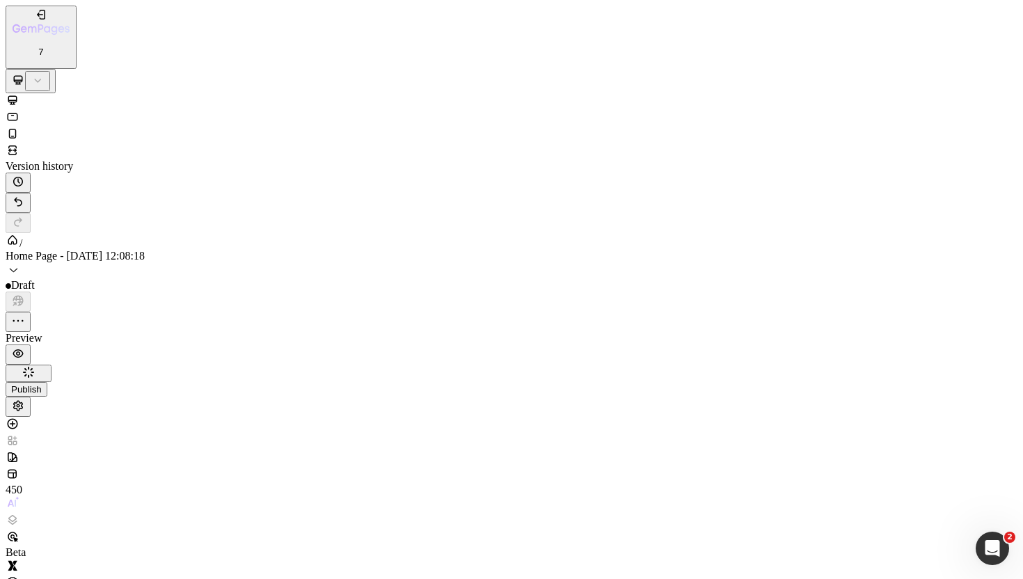
drag, startPoint x: 392, startPoint y: 19051, endPoint x: 329, endPoint y: 19046, distance: 63.6
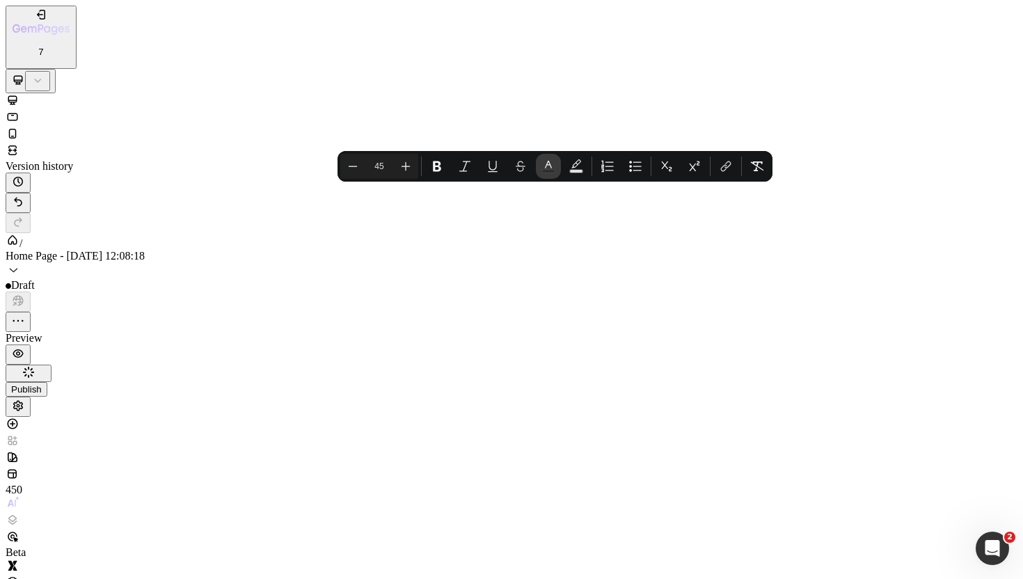
click at [548, 166] on icon "Editor contextual toolbar" at bounding box center [548, 166] width 14 height 14
type input "2E2E2E"
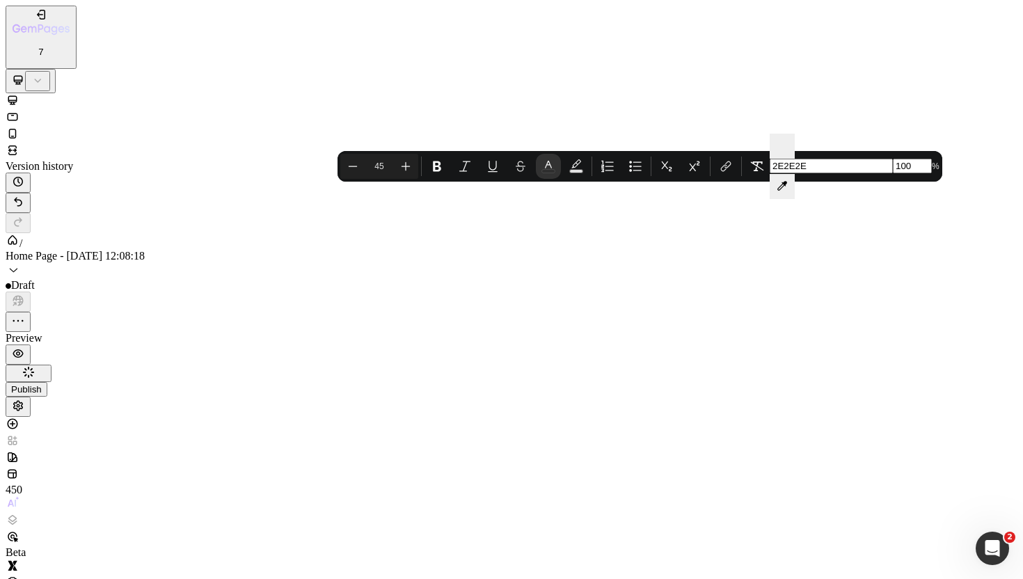
click at [770, 173] on input "2E2E2E" at bounding box center [831, 166] width 123 height 15
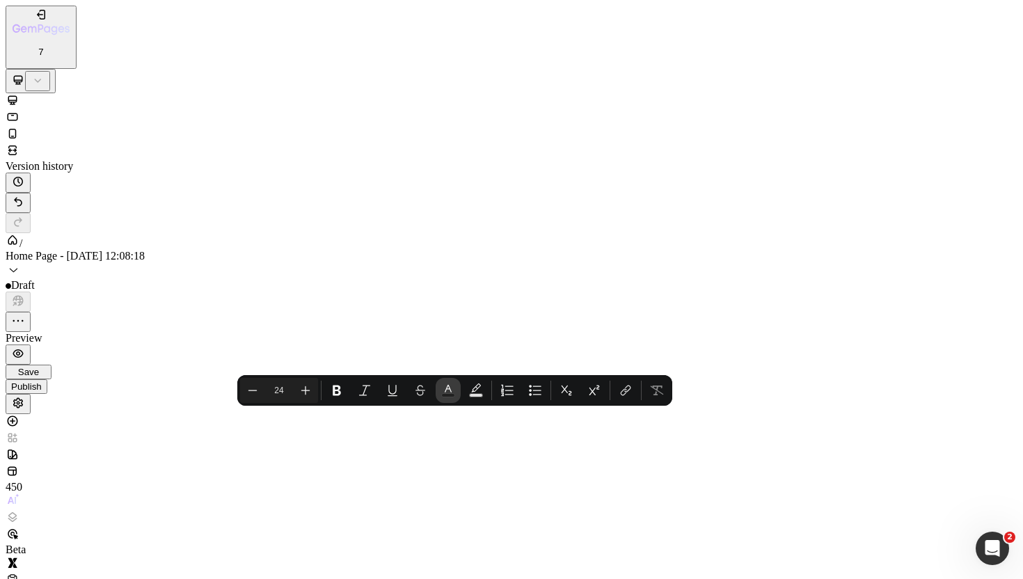
click at [451, 395] on rect "Editor contextual toolbar" at bounding box center [448, 395] width 13 height 3
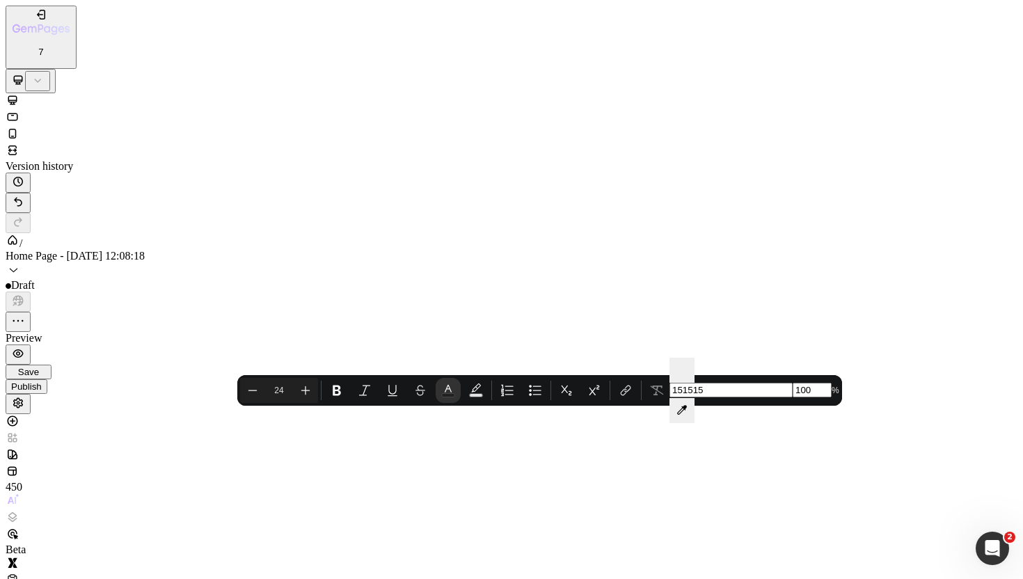
click at [669, 383] on input "151515" at bounding box center [730, 390] width 123 height 15
paste input "2E2E2E"
type input "2E2E2E"
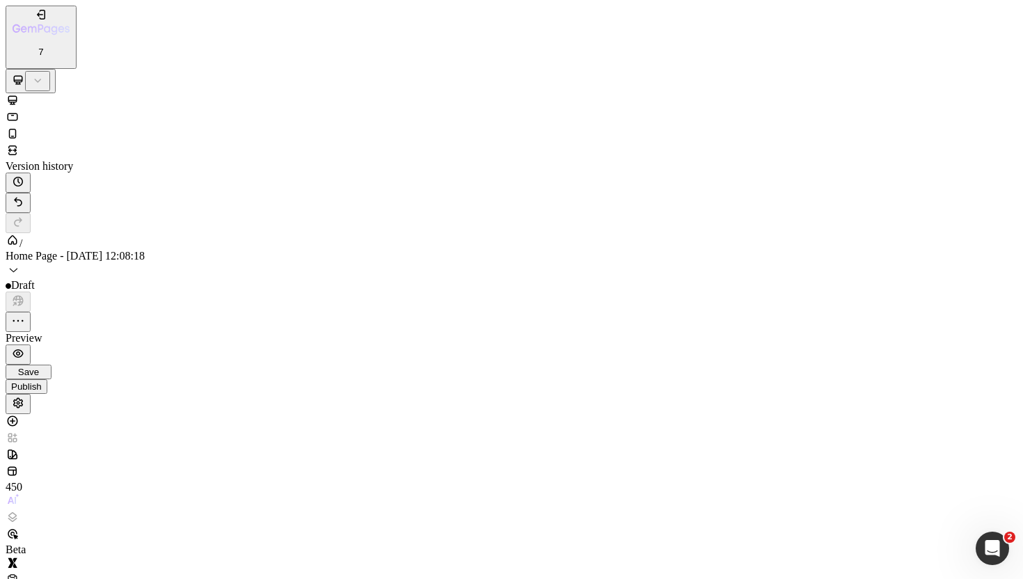
scroll to position [2501, 0]
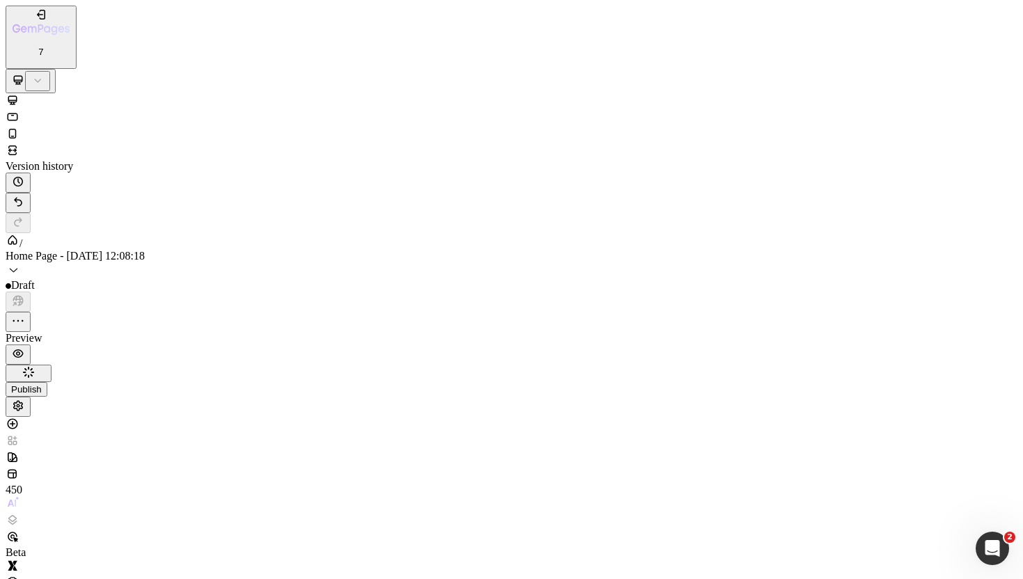
type input "32"
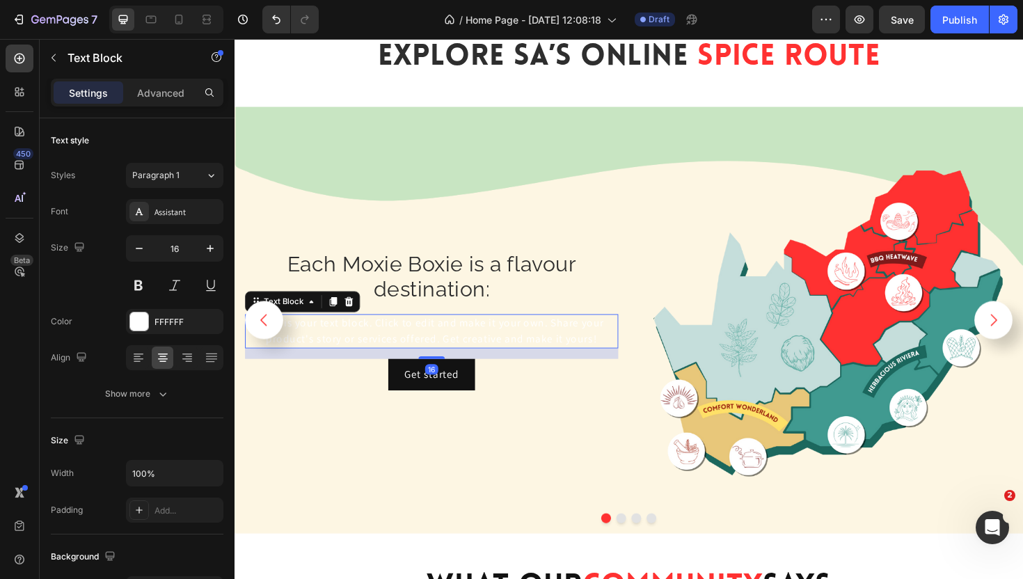
scroll to position [2583, 0]
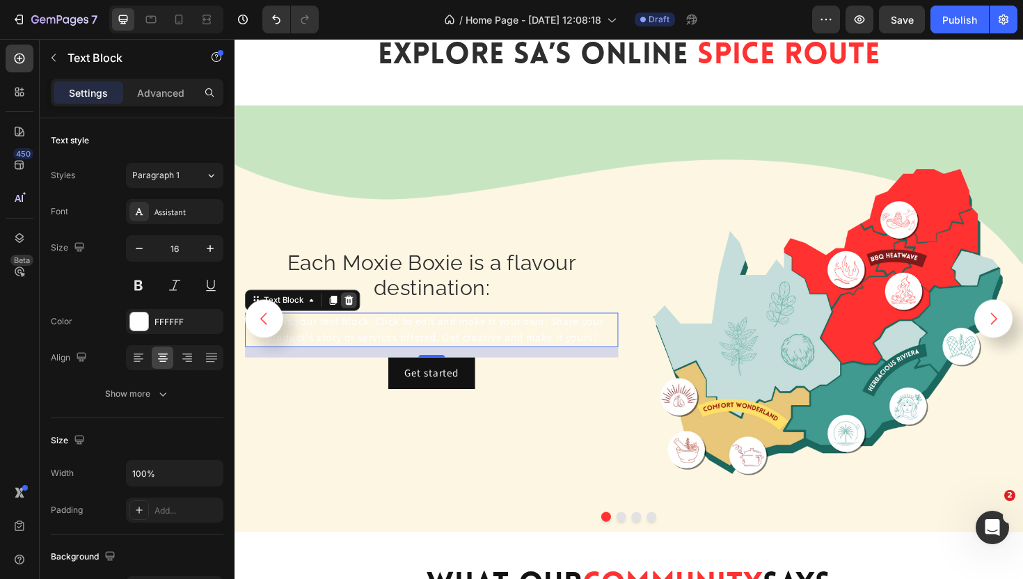
click at [354, 319] on icon at bounding box center [355, 316] width 9 height 10
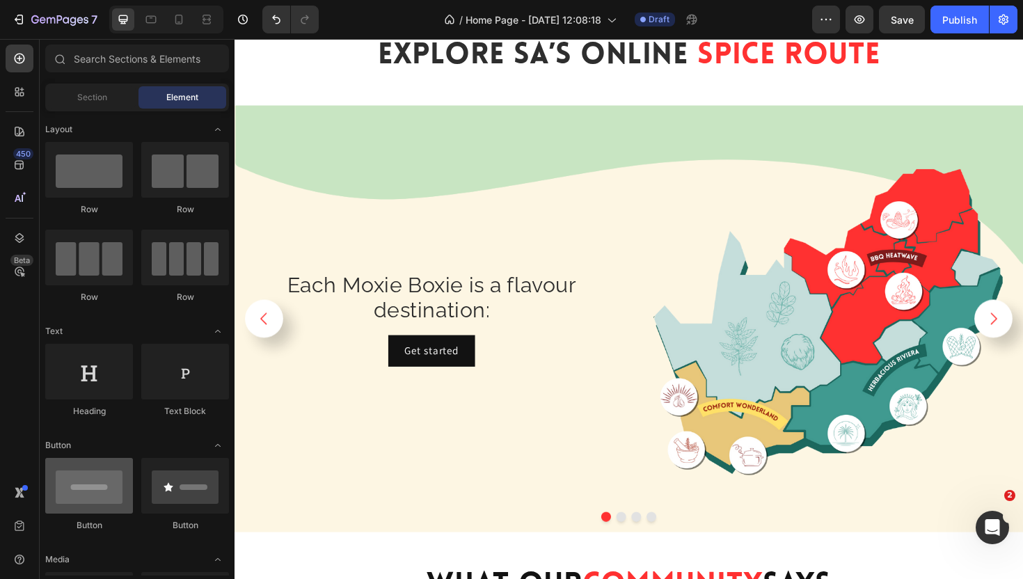
scroll to position [0, 0]
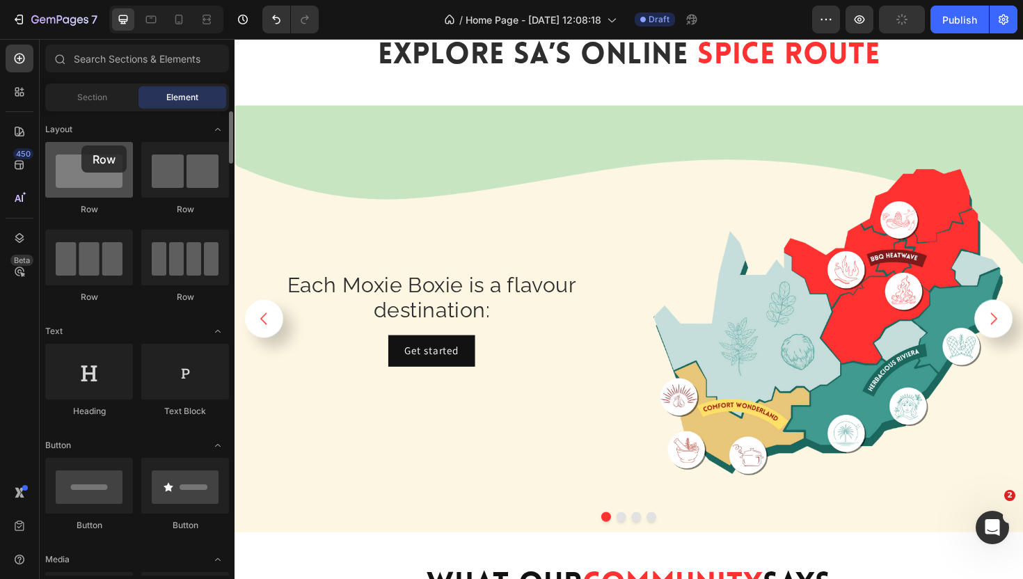
drag, startPoint x: 96, startPoint y: 169, endPoint x: 84, endPoint y: 153, distance: 20.3
click at [84, 153] on div at bounding box center [89, 170] width 88 height 56
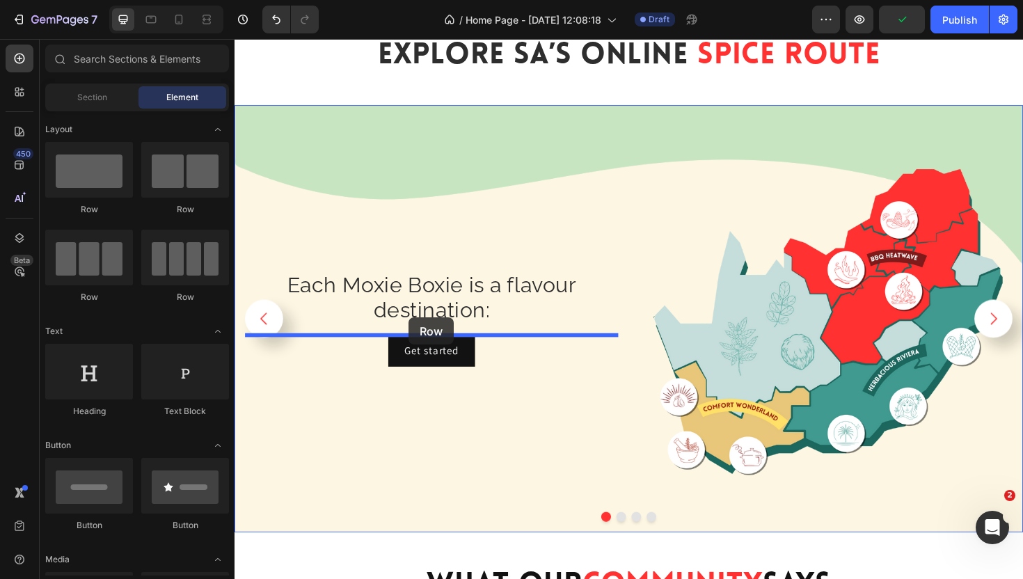
drag, startPoint x: 400, startPoint y: 217, endPoint x: 419, endPoint y: 334, distance: 118.4
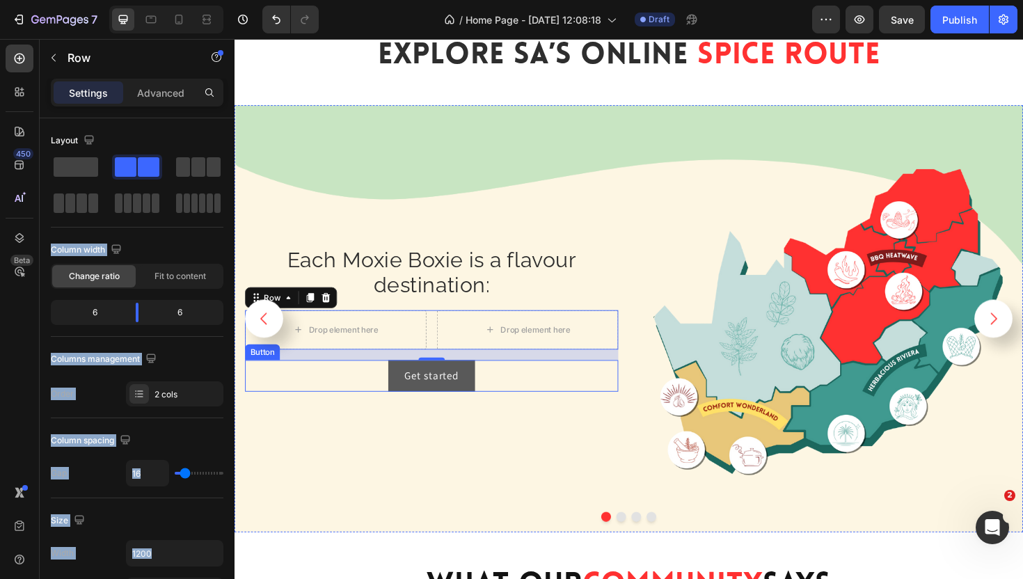
drag, startPoint x: 373, startPoint y: 202, endPoint x: 419, endPoint y: 386, distance: 190.0
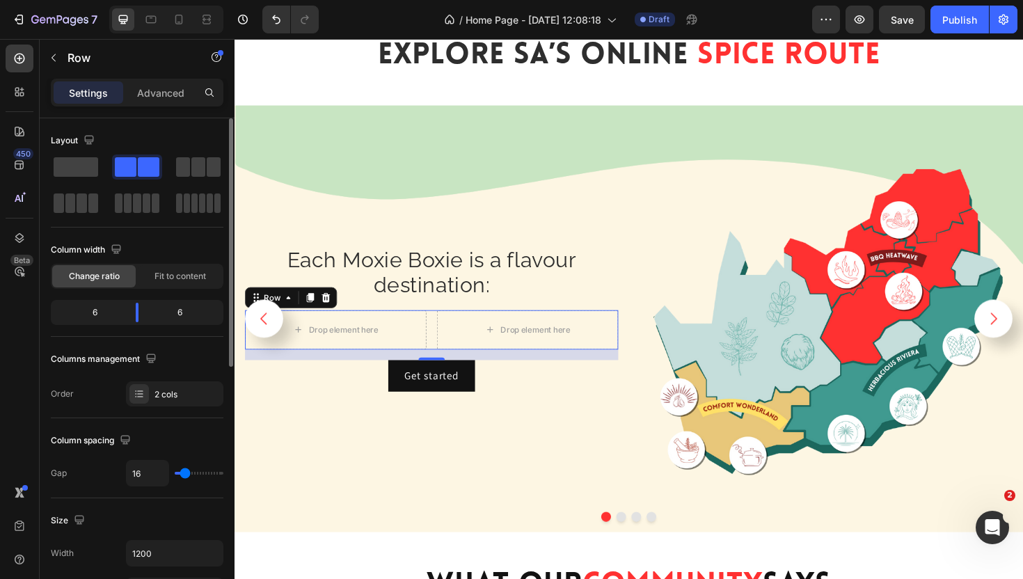
click at [168, 129] on div "Layout" at bounding box center [137, 140] width 173 height 22
click at [138, 161] on span at bounding box center [149, 166] width 22 height 19
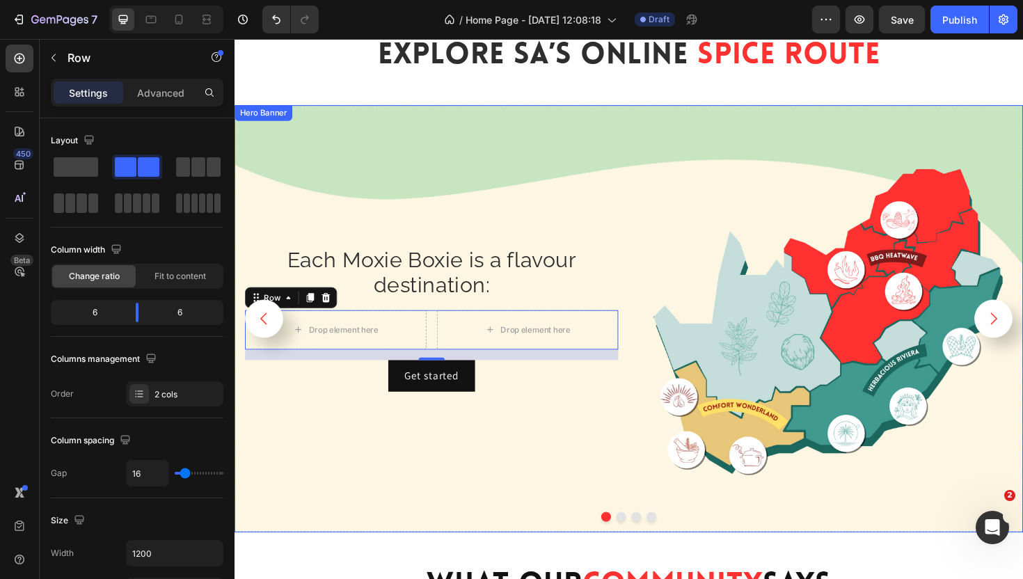
click at [463, 235] on div "⁠⁠⁠⁠⁠⁠⁠ Each Moxie Boxie is a flavour destination: Heading Drop element here Dr…" at bounding box center [443, 335] width 395 height 395
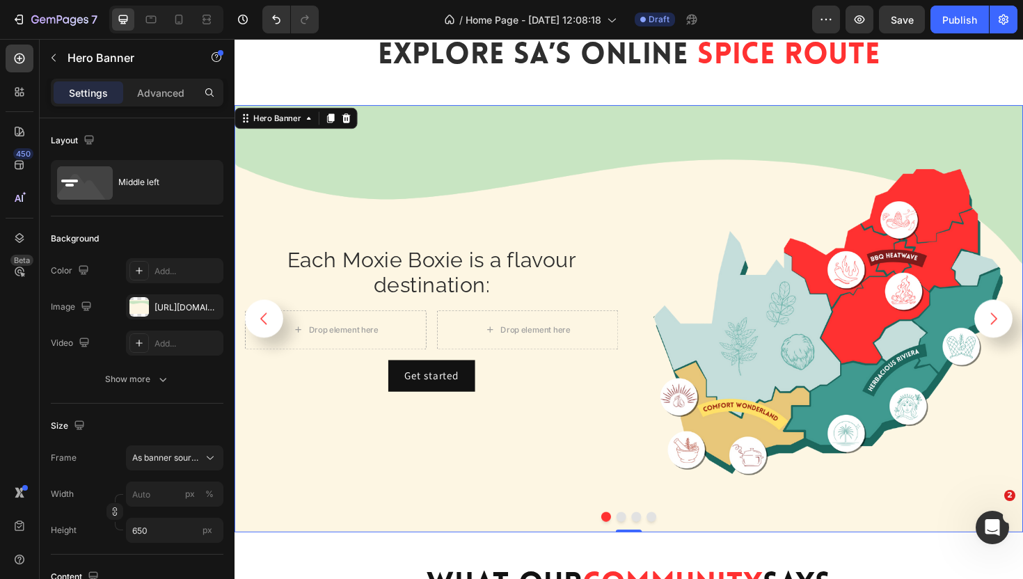
click at [454, 221] on div "⁠⁠⁠⁠⁠⁠⁠ Each Moxie Boxie is a flavour destination: Heading Drop element here Dr…" at bounding box center [443, 335] width 395 height 395
click at [54, 61] on icon "button" at bounding box center [53, 58] width 4 height 8
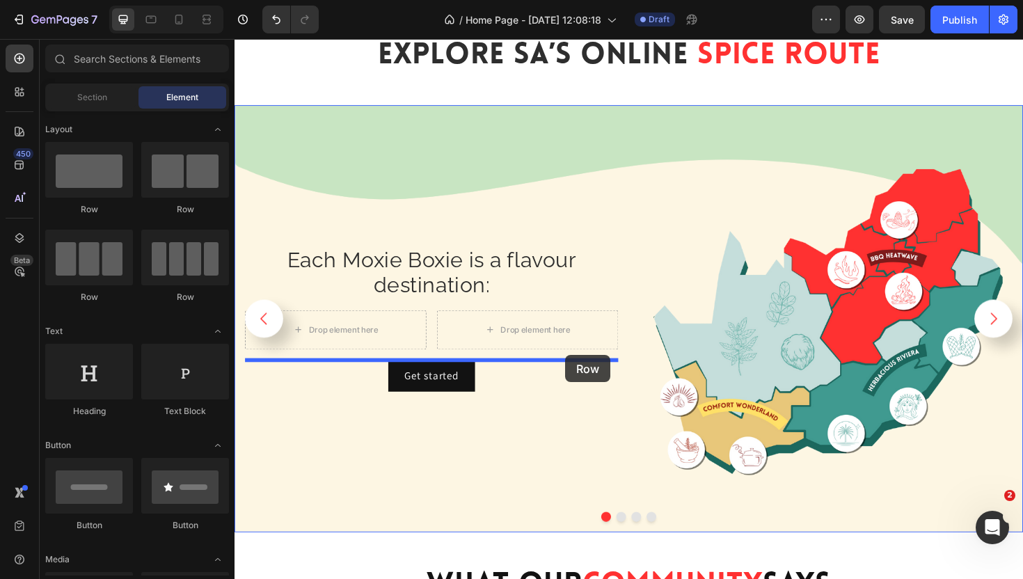
drag, startPoint x: 411, startPoint y: 213, endPoint x: 585, endPoint y: 374, distance: 236.9
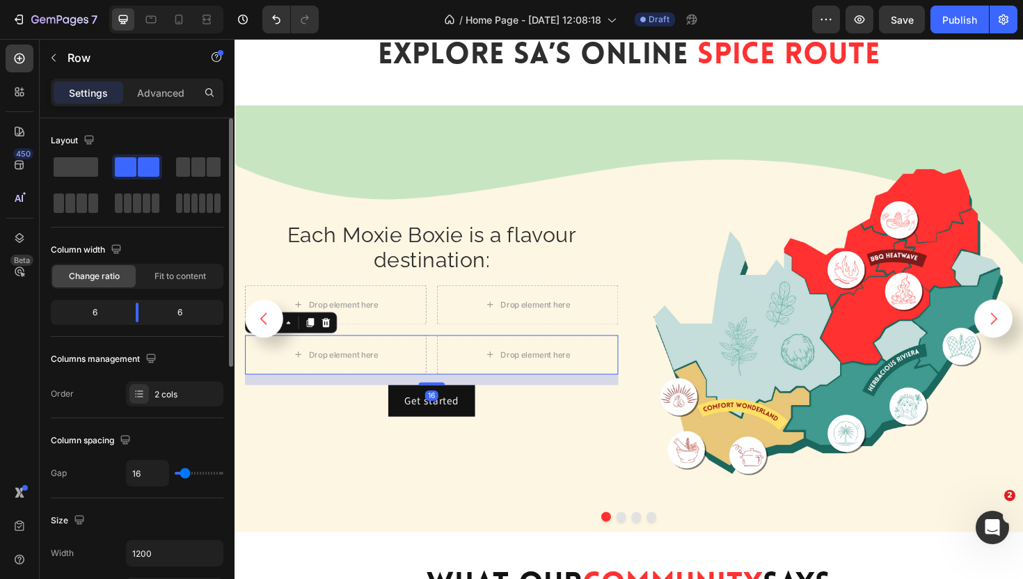
click at [151, 132] on div "Layout" at bounding box center [137, 140] width 173 height 22
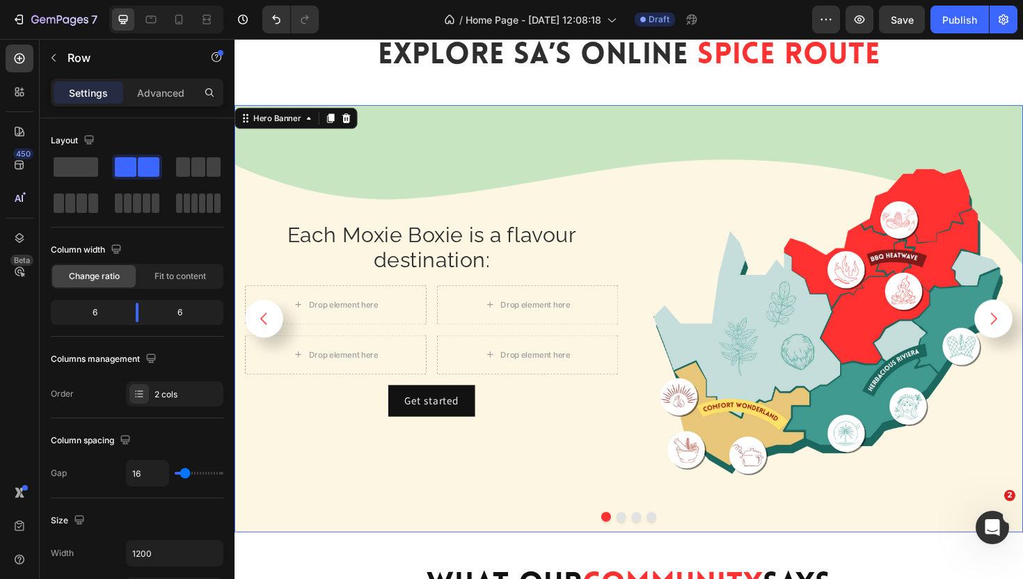
click at [629, 197] on div "⁠⁠⁠⁠⁠⁠⁠ Each Moxie Boxie is a flavour destination: Heading Drop element here Dr…" at bounding box center [443, 335] width 395 height 395
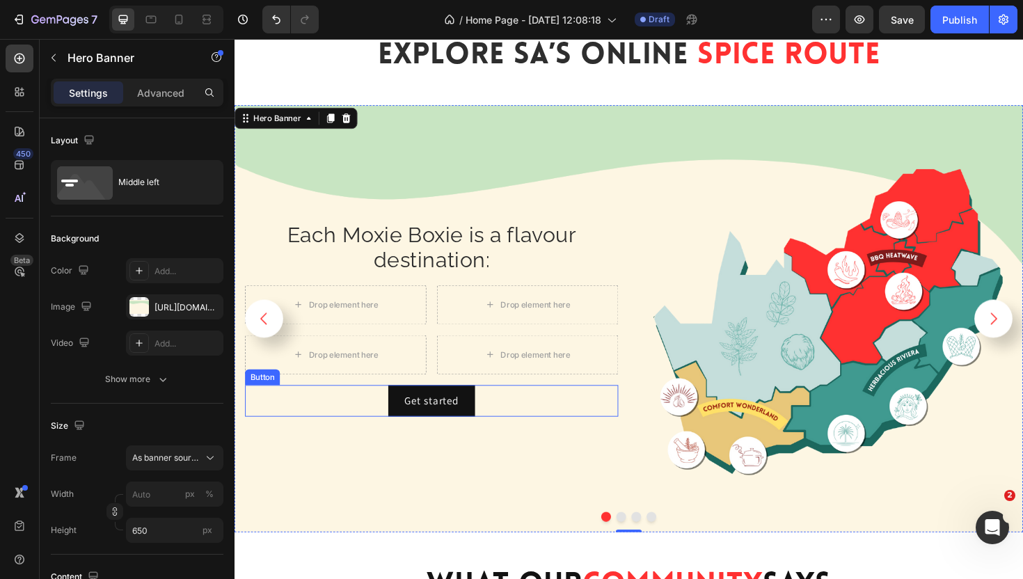
click at [316, 407] on div "Get started Button" at bounding box center [443, 422] width 395 height 33
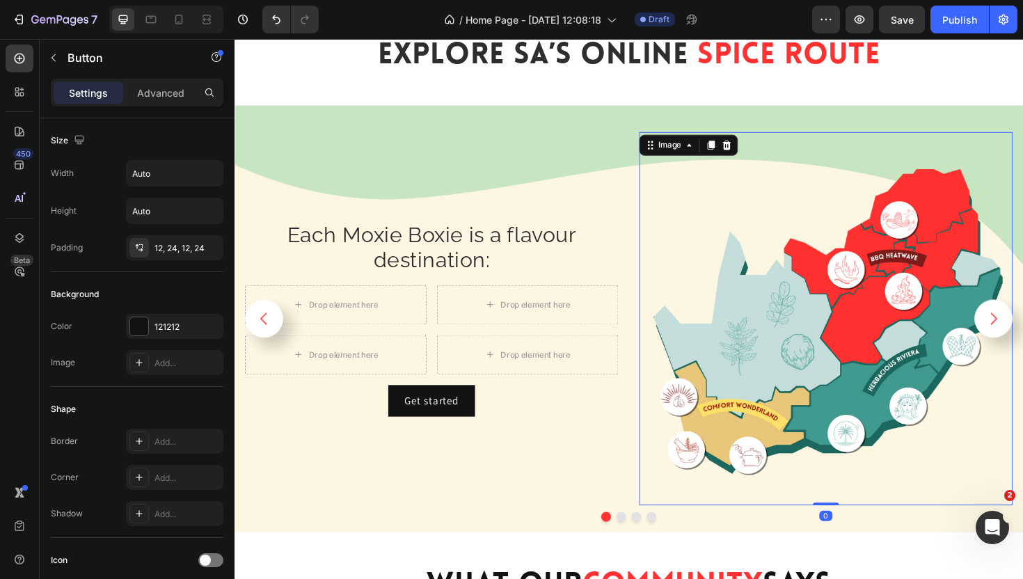
click at [675, 192] on img at bounding box center [860, 335] width 395 height 395
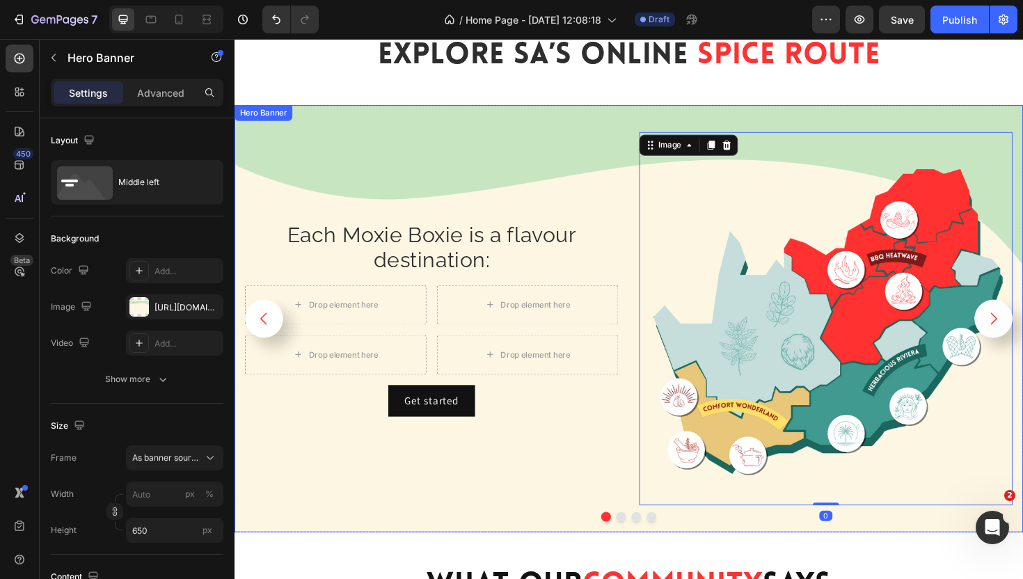
click at [399, 180] on div "⁠⁠⁠⁠⁠⁠⁠ Each Moxie Boxie is a flavour destination: Heading Drop element here Dr…" at bounding box center [443, 335] width 395 height 395
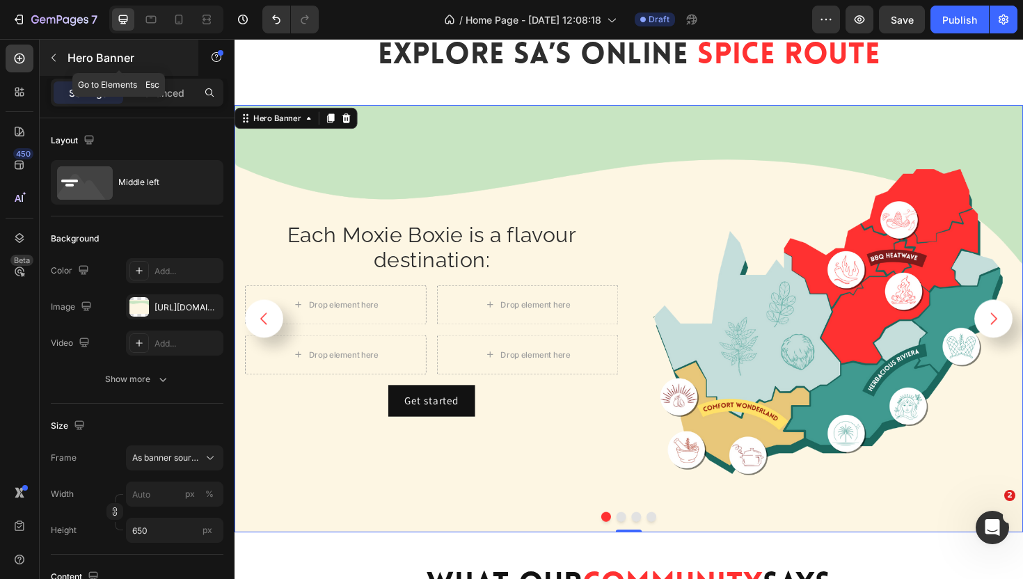
click at [49, 51] on button "button" at bounding box center [53, 58] width 22 height 22
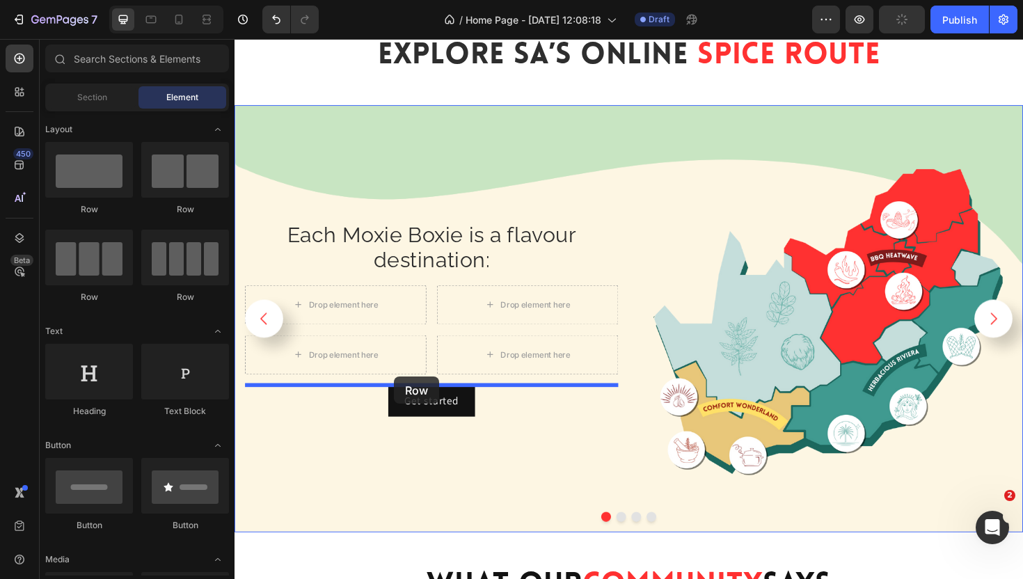
drag, startPoint x: 408, startPoint y: 221, endPoint x: 404, endPoint y: 397, distance: 176.1
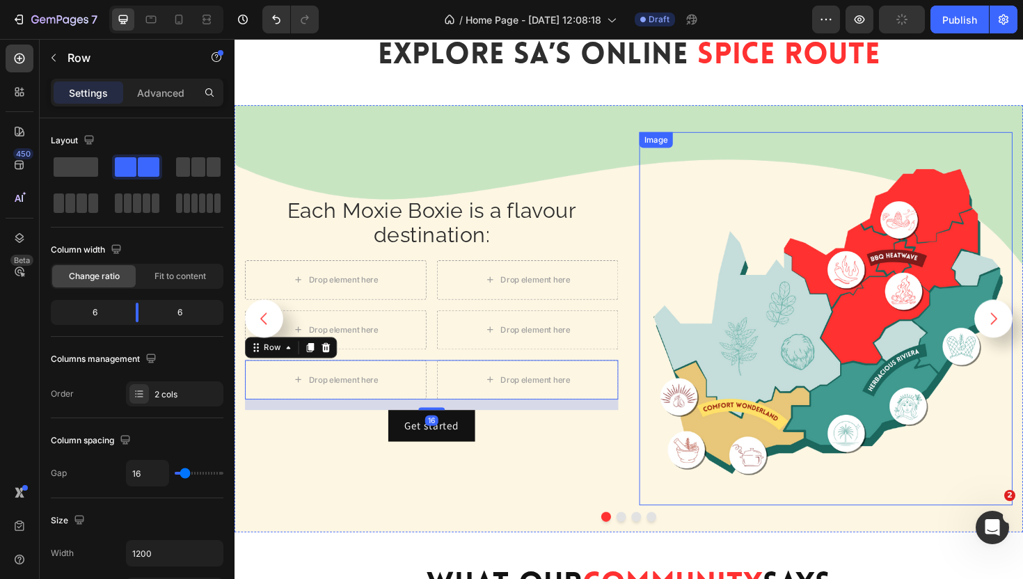
click at [686, 239] on img at bounding box center [860, 335] width 395 height 395
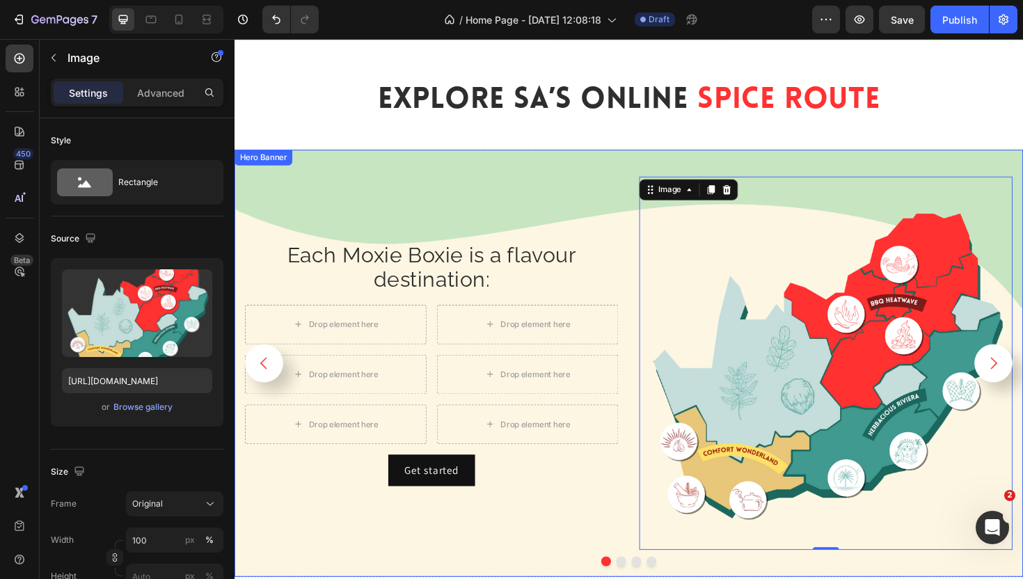
scroll to position [2534, 0]
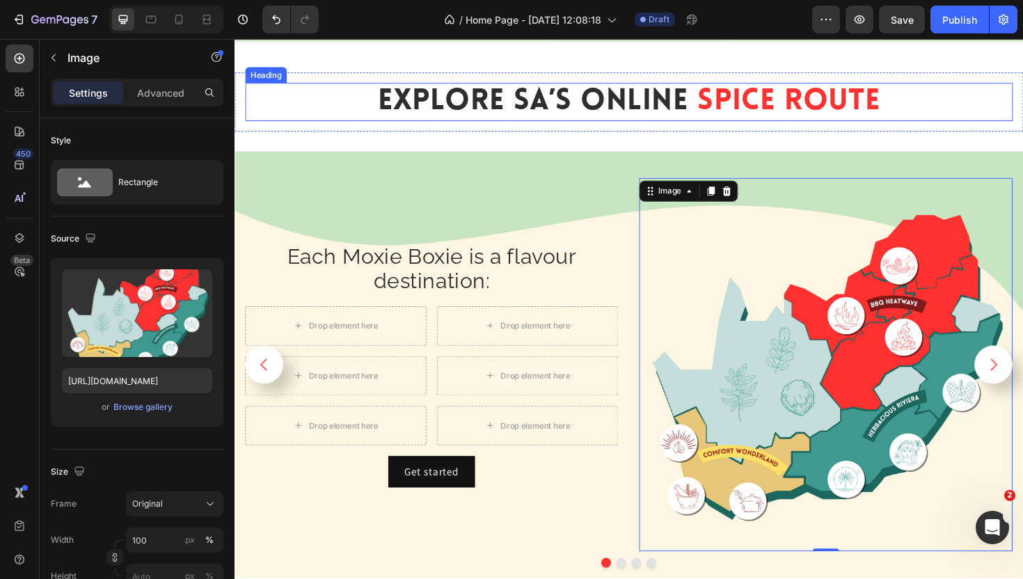
click at [782, 108] on span "Spice Route" at bounding box center [821, 105] width 194 height 31
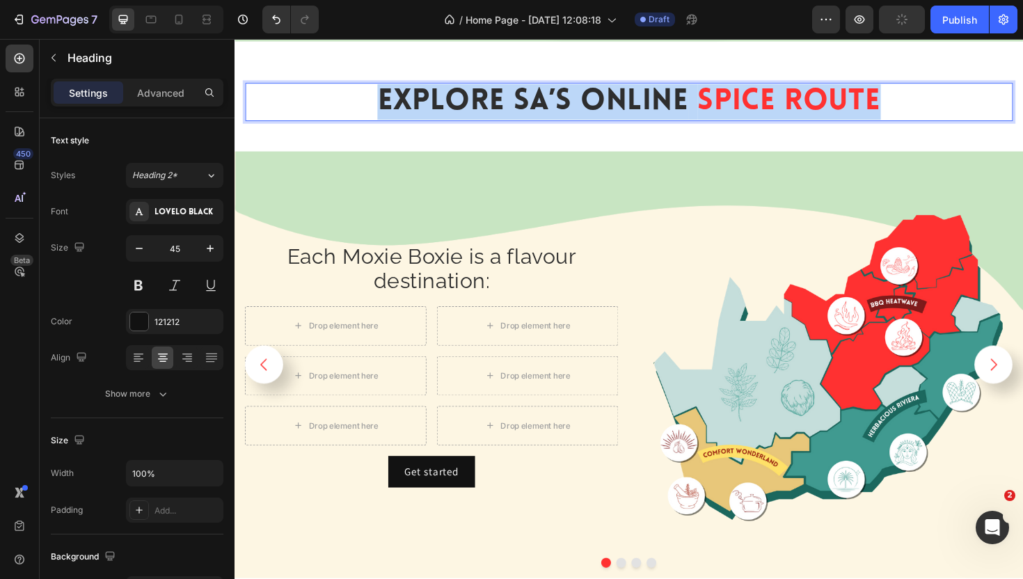
click at [782, 108] on span "Spice Route" at bounding box center [821, 105] width 194 height 31
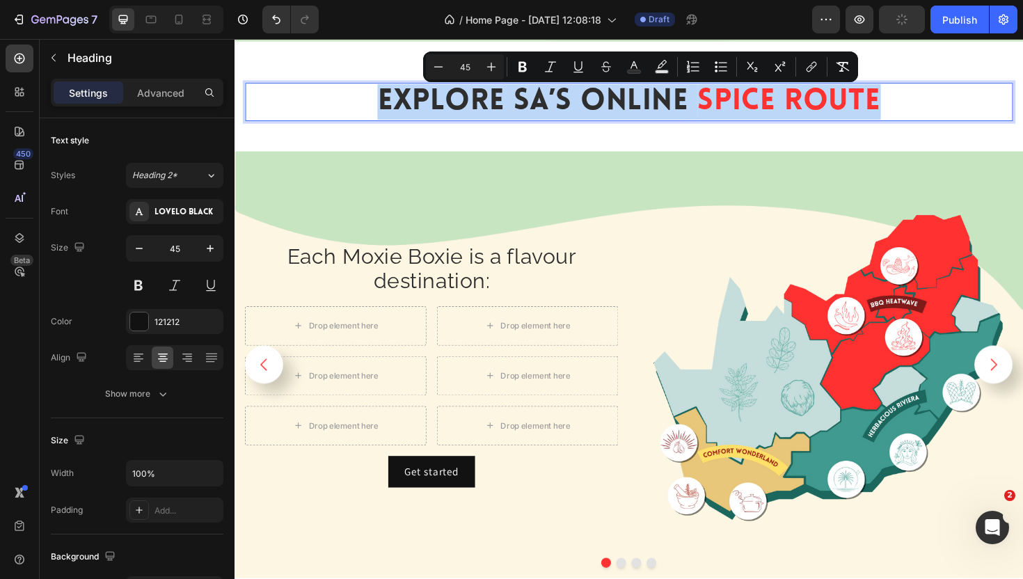
click at [782, 108] on span "Spice Route" at bounding box center [821, 105] width 194 height 31
click at [803, 108] on span "Spice Route" at bounding box center [821, 105] width 194 height 31
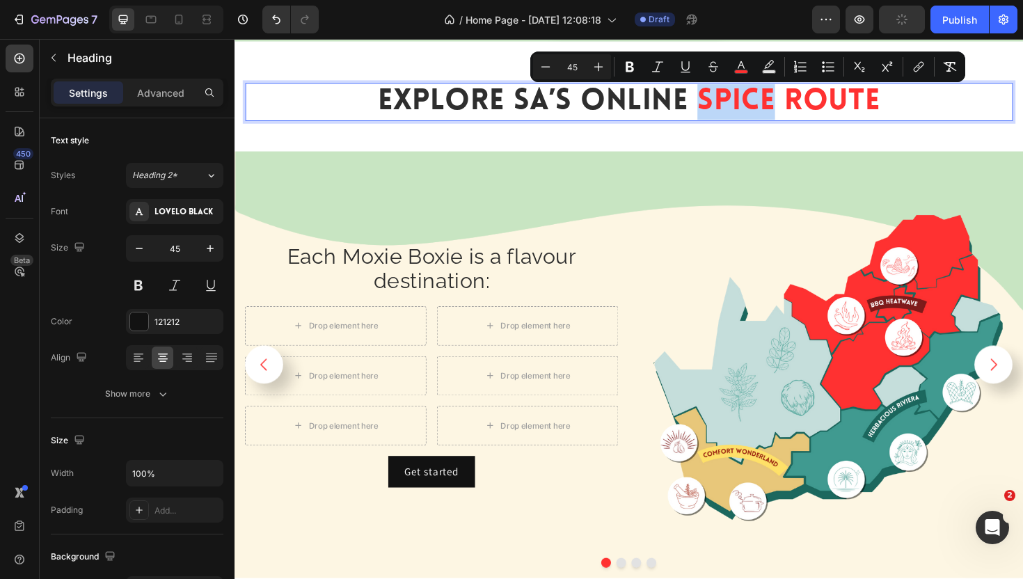
drag, startPoint x: 803, startPoint y: 108, endPoint x: 729, endPoint y: 105, distance: 74.5
click at [729, 105] on span "Spice Route" at bounding box center [821, 105] width 194 height 31
click at [740, 72] on rect "Editor contextual toolbar" at bounding box center [741, 71] width 13 height 3
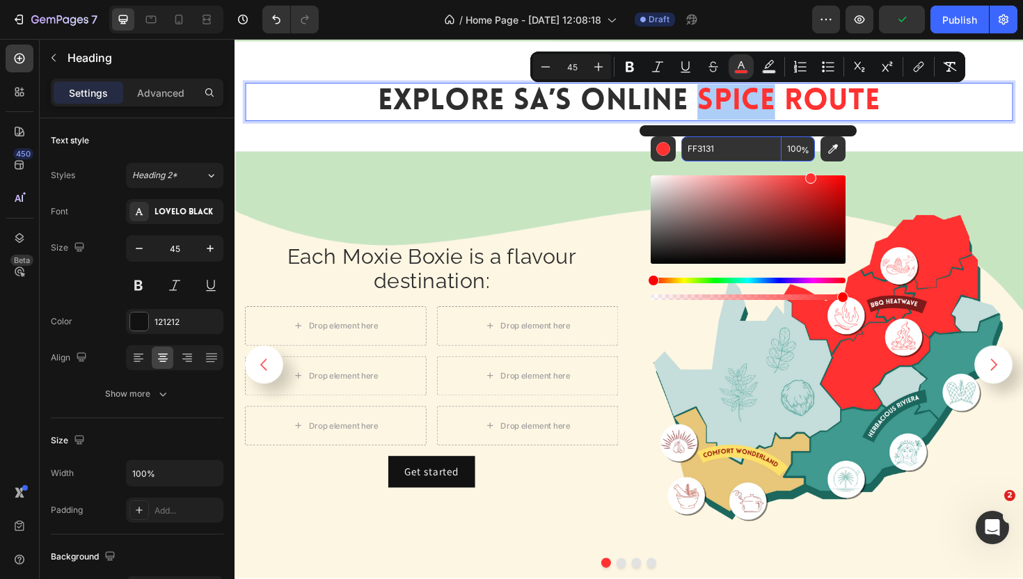
click at [710, 150] on input "FF3131" at bounding box center [731, 148] width 100 height 25
click at [523, 267] on span "Each Moxie Boxie is a flavour destination:" at bounding box center [442, 282] width 305 height 52
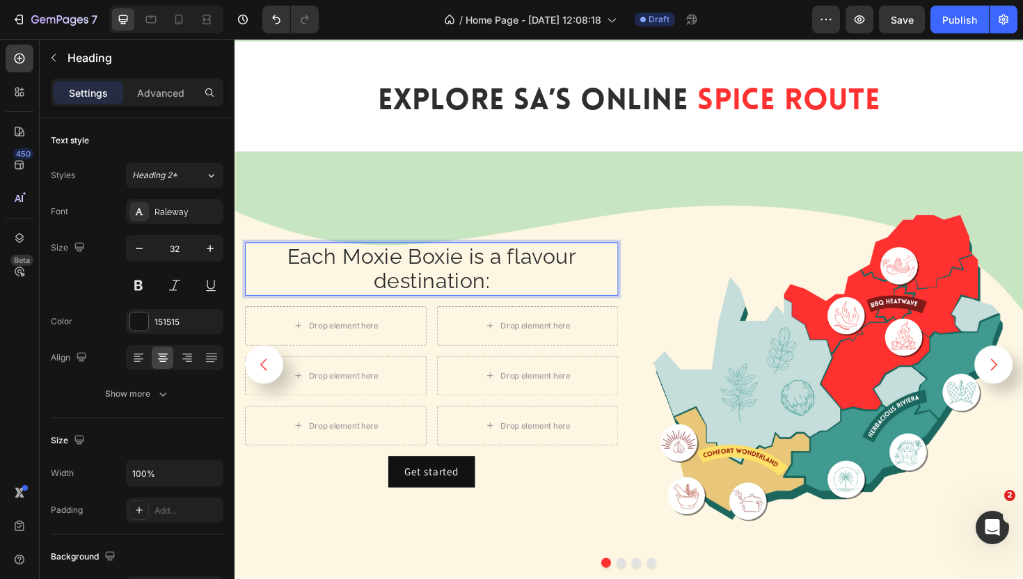
click at [482, 272] on span "Each Moxie Boxie is a flavour destination:" at bounding box center [442, 282] width 305 height 52
drag, startPoint x: 340, startPoint y: 273, endPoint x: 275, endPoint y: 273, distance: 65.4
click at [275, 273] on p "Each Moxie Boxie is a flavour destination:" at bounding box center [443, 283] width 392 height 54
click at [495, 304] on span "Each Moxie Boxie is a flavour destination:" at bounding box center [443, 282] width 301 height 52
drag, startPoint x: 474, startPoint y: 271, endPoint x: 352, endPoint y: 265, distance: 121.9
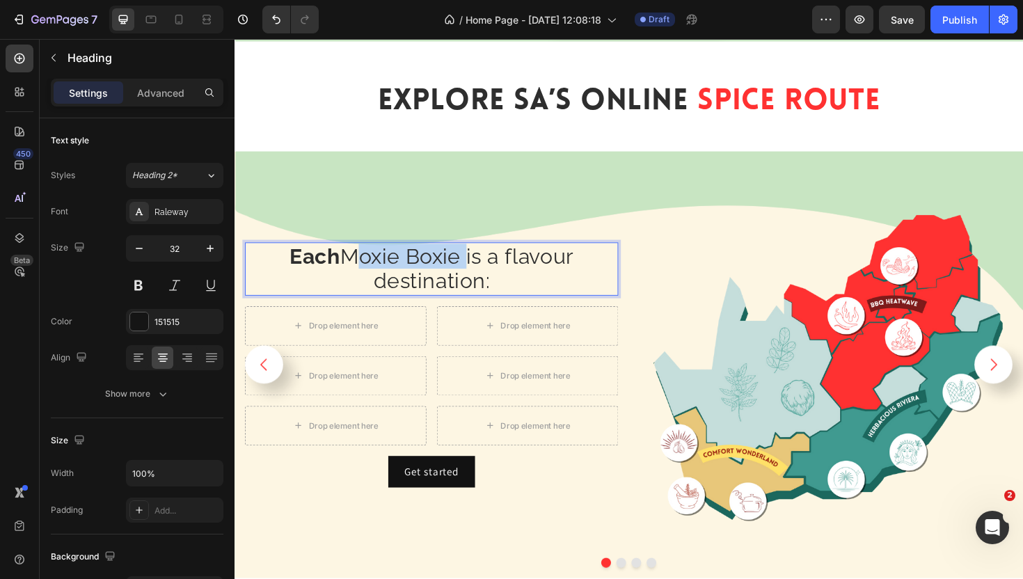
click at [352, 265] on span "Each Moxie Boxie is a flavour destination:" at bounding box center [443, 282] width 301 height 52
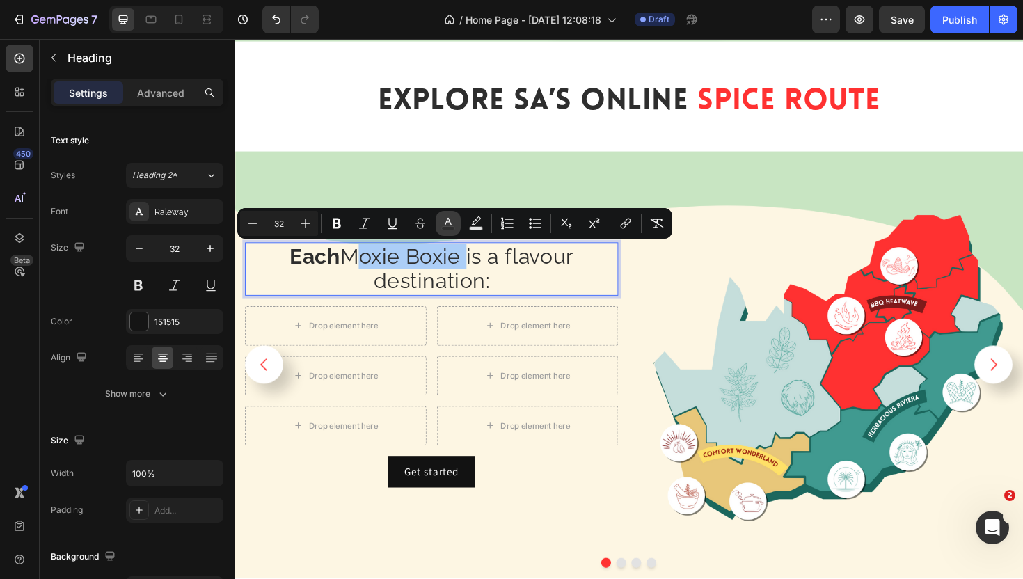
click at [452, 219] on icon "Editor contextual toolbar" at bounding box center [448, 223] width 14 height 14
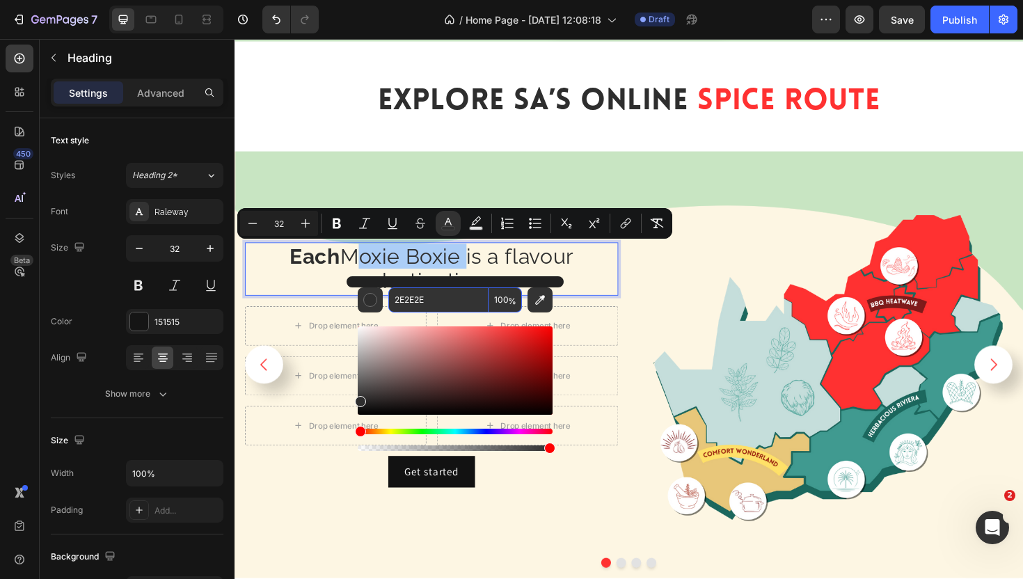
click at [465, 302] on input "2E2E2E" at bounding box center [438, 299] width 100 height 25
paste input "FF313"
type input "2E2E2E"
click at [339, 225] on icon "Editor contextual toolbar" at bounding box center [337, 224] width 8 height 10
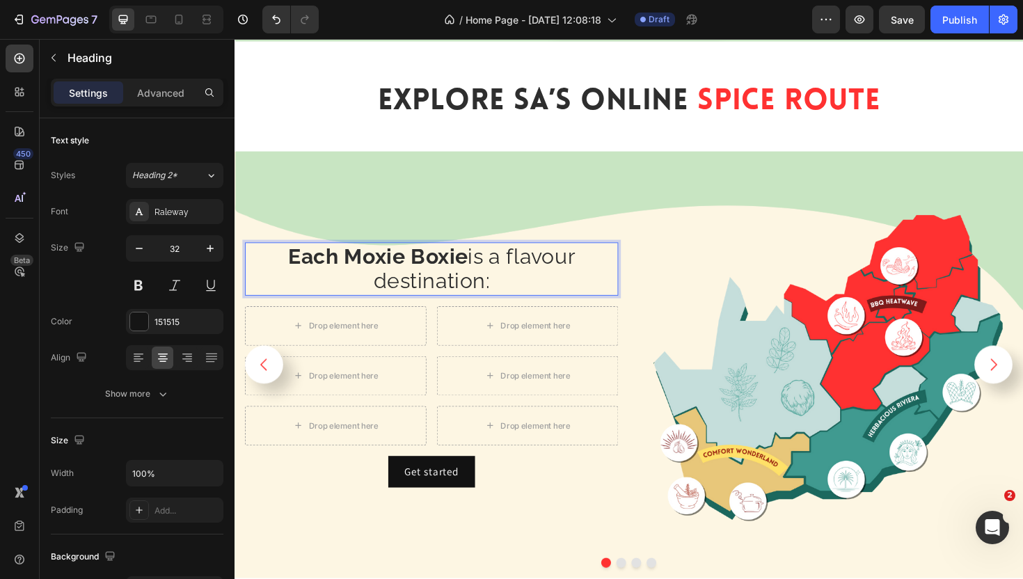
click at [457, 273] on strong "Moxie Boxie" at bounding box center [417, 269] width 132 height 26
drag, startPoint x: 477, startPoint y: 272, endPoint x: 351, endPoint y: 271, distance: 125.3
click at [351, 271] on strong "Moxie Boxie" at bounding box center [417, 269] width 132 height 26
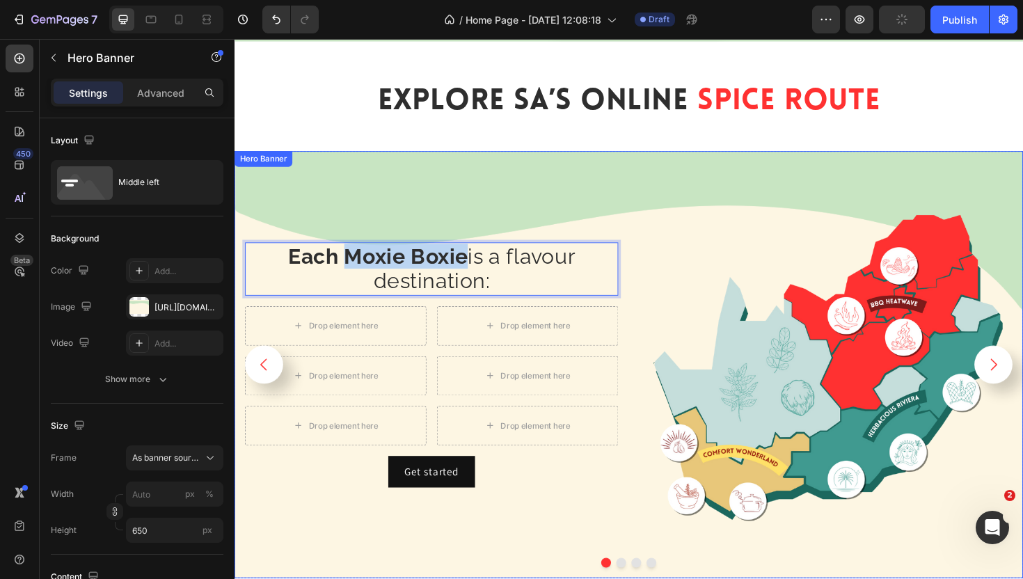
click at [578, 166] on div "Background Image" at bounding box center [652, 384] width 835 height 452
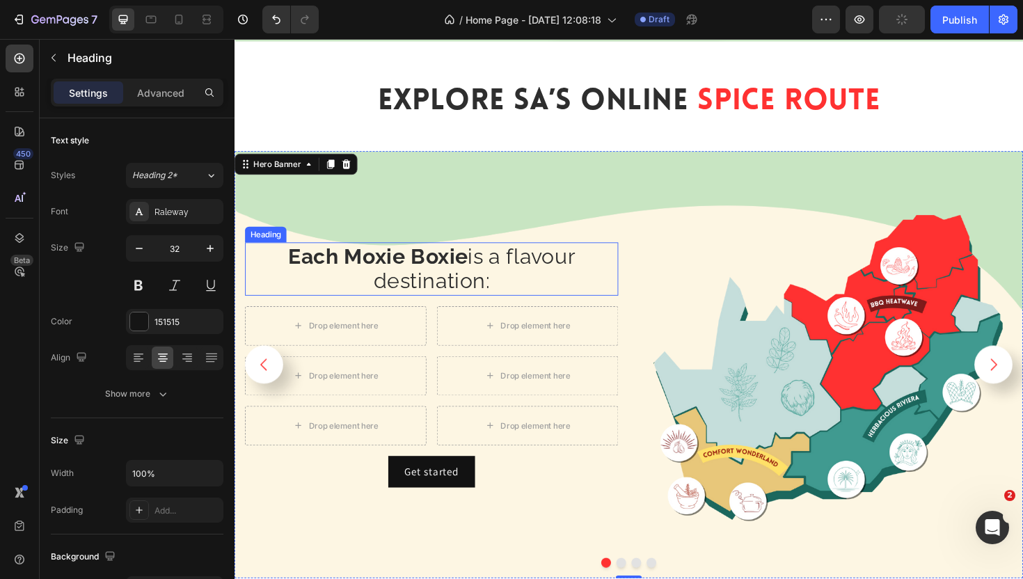
click at [432, 278] on strong "Moxie Boxie" at bounding box center [417, 269] width 132 height 26
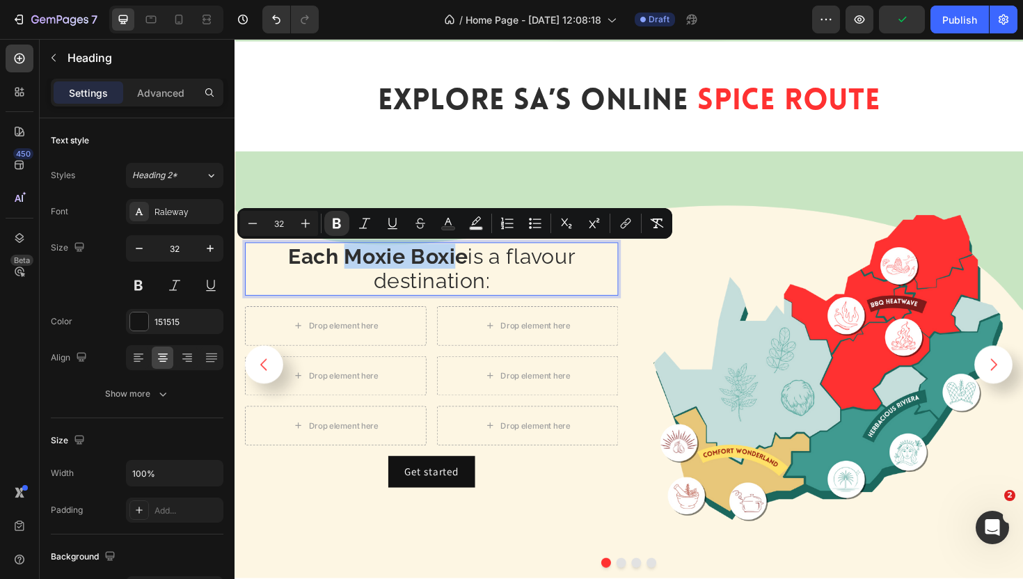
drag, startPoint x: 471, startPoint y: 267, endPoint x: 345, endPoint y: 264, distance: 126.0
click at [345, 264] on span "Each Moxie Boxie is a flavour destination:" at bounding box center [444, 282] width 304 height 52
click at [446, 220] on icon "Editor contextual toolbar" at bounding box center [448, 222] width 7 height 8
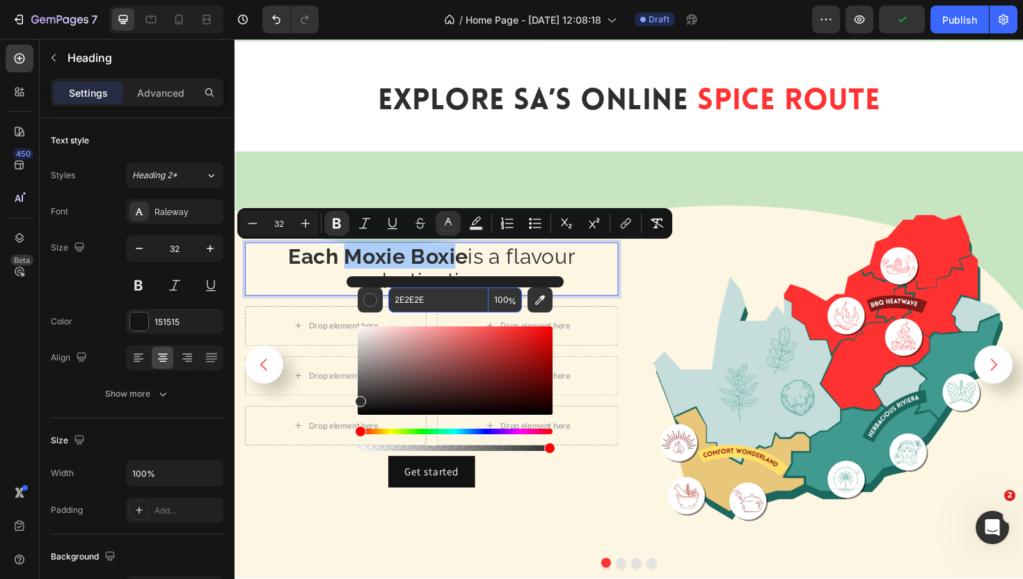
click at [442, 298] on input "2E2E2E" at bounding box center [438, 299] width 100 height 25
paste input "FF313"
type input "FF313"
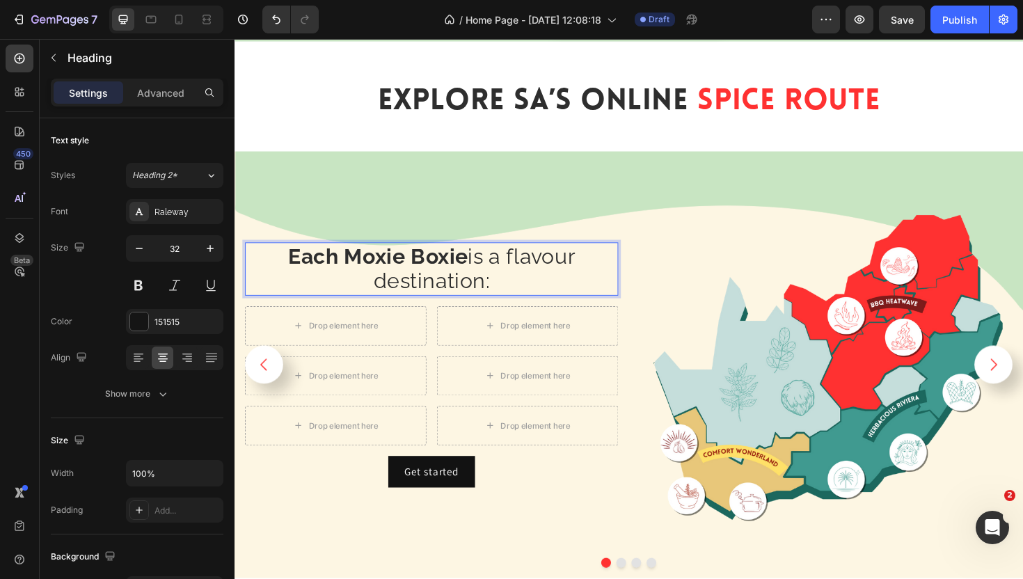
click at [609, 285] on p "Each Moxie Boxie is a flavour destination:" at bounding box center [443, 283] width 392 height 54
click at [435, 267] on strong "Moxie Boxie" at bounding box center [417, 269] width 132 height 26
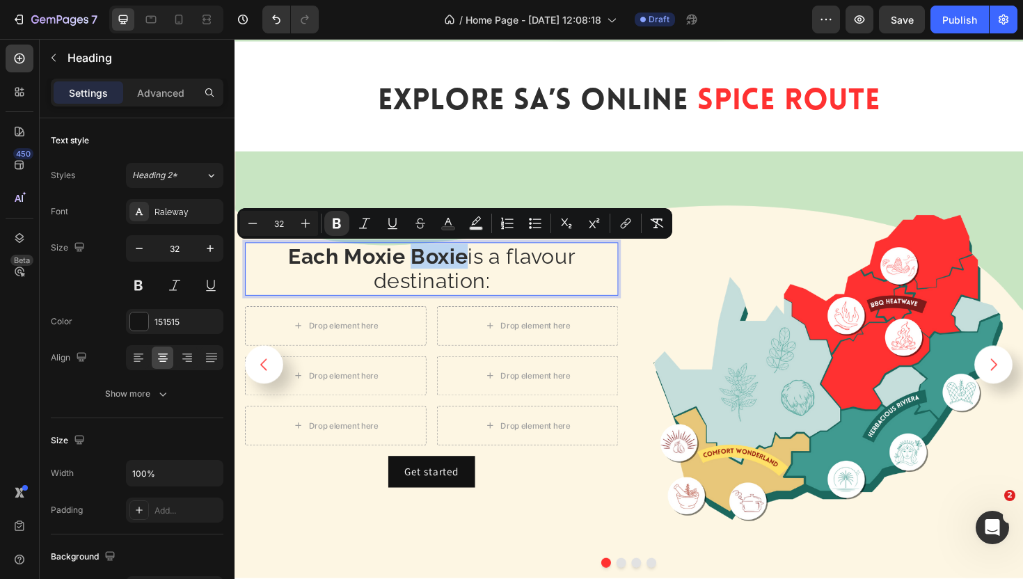
click at [552, 284] on p "Each Moxie Boxie is a flavour destination:" at bounding box center [443, 283] width 392 height 54
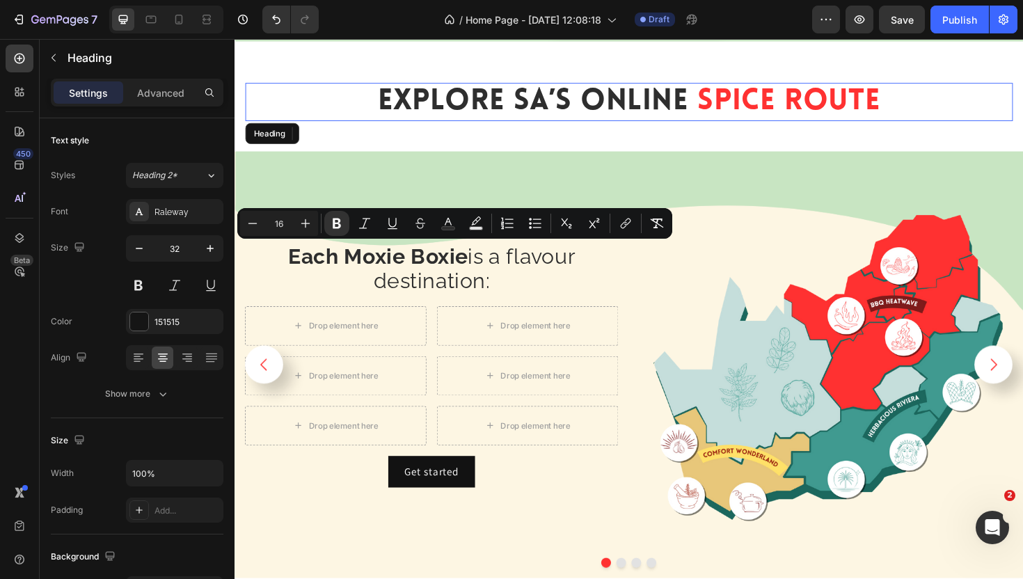
click at [809, 113] on span "Spice Route" at bounding box center [821, 105] width 194 height 31
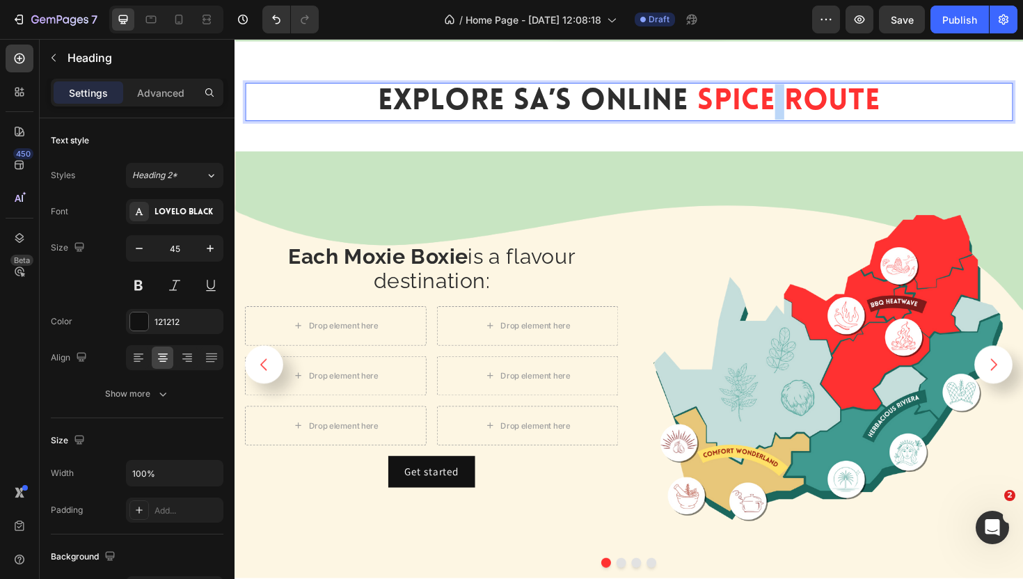
click at [807, 103] on span "Spice Route" at bounding box center [821, 105] width 194 height 31
click at [785, 104] on span "Spice Route" at bounding box center [821, 105] width 194 height 31
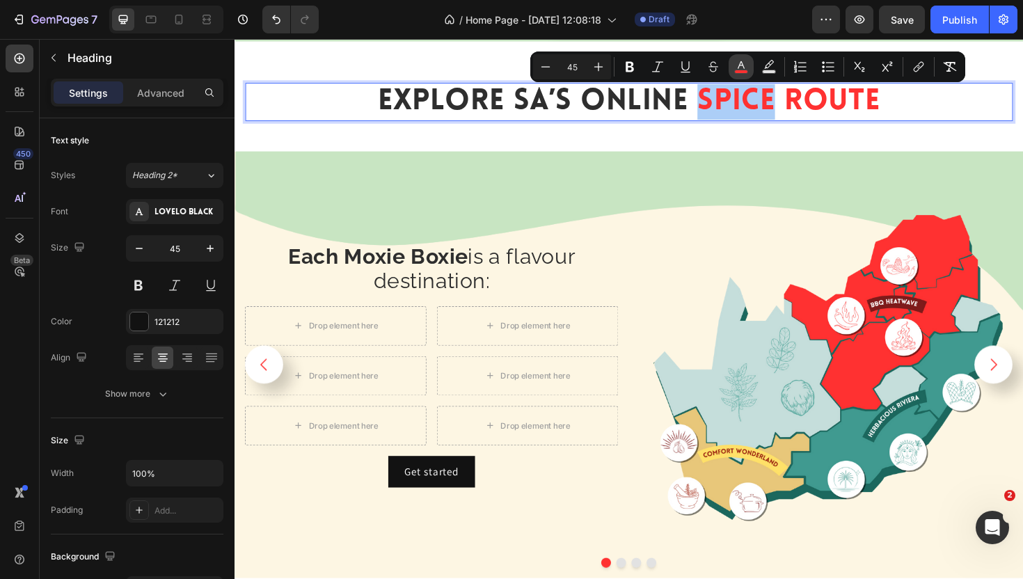
click at [734, 57] on button "color" at bounding box center [741, 66] width 25 height 25
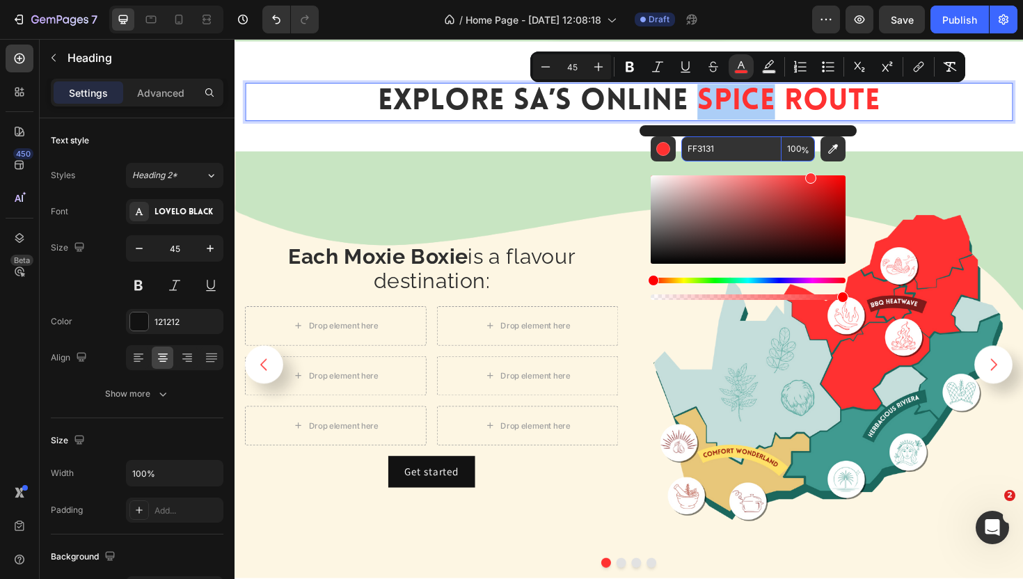
click at [708, 143] on input "FF3131" at bounding box center [731, 148] width 100 height 25
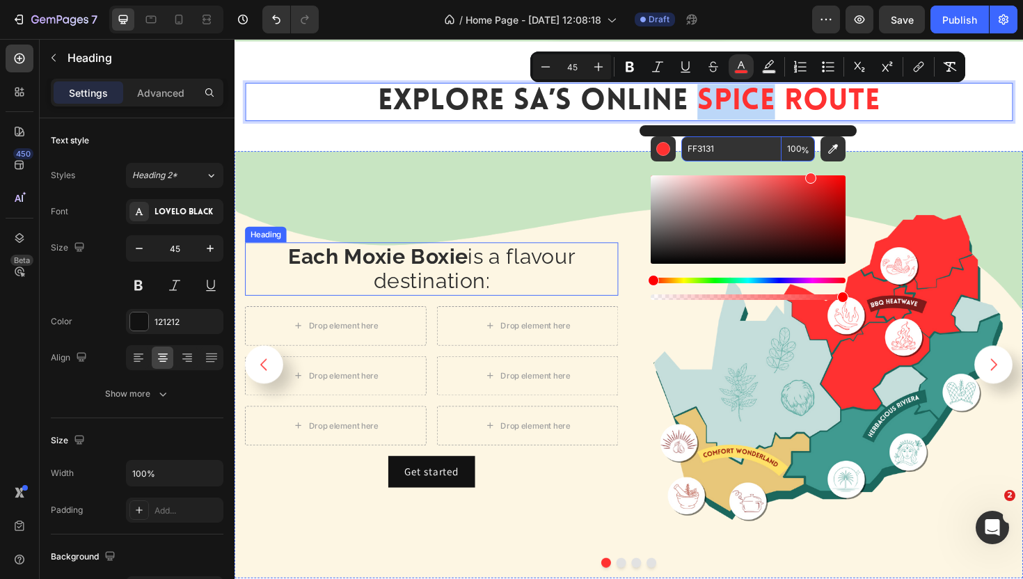
click at [472, 264] on strong "Moxie Boxie" at bounding box center [417, 269] width 132 height 26
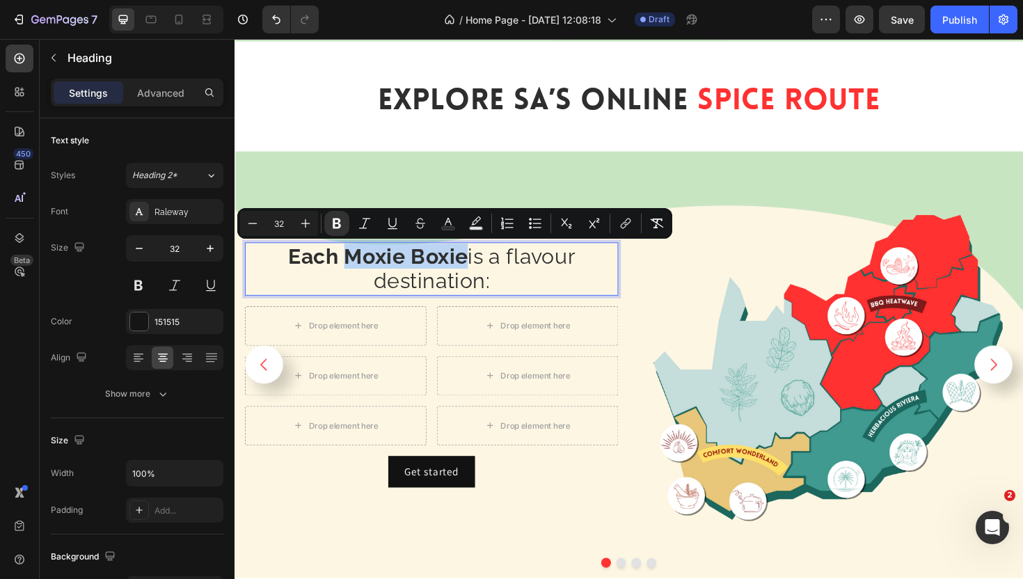
drag, startPoint x: 476, startPoint y: 271, endPoint x: 346, endPoint y: 265, distance: 130.2
click at [346, 265] on span "Each Moxie Boxie is a flavour destination:" at bounding box center [444, 282] width 304 height 52
click at [453, 228] on rect "Editor contextual toolbar" at bounding box center [448, 228] width 13 height 3
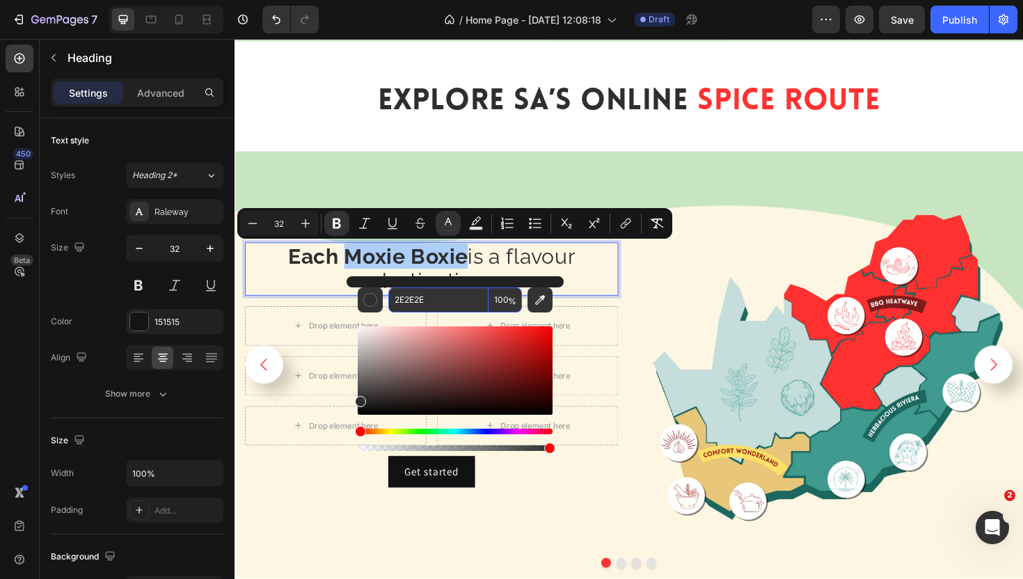
click at [457, 295] on input "2E2E2E" at bounding box center [438, 299] width 100 height 25
paste input "FF3131"
type input "FF3131"
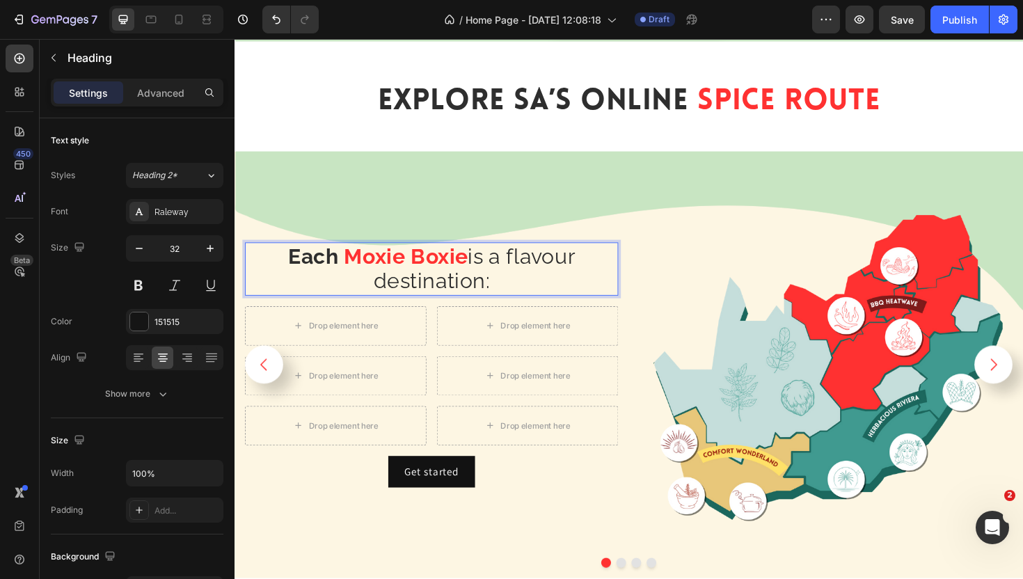
click at [547, 280] on span "is a flavour destination:" at bounding box center [488, 282] width 214 height 52
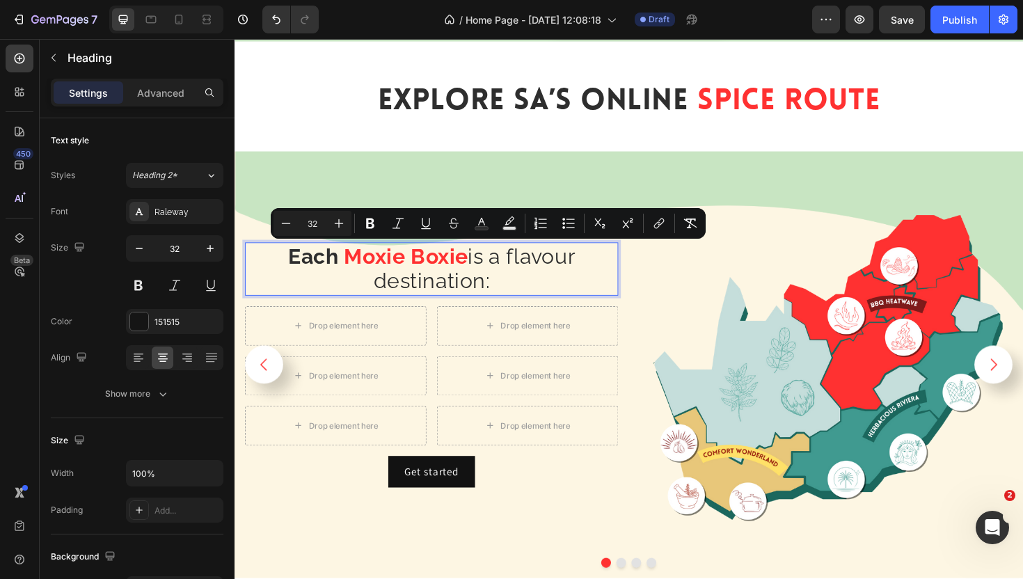
drag, startPoint x: 512, startPoint y: 295, endPoint x: 485, endPoint y: 266, distance: 39.9
click at [485, 266] on p "Each Moxie Boxie is a flavour destination:" at bounding box center [443, 283] width 392 height 54
click at [370, 228] on icon "Editor contextual toolbar" at bounding box center [370, 224] width 8 height 10
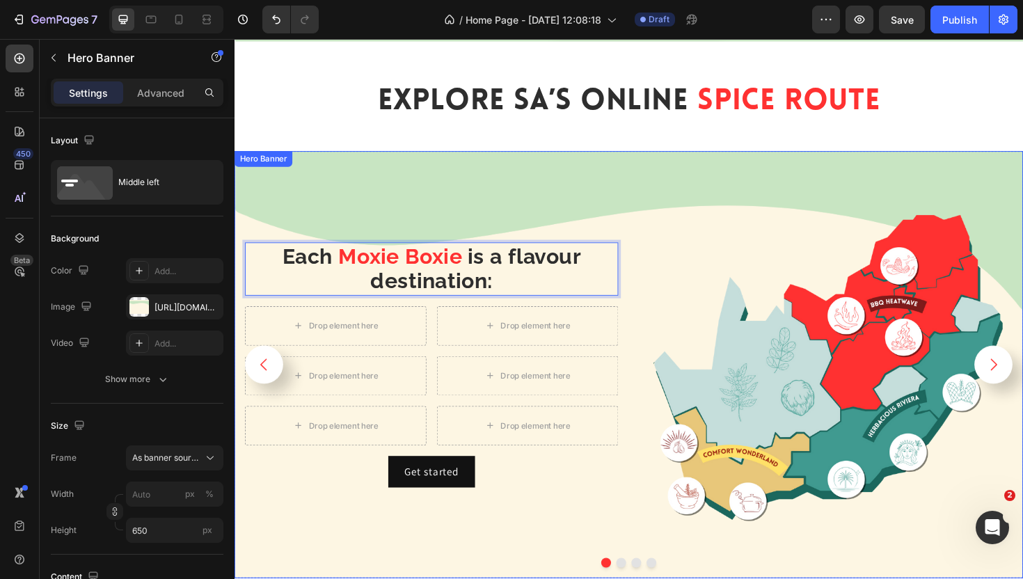
click at [633, 180] on div "Background Image" at bounding box center [652, 384] width 835 height 452
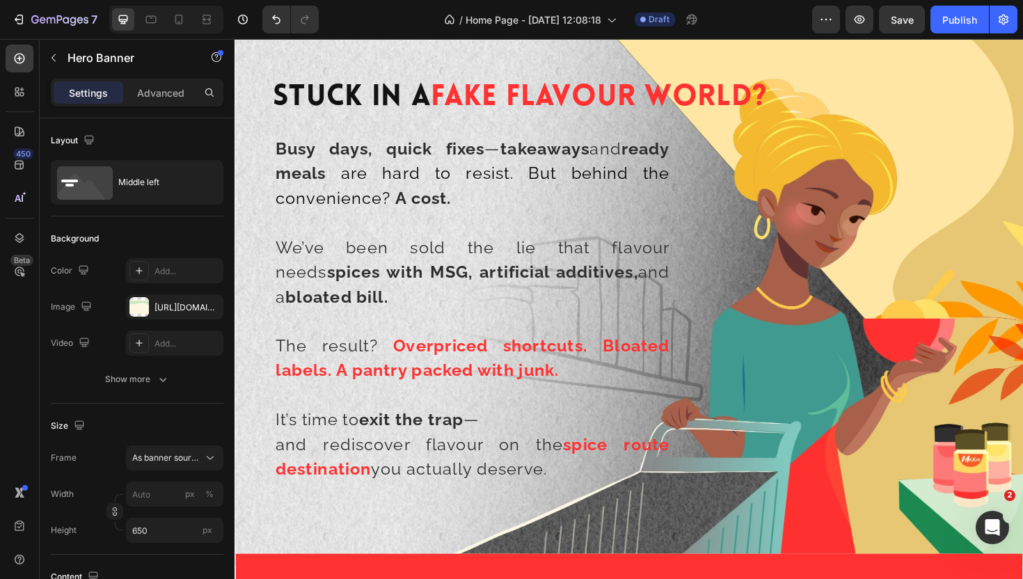
scroll to position [893, 0]
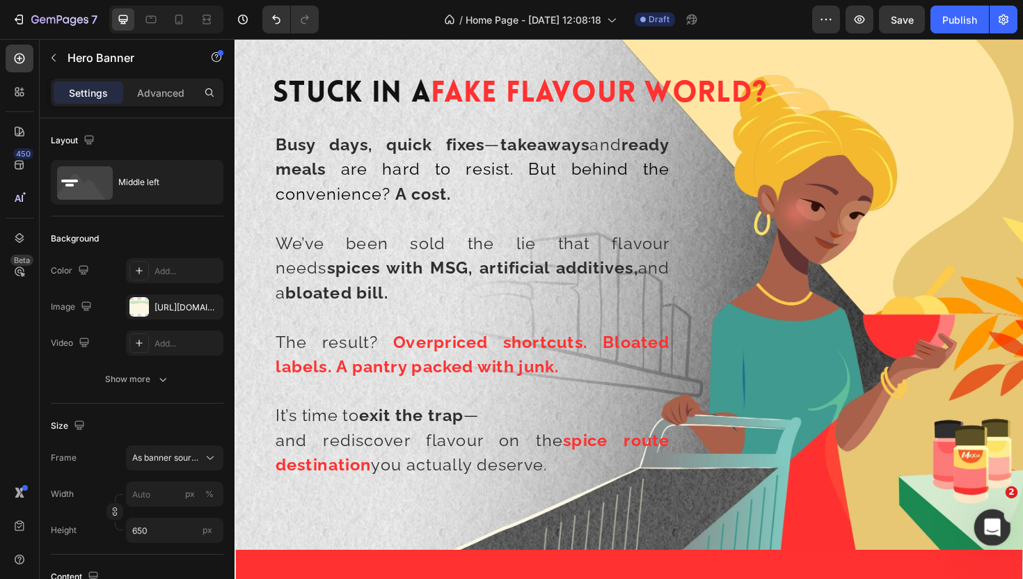
click at [982, 520] on div "Open Intercom Messenger" at bounding box center [990, 525] width 46 height 46
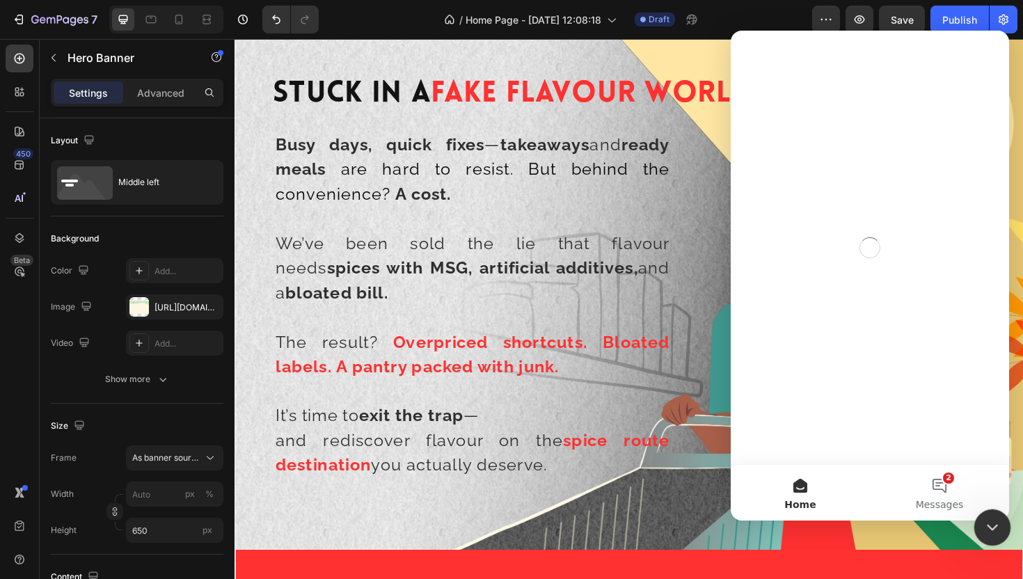
scroll to position [0, 0]
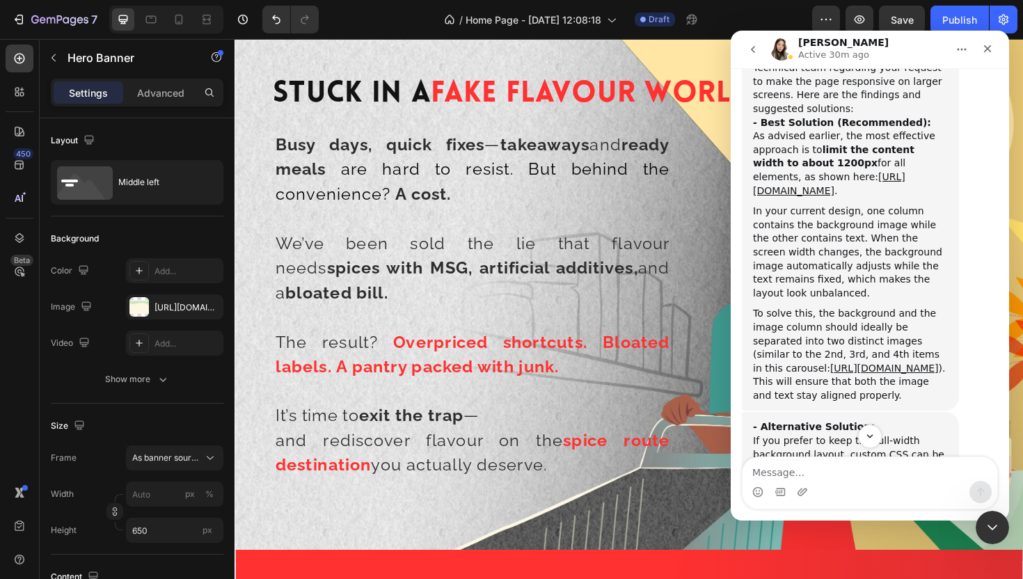
scroll to position [9456, 0]
drag, startPoint x: 825, startPoint y: 120, endPoint x: 941, endPoint y: 136, distance: 117.3
click at [942, 420] on div "- Alternative Solution: If you prefer to keep the full-width background layout,…" at bounding box center [850, 474] width 195 height 109
click at [941, 420] on div "- Alternative Solution: If you prefer to keep the full-width background layout,…" at bounding box center [850, 474] width 195 height 109
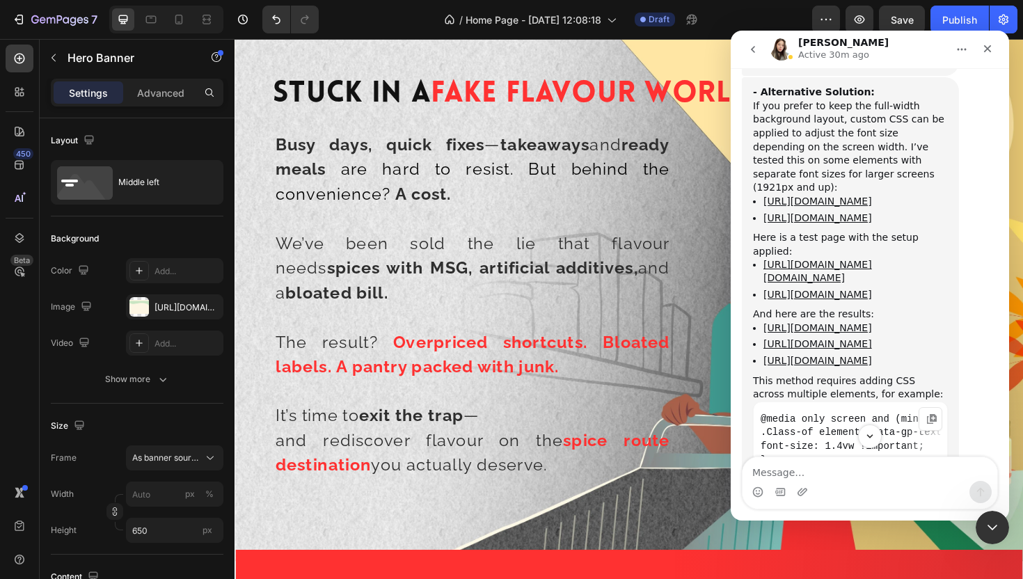
scroll to position [9802, 0]
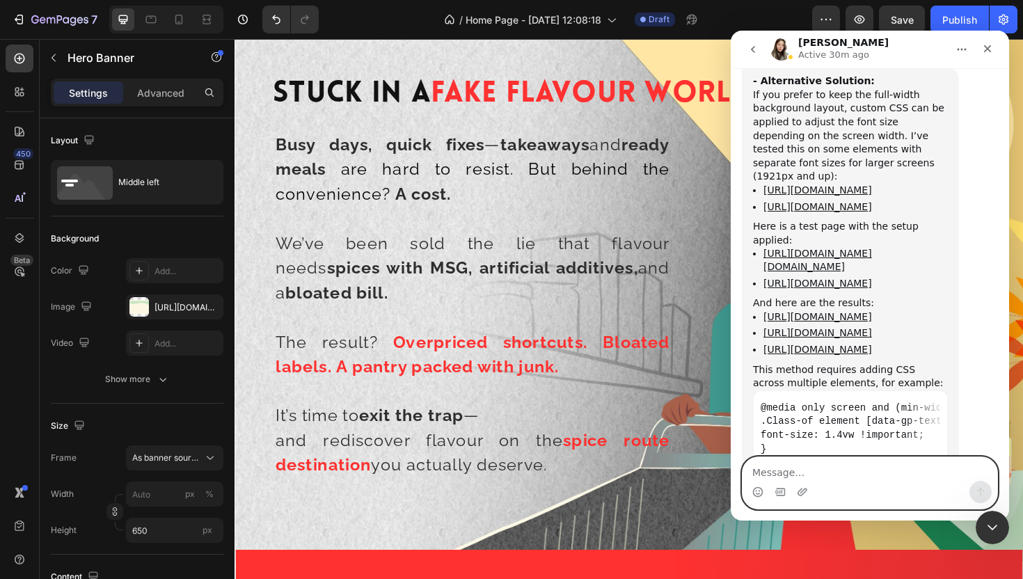
click at [825, 469] on textarea "Message…" at bounding box center [870, 469] width 255 height 24
type textarea "Thank you for the effort and the feedback"
click at [977, 493] on icon "Send a message…" at bounding box center [980, 491] width 11 height 11
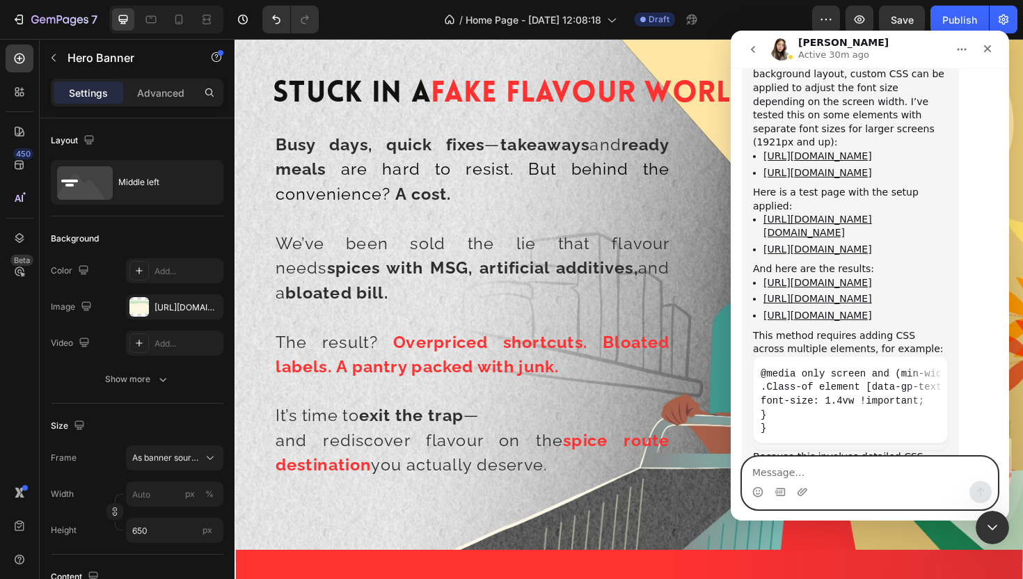
scroll to position [9870, 0]
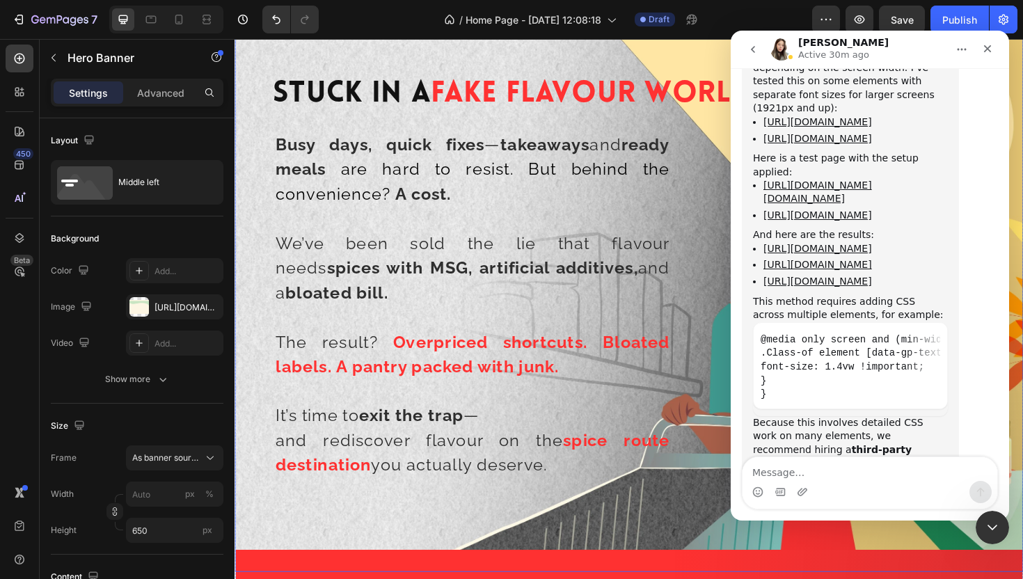
click at [715, 305] on div "Stuck In A Fake Flavour World? Heading Row Busy days, quick fixes — takeaways a…" at bounding box center [652, 313] width 835 height 579
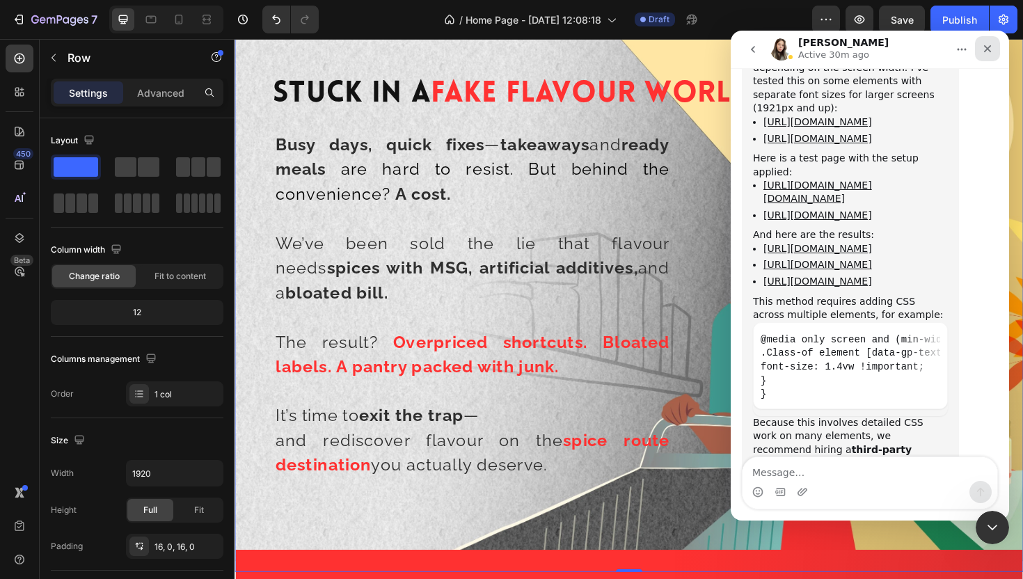
click at [981, 54] on div "Close" at bounding box center [987, 48] width 25 height 25
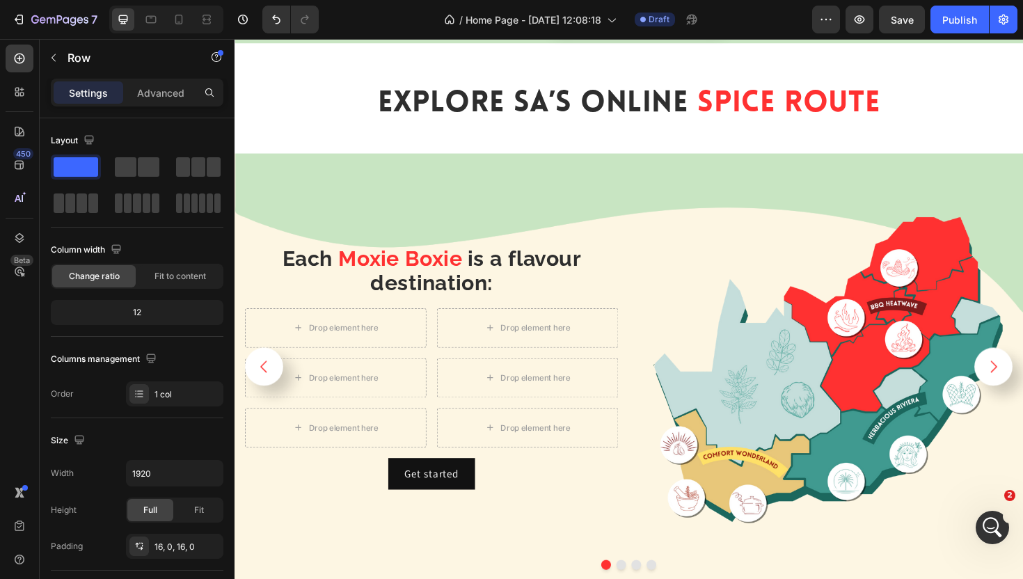
scroll to position [2516, 0]
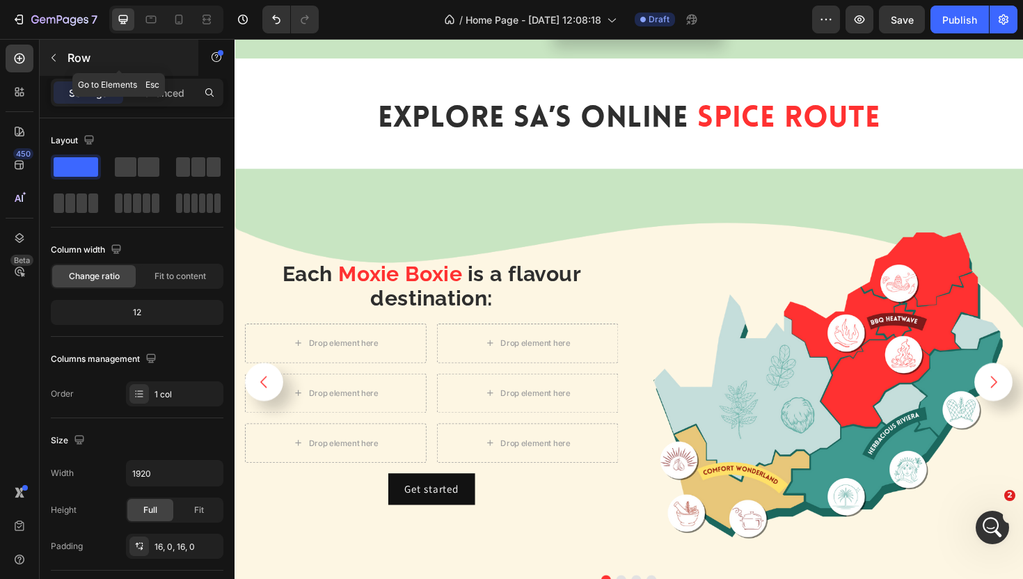
click at [47, 51] on button "button" at bounding box center [53, 58] width 22 height 22
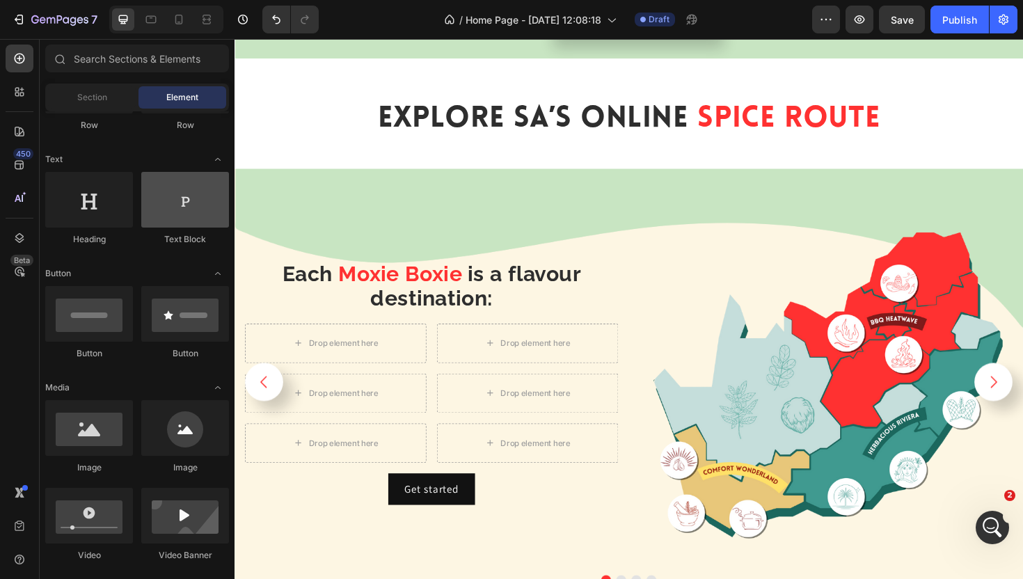
scroll to position [173, 0]
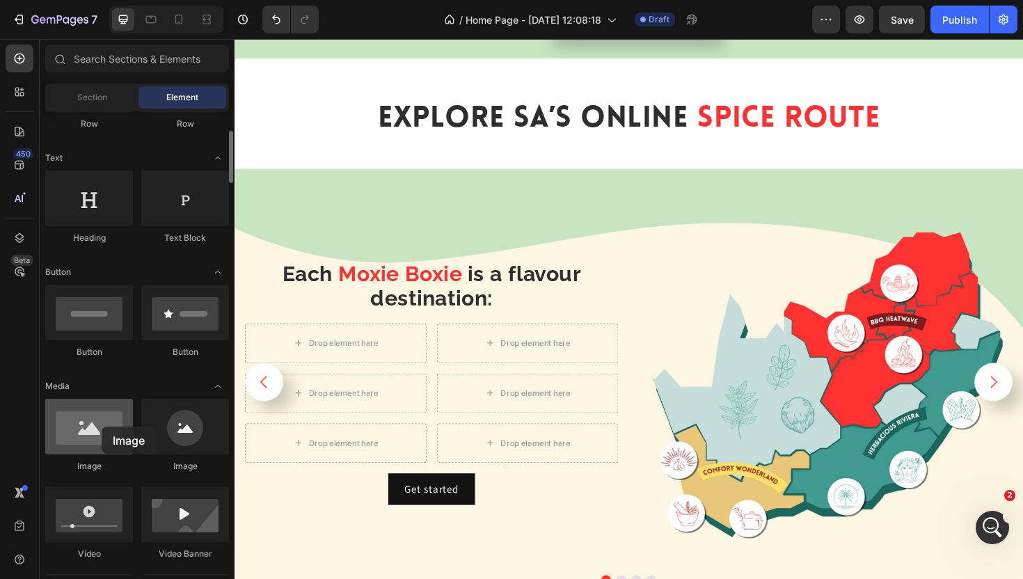
click at [102, 427] on div at bounding box center [89, 427] width 88 height 56
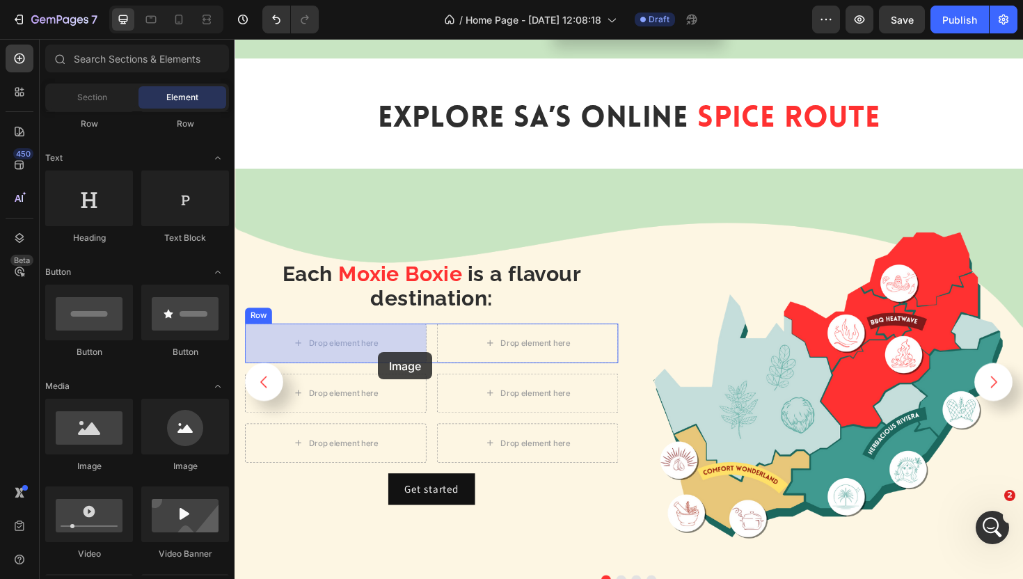
drag, startPoint x: 415, startPoint y: 467, endPoint x: 386, endPoint y: 371, distance: 100.4
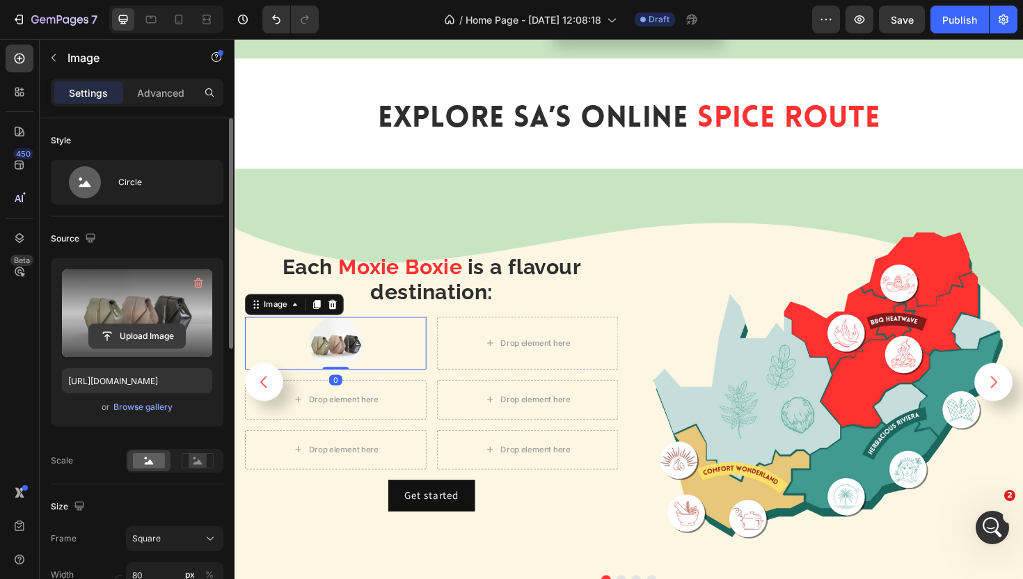
click at [135, 338] on input "file" at bounding box center [137, 336] width 96 height 24
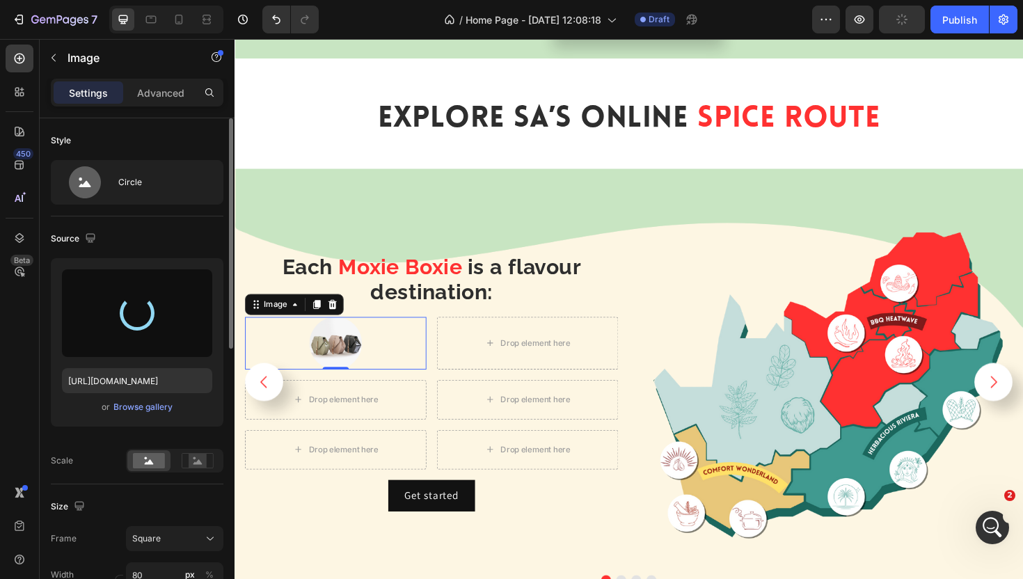
type input "https://cdn.shopify.com/s/files/1/0720/4549/4307/files/gempages_580751130326204…"
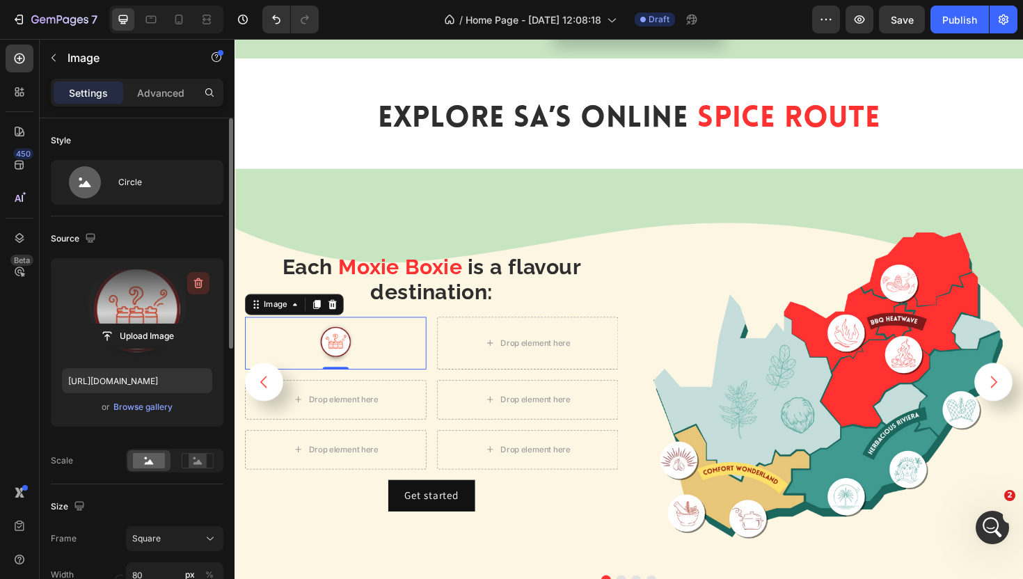
click at [200, 283] on icon "button" at bounding box center [198, 283] width 9 height 10
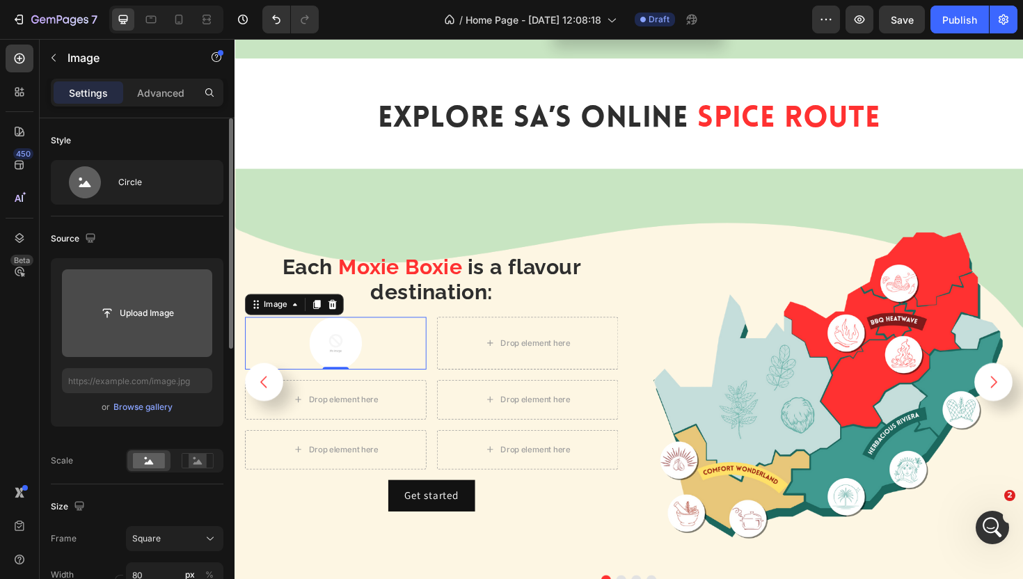
type input "https://cdn.shopify.com/s/files/1/0720/4549/4307/files/gempages_580751130326204…"
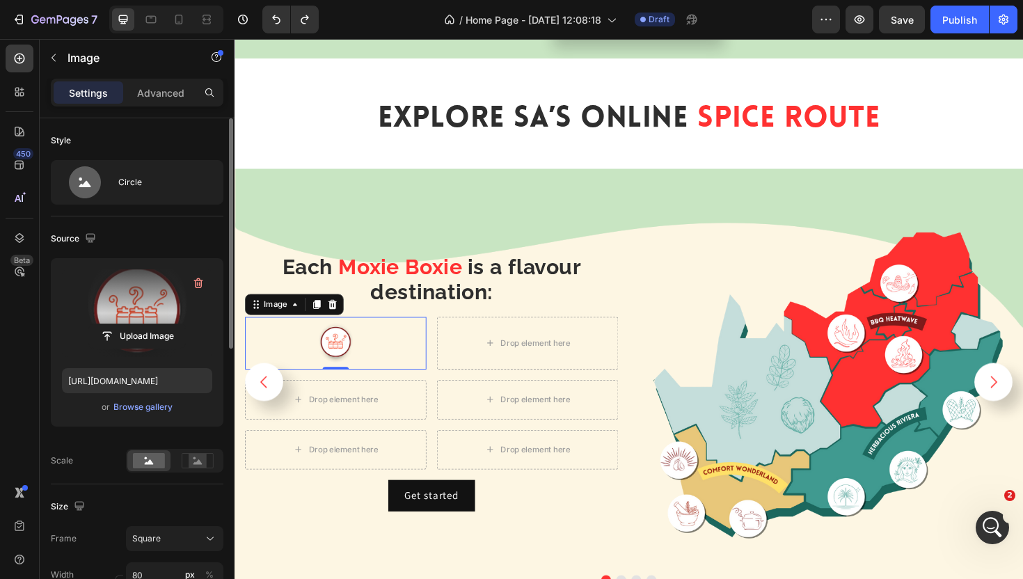
click at [722, 276] on img at bounding box center [860, 402] width 395 height 395
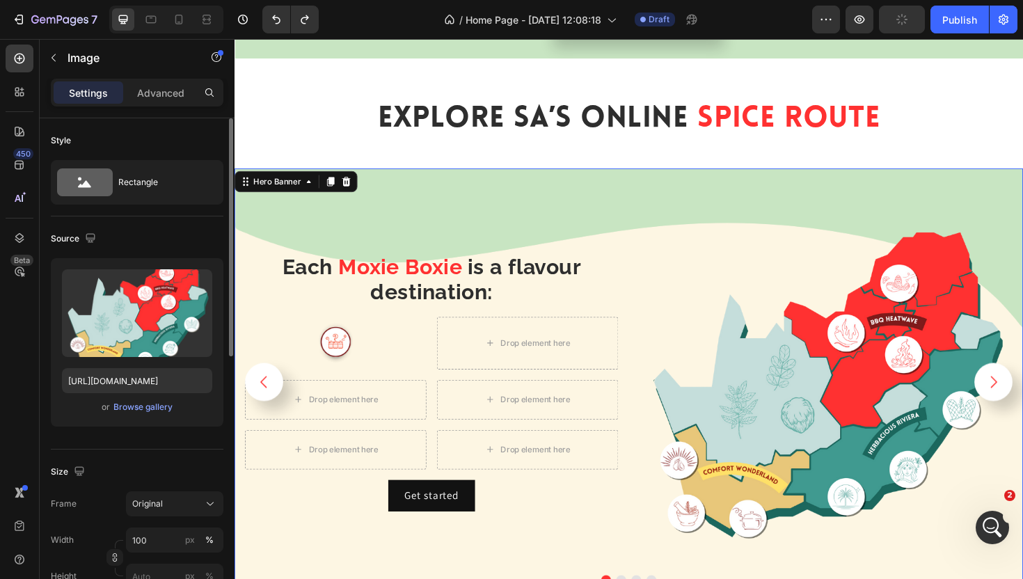
click at [582, 243] on div "Each Moxie Boxie is a flavour destination: Heading Image Drop element here Row …" at bounding box center [443, 402] width 395 height 395
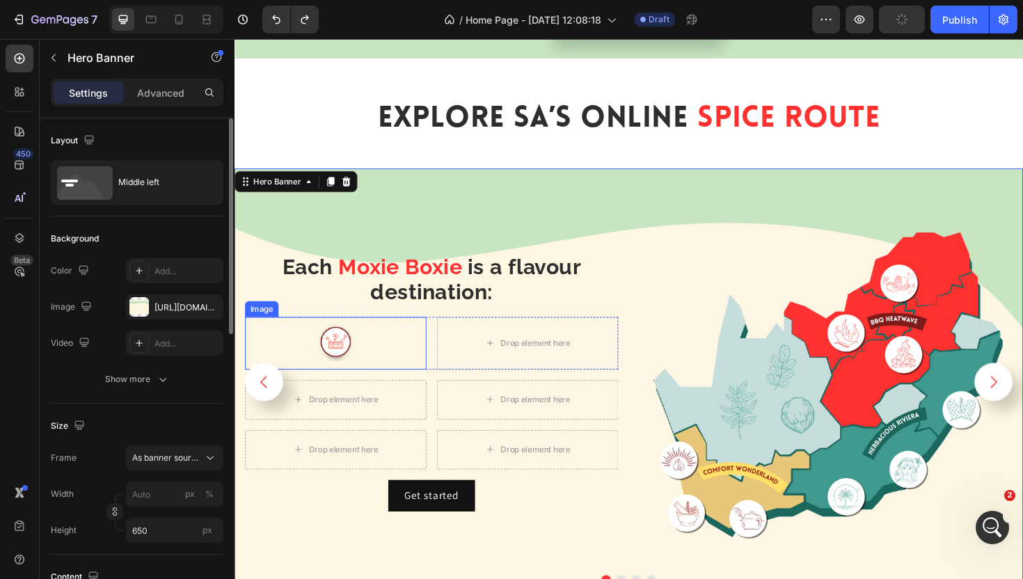
click at [377, 347] on div at bounding box center [342, 361] width 192 height 56
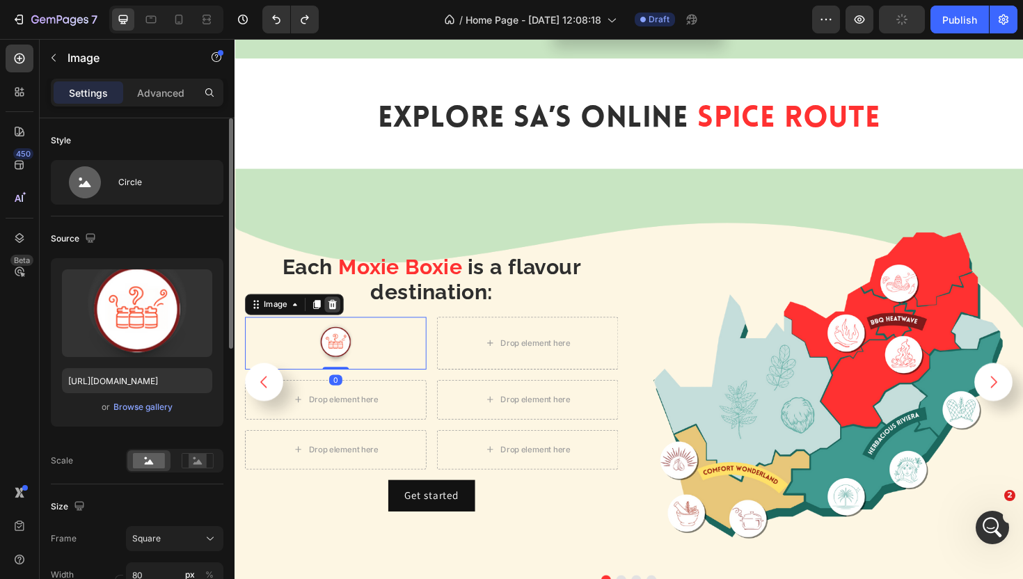
click at [342, 319] on icon at bounding box center [338, 320] width 11 height 11
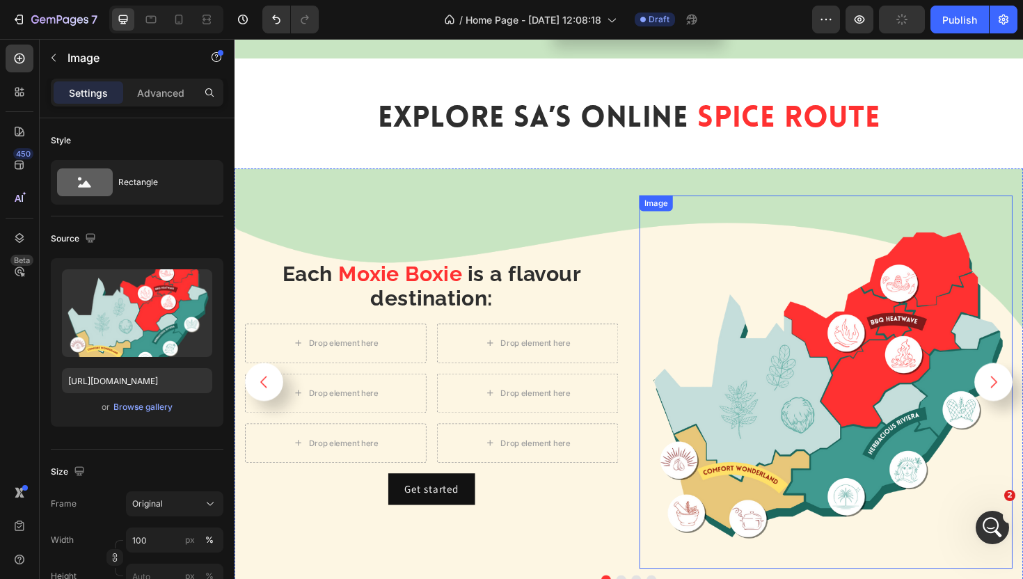
click at [733, 249] on img at bounding box center [860, 402] width 395 height 395
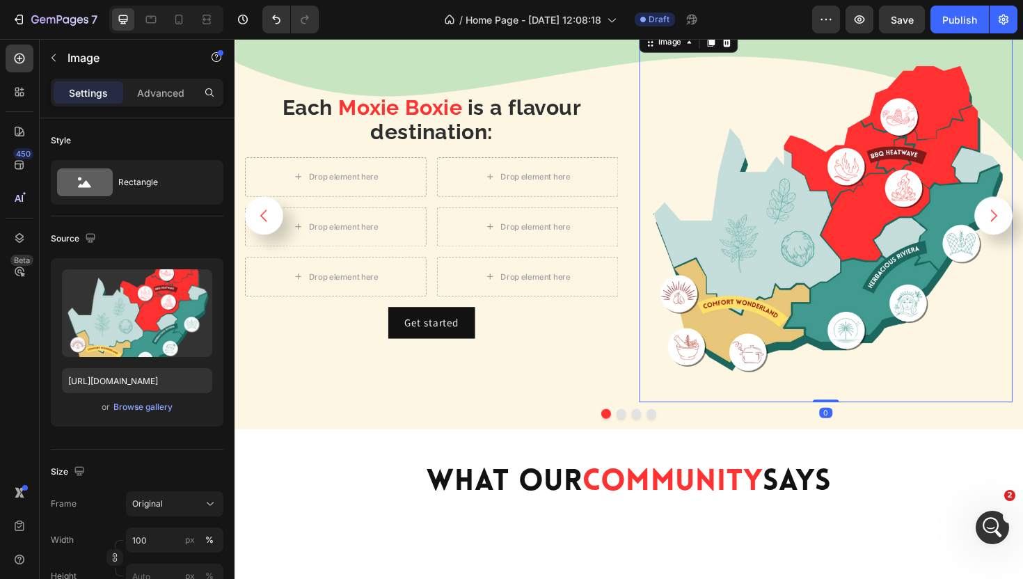
scroll to position [2571, 0]
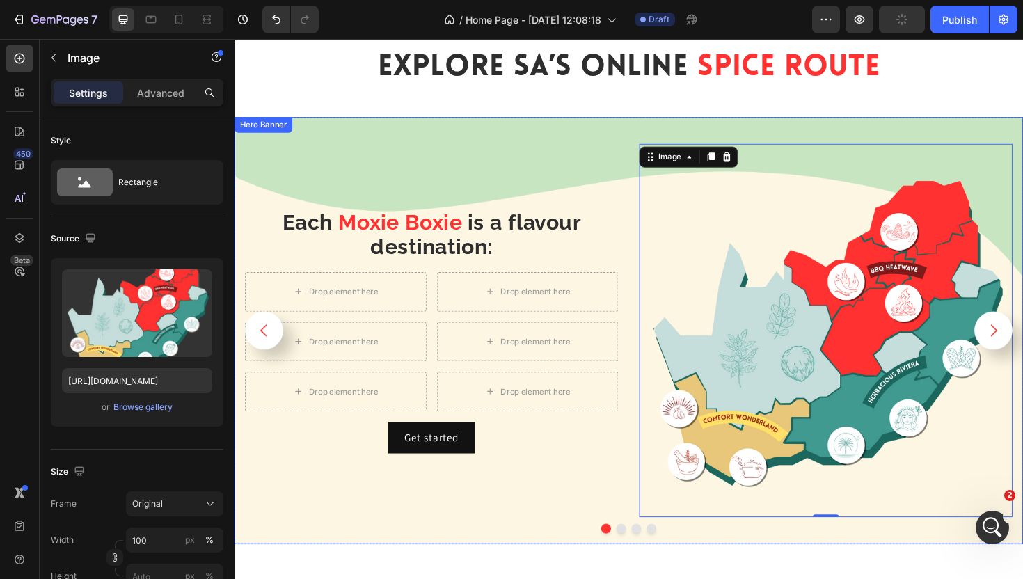
click at [587, 156] on div "Each Moxie Boxie is a flavour destination: Heading Drop element here Drop eleme…" at bounding box center [443, 347] width 395 height 395
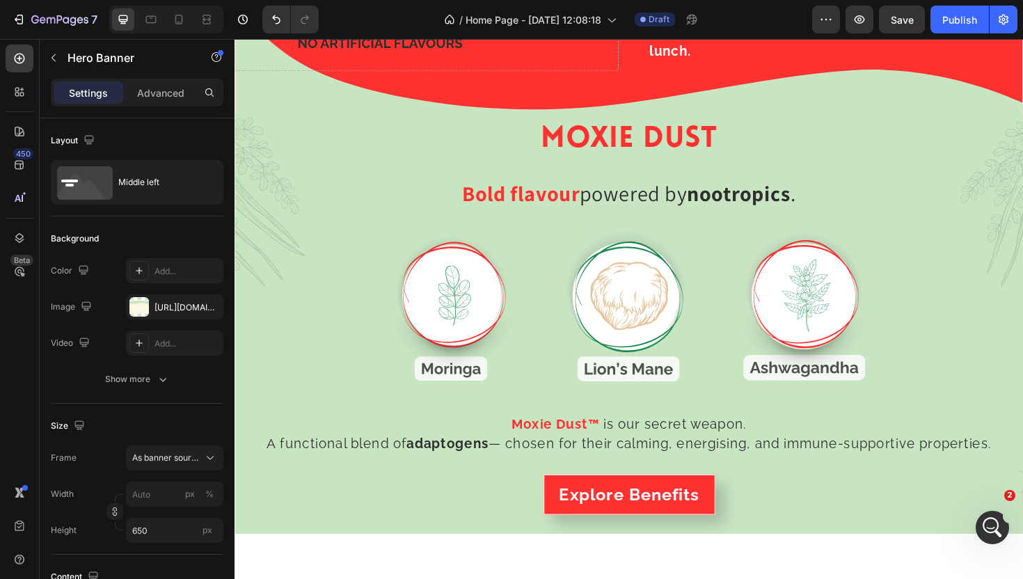
scroll to position [2001, 0]
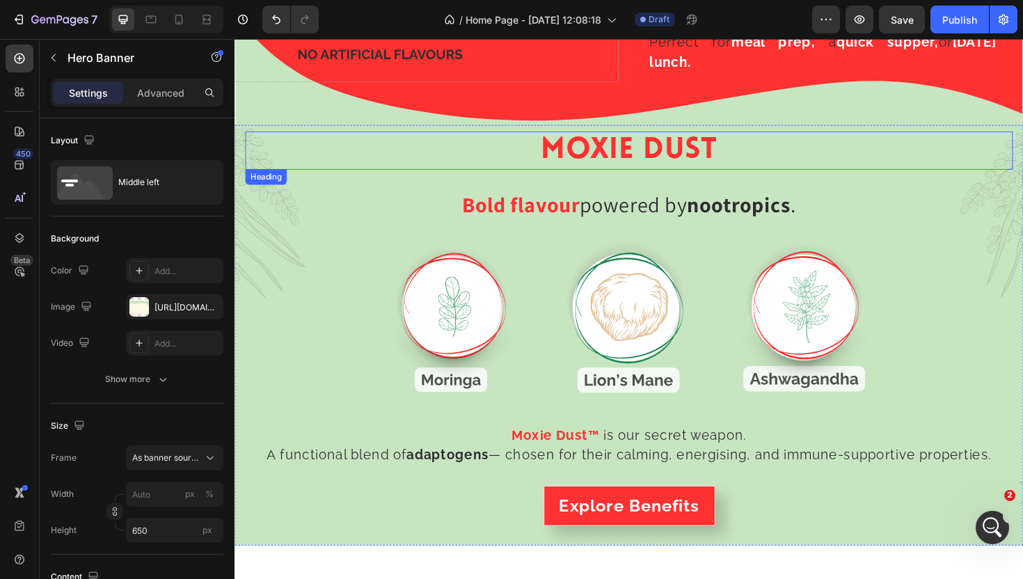
click at [349, 188] on div "MOXIE DUST Heading Bold flavour powered by nootropics . Heading Row Image Image…" at bounding box center [652, 352] width 813 height 431
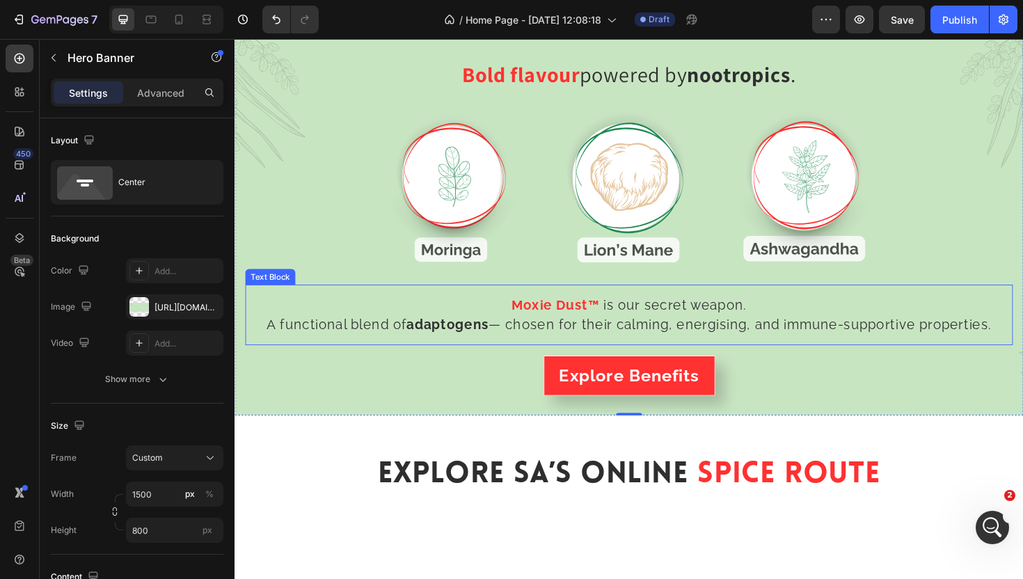
scroll to position [2059, 0]
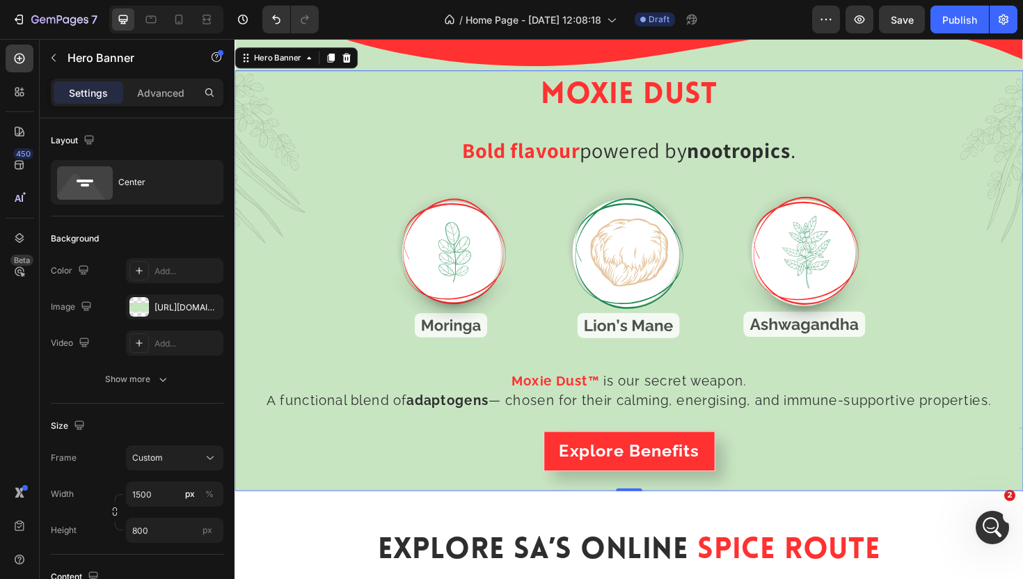
click at [375, 120] on div "MOXIE DUST Heading Bold flavour powered by nootropics . Heading Row Image Image…" at bounding box center [652, 294] width 813 height 431
click at [398, 84] on h2 "MOXIE DUST" at bounding box center [652, 99] width 813 height 40
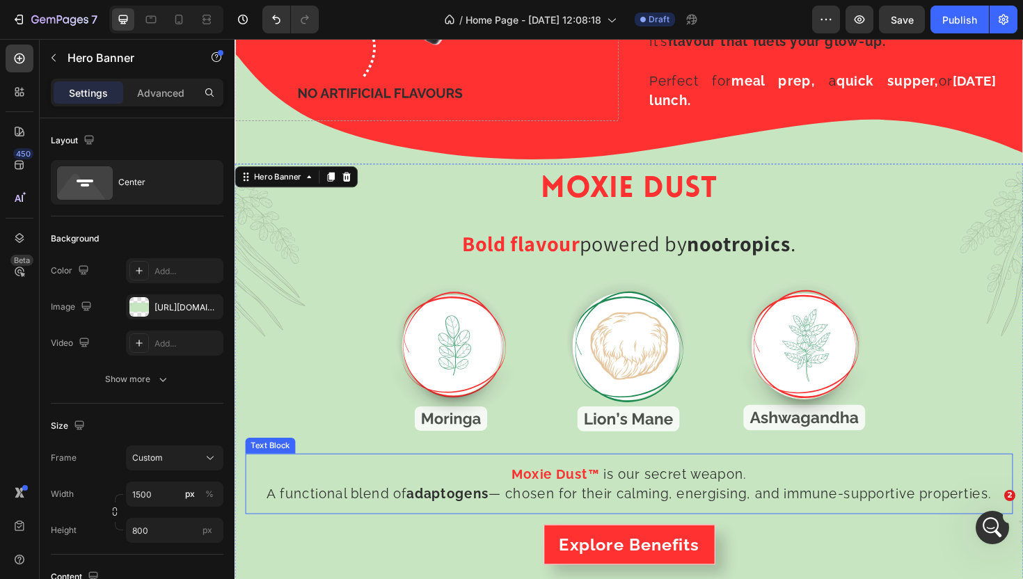
scroll to position [1406, 0]
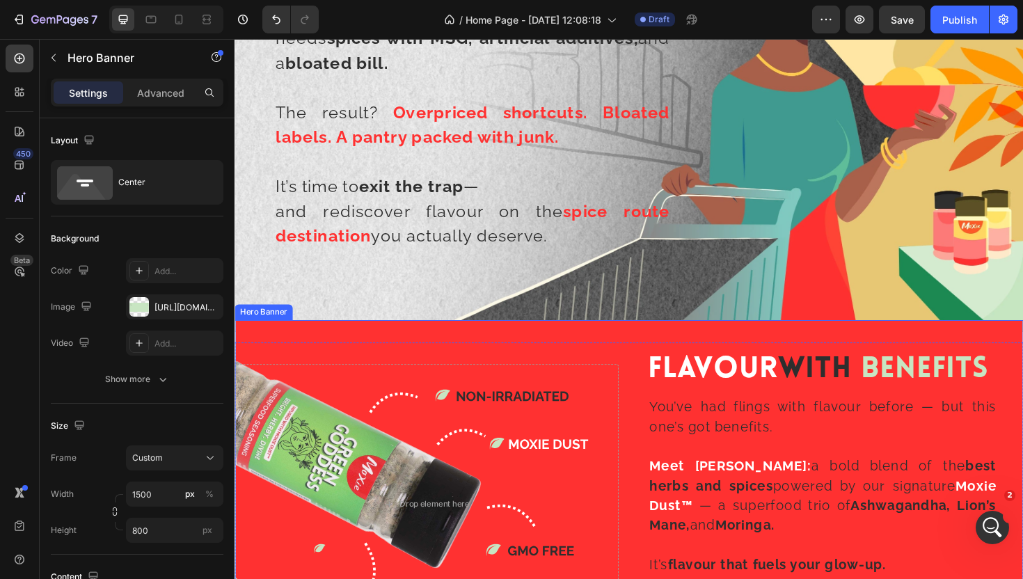
click at [618, 346] on div "Background Image" at bounding box center [652, 532] width 835 height 390
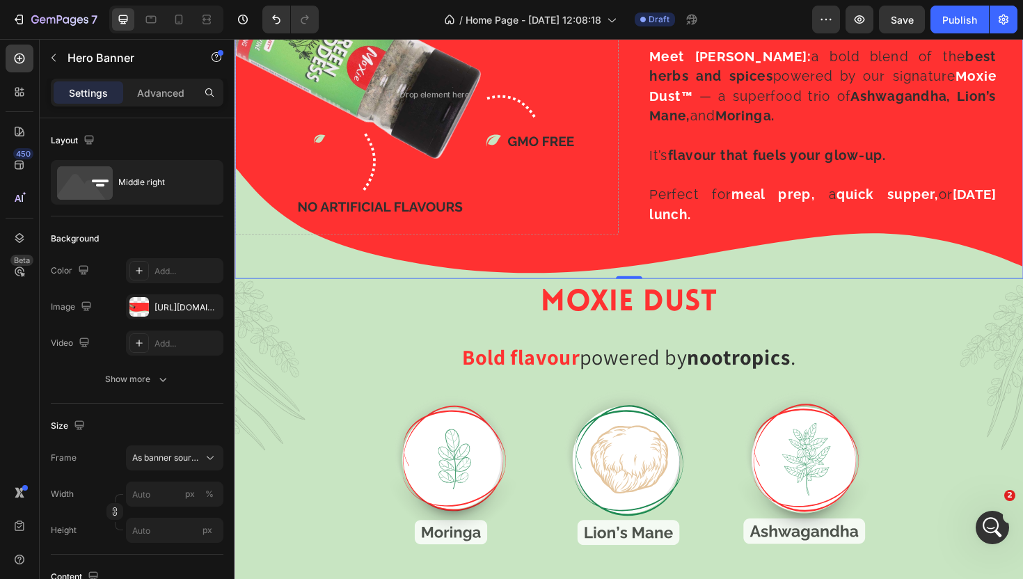
scroll to position [1839, 0]
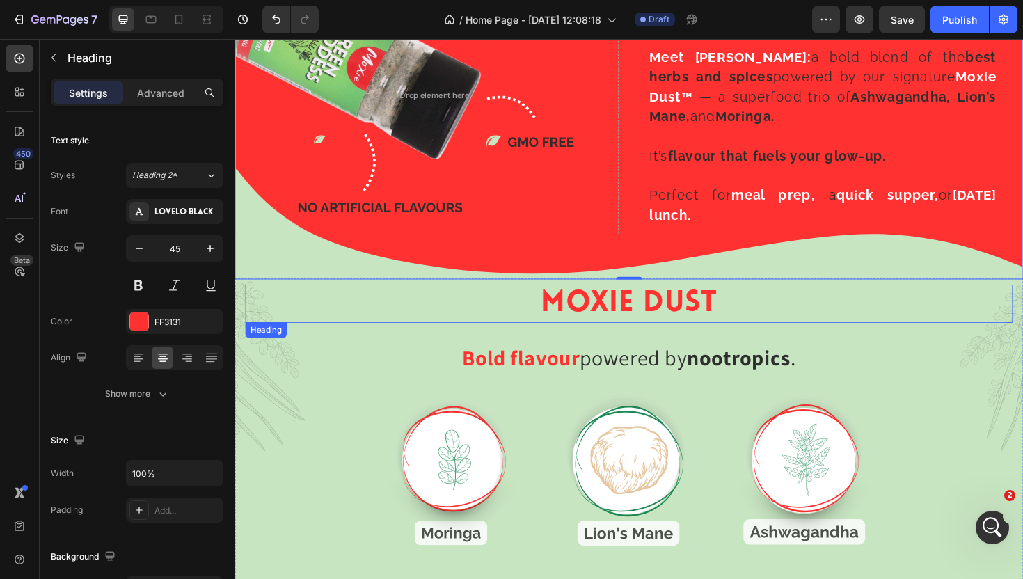
click at [465, 310] on h2 "MOXIE DUST" at bounding box center [652, 319] width 813 height 40
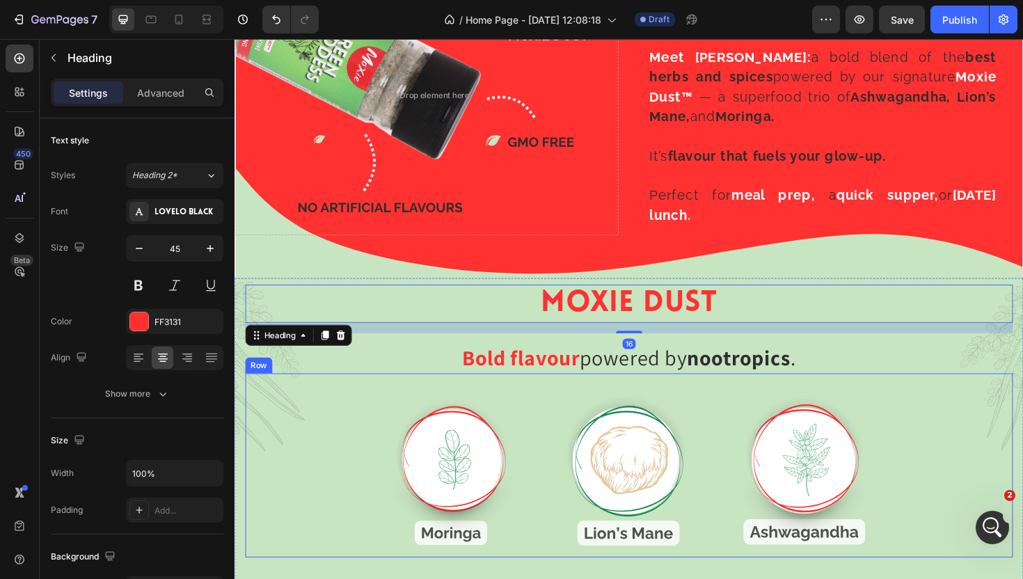
click at [354, 454] on div "Image Image Image Row" at bounding box center [652, 490] width 813 height 195
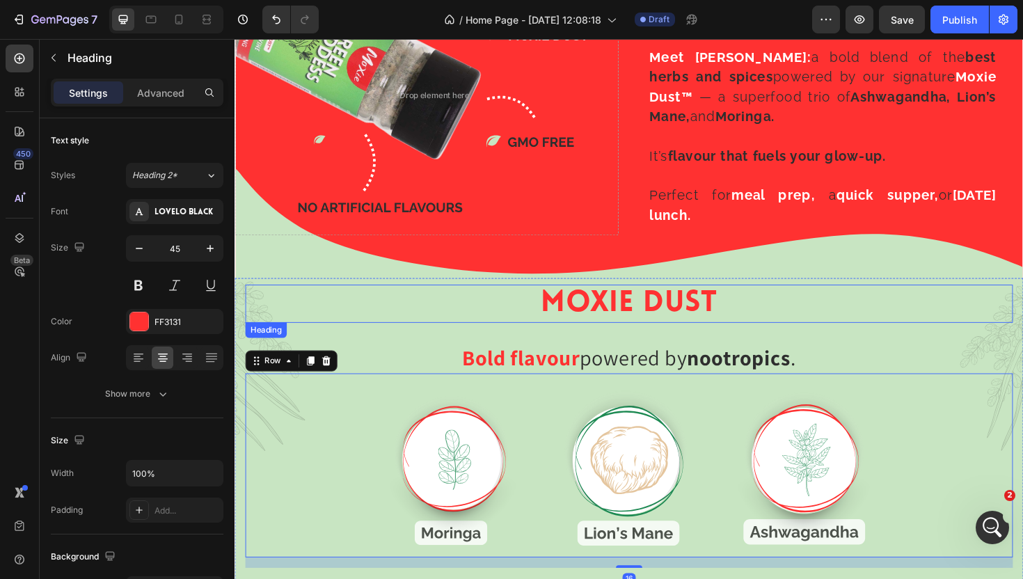
click at [304, 323] on h2 "MOXIE DUST" at bounding box center [652, 319] width 813 height 40
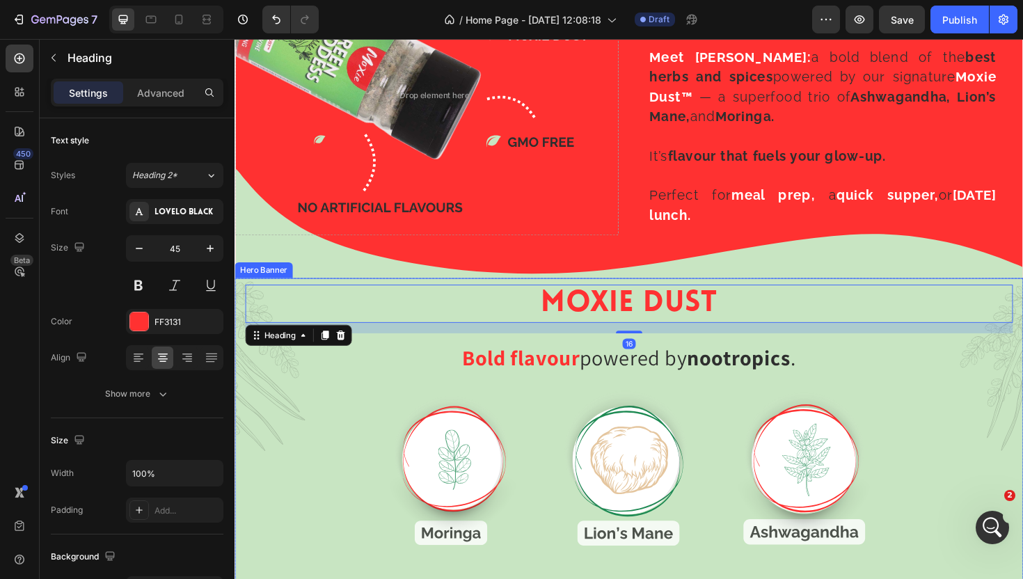
click at [273, 292] on div "Shop The Spice Rack Heading Section 4 Shop The Spice Rack Heading Row Image Sho…" at bounding box center [652, 247] width 835 height 4039
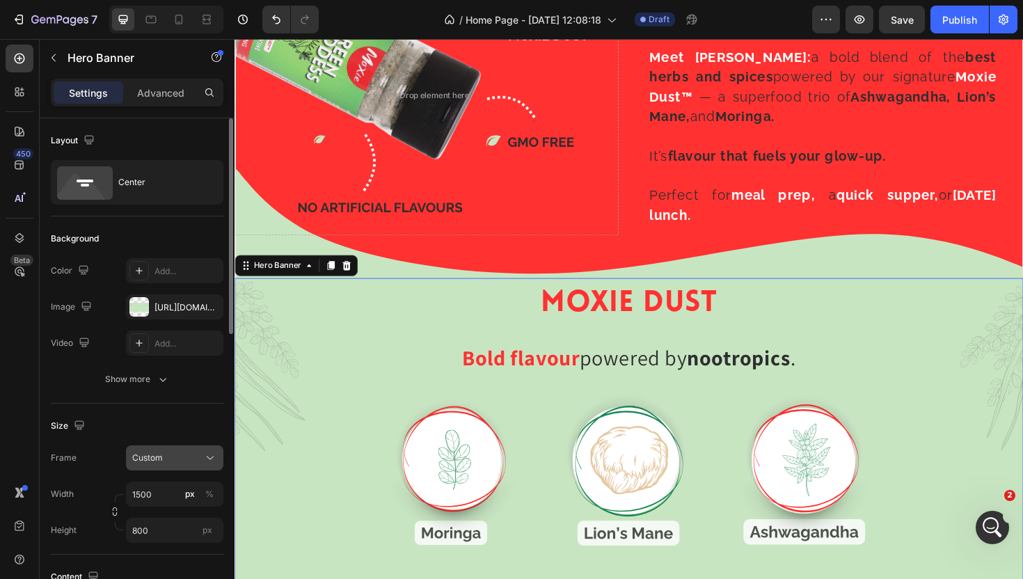
click at [171, 466] on button "Custom" at bounding box center [174, 457] width 97 height 25
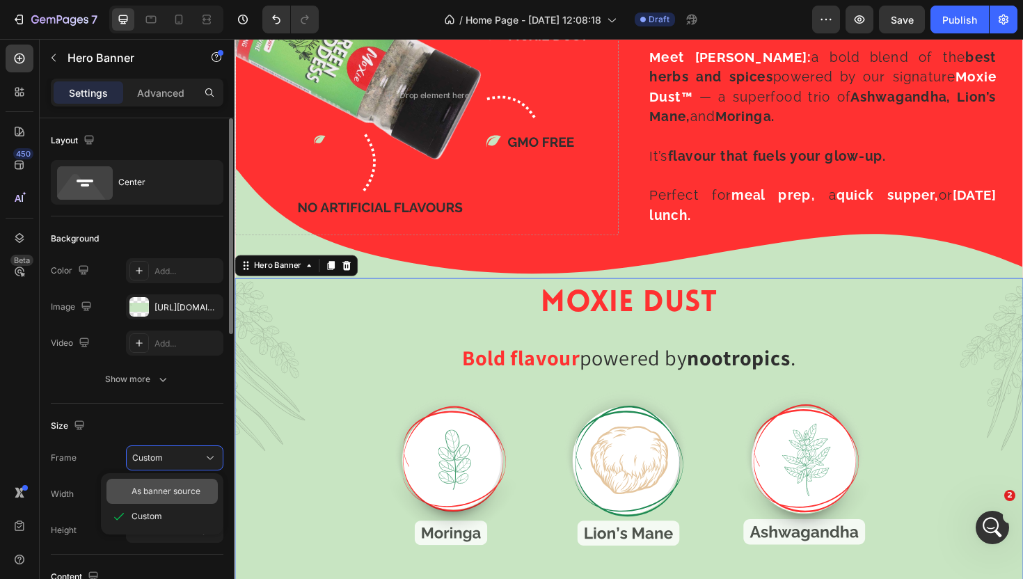
click at [173, 493] on span "As banner source" at bounding box center [166, 491] width 69 height 13
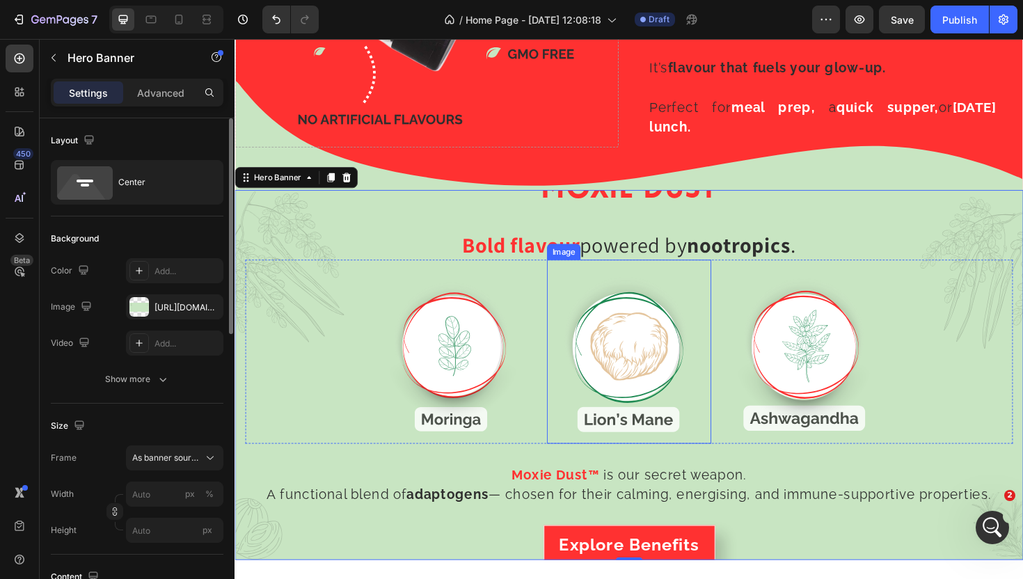
scroll to position [1932, 0]
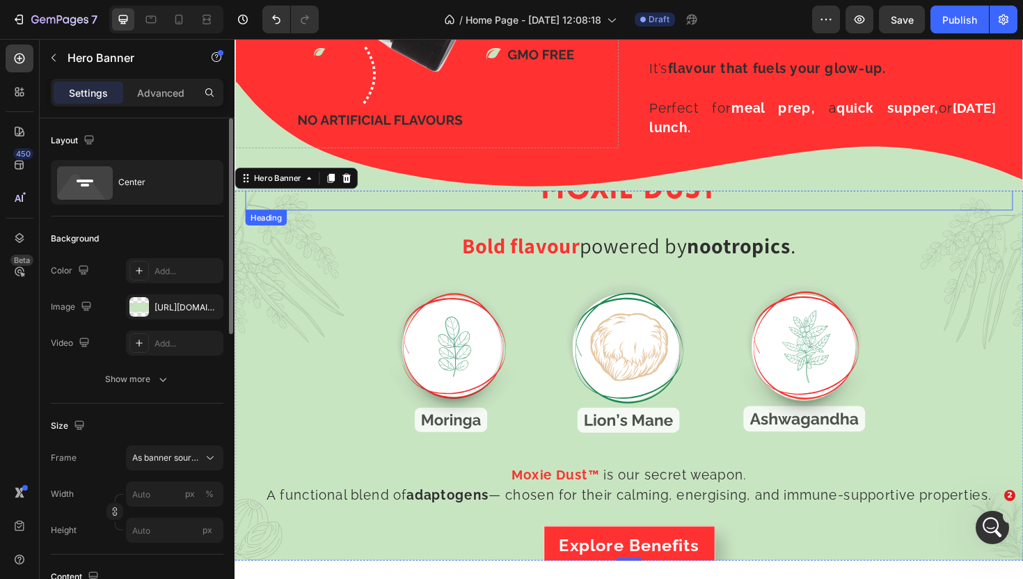
click at [694, 207] on h2 "MOXIE DUST" at bounding box center [652, 200] width 813 height 40
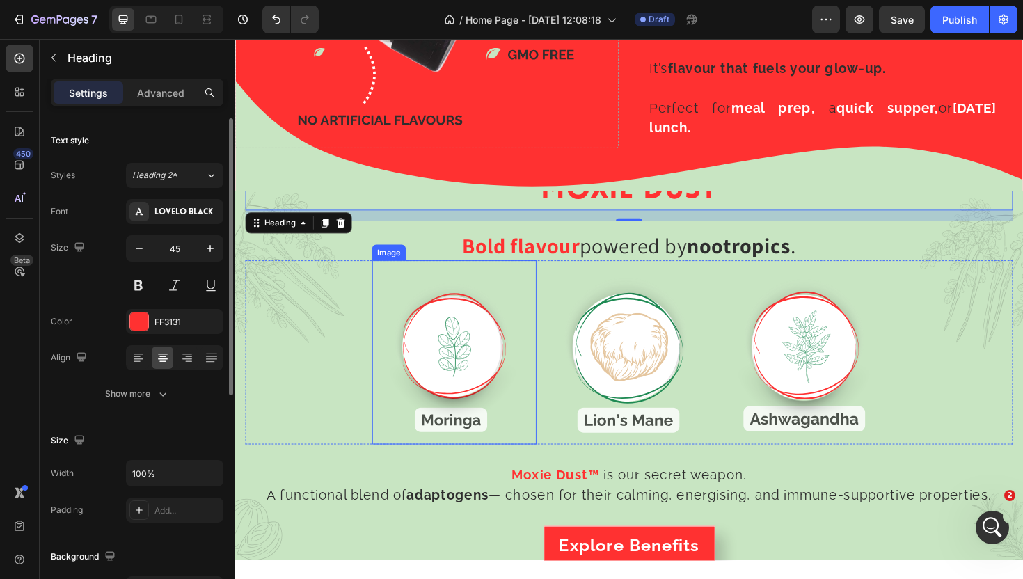
click at [396, 341] on img at bounding box center [467, 370] width 174 height 195
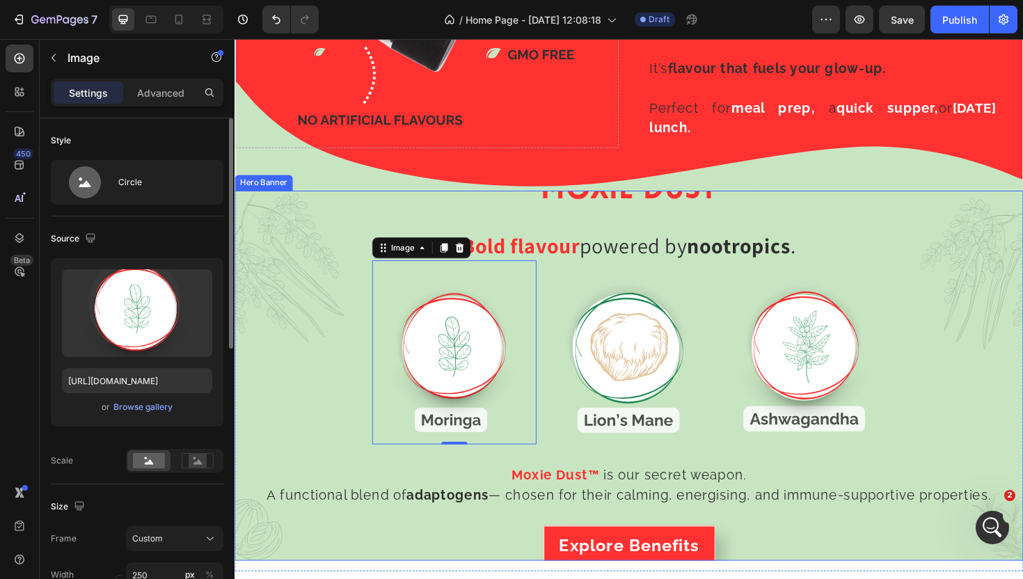
click at [929, 490] on div "Moxie Dust™ is our secret weapon. A functional blend of adaptogens — chosen for…" at bounding box center [652, 511] width 813 height 64
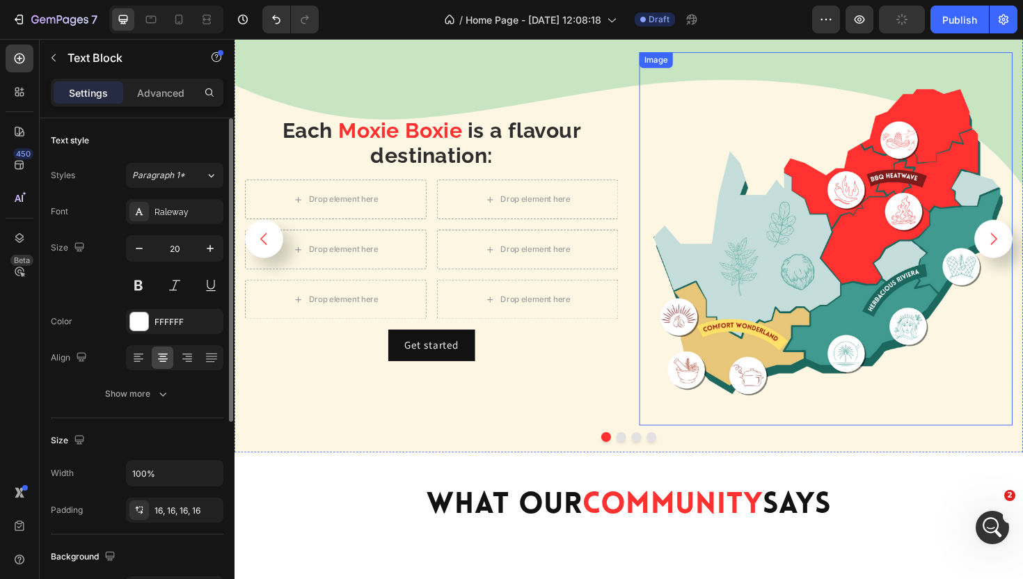
scroll to position [2540, 0]
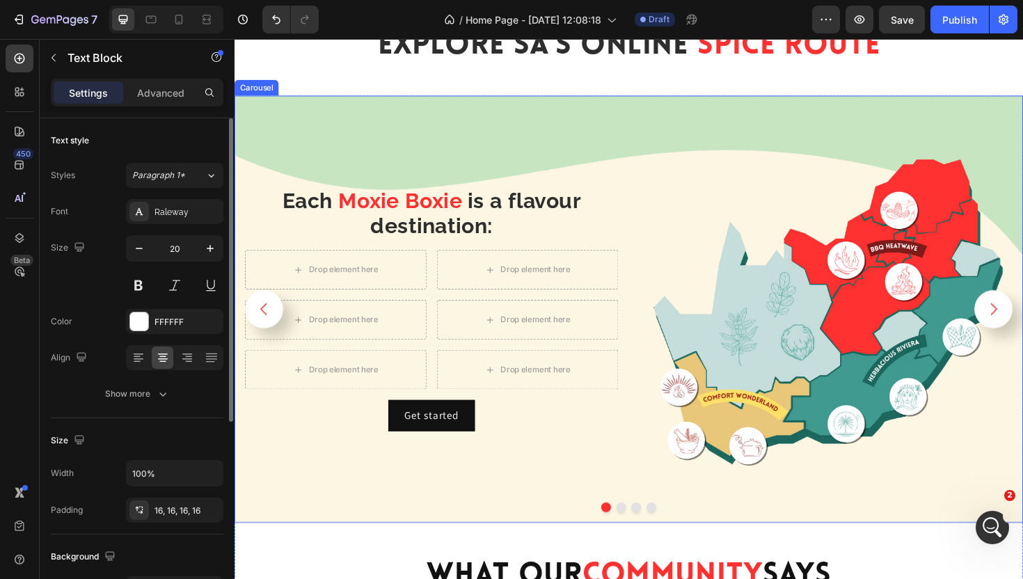
click at [1022, 326] on icon "Carousel Next Arrow" at bounding box center [1038, 325] width 7 height 13
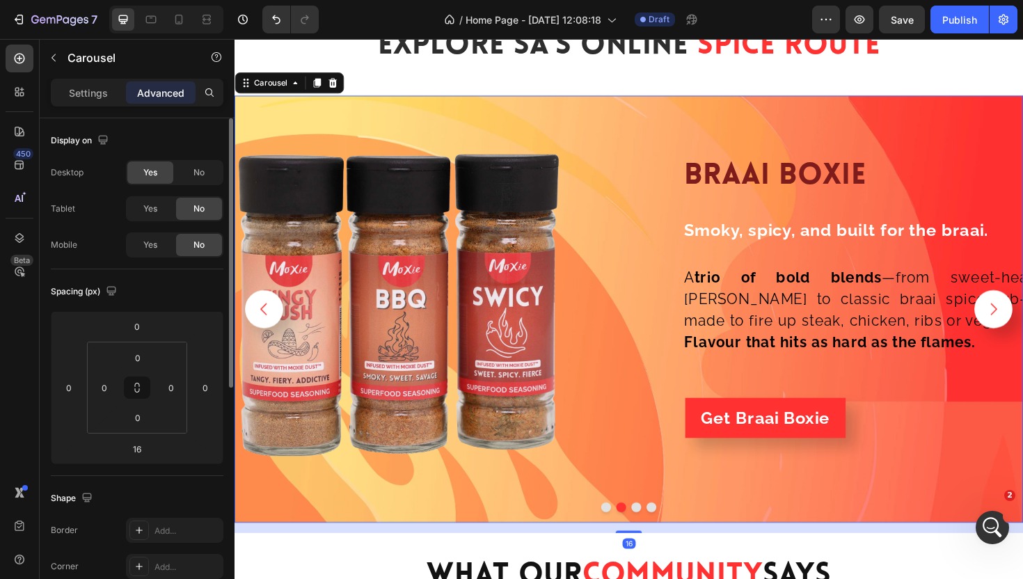
click at [1022, 326] on icon "Carousel Next Arrow" at bounding box center [1038, 325] width 7 height 13
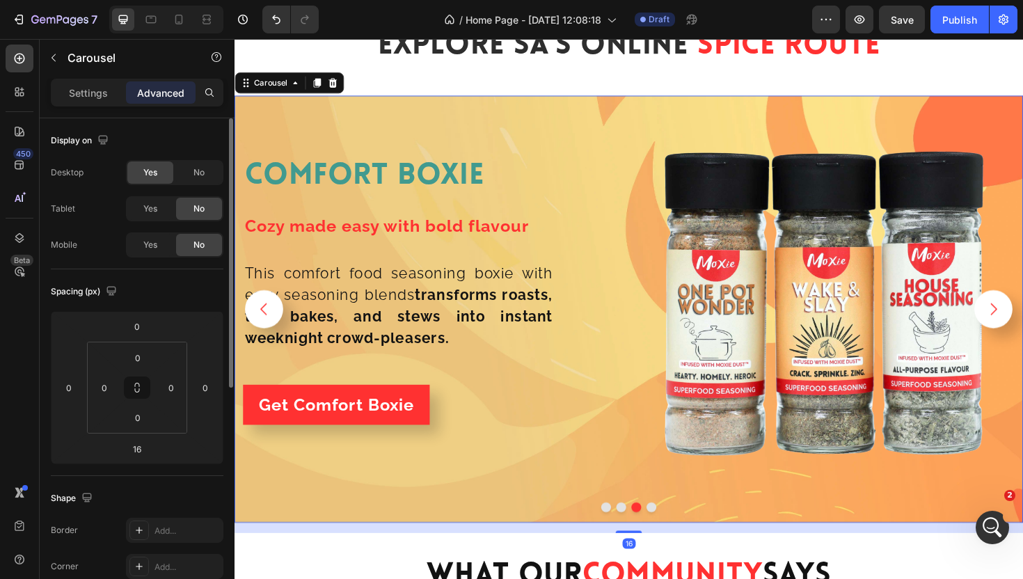
click at [1022, 326] on icon "Carousel Next Arrow" at bounding box center [1038, 325] width 7 height 13
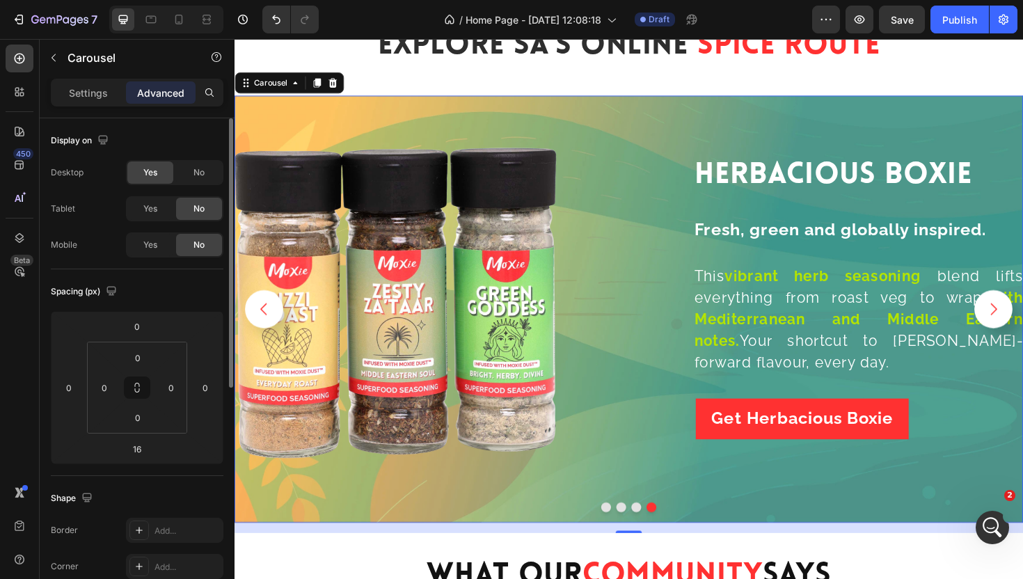
click at [1022, 338] on button "Carousel Next Arrow" at bounding box center [1038, 325] width 40 height 40
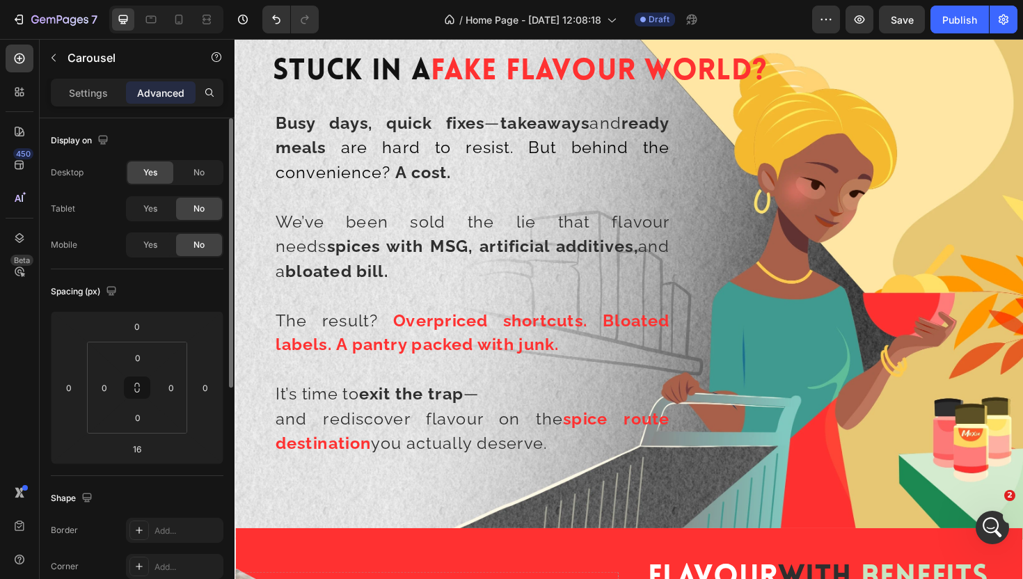
scroll to position [0, 0]
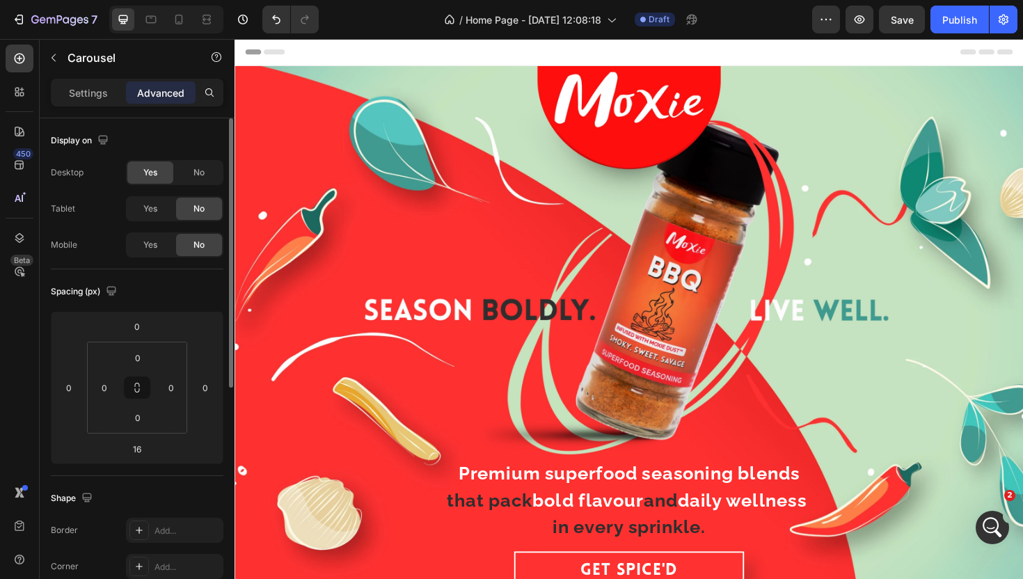
click at [776, 22] on div "/ Home Page - [DATE] 12:08:18 Draft" at bounding box center [571, 20] width 482 height 28
click at [313, 83] on div "Premium superfood seasoning blends that pack bold flavour and daily wellness in…" at bounding box center [652, 346] width 813 height 578
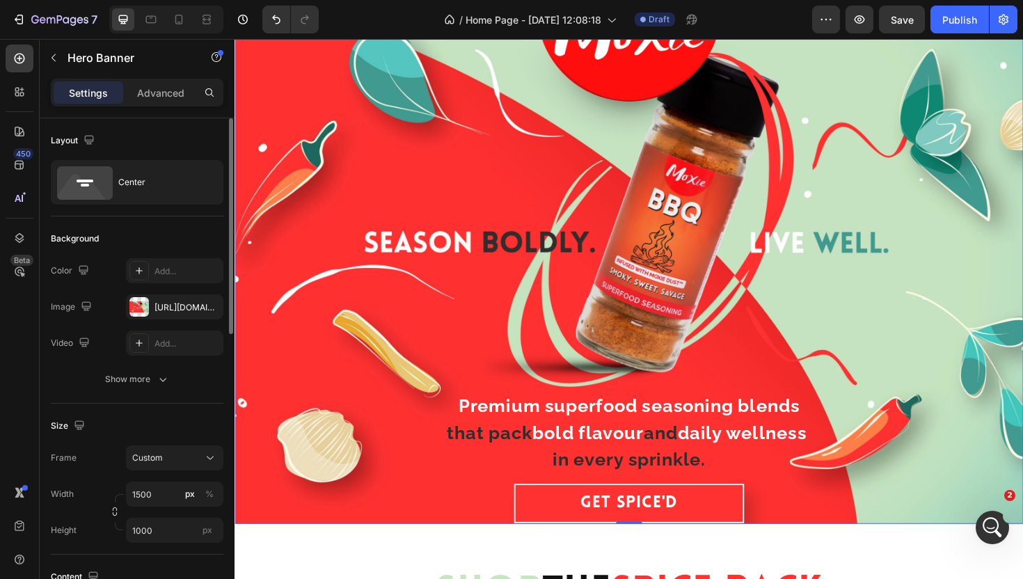
scroll to position [9906, 0]
